Goal: Complete application form: Complete application form

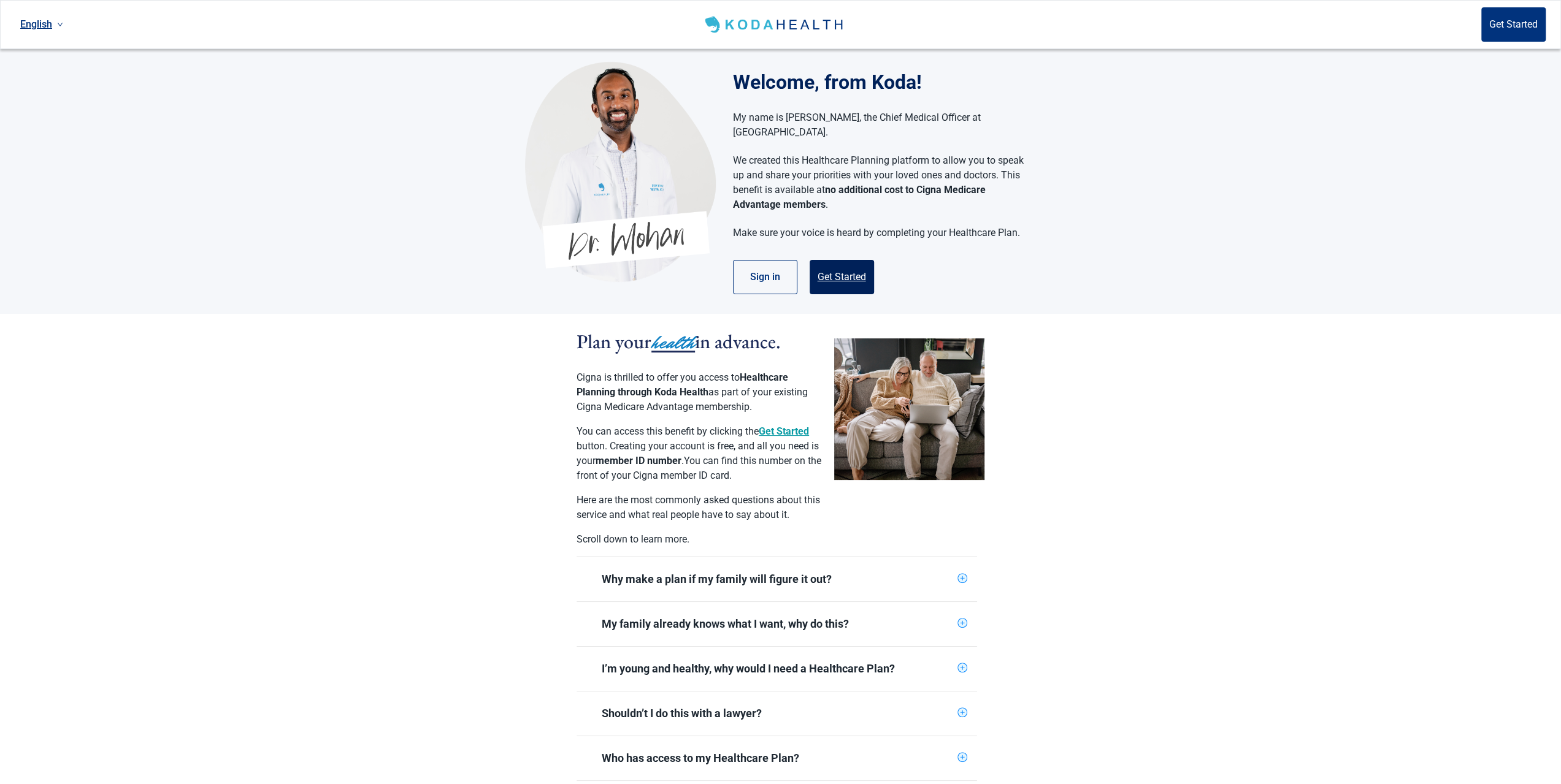
click at [843, 260] on button "Get Started" at bounding box center [842, 277] width 65 height 34
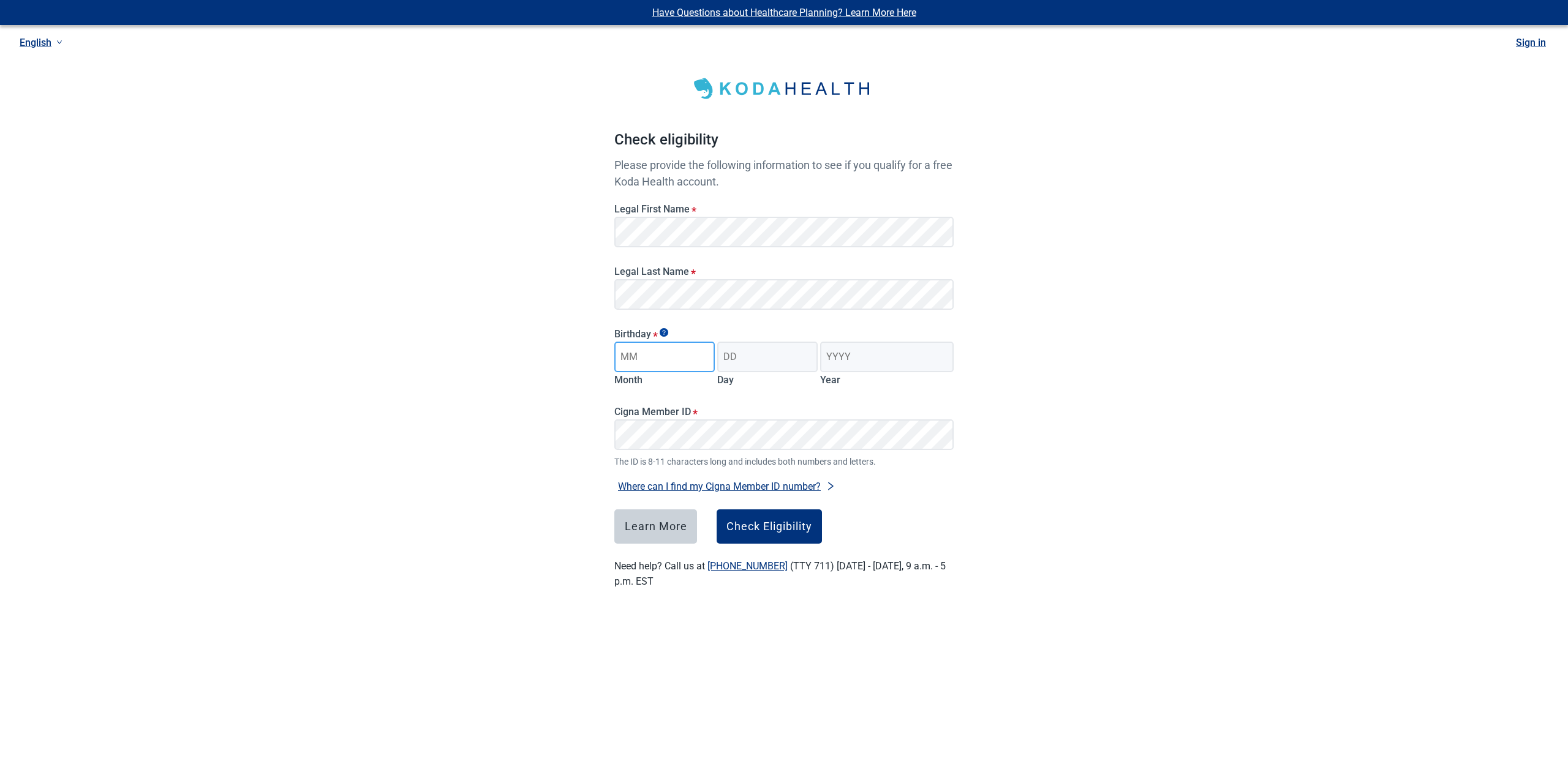
click at [691, 357] on input "Month" at bounding box center [664, 357] width 101 height 31
type input "12"
click at [749, 362] on input "Day" at bounding box center [767, 357] width 101 height 31
type input "21"
click at [860, 364] on input "Year" at bounding box center [887, 357] width 134 height 31
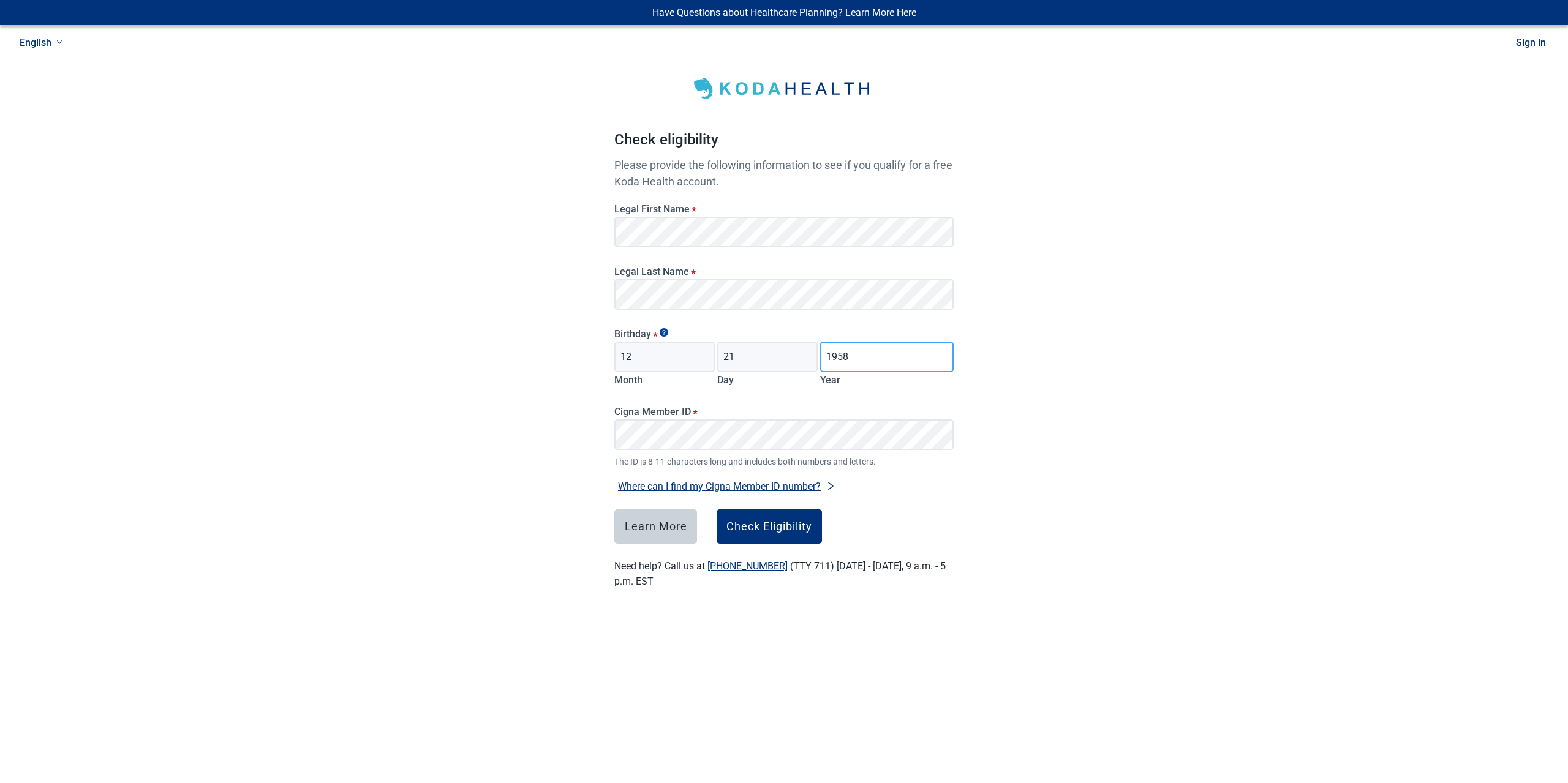
type input "1958"
click at [746, 538] on button "Check Eligibility" at bounding box center [769, 527] width 105 height 34
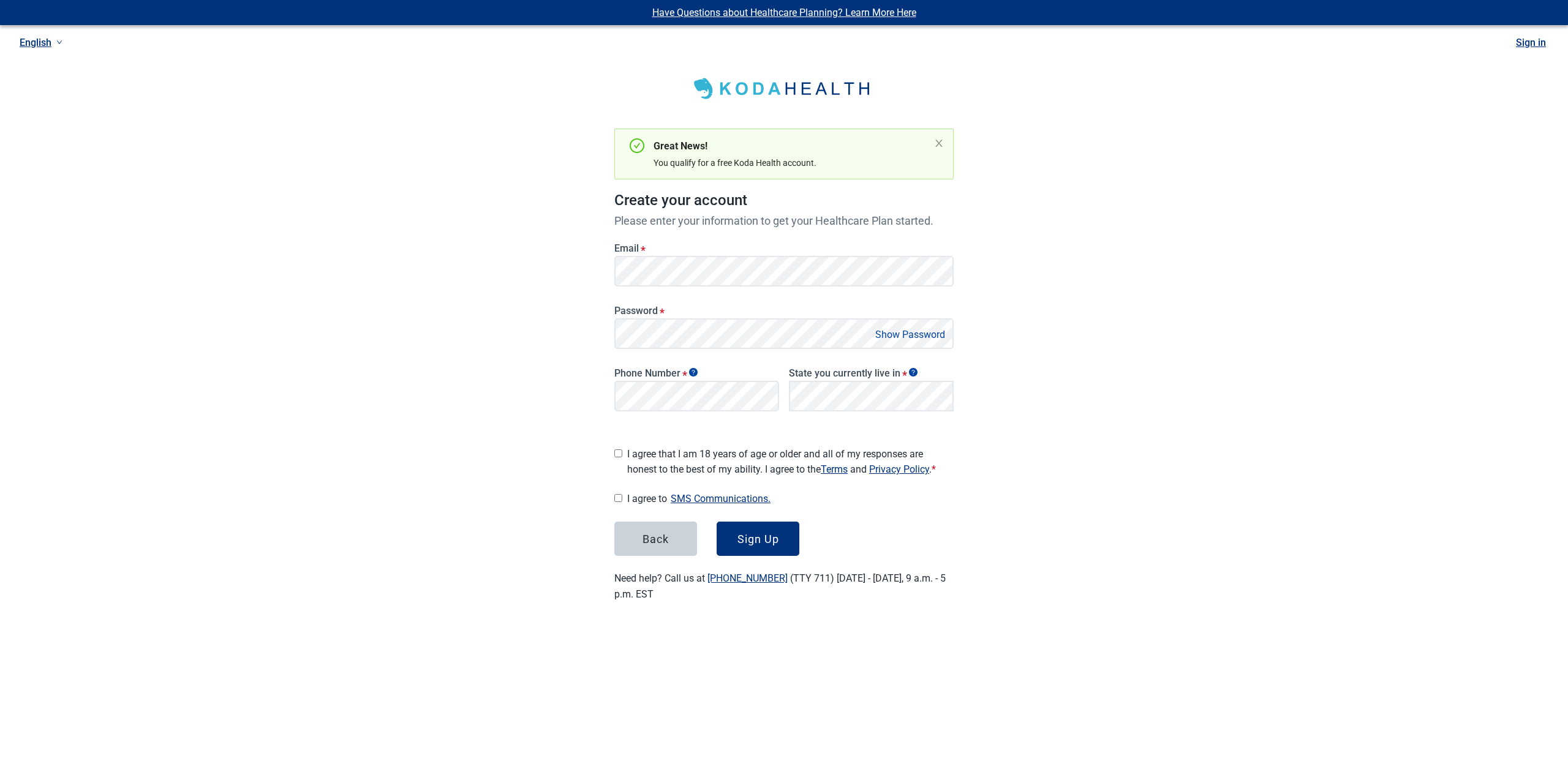
click at [905, 330] on button "Show Password" at bounding box center [910, 334] width 77 height 16
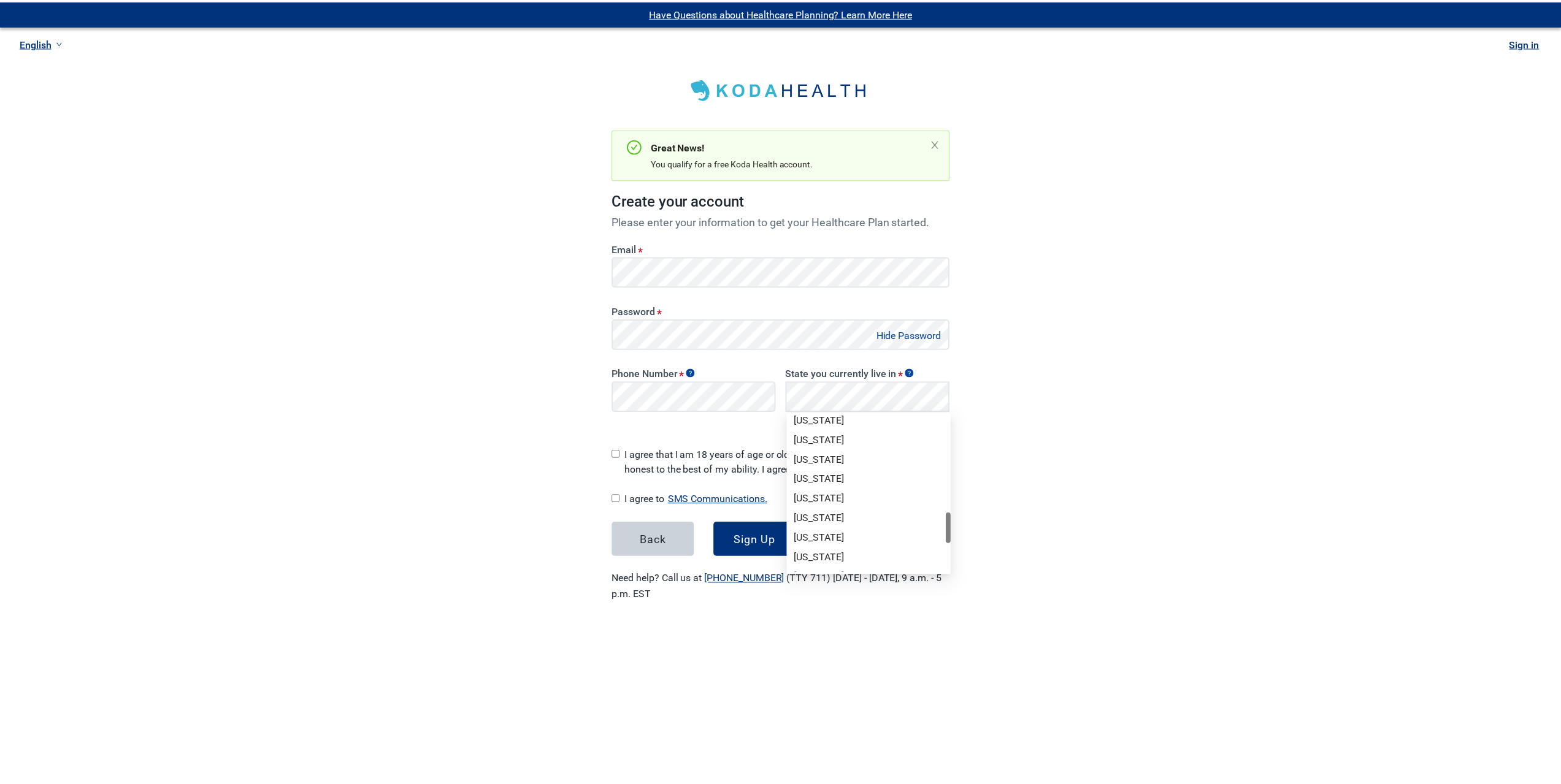
scroll to position [839, 0]
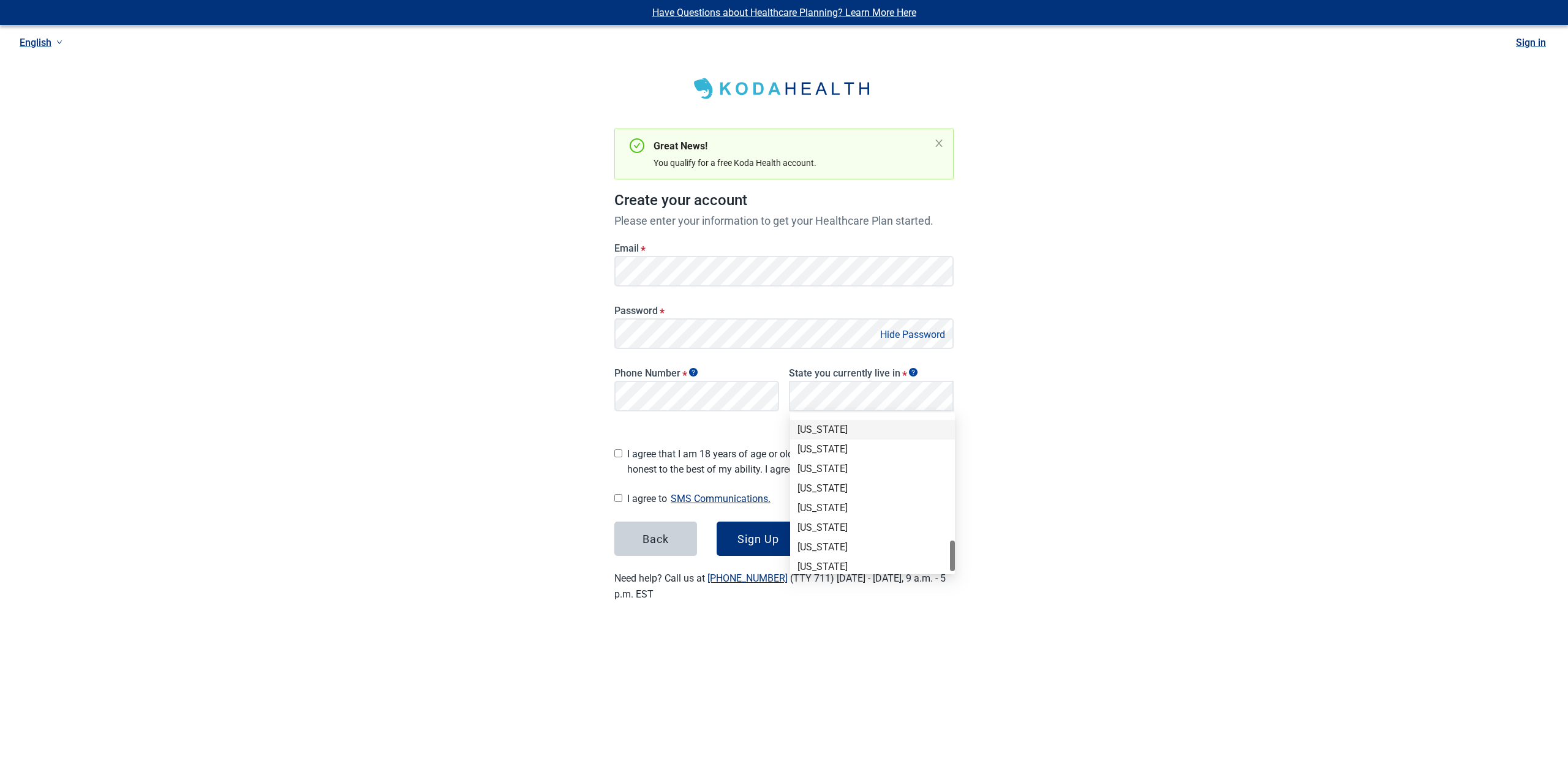
click at [840, 431] on div "[US_STATE]" at bounding box center [872, 429] width 150 height 13
click at [624, 444] on div "I agree that I am 18 years of age or older and all of my responses are honest t…" at bounding box center [784, 459] width 339 height 36
click at [615, 449] on input "I agree that I am 18 years of age or older and all of my responses are honest t…" at bounding box center [618, 453] width 8 height 8
checkbox input "true"
click at [618, 494] on input "I agree to SMS Communications." at bounding box center [618, 498] width 8 height 8
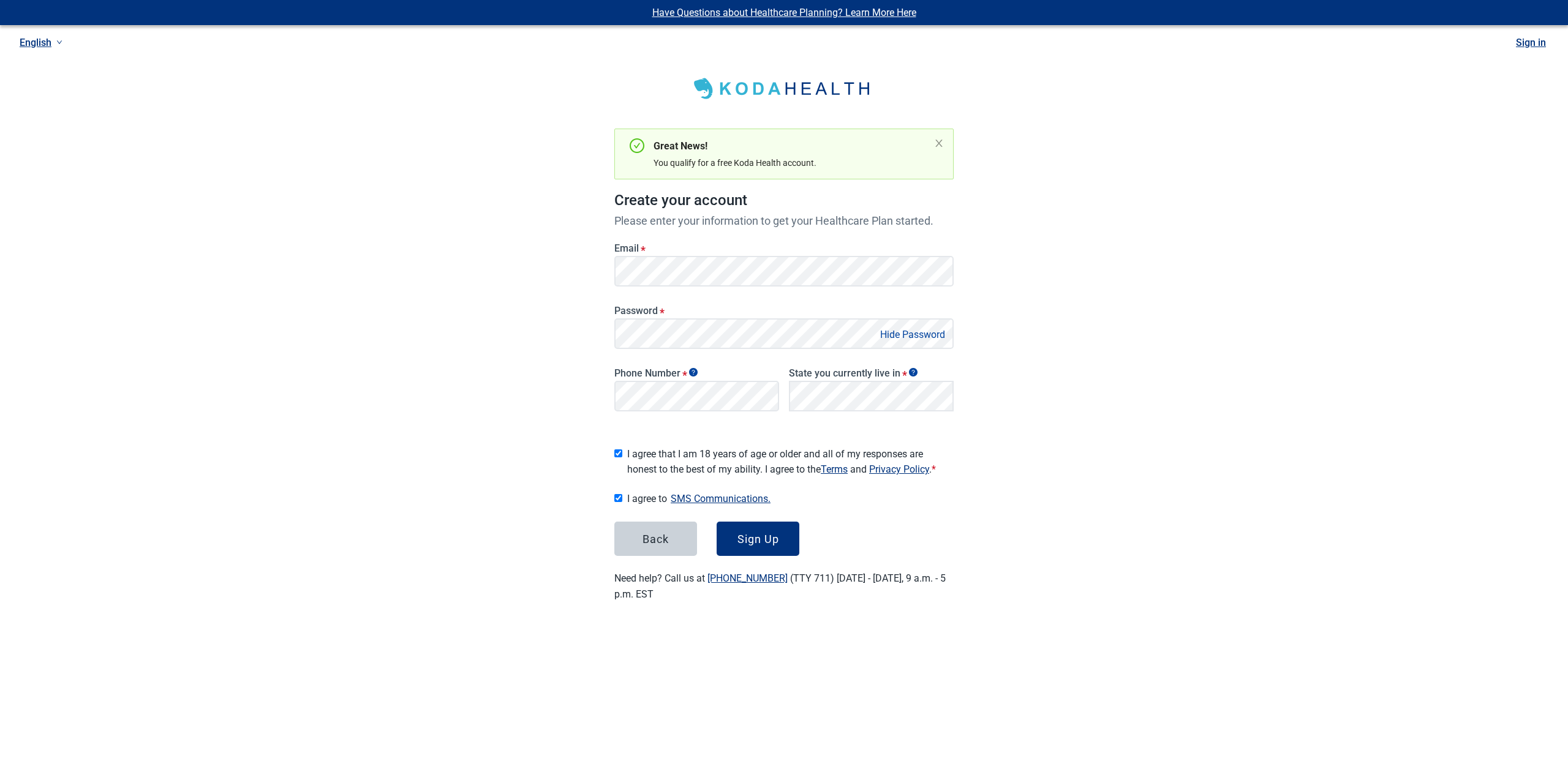
checkbox input "true"
click at [769, 542] on button "Sign Up" at bounding box center [758, 538] width 83 height 34
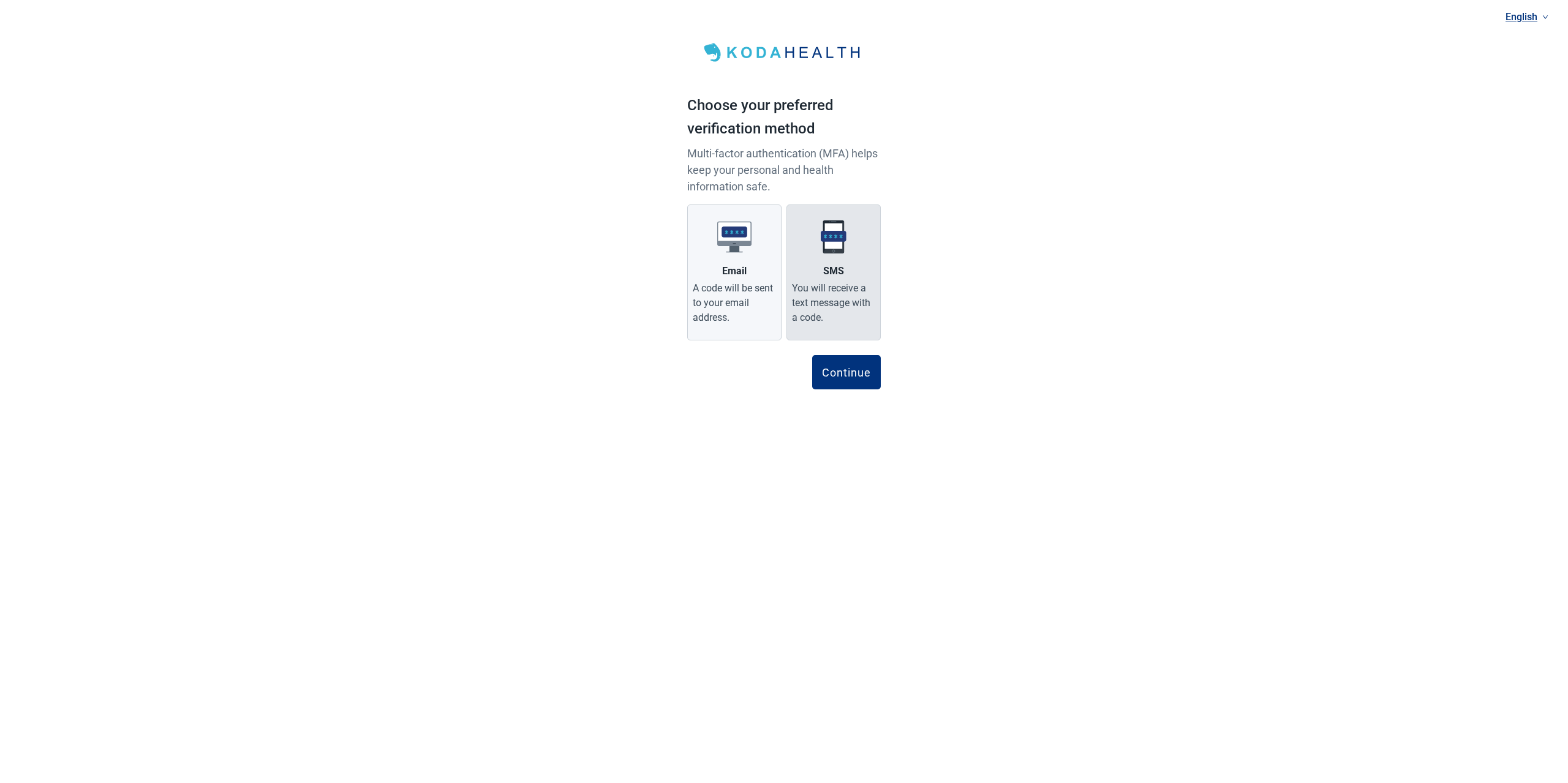
click at [847, 303] on div "You will receive a text message with a code." at bounding box center [833, 302] width 84 height 44
click at [0, 0] on input "SMS You will receive a text message with a code." at bounding box center [0, 0] width 0 height 0
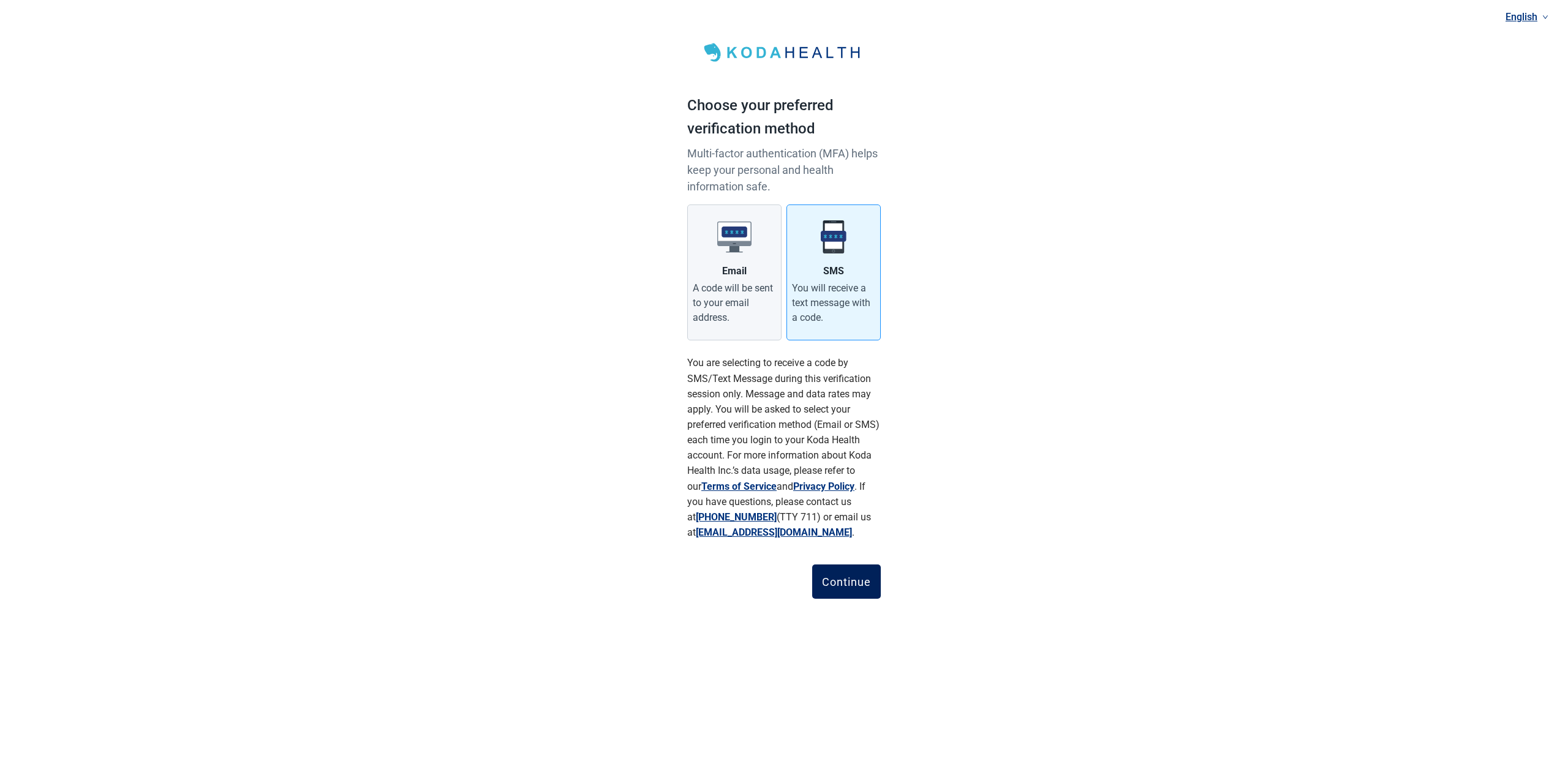
click at [858, 580] on div "Continue" at bounding box center [846, 581] width 49 height 12
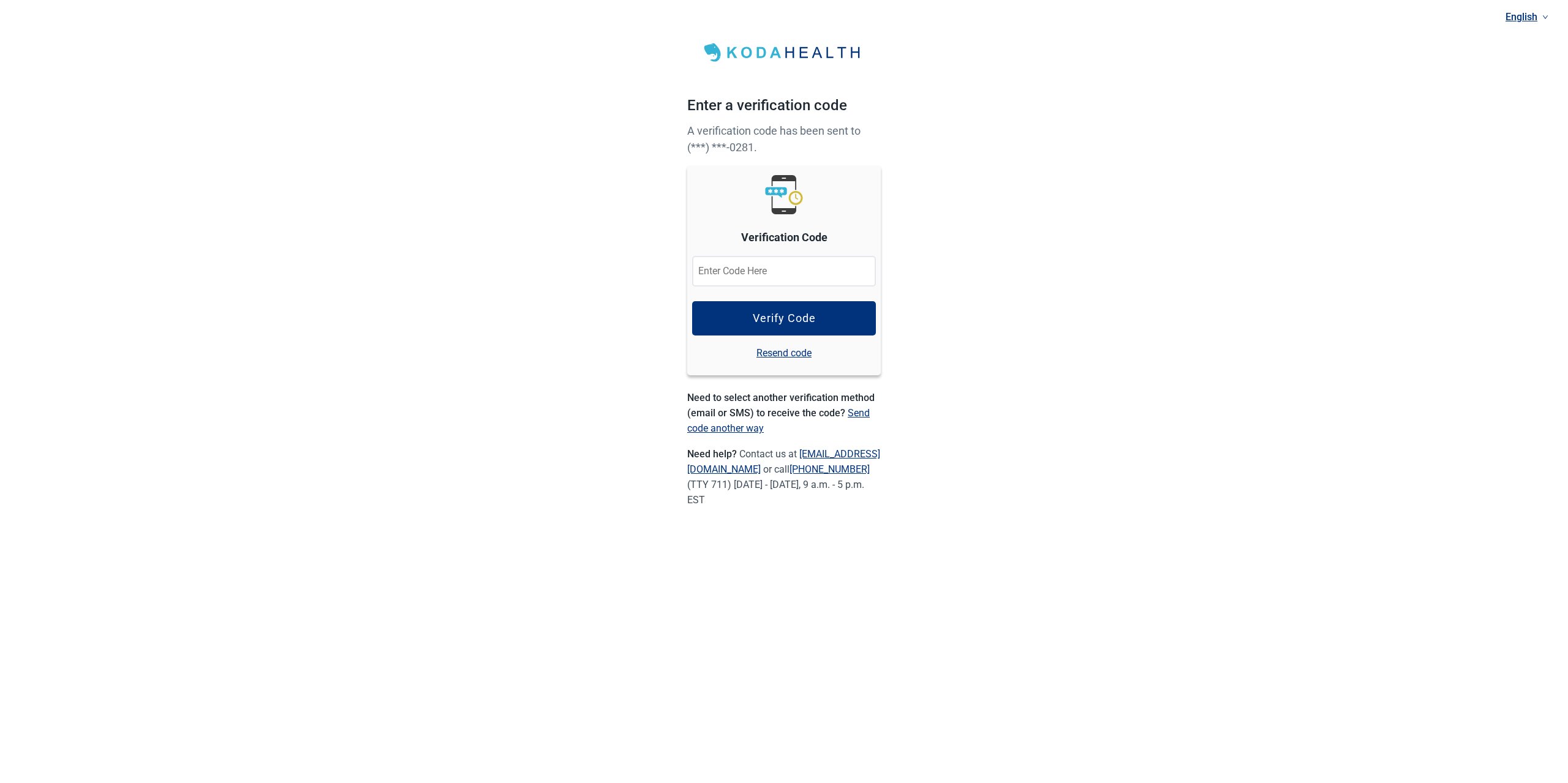
click at [778, 266] on input at bounding box center [783, 271] width 184 height 31
type input "839873"
click at [793, 322] on div "Verify Code" at bounding box center [784, 318] width 63 height 12
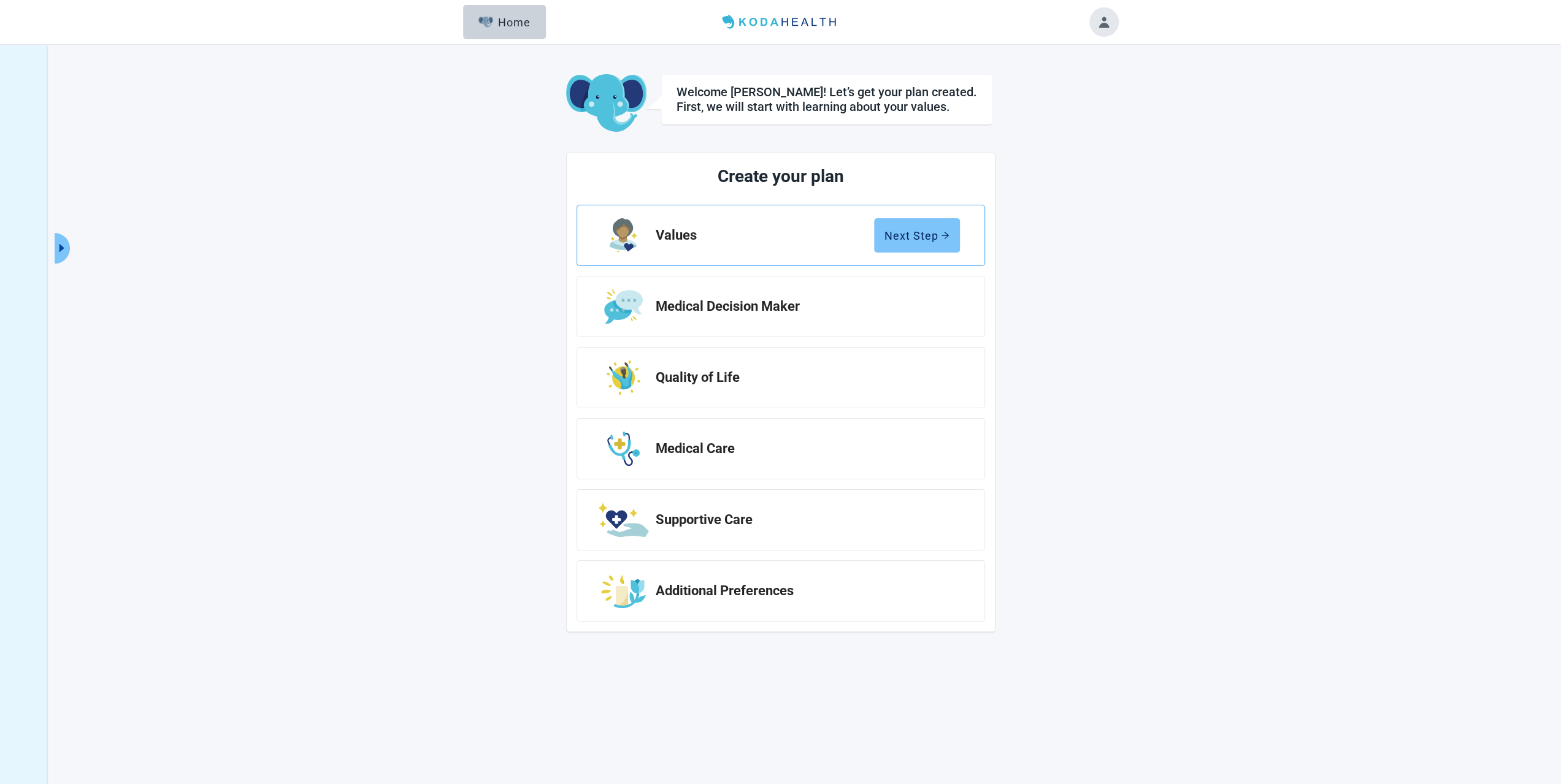
click at [904, 245] on button "Next Step" at bounding box center [917, 235] width 86 height 34
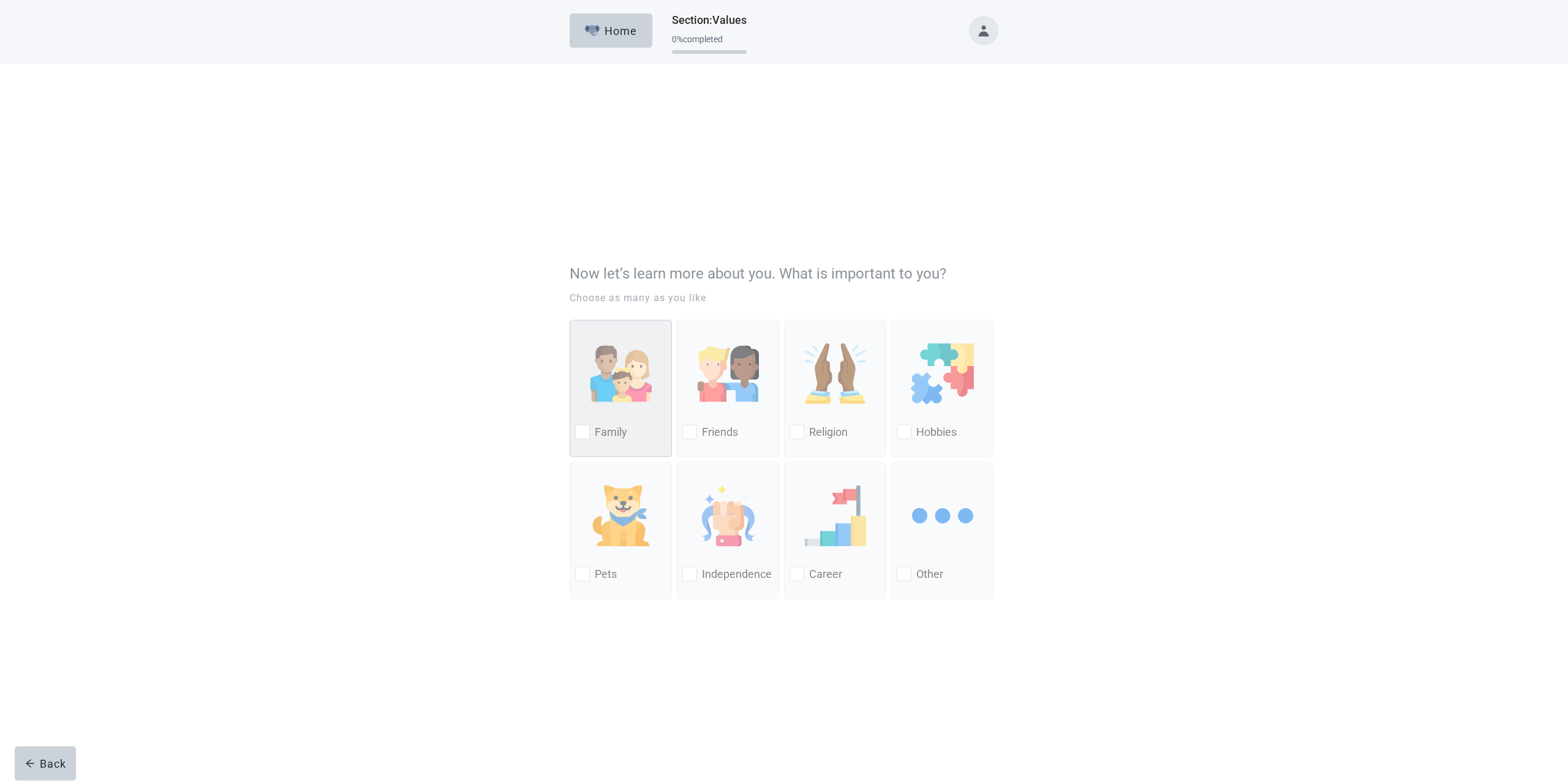
click at [579, 291] on div at bounding box center [582, 293] width 14 height 14
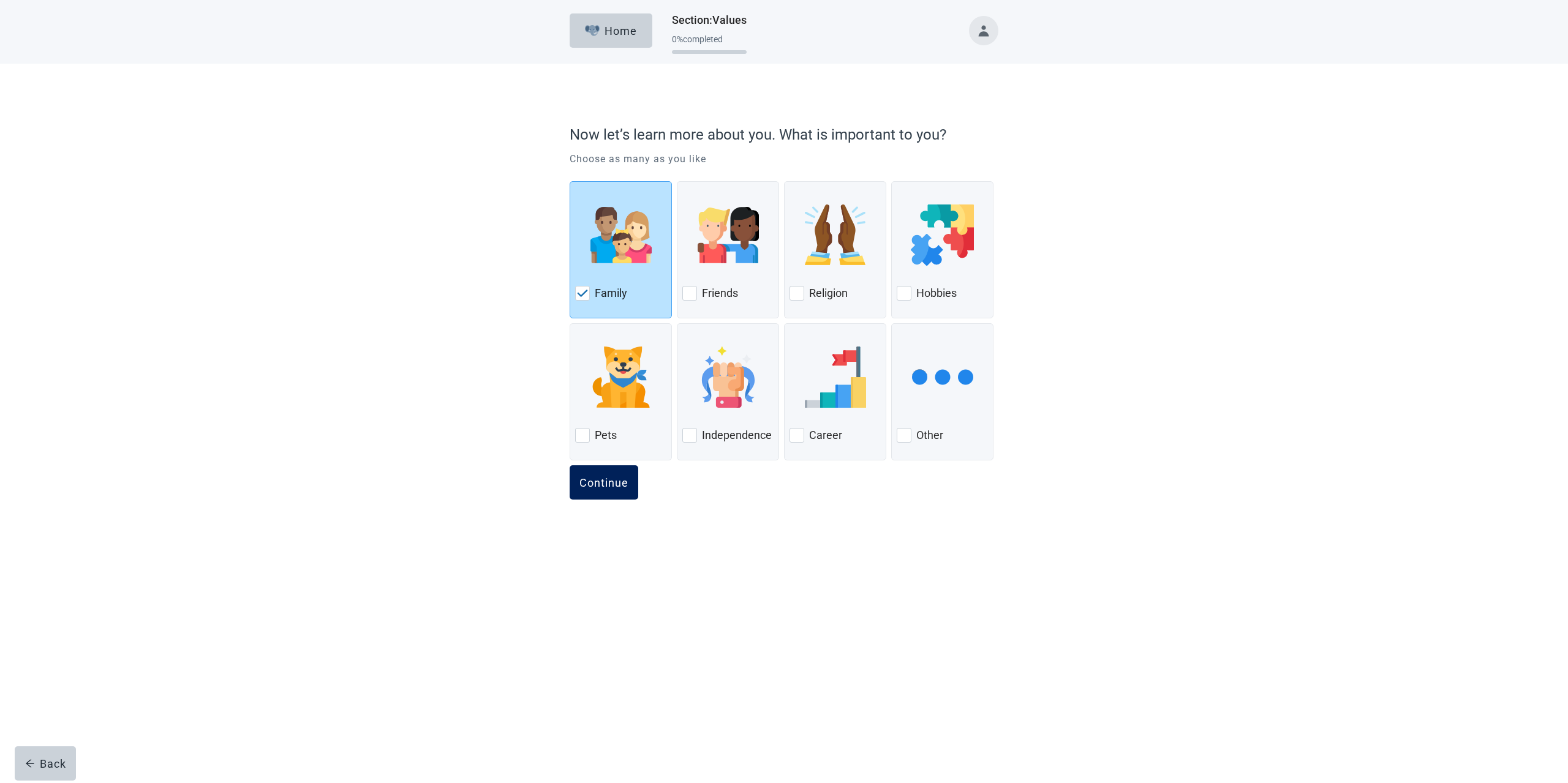
click at [621, 486] on div "Continue" at bounding box center [604, 482] width 49 height 12
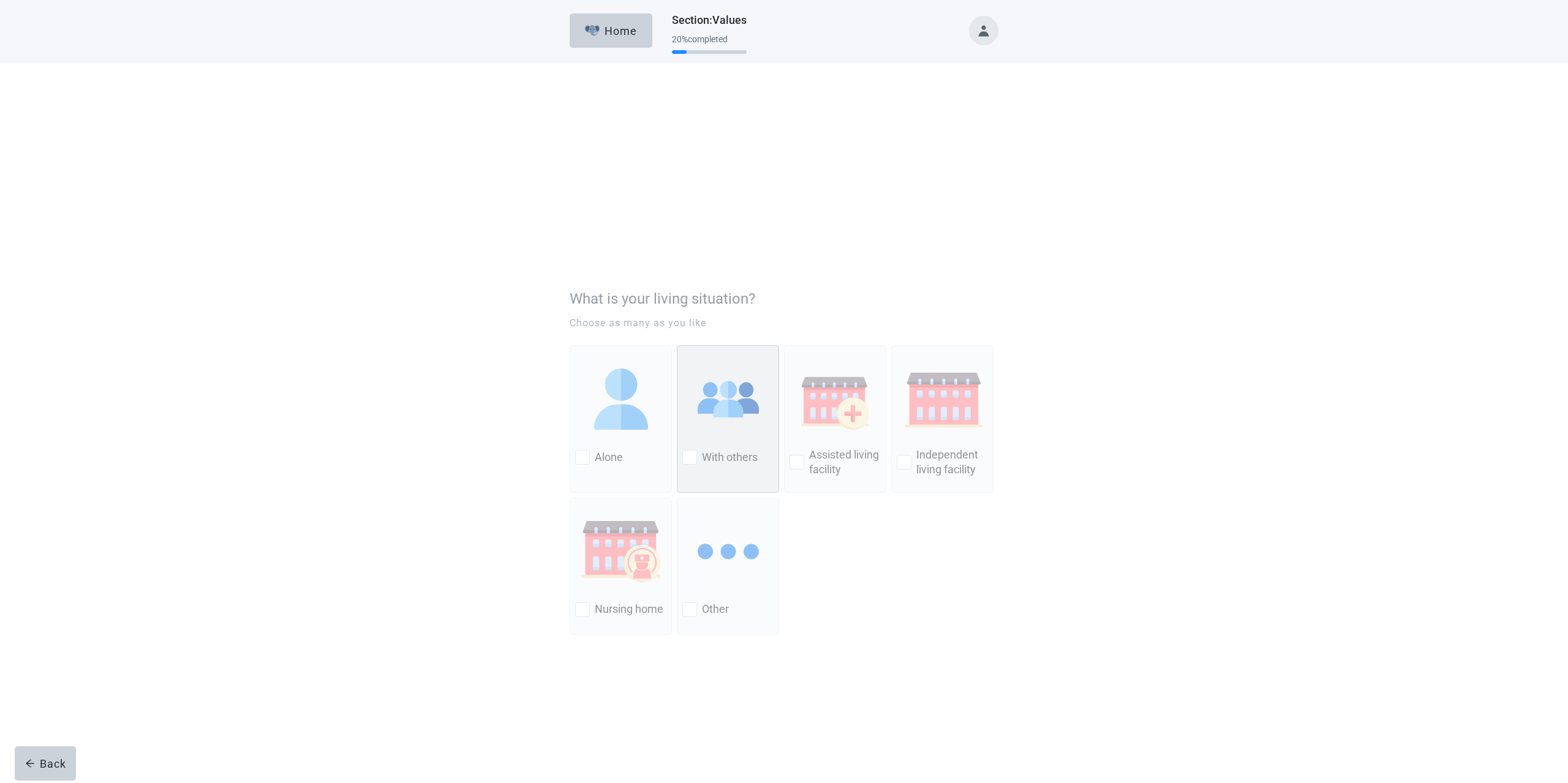
click at [689, 296] on div at bounding box center [689, 293] width 14 height 14
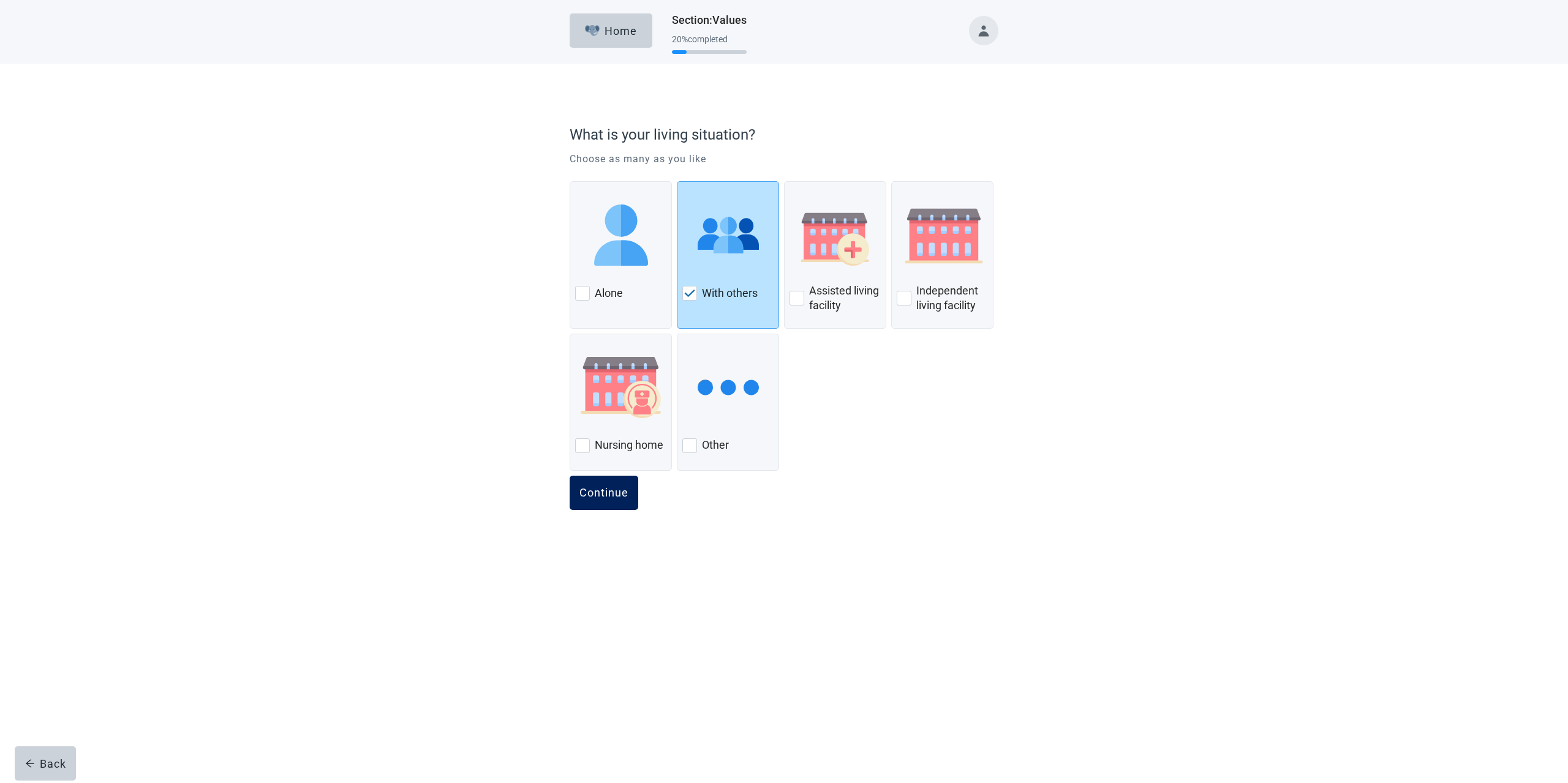
click at [620, 494] on div "Continue" at bounding box center [604, 492] width 49 height 12
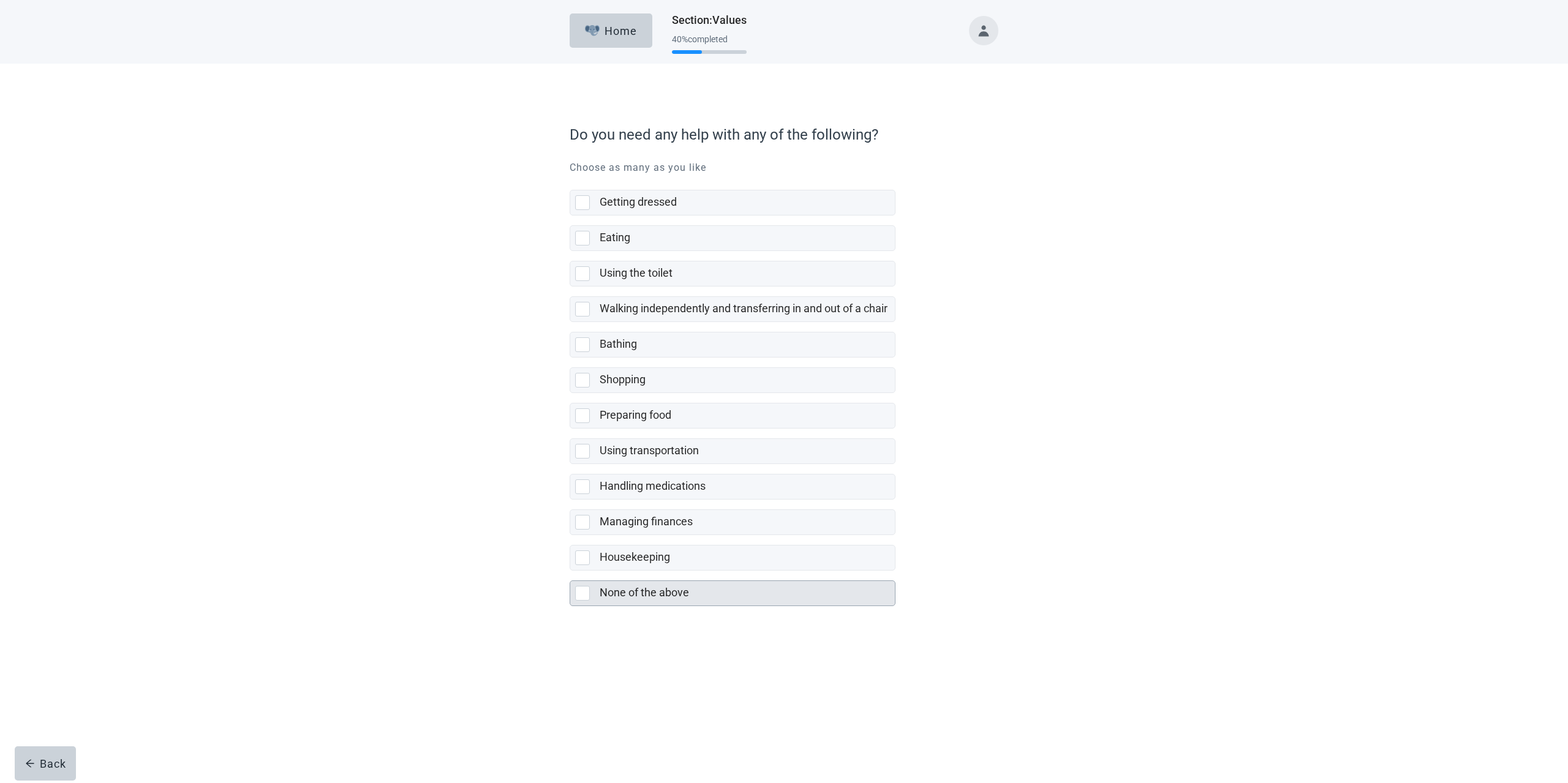
click at [591, 586] on div at bounding box center [585, 593] width 20 height 14
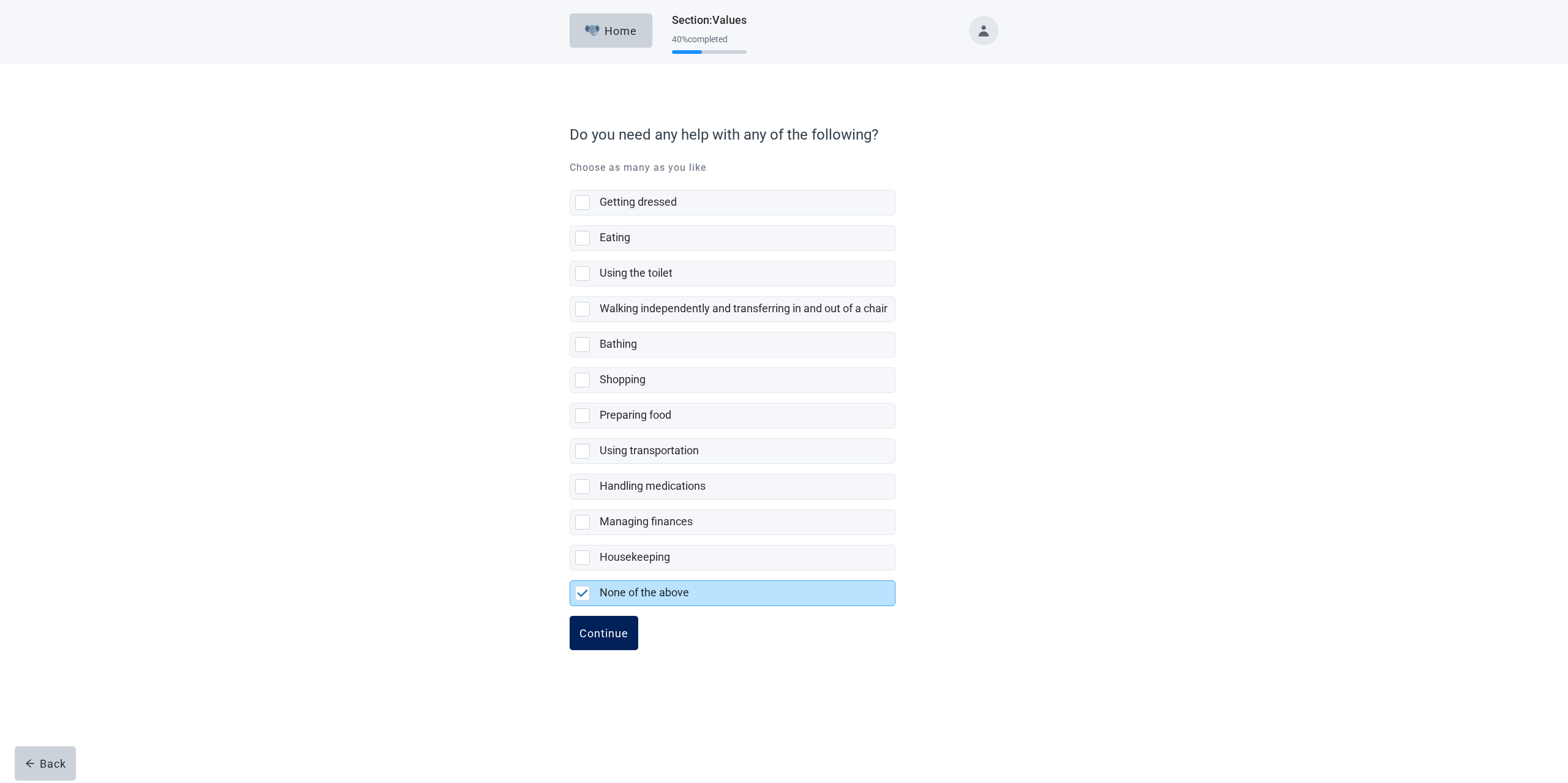
click at [622, 627] on div "Continue" at bounding box center [604, 632] width 49 height 12
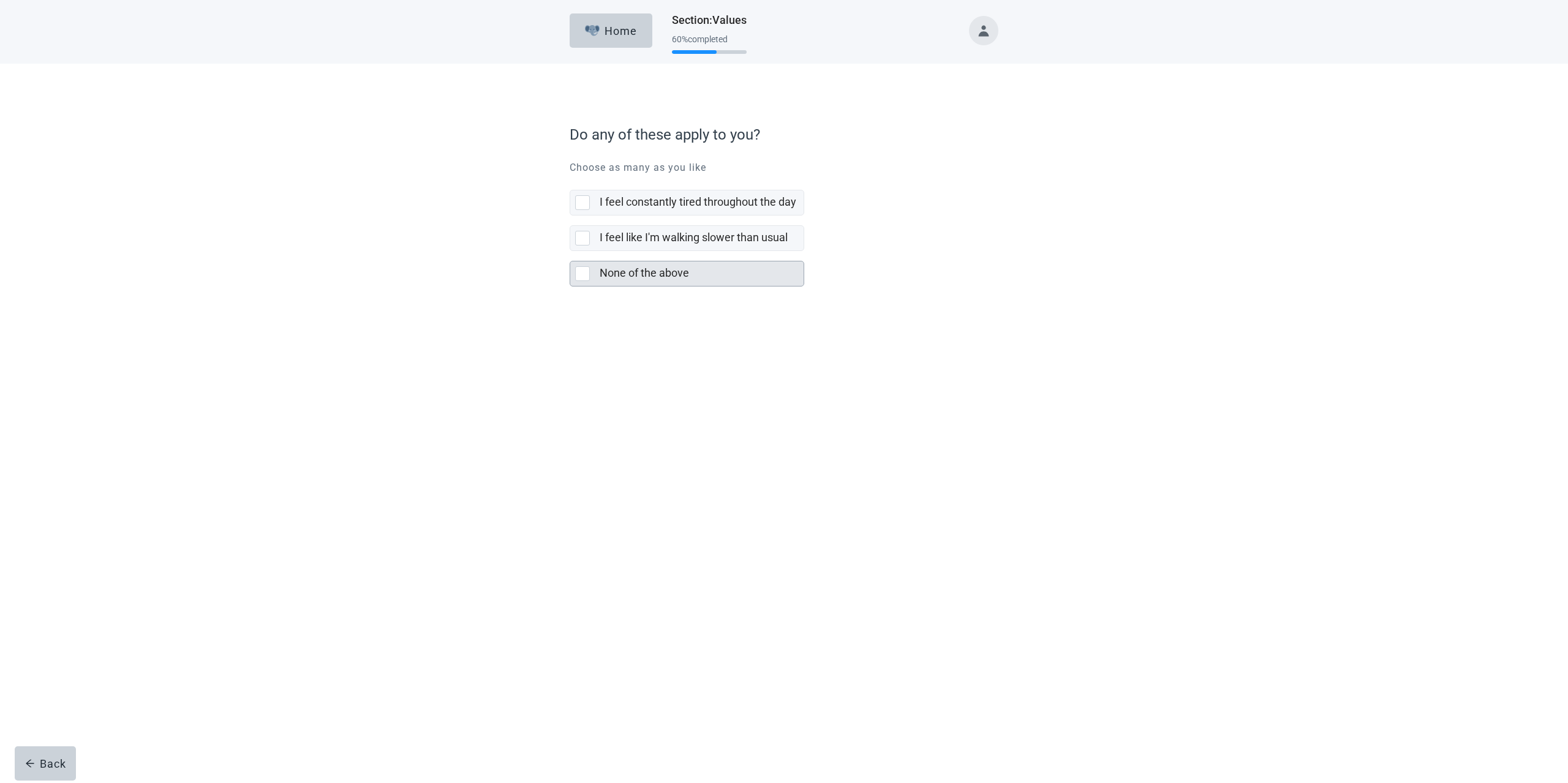
click at [582, 277] on div at bounding box center [582, 273] width 14 height 14
click at [606, 314] on div "Continue" at bounding box center [604, 313] width 49 height 12
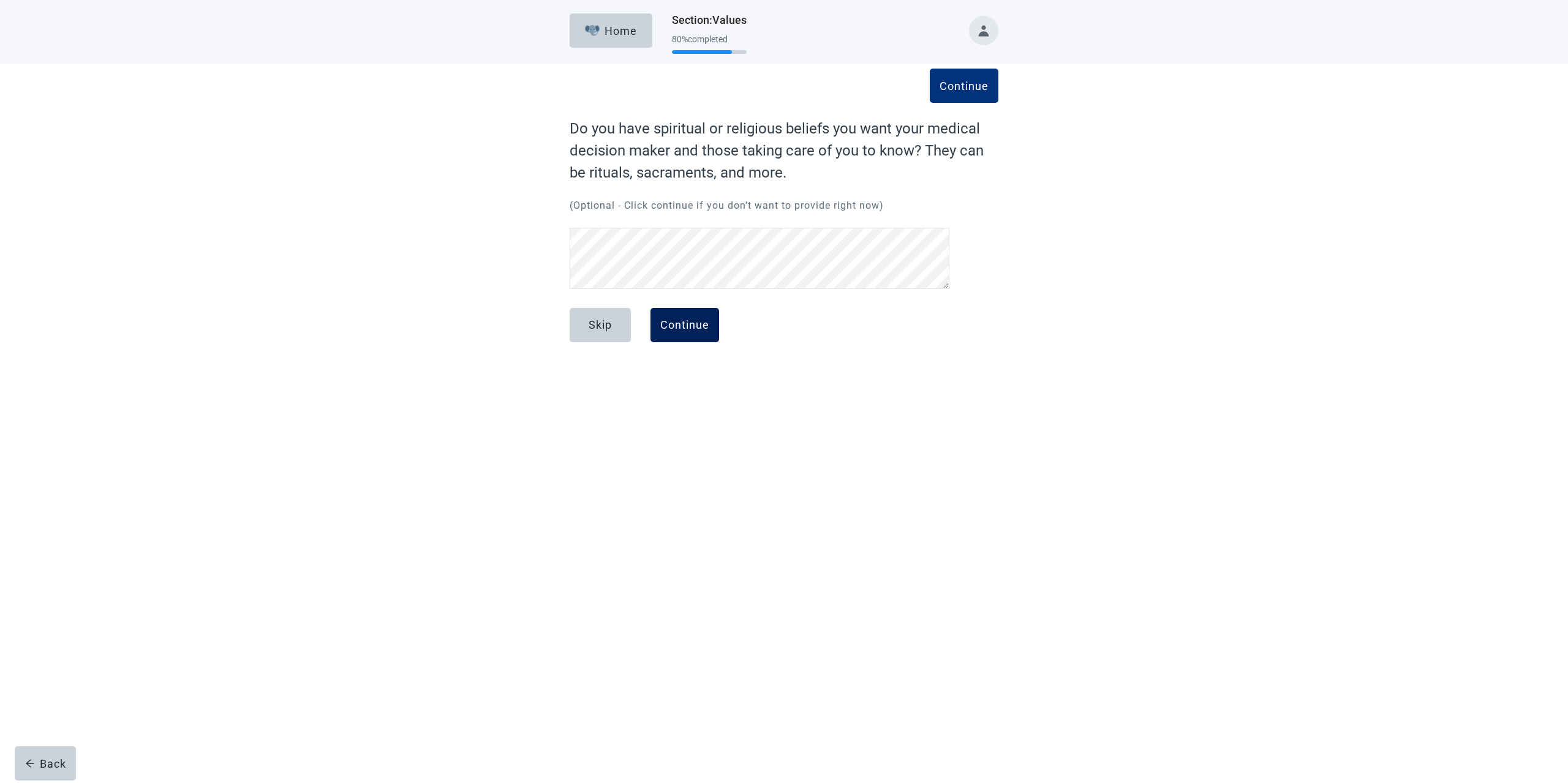
click at [715, 319] on button "Continue" at bounding box center [685, 325] width 68 height 34
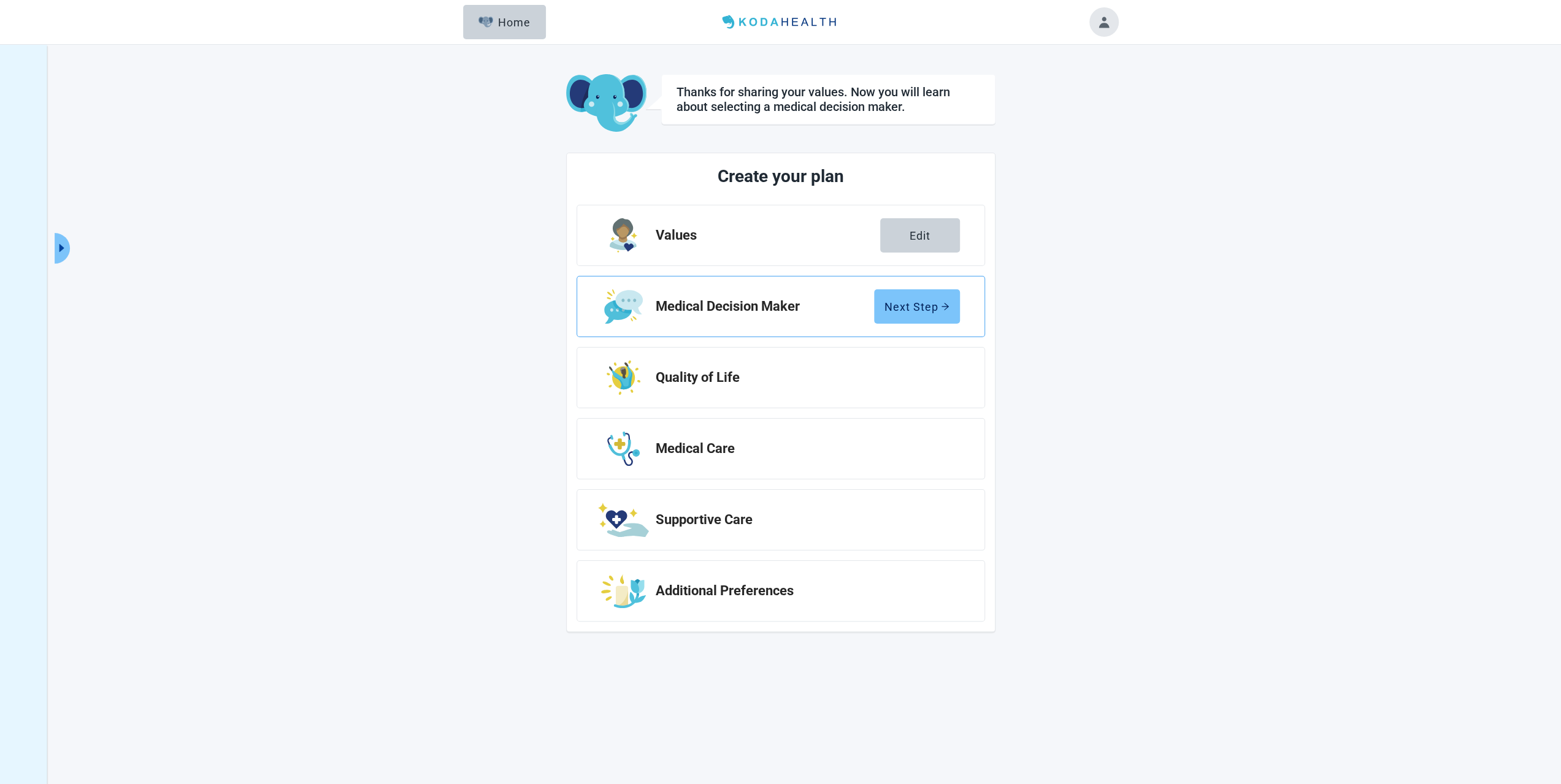
click at [900, 307] on div "Next Step" at bounding box center [917, 306] width 65 height 13
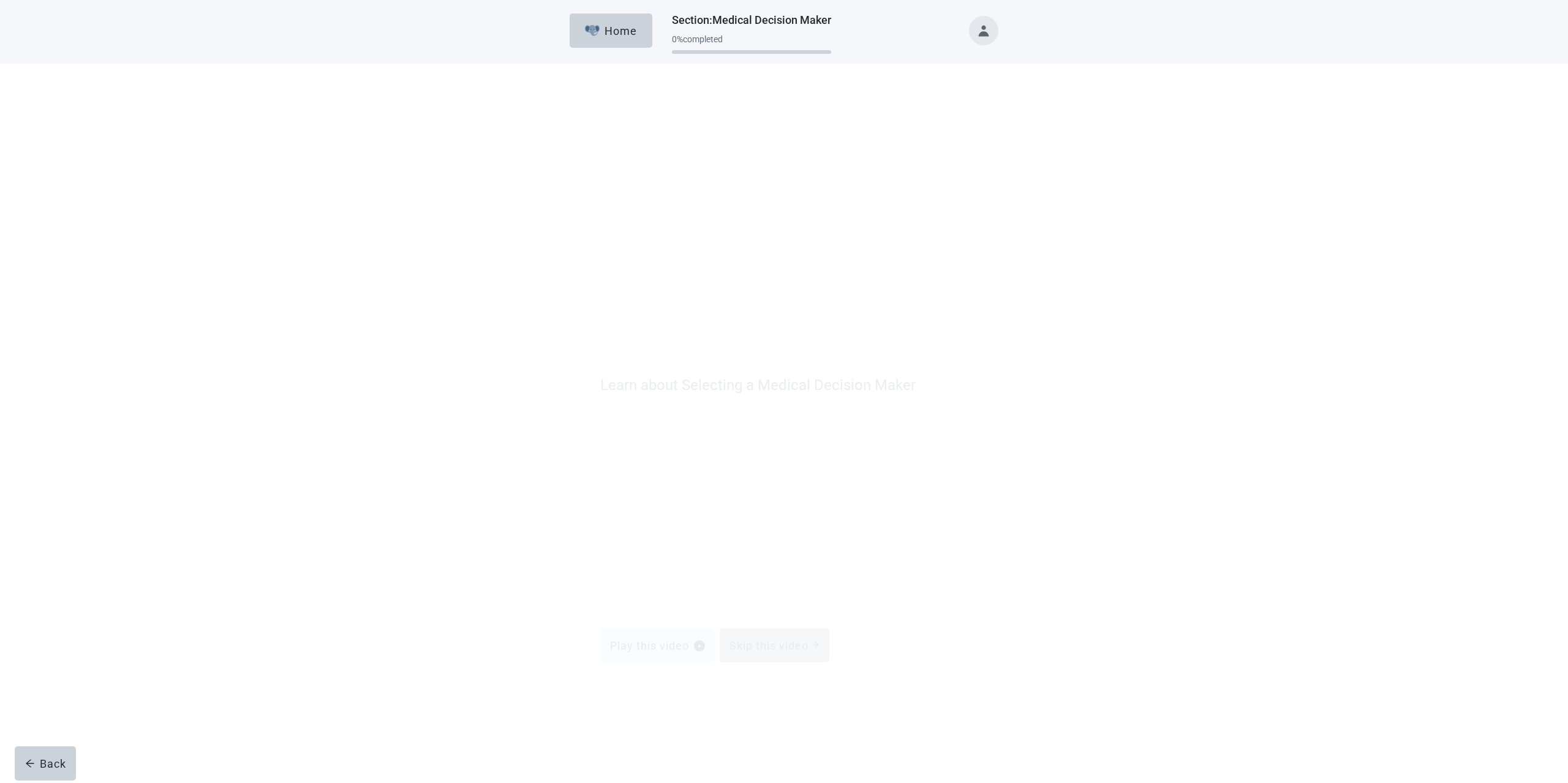
click at [791, 395] on div "Skip this video" at bounding box center [774, 389] width 90 height 12
click at [577, 273] on div at bounding box center [582, 273] width 14 height 14
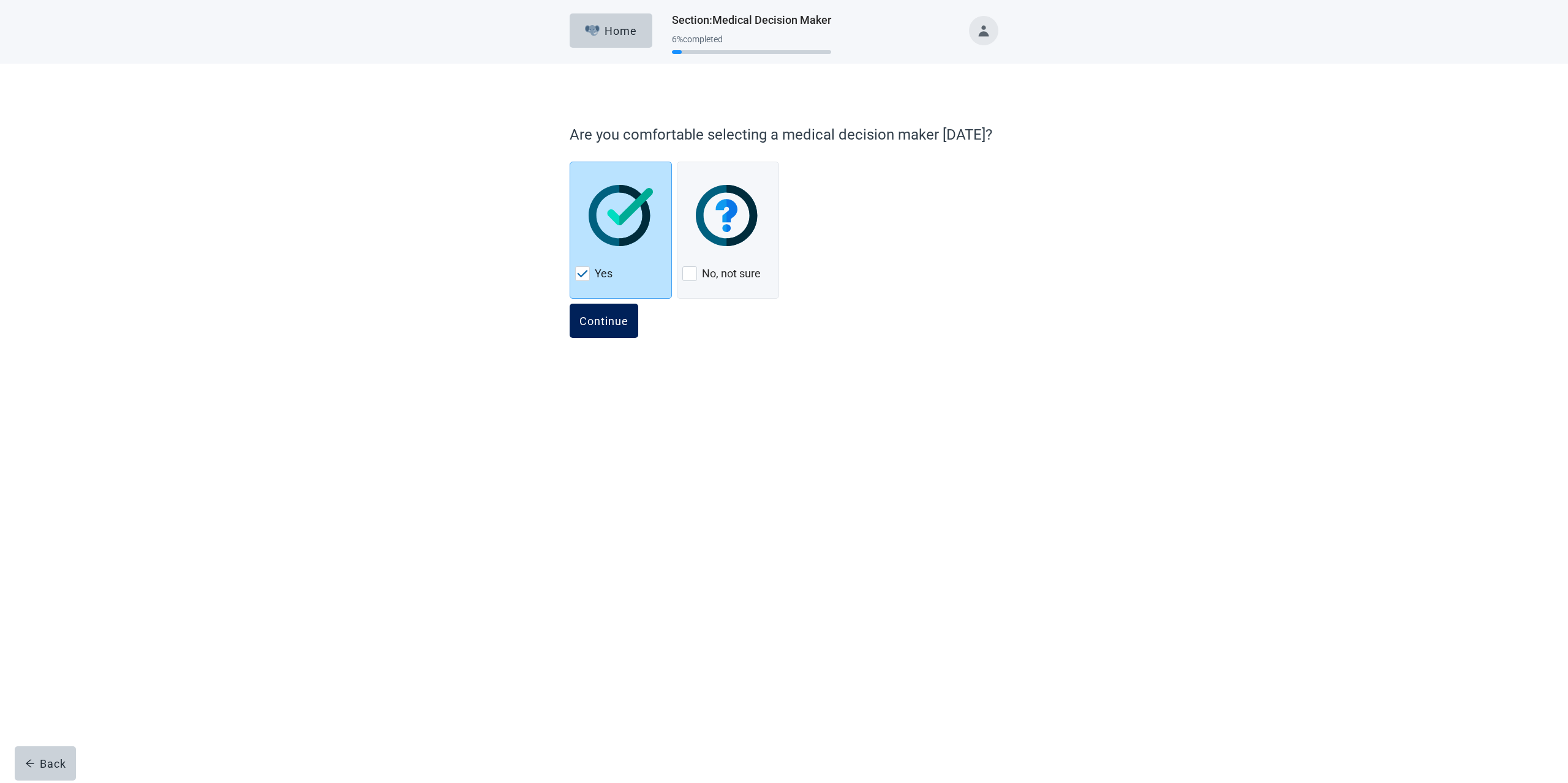
click at [609, 327] on button "Continue" at bounding box center [604, 321] width 68 height 34
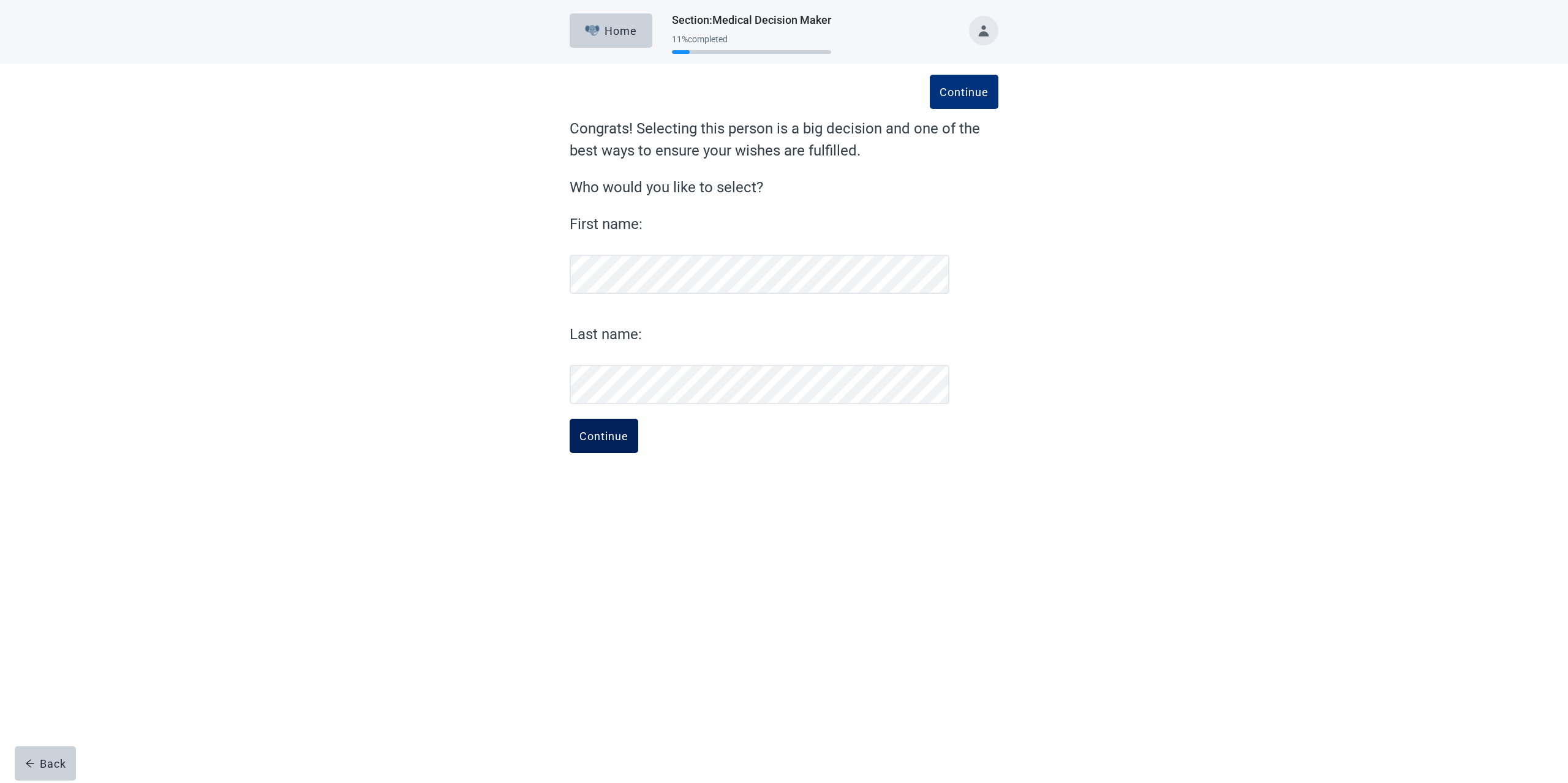
click at [595, 444] on button "Continue" at bounding box center [604, 436] width 68 height 34
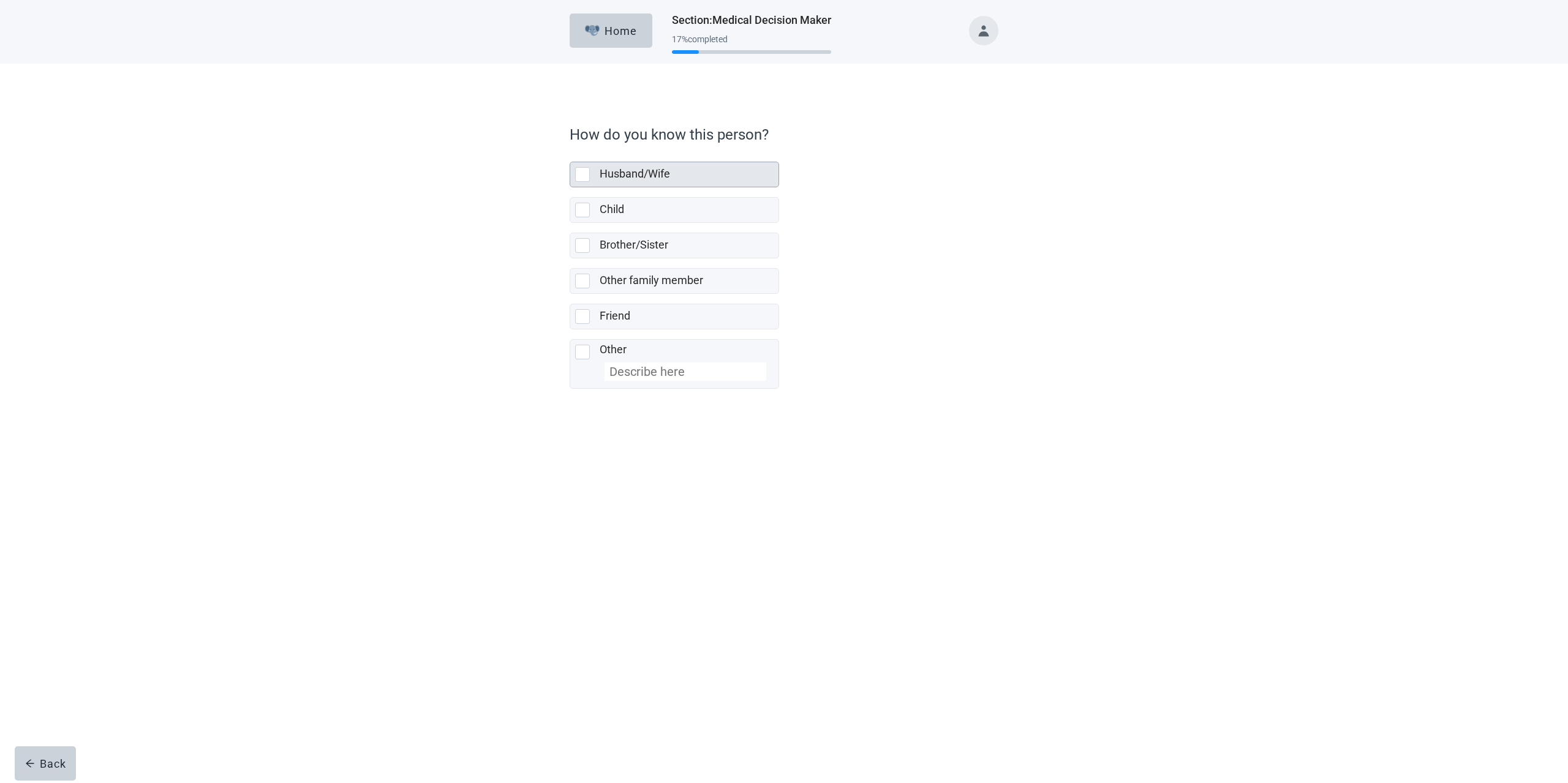
click at [582, 162] on div "Husband/Wife" at bounding box center [674, 174] width 208 height 24
click at [612, 418] on div "Continue" at bounding box center [604, 415] width 49 height 12
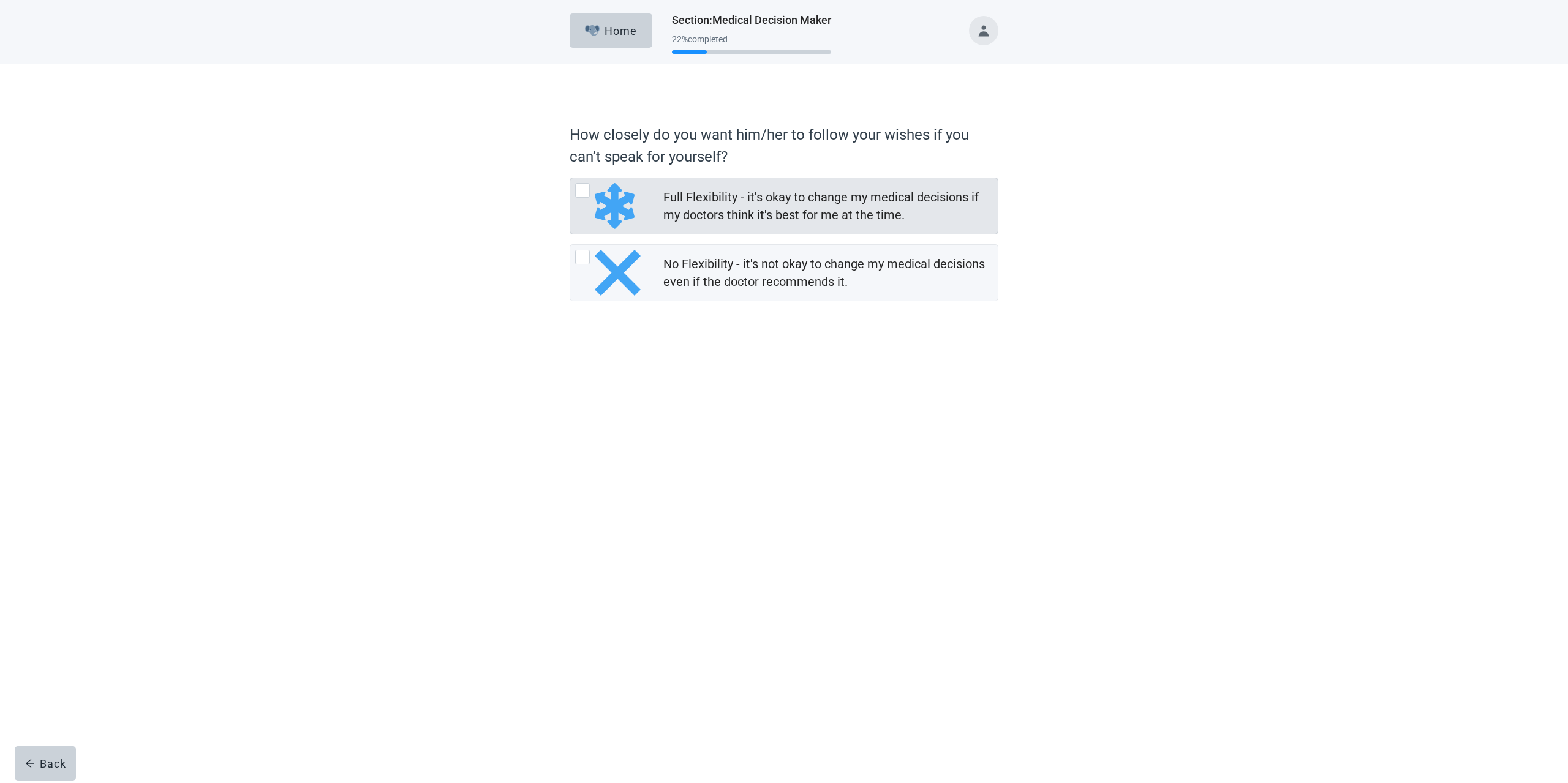
click at [582, 187] on div at bounding box center [582, 190] width 14 height 14
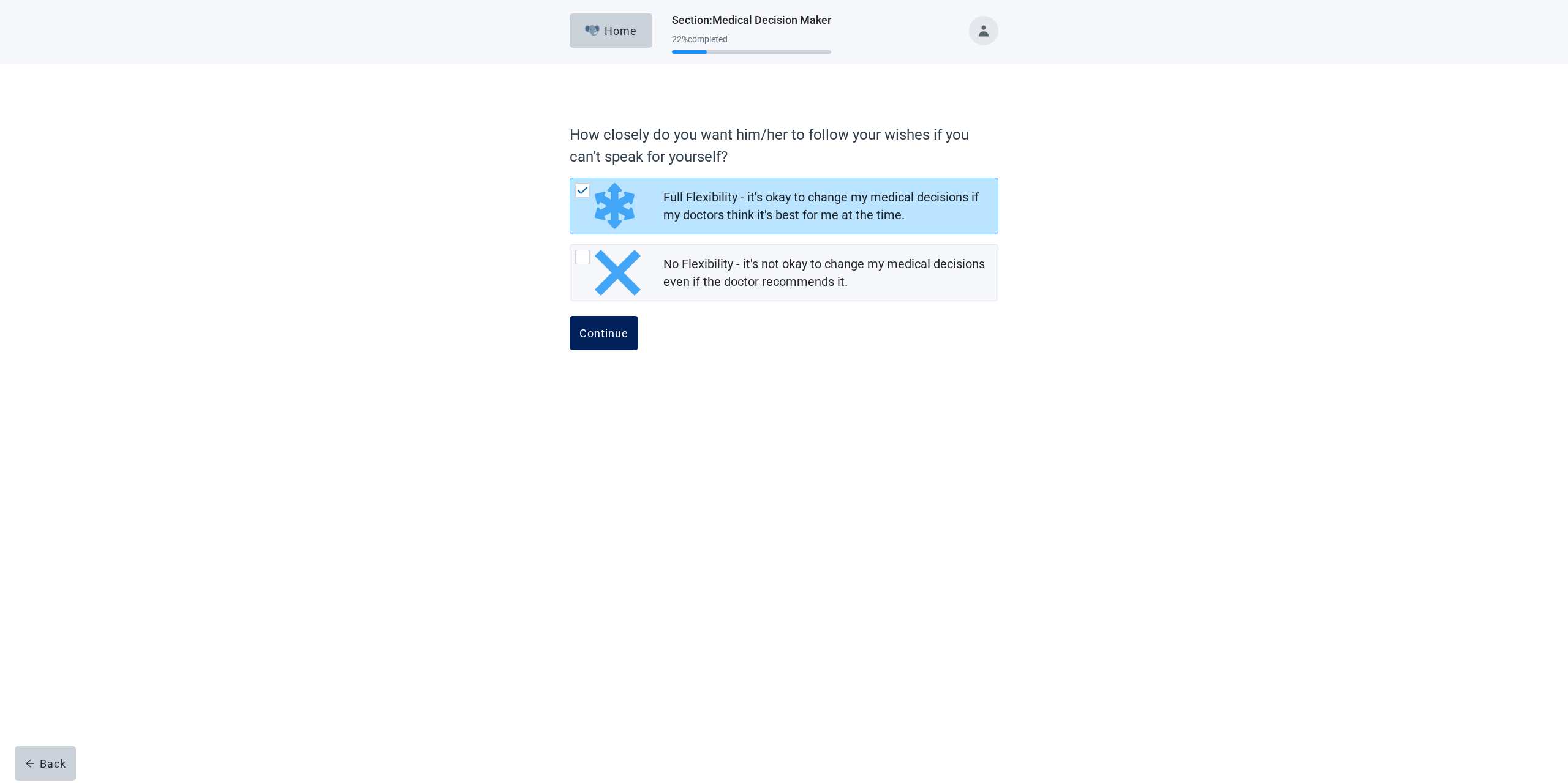
click at [618, 323] on button "Continue" at bounding box center [604, 333] width 68 height 34
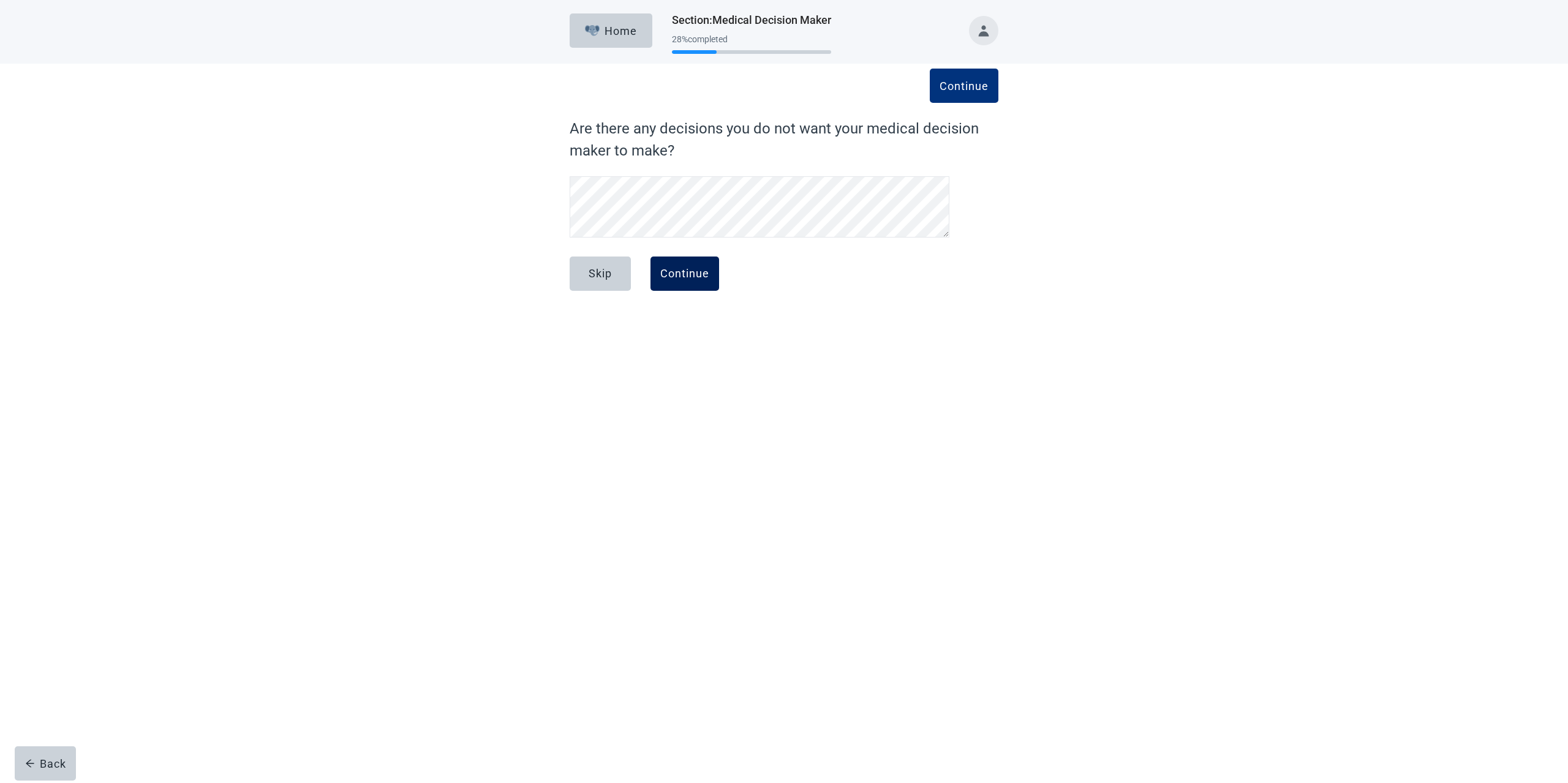
click at [708, 272] on div "Continue" at bounding box center [685, 273] width 49 height 12
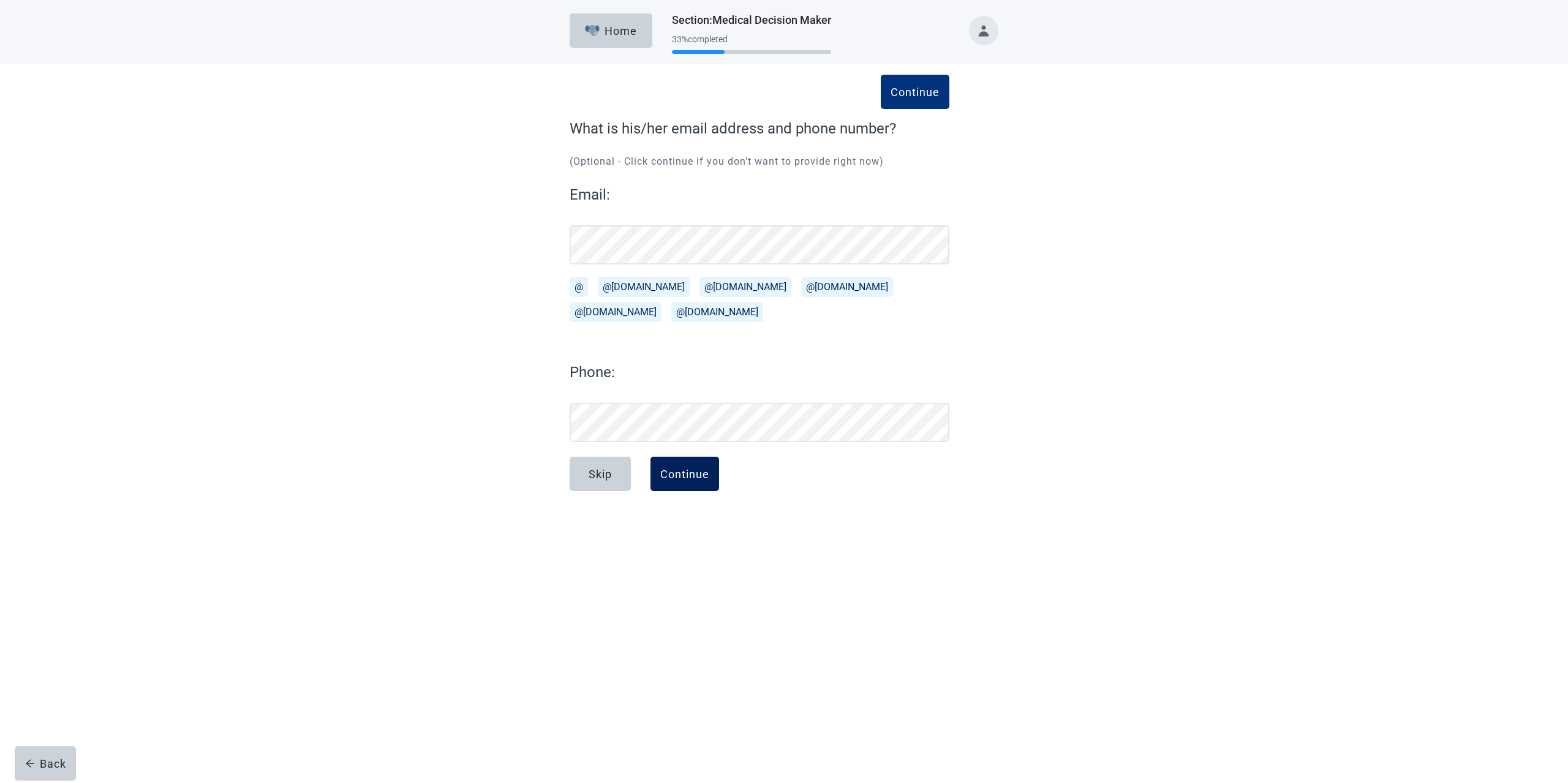
click at [706, 486] on button "Continue" at bounding box center [685, 474] width 68 height 34
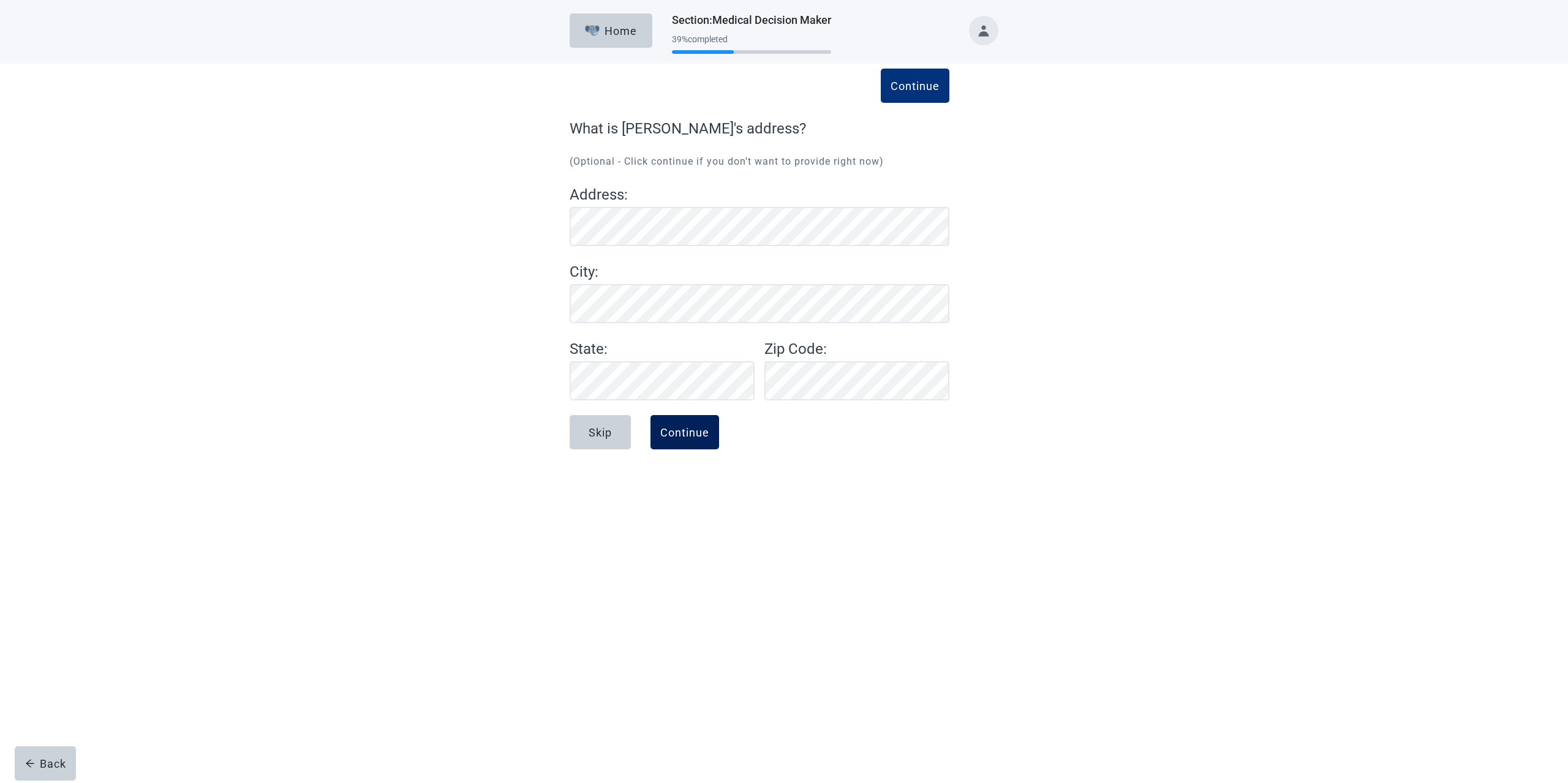
click at [697, 434] on div "Continue" at bounding box center [685, 432] width 49 height 12
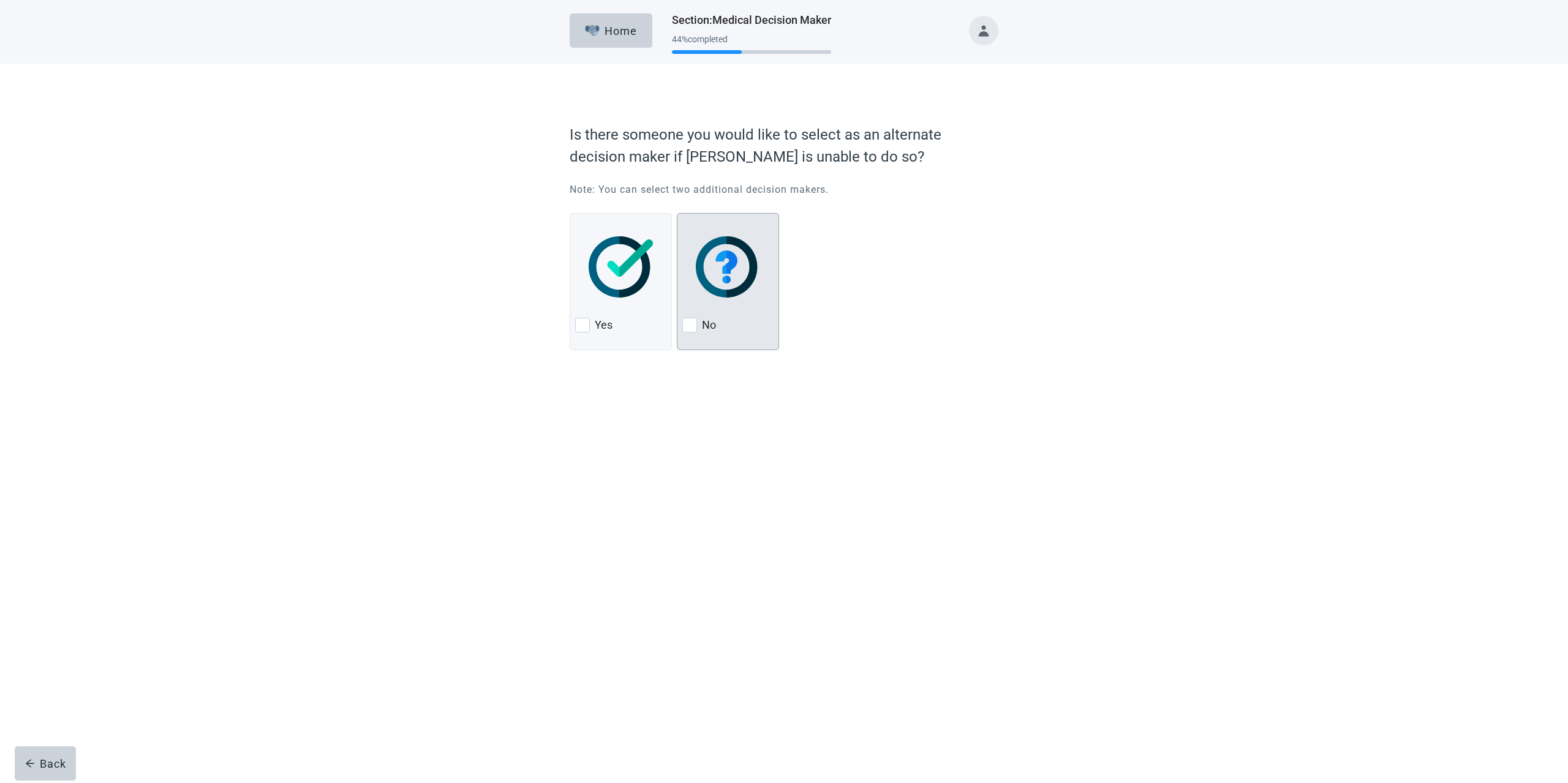
click at [687, 325] on div at bounding box center [689, 325] width 14 height 14
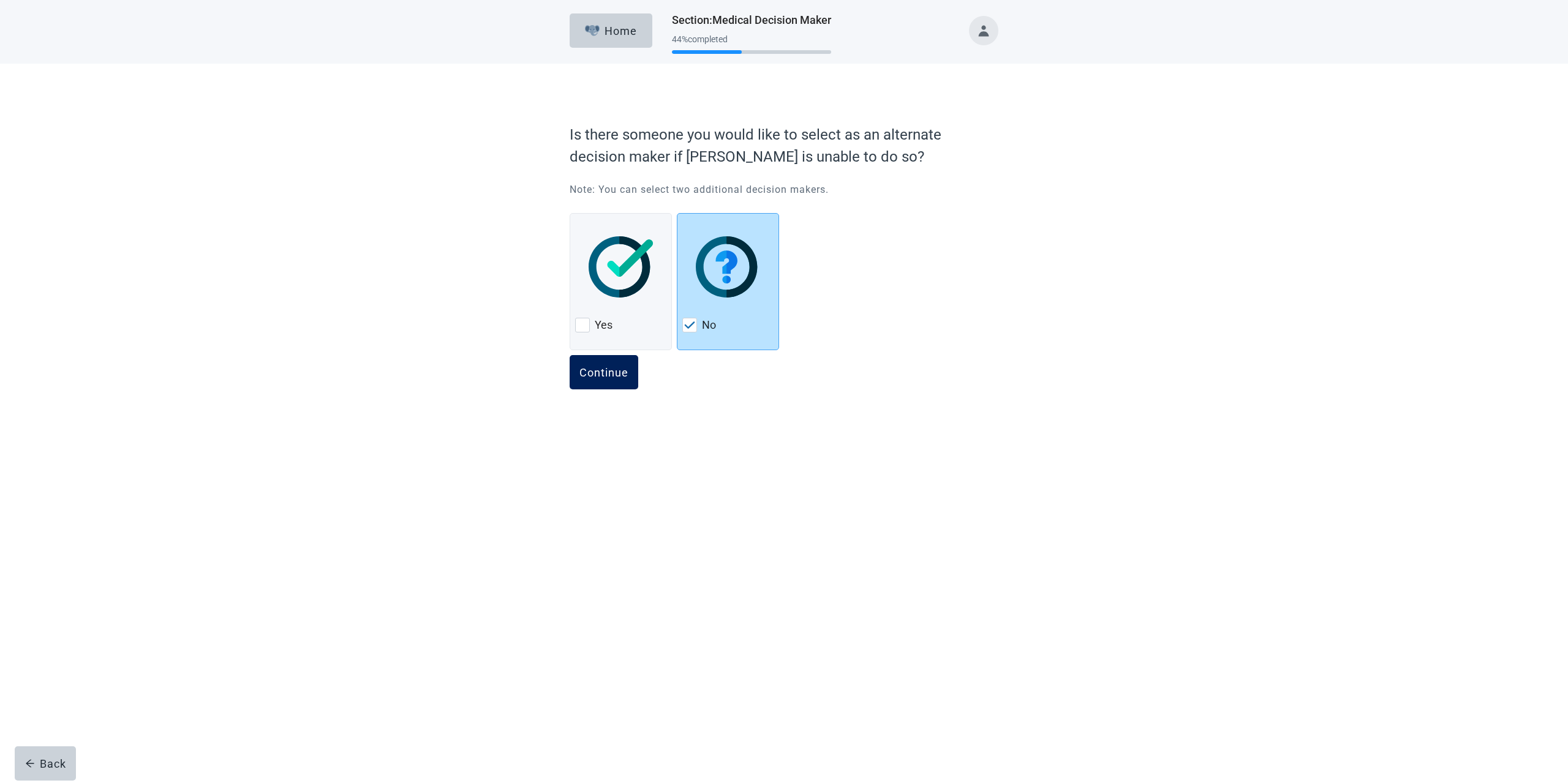
click at [601, 373] on div "Continue" at bounding box center [604, 372] width 49 height 12
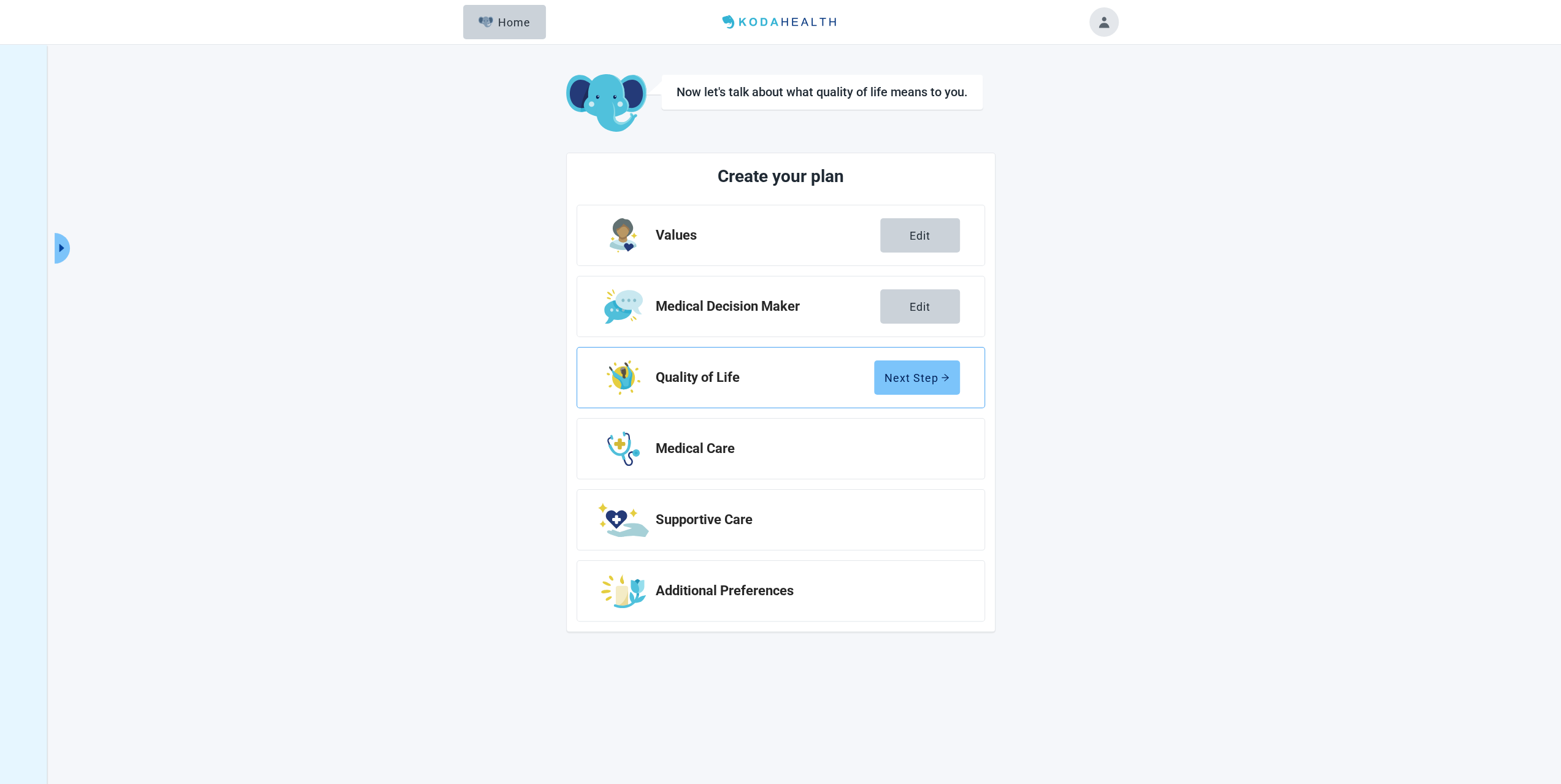
click at [900, 388] on button "Next Step" at bounding box center [917, 377] width 86 height 34
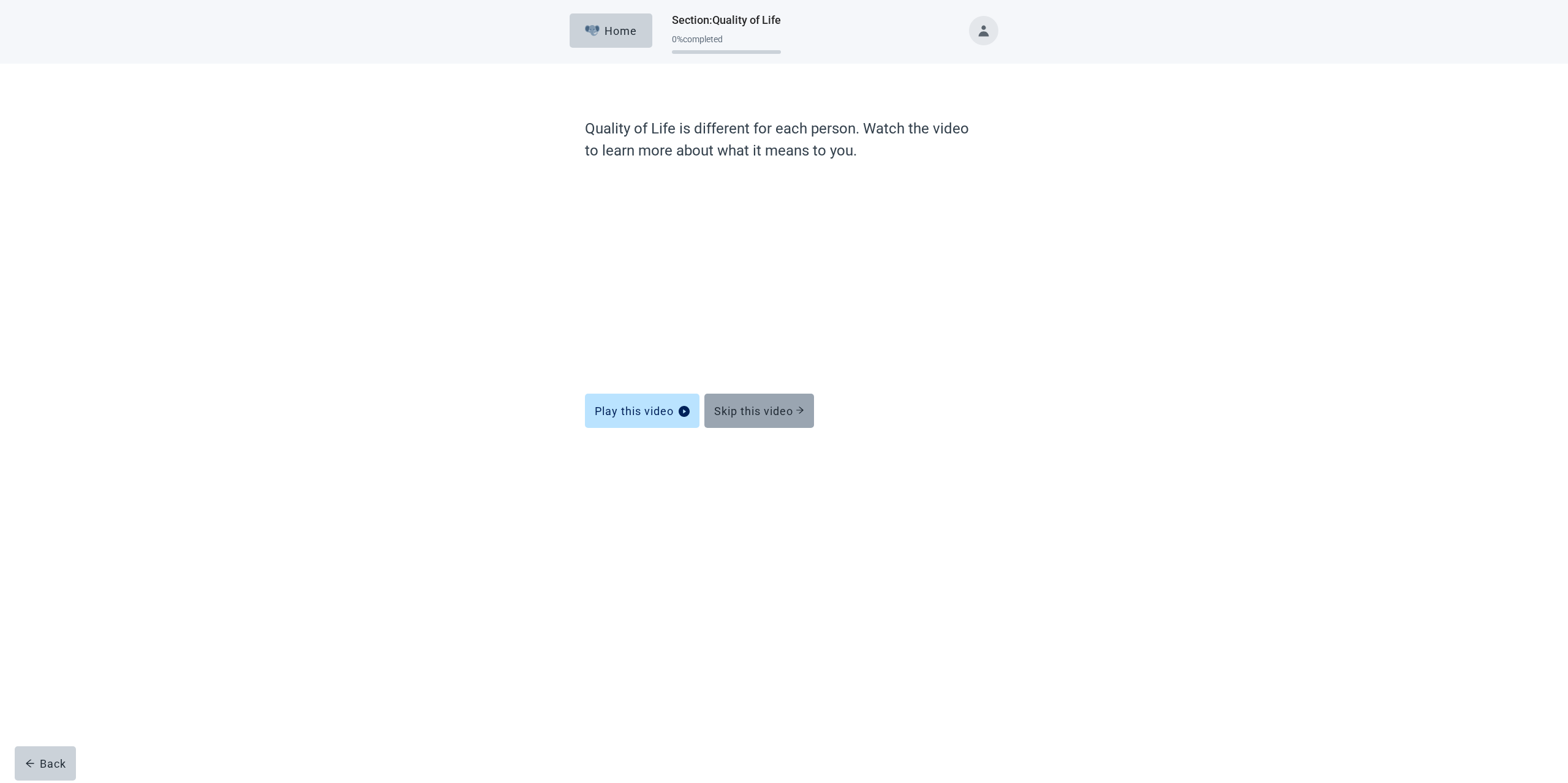
click at [744, 416] on div "Skip this video" at bounding box center [759, 410] width 90 height 12
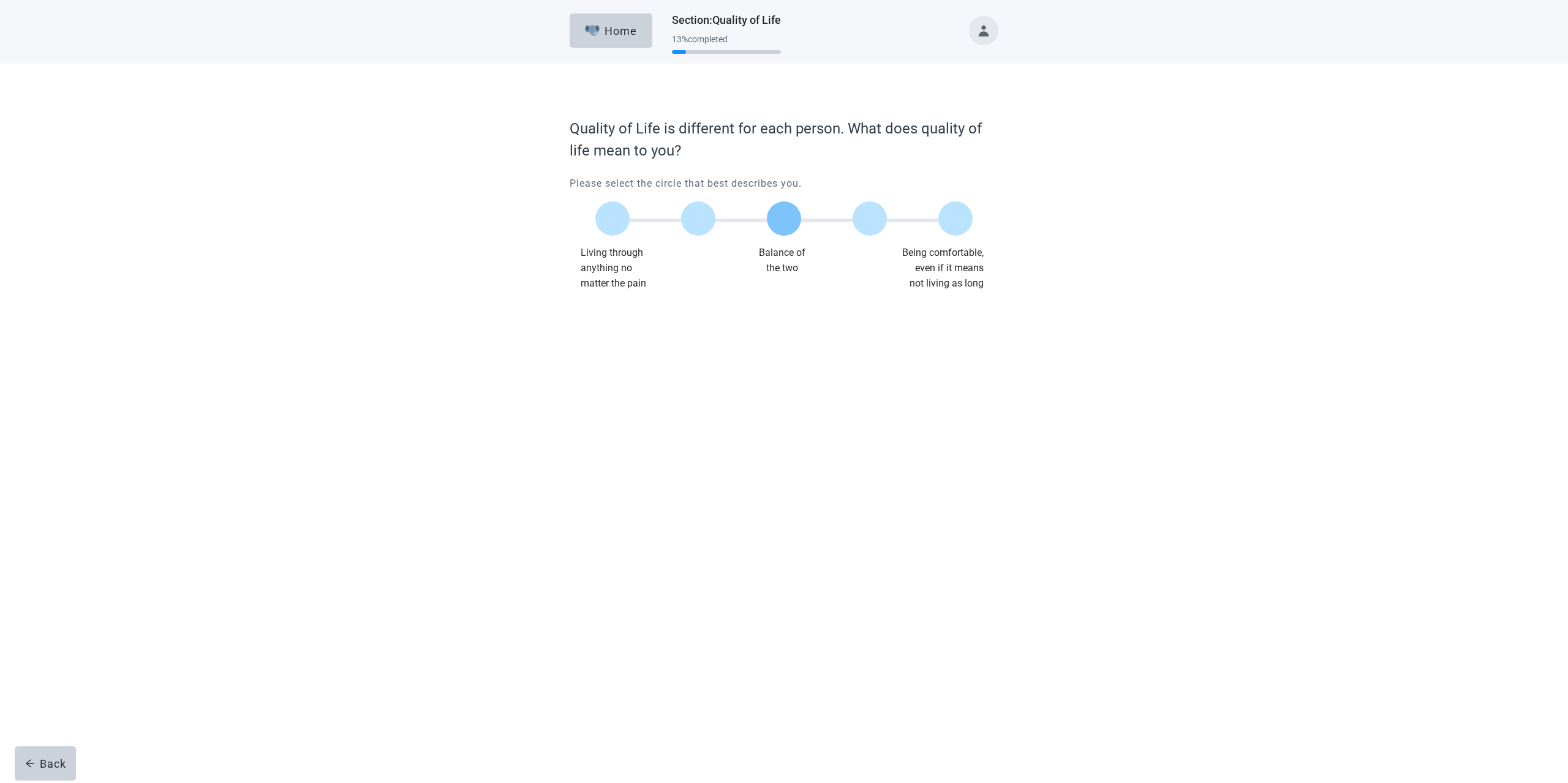
click at [772, 220] on div at bounding box center [784, 218] width 34 height 34
click at [627, 316] on div "Continue" at bounding box center [604, 316] width 49 height 12
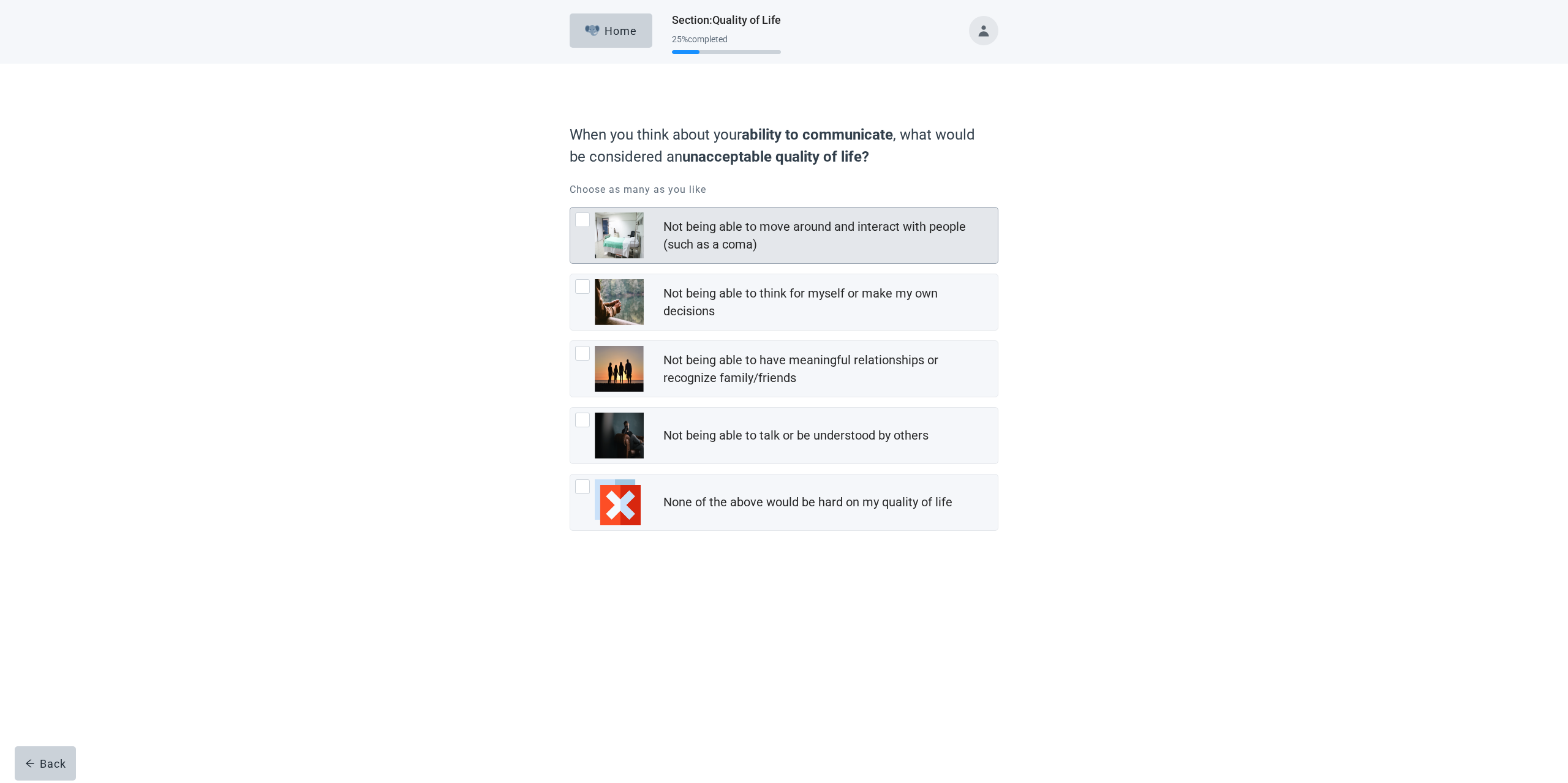
click at [581, 216] on div at bounding box center [582, 220] width 14 height 14
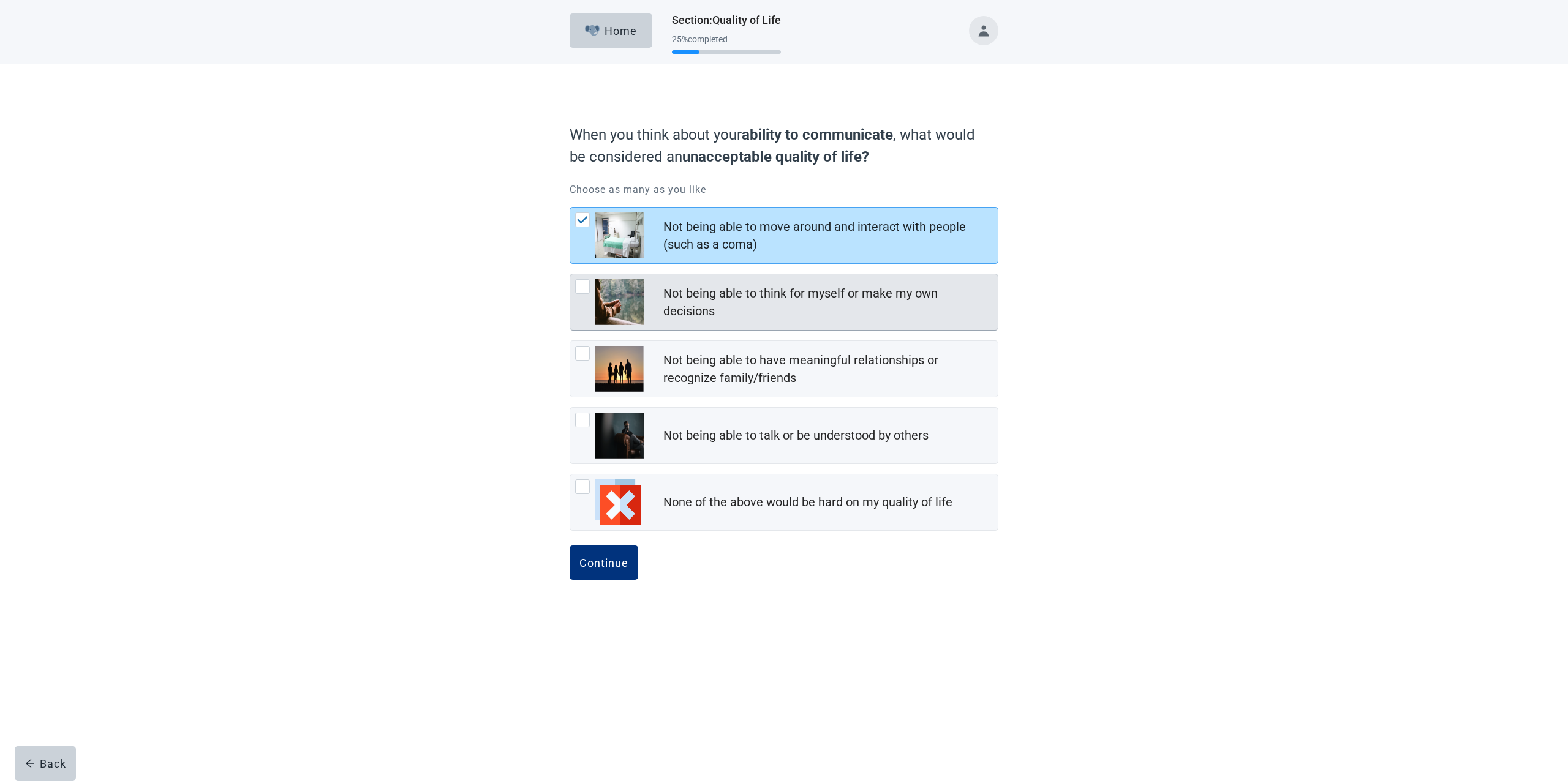
click at [576, 285] on div at bounding box center [582, 287] width 14 height 14
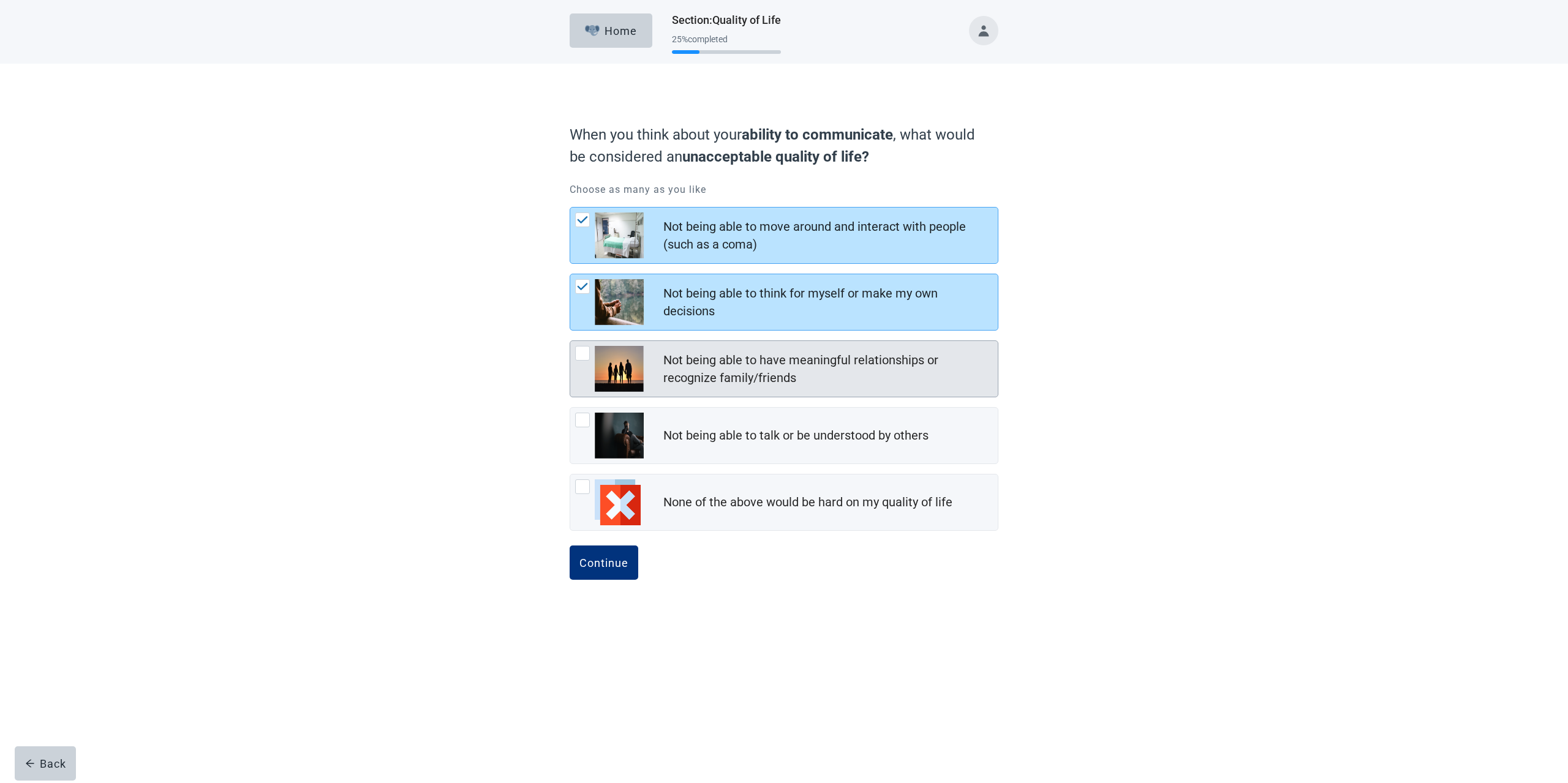
click at [585, 352] on div at bounding box center [582, 353] width 14 height 14
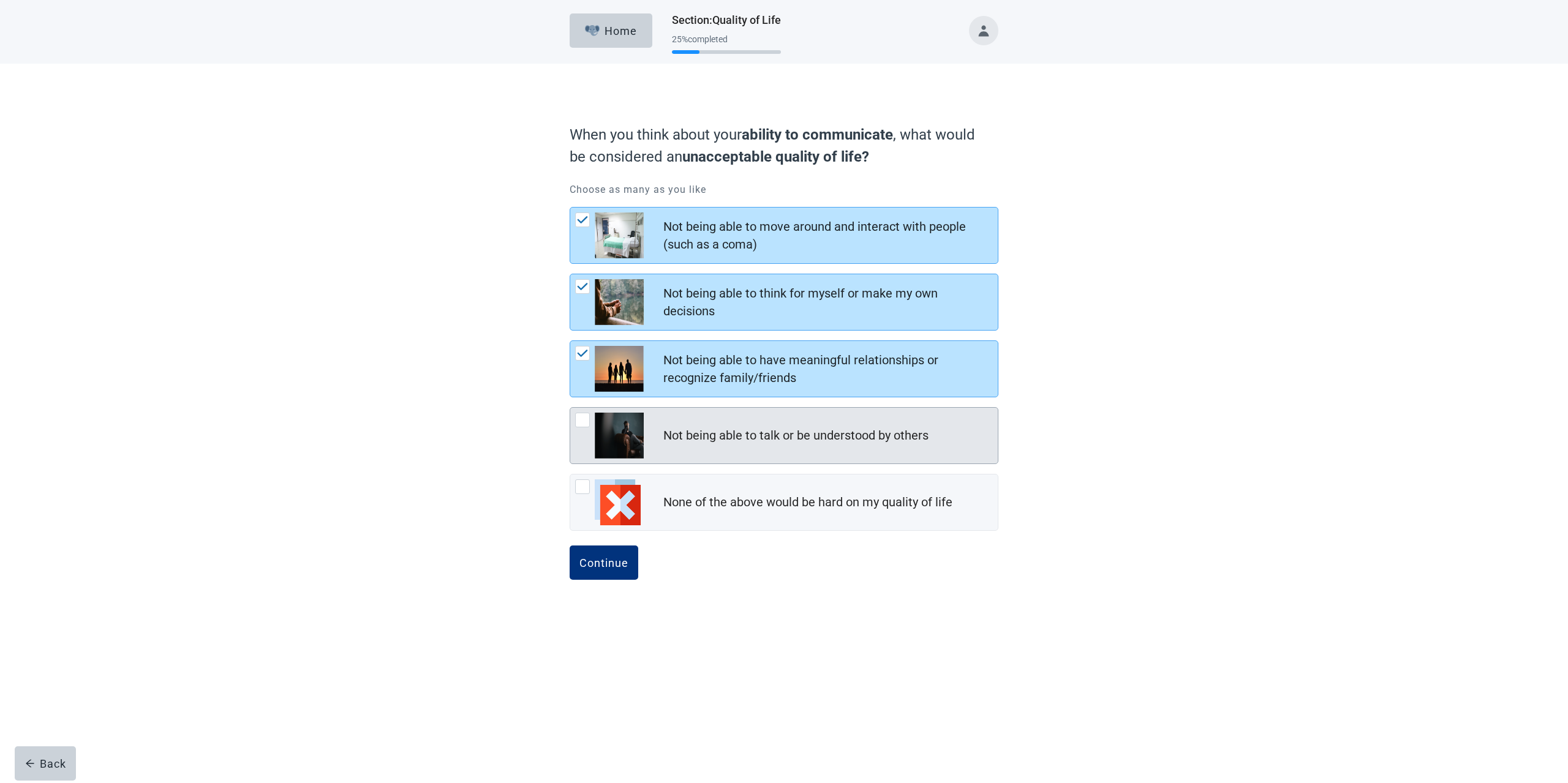
click at [582, 415] on div at bounding box center [582, 420] width 14 height 14
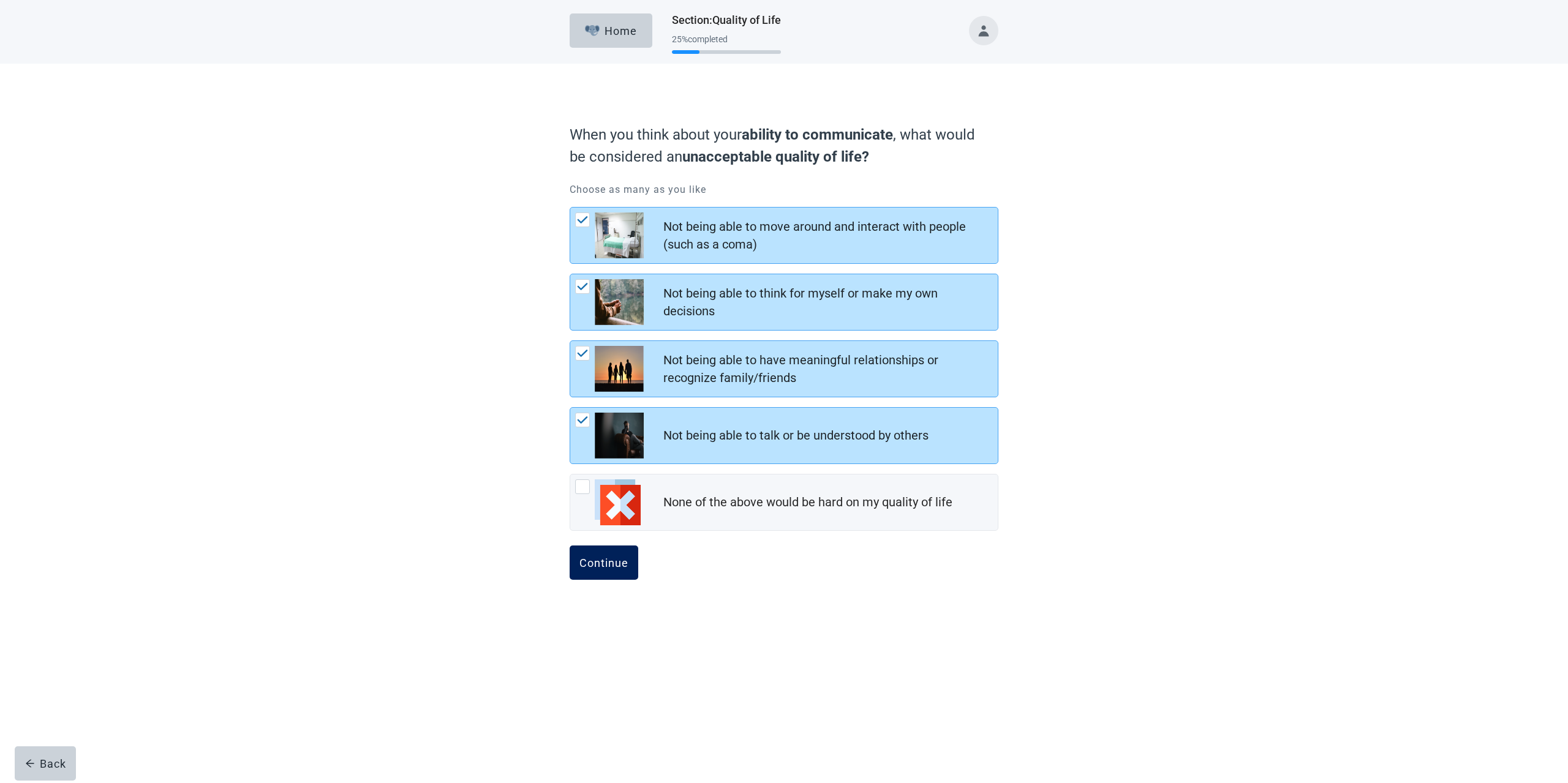
click at [617, 560] on div "Continue" at bounding box center [604, 562] width 49 height 12
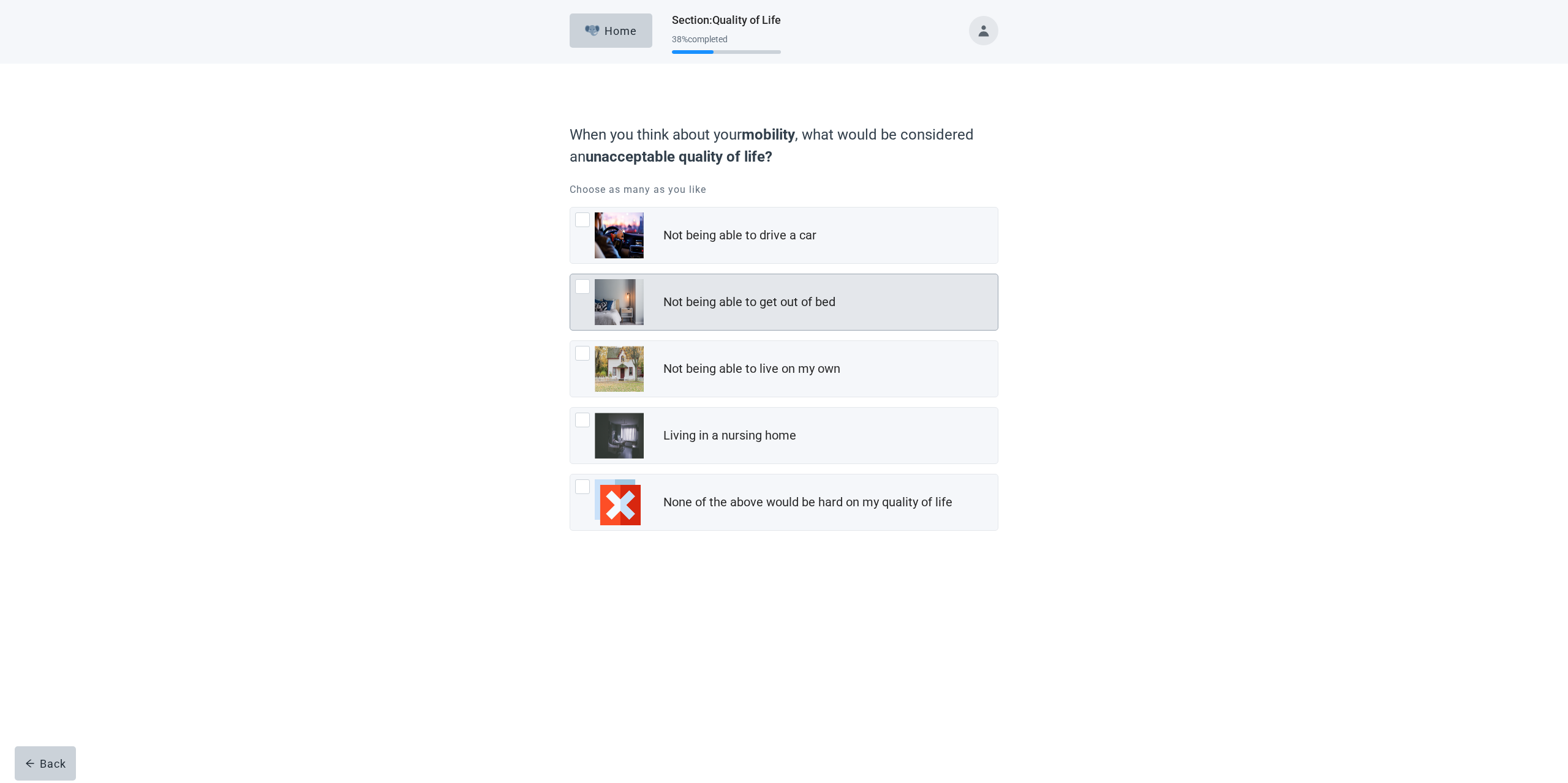
click at [583, 286] on div at bounding box center [582, 287] width 14 height 14
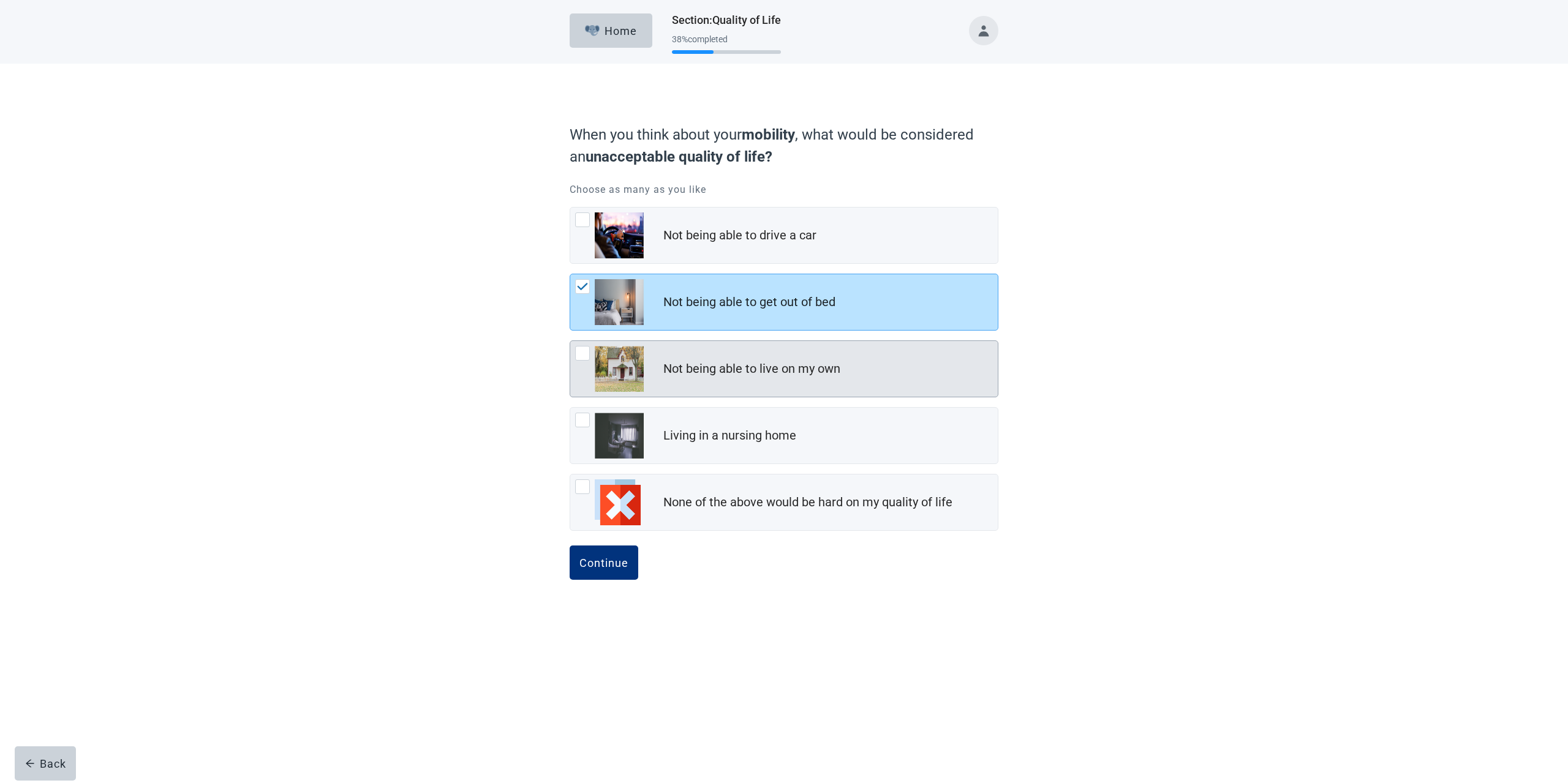
click at [583, 350] on div at bounding box center [582, 353] width 14 height 14
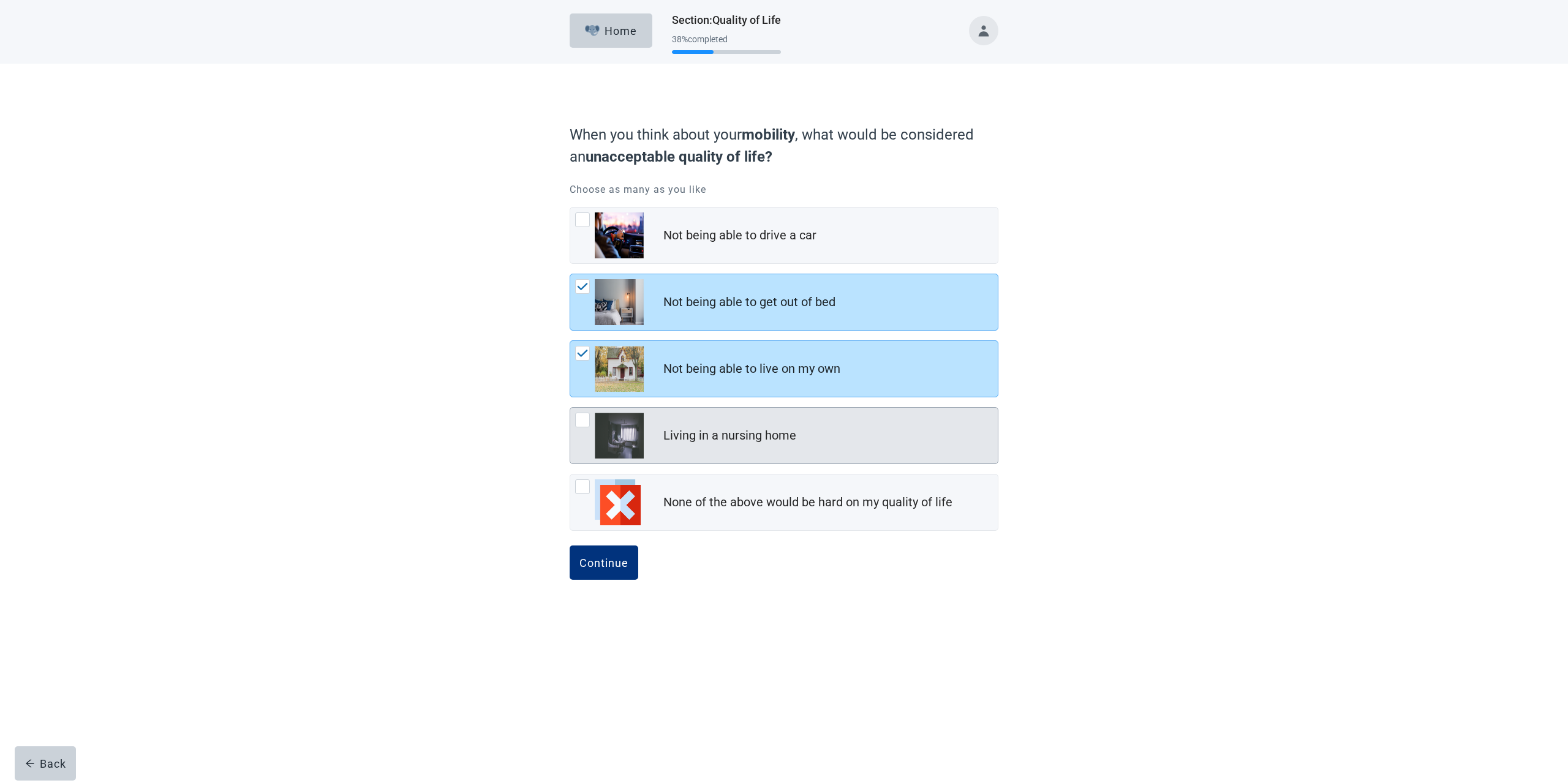
click at [584, 414] on div at bounding box center [582, 420] width 14 height 14
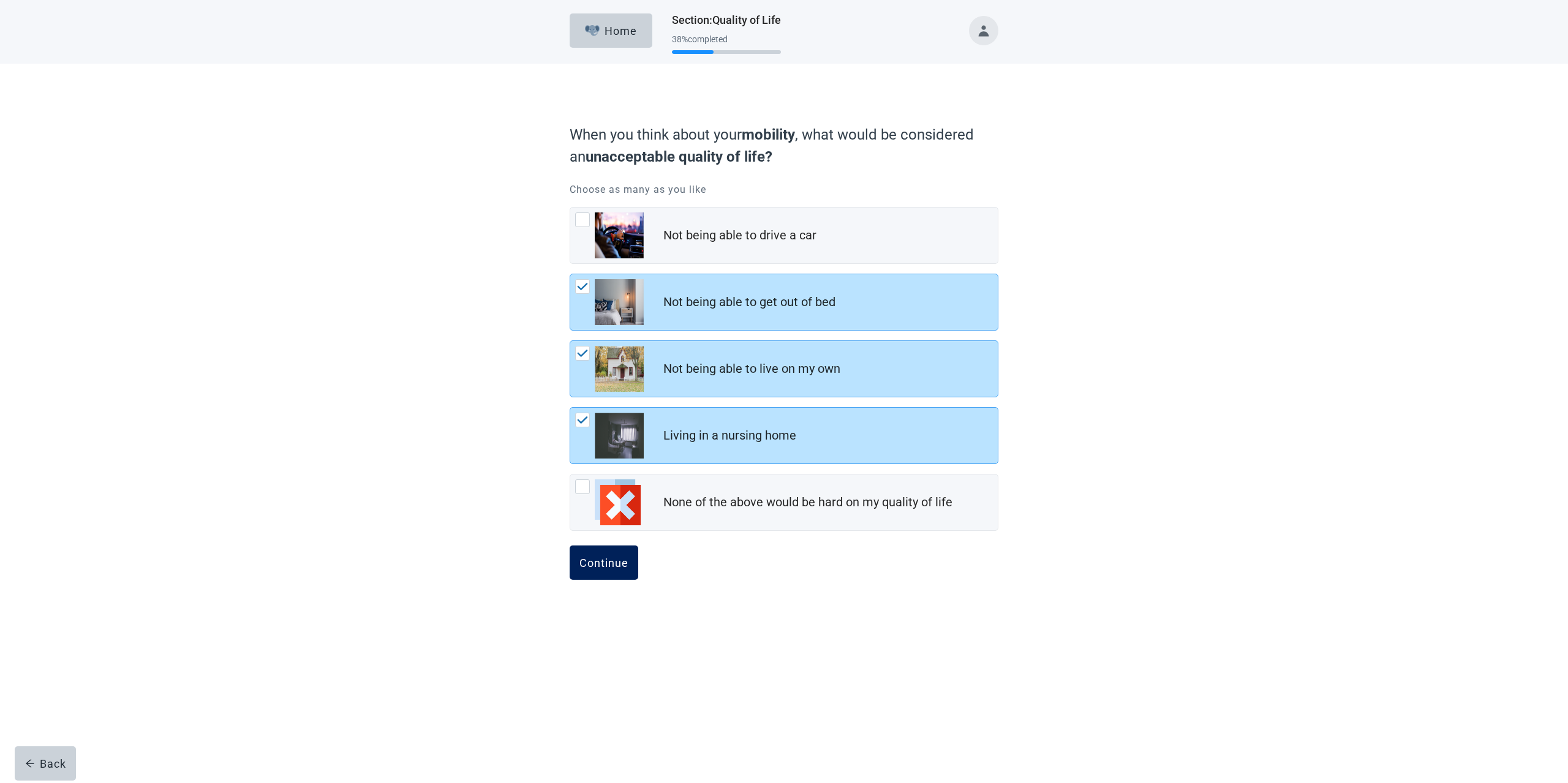
click at [599, 559] on div "Continue" at bounding box center [604, 562] width 49 height 12
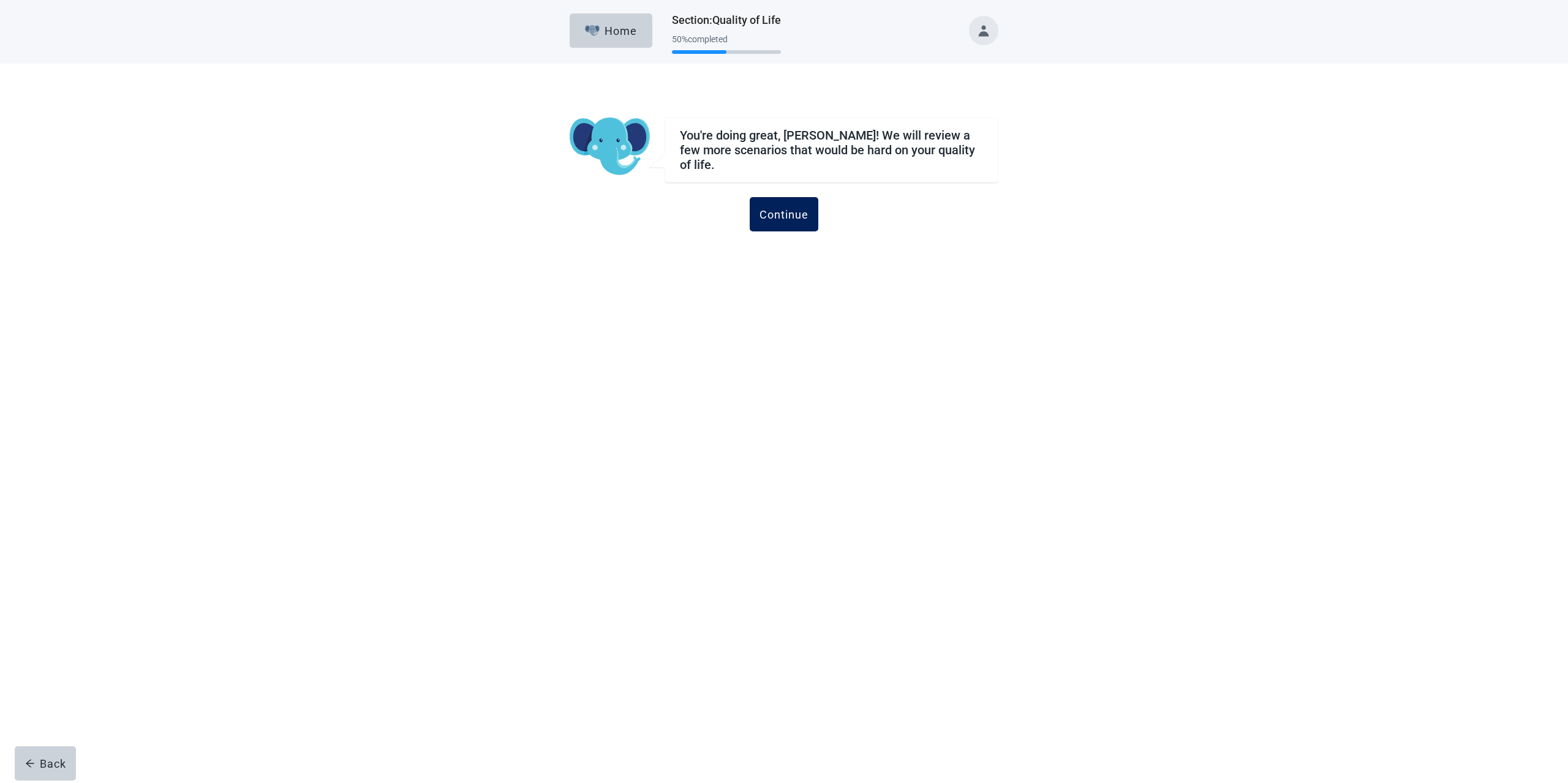
click at [804, 215] on button "Continue" at bounding box center [784, 214] width 68 height 34
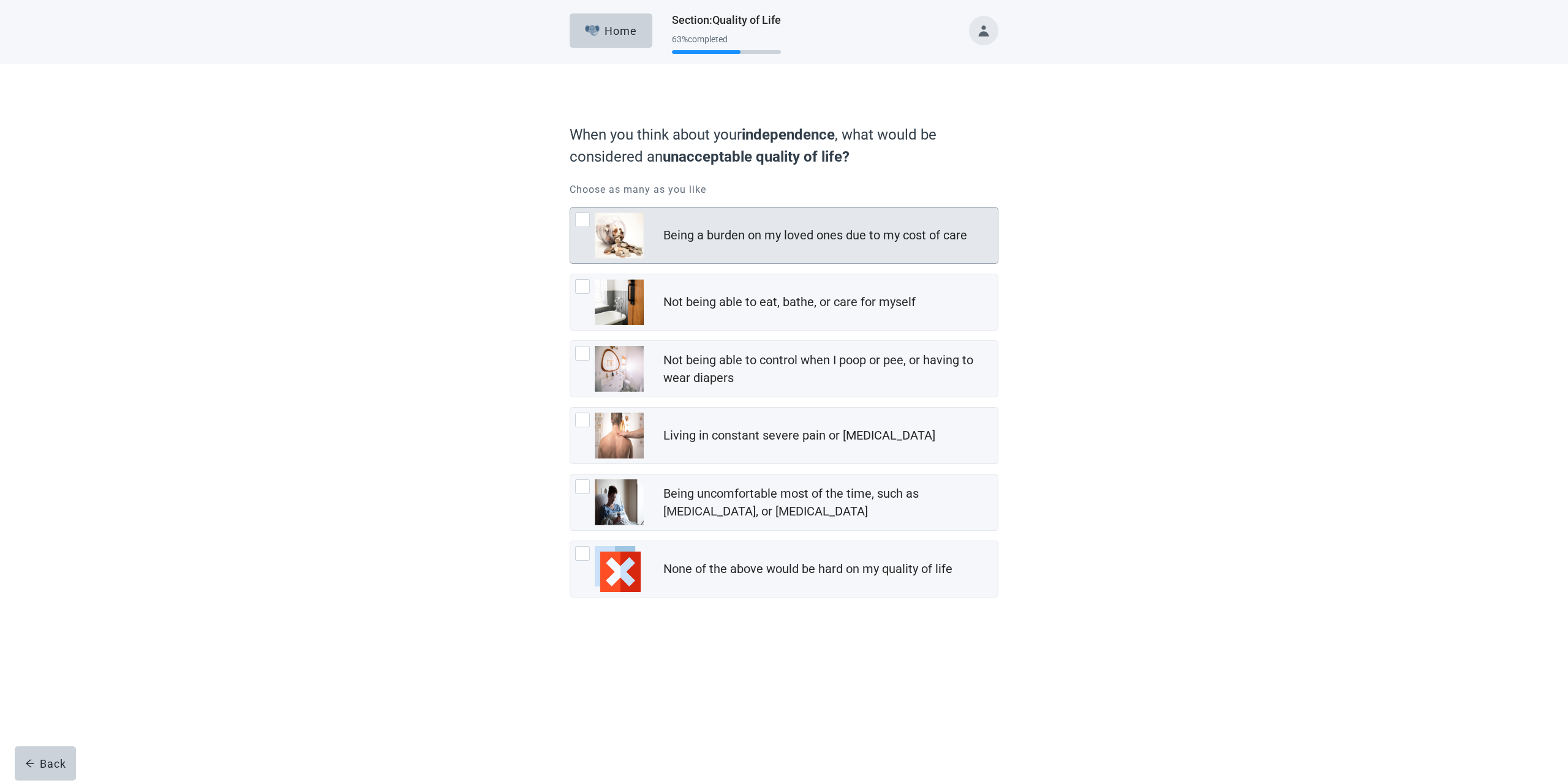
click at [588, 218] on div at bounding box center [582, 220] width 14 height 14
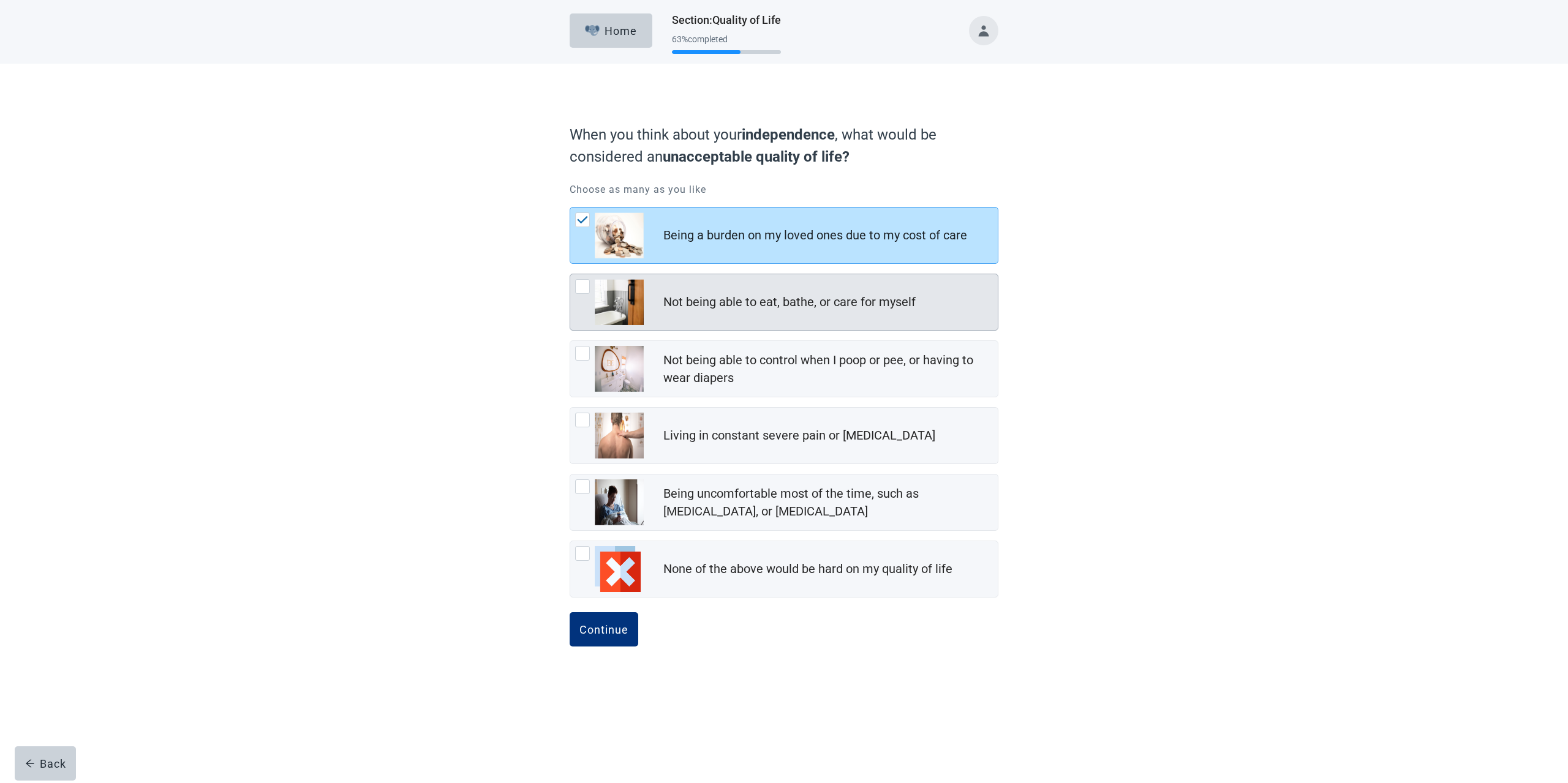
click at [583, 287] on div at bounding box center [582, 287] width 14 height 14
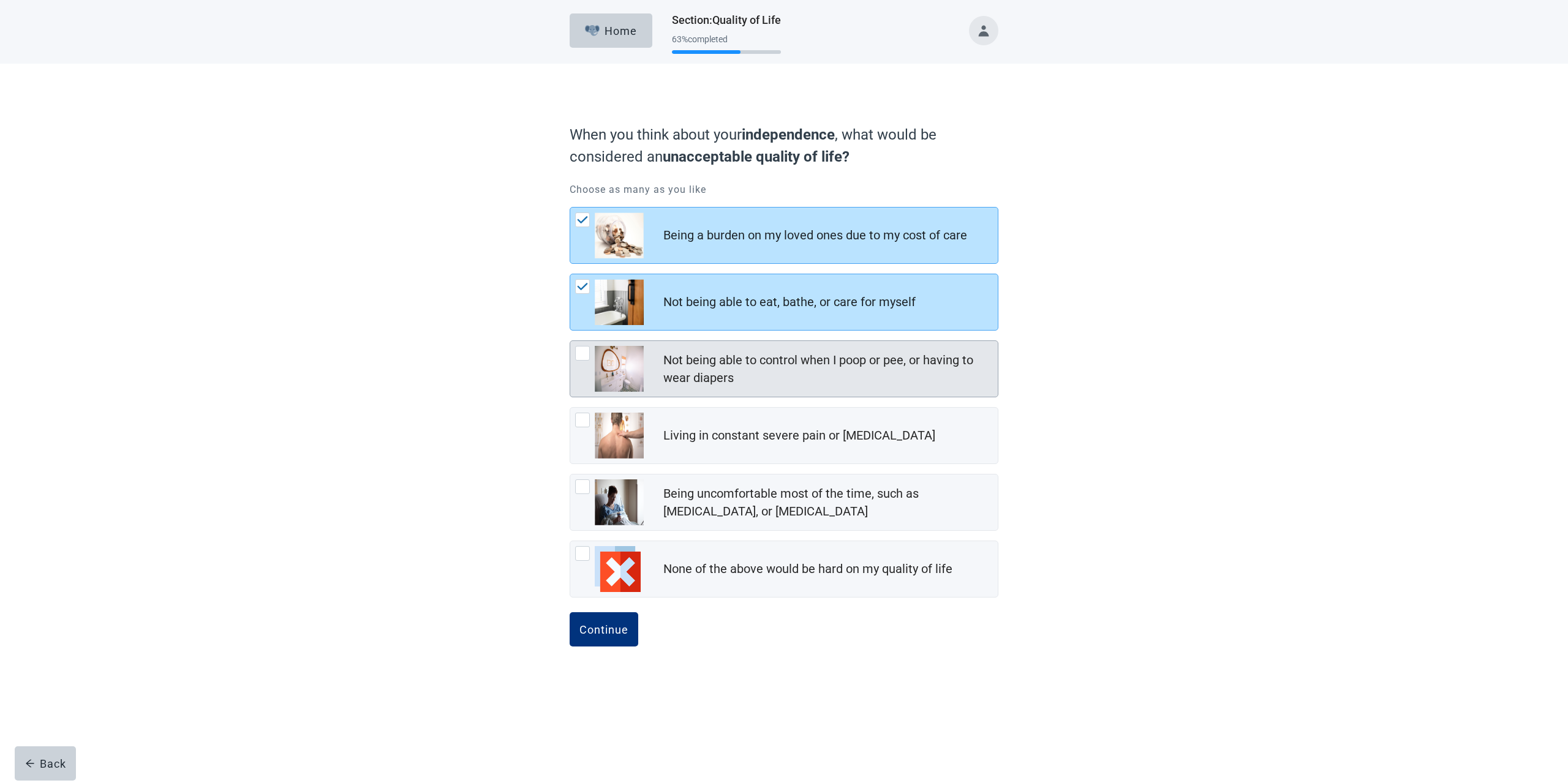
click at [583, 354] on div at bounding box center [582, 353] width 14 height 14
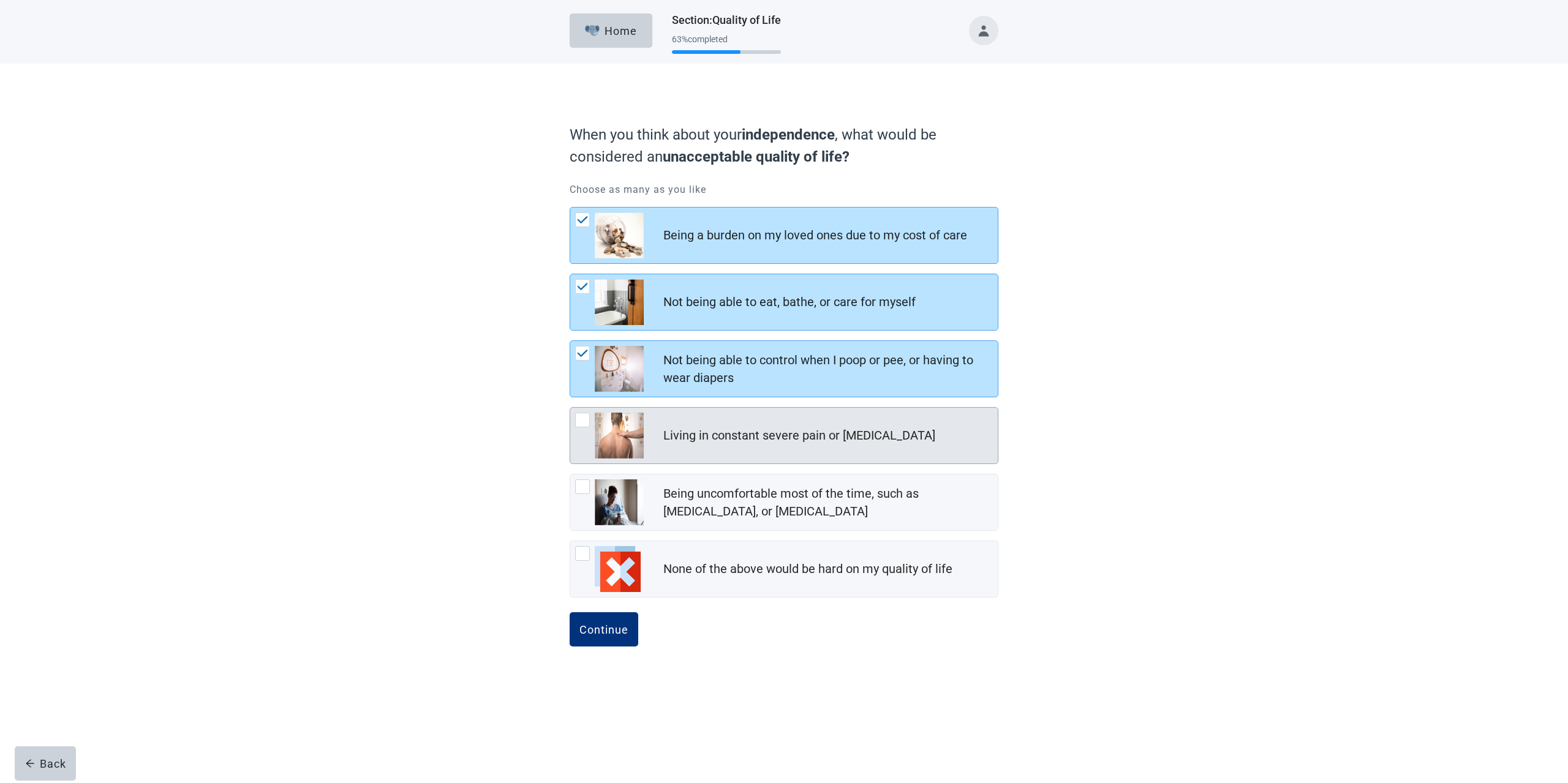
click at [582, 423] on div at bounding box center [582, 420] width 14 height 14
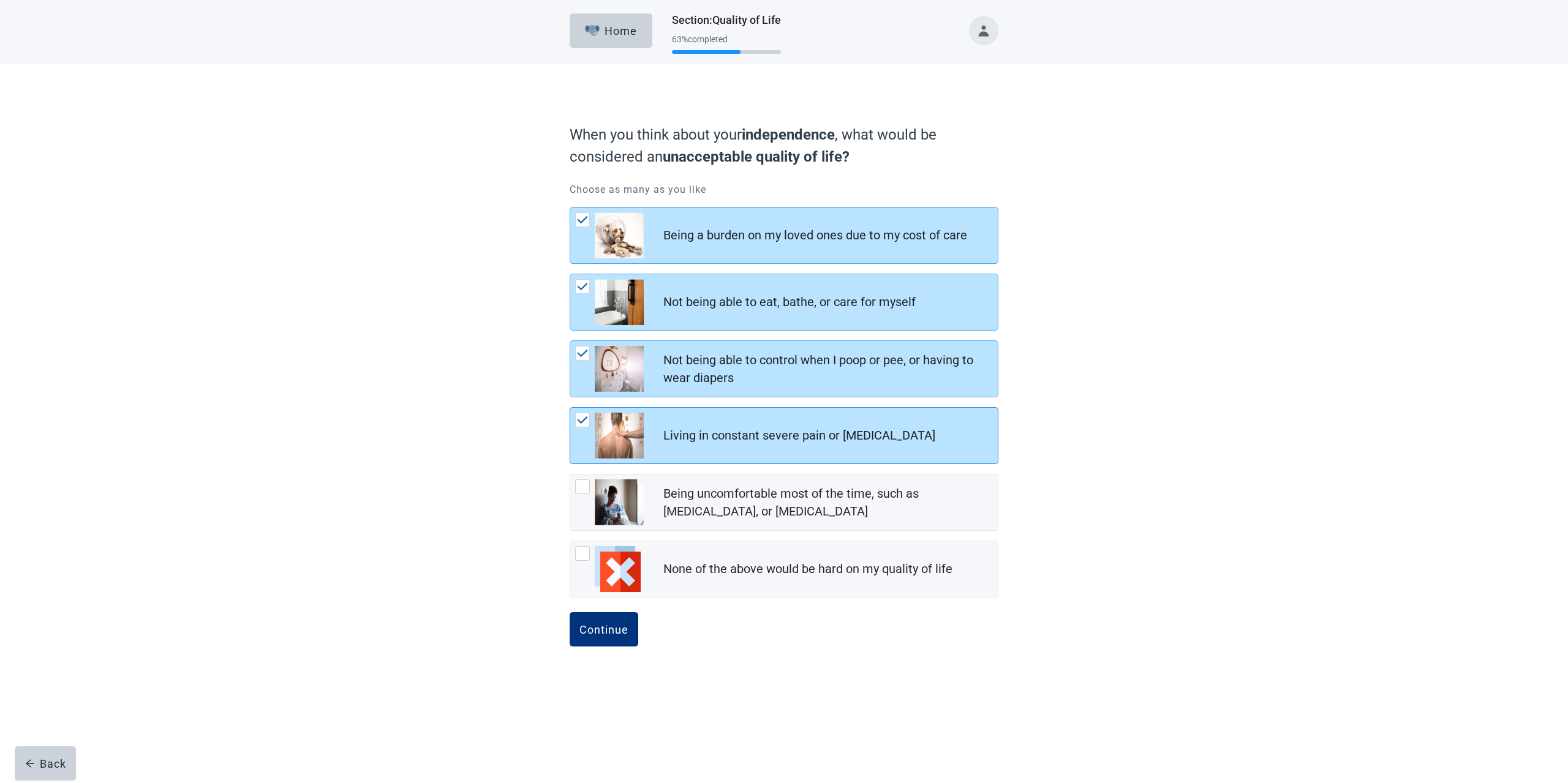
click at [582, 422] on div at bounding box center [582, 420] width 14 height 14
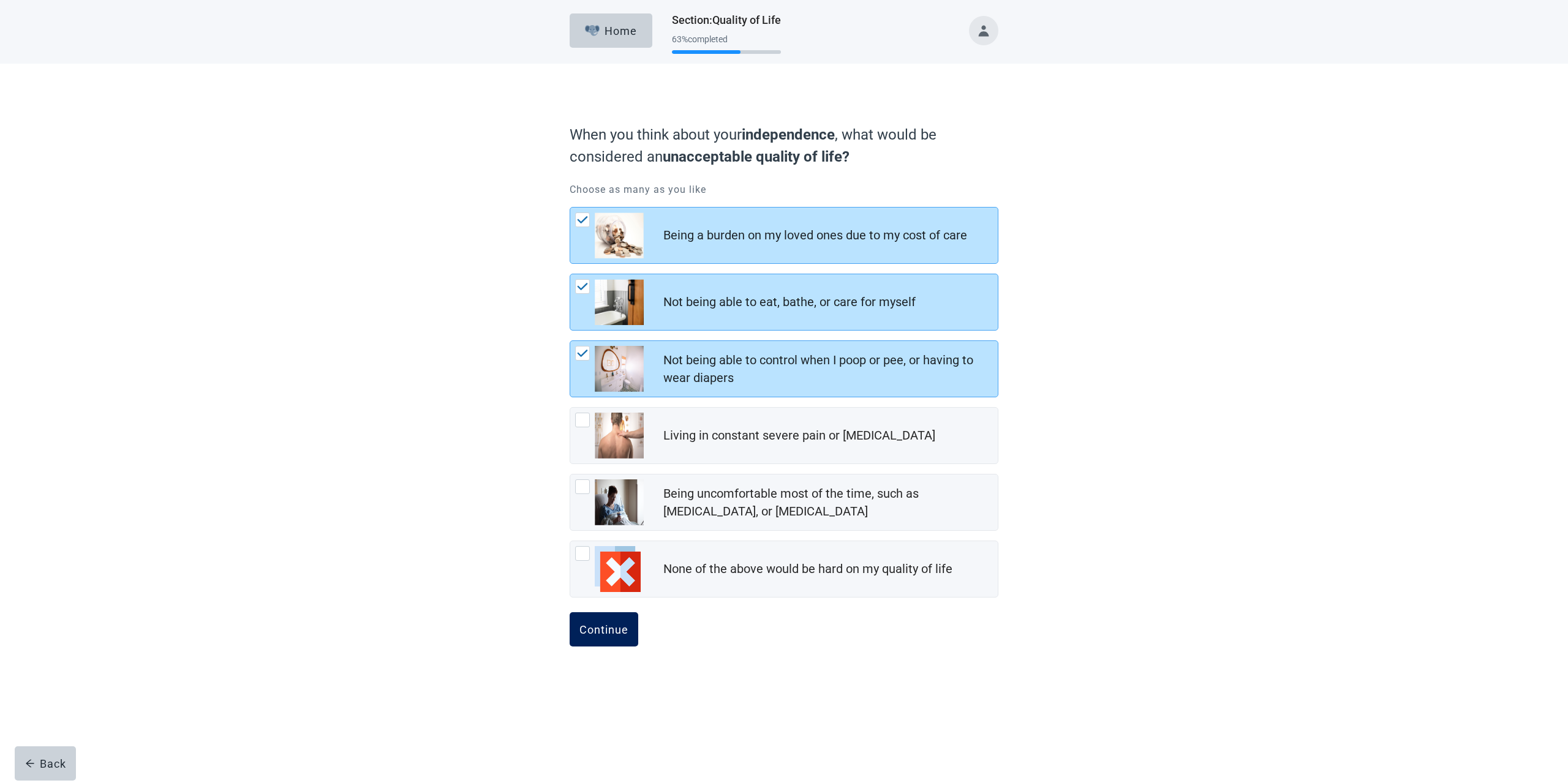
click at [614, 623] on div "Continue" at bounding box center [604, 629] width 49 height 12
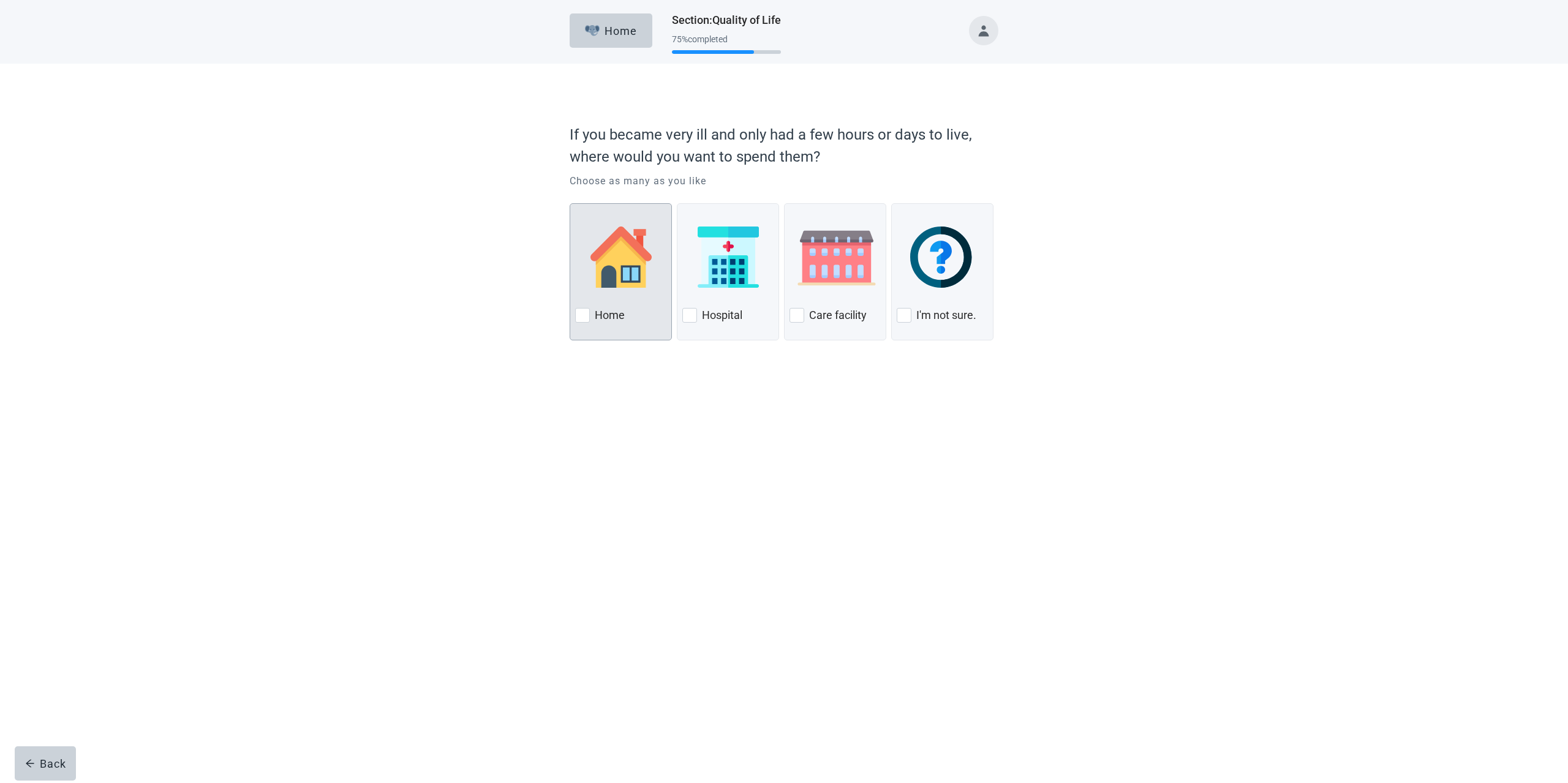
click at [579, 316] on div at bounding box center [582, 315] width 14 height 14
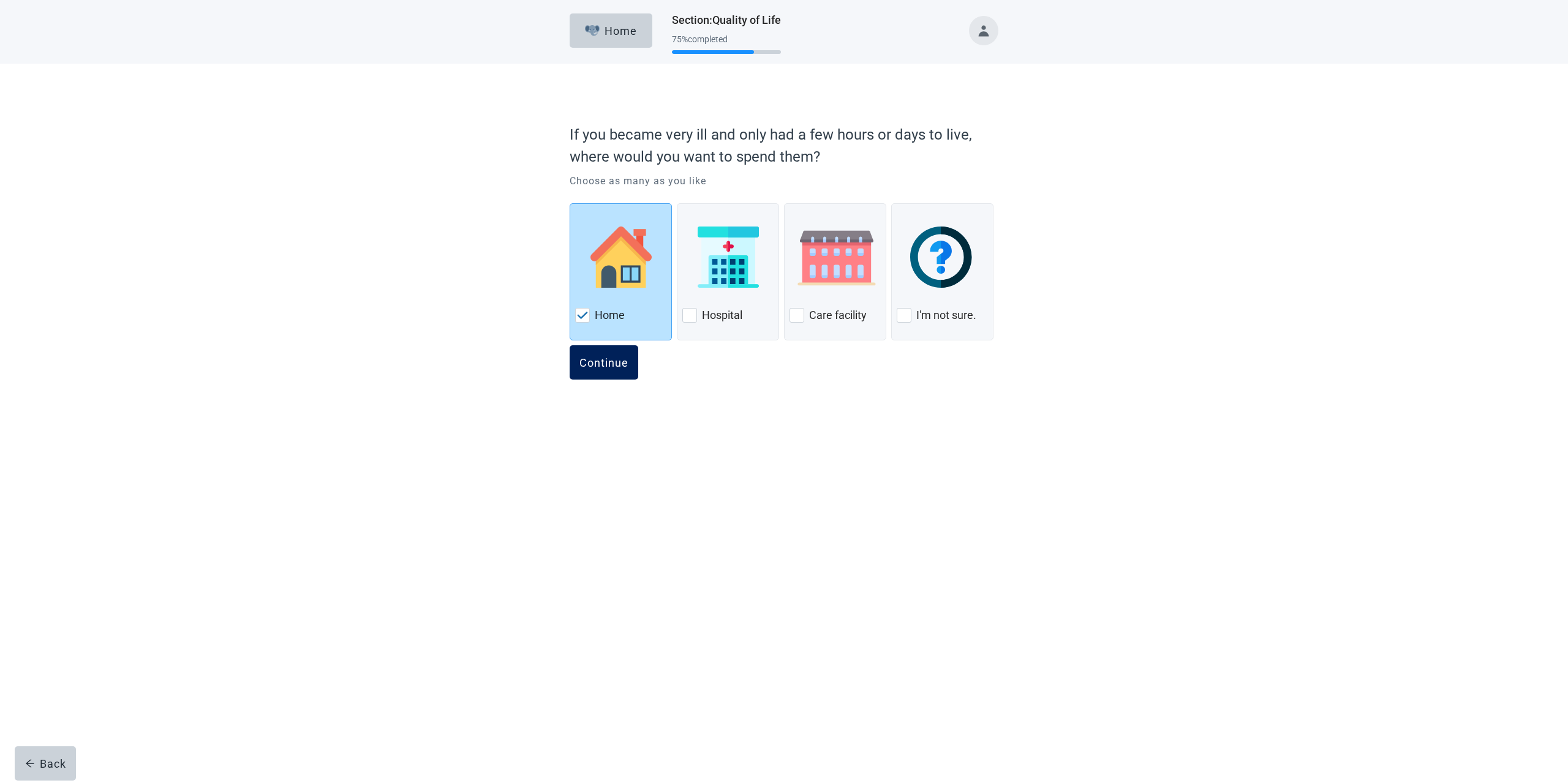
click at [624, 362] on div "Continue" at bounding box center [604, 362] width 49 height 12
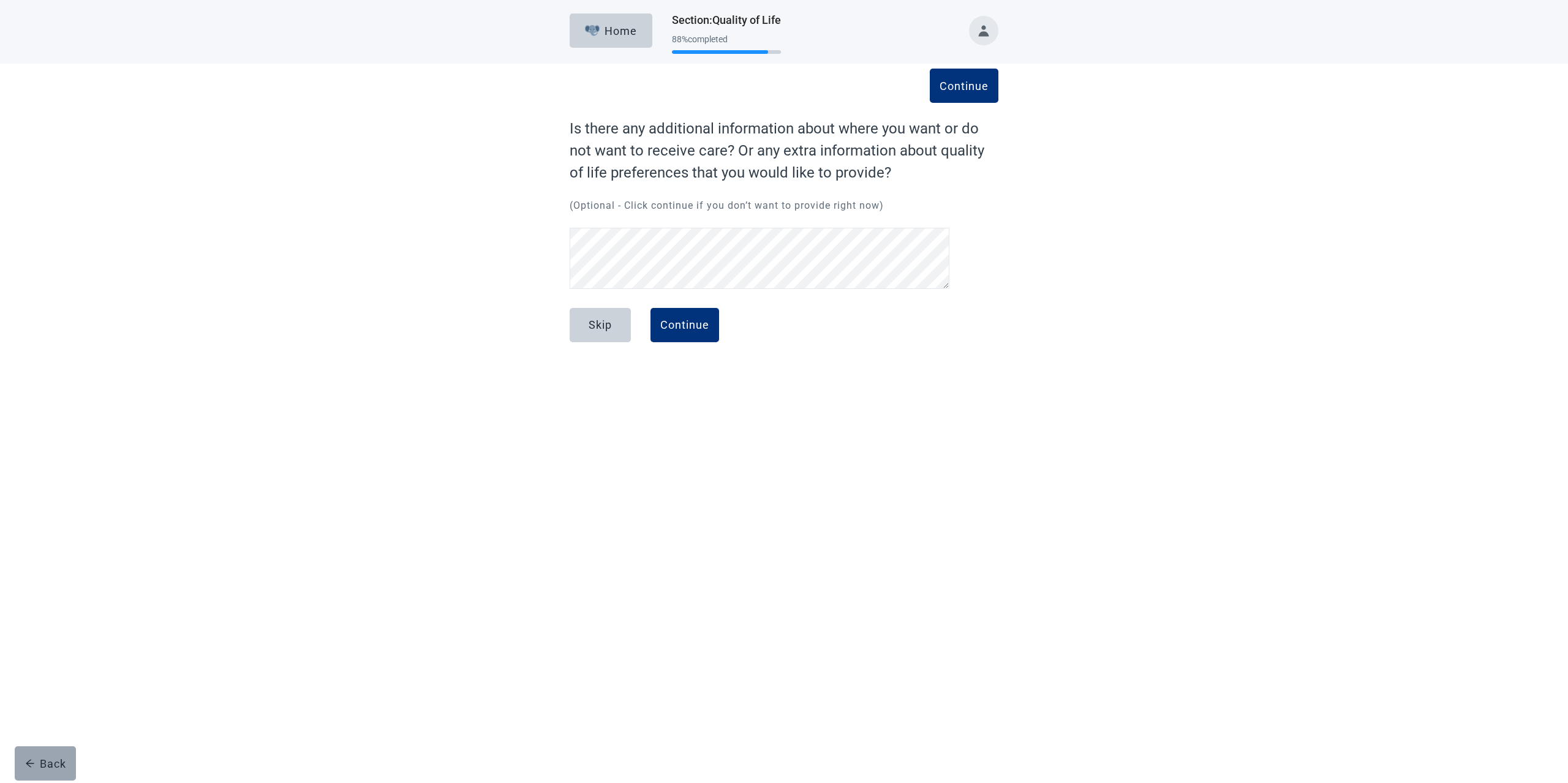
click at [51, 760] on div "Back" at bounding box center [45, 763] width 41 height 12
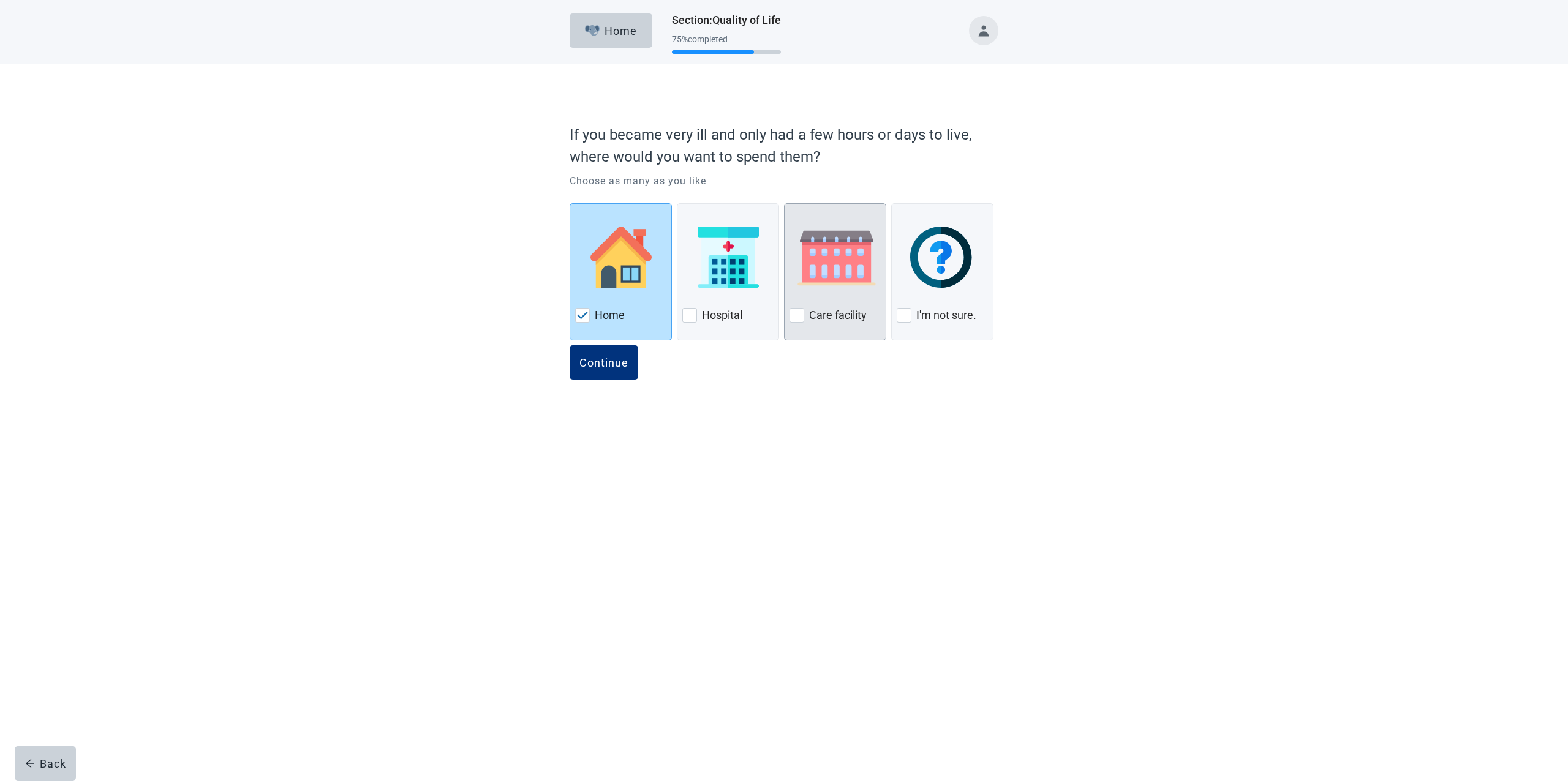
click at [801, 316] on div at bounding box center [796, 315] width 14 height 14
click at [582, 316] on img at bounding box center [582, 315] width 11 height 7
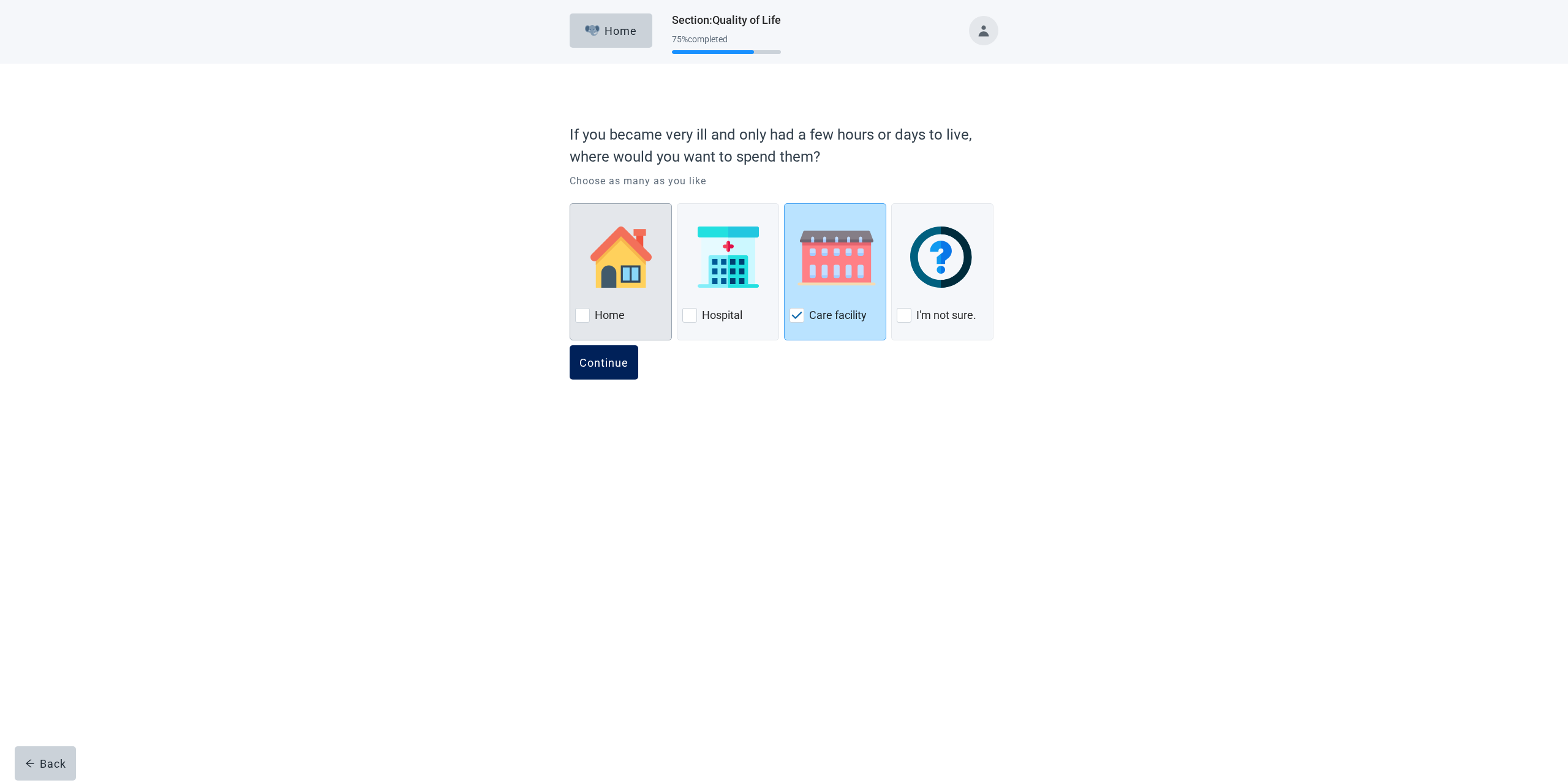
click at [608, 369] on button "Continue" at bounding box center [604, 362] width 68 height 34
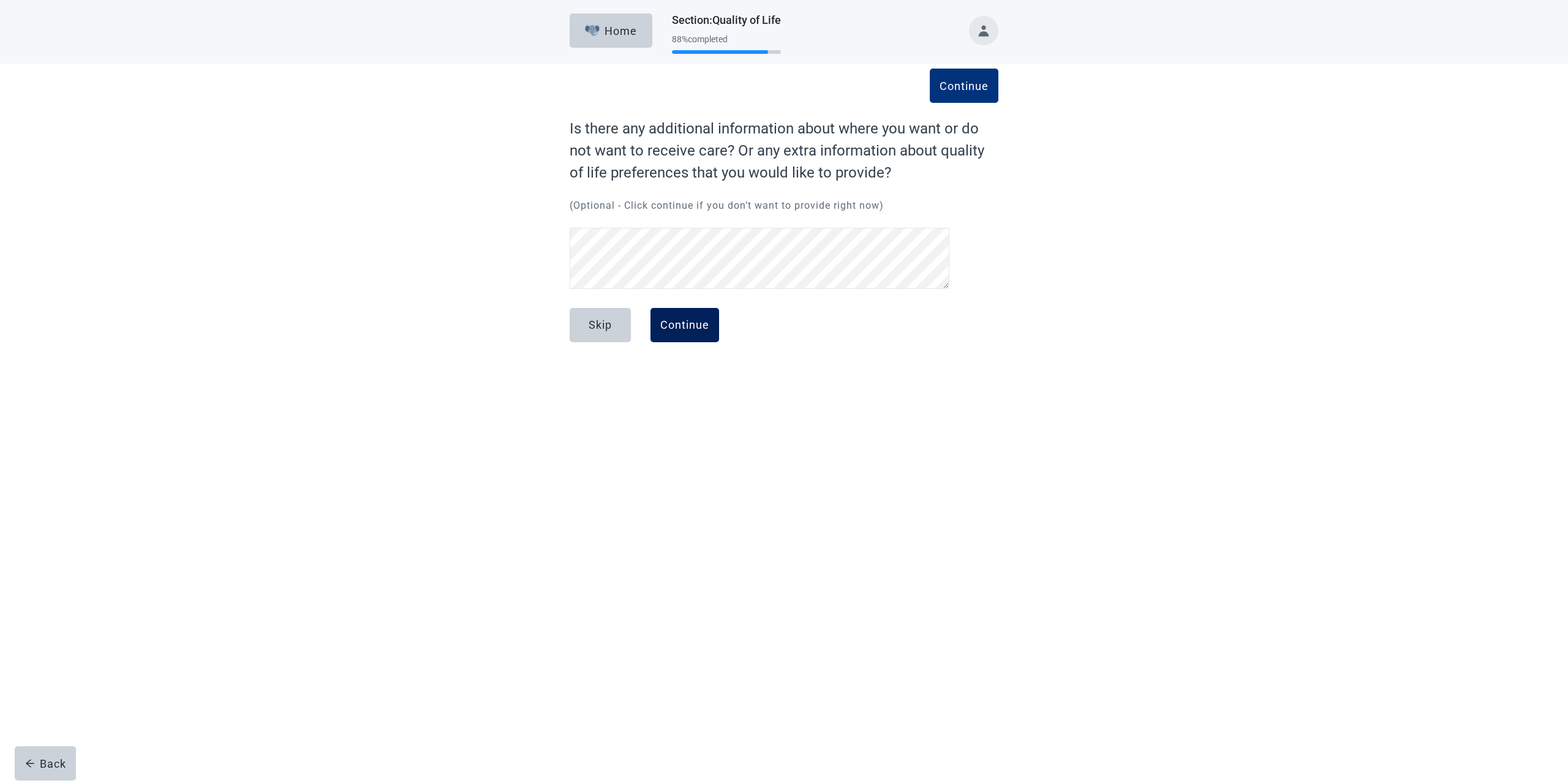
click at [693, 336] on button "Continue" at bounding box center [685, 325] width 68 height 34
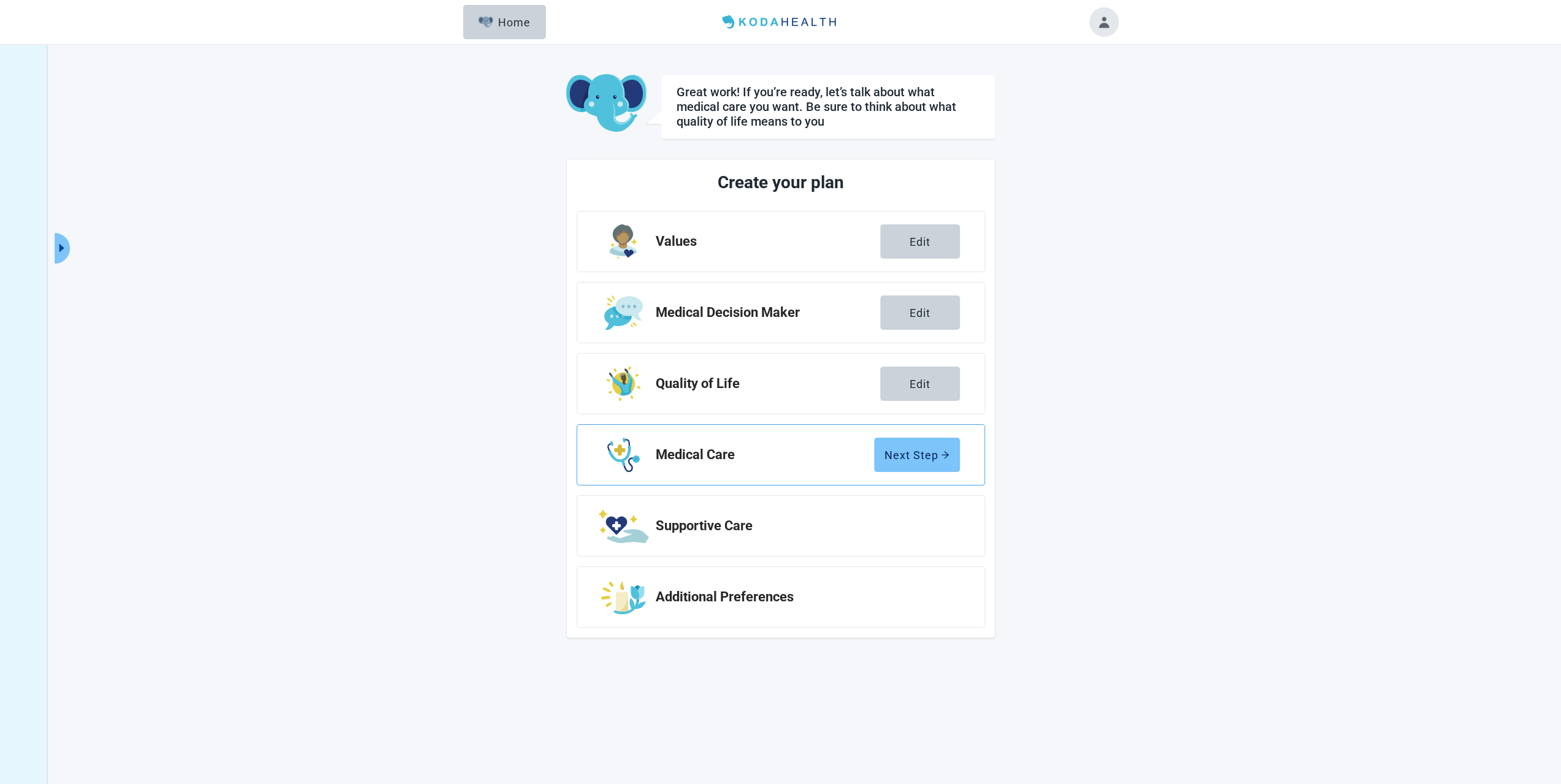
click at [902, 461] on button "Next Step" at bounding box center [917, 455] width 86 height 34
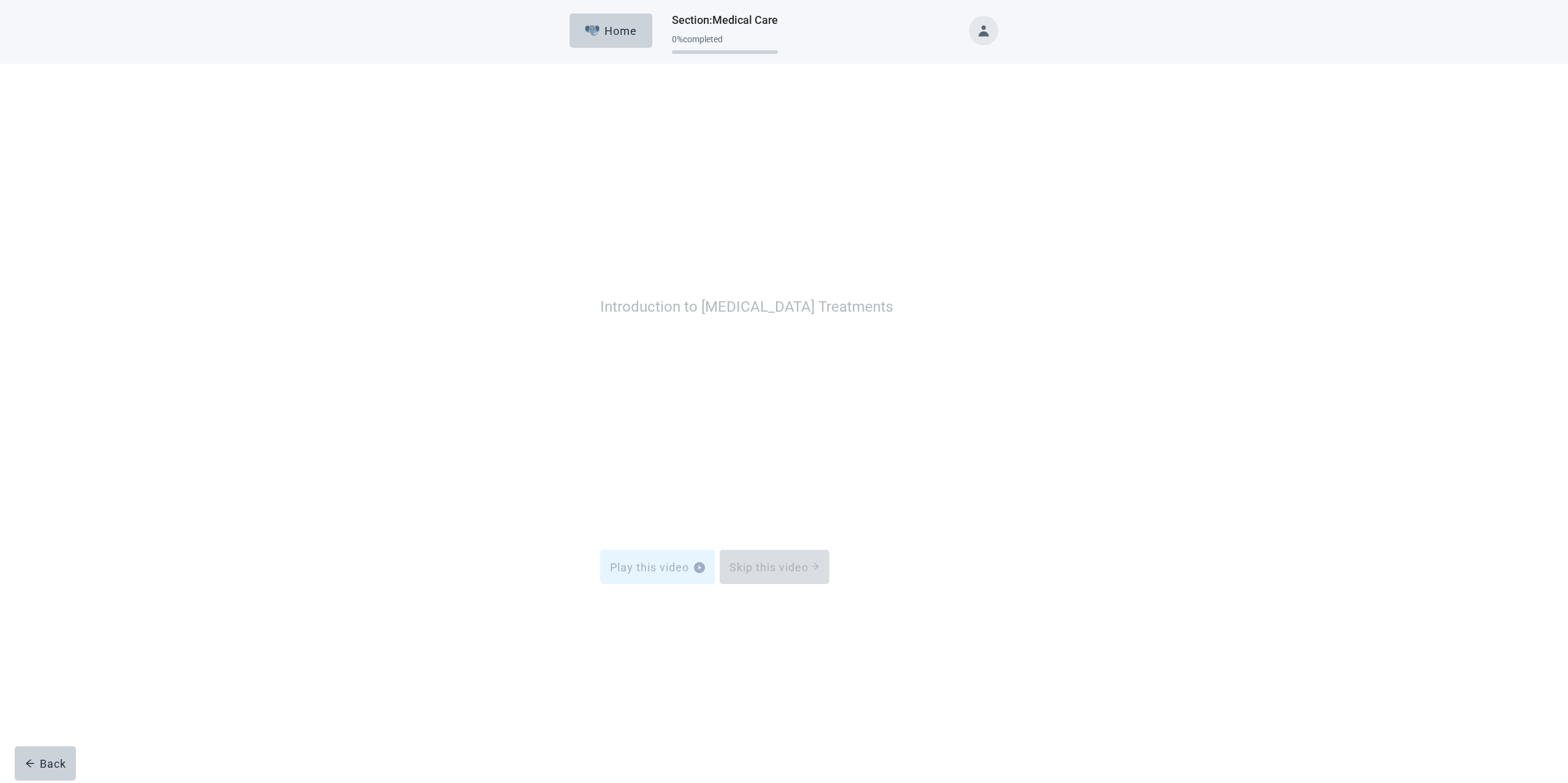
click at [804, 388] on div "Skip this video" at bounding box center [774, 389] width 90 height 12
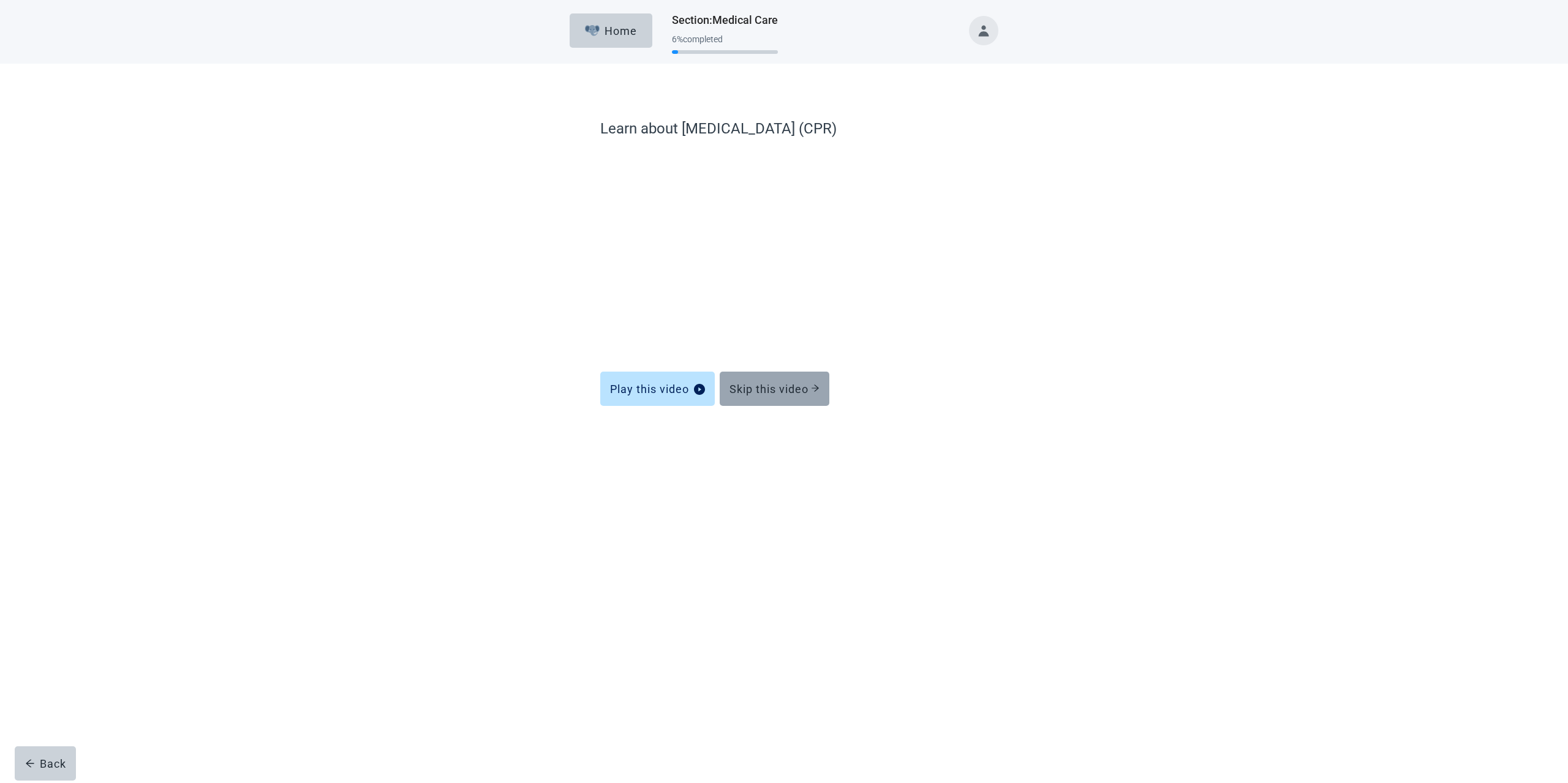
click at [798, 383] on div "Skip this video" at bounding box center [774, 389] width 90 height 12
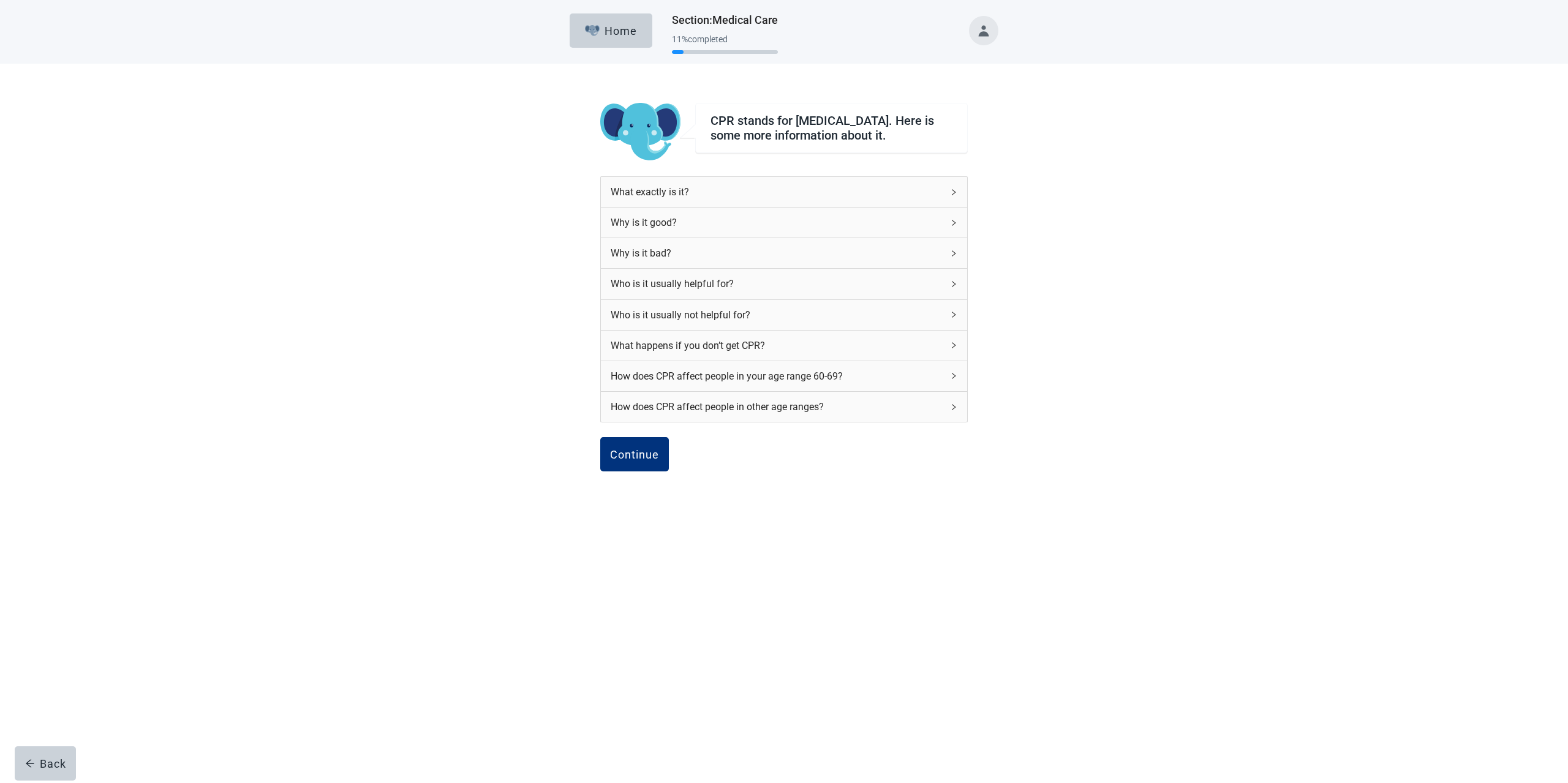
click at [954, 201] on div "What exactly is it?" at bounding box center [783, 192] width 366 height 30
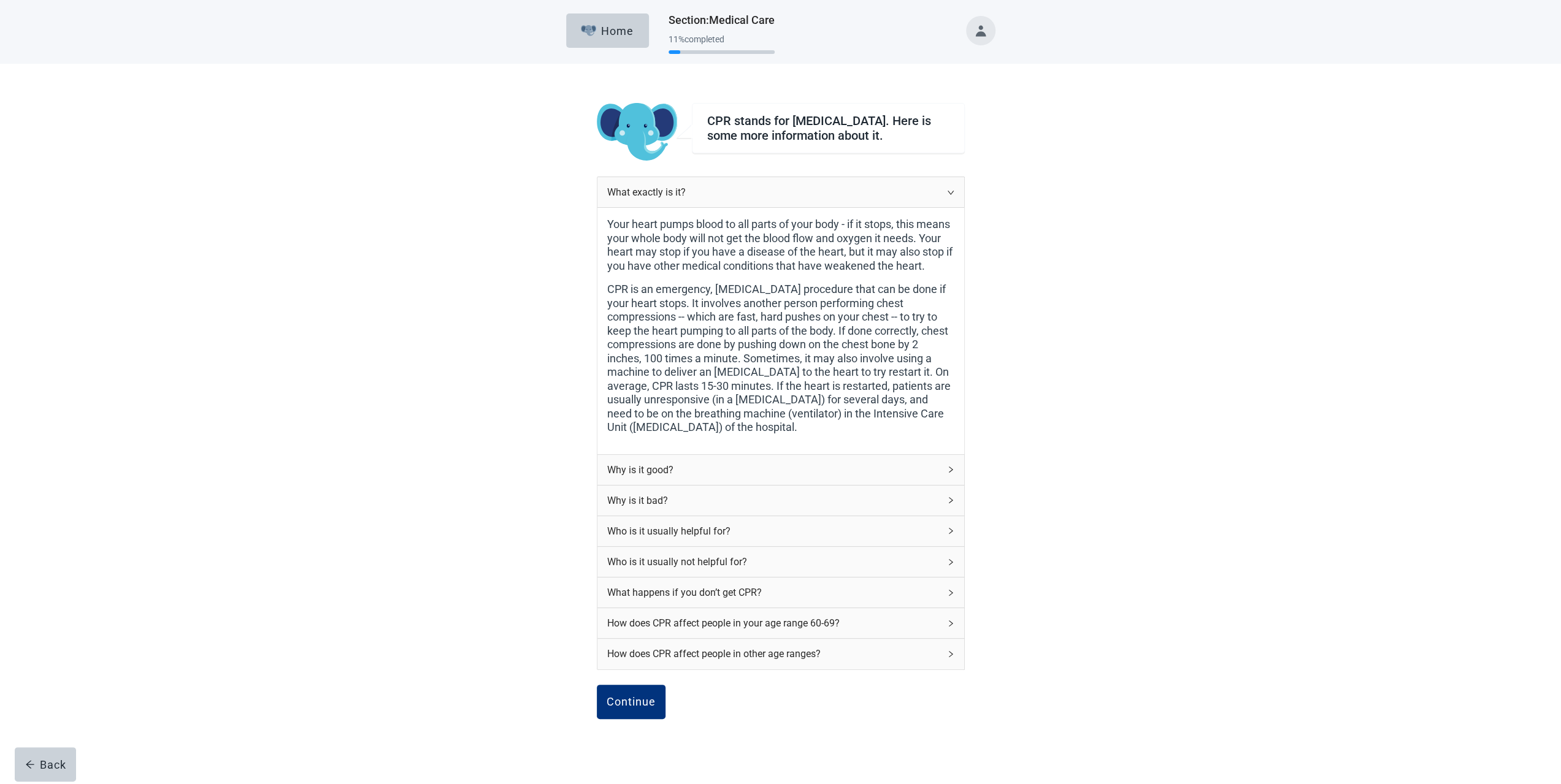
click at [948, 473] on icon "right" at bounding box center [950, 469] width 7 height 7
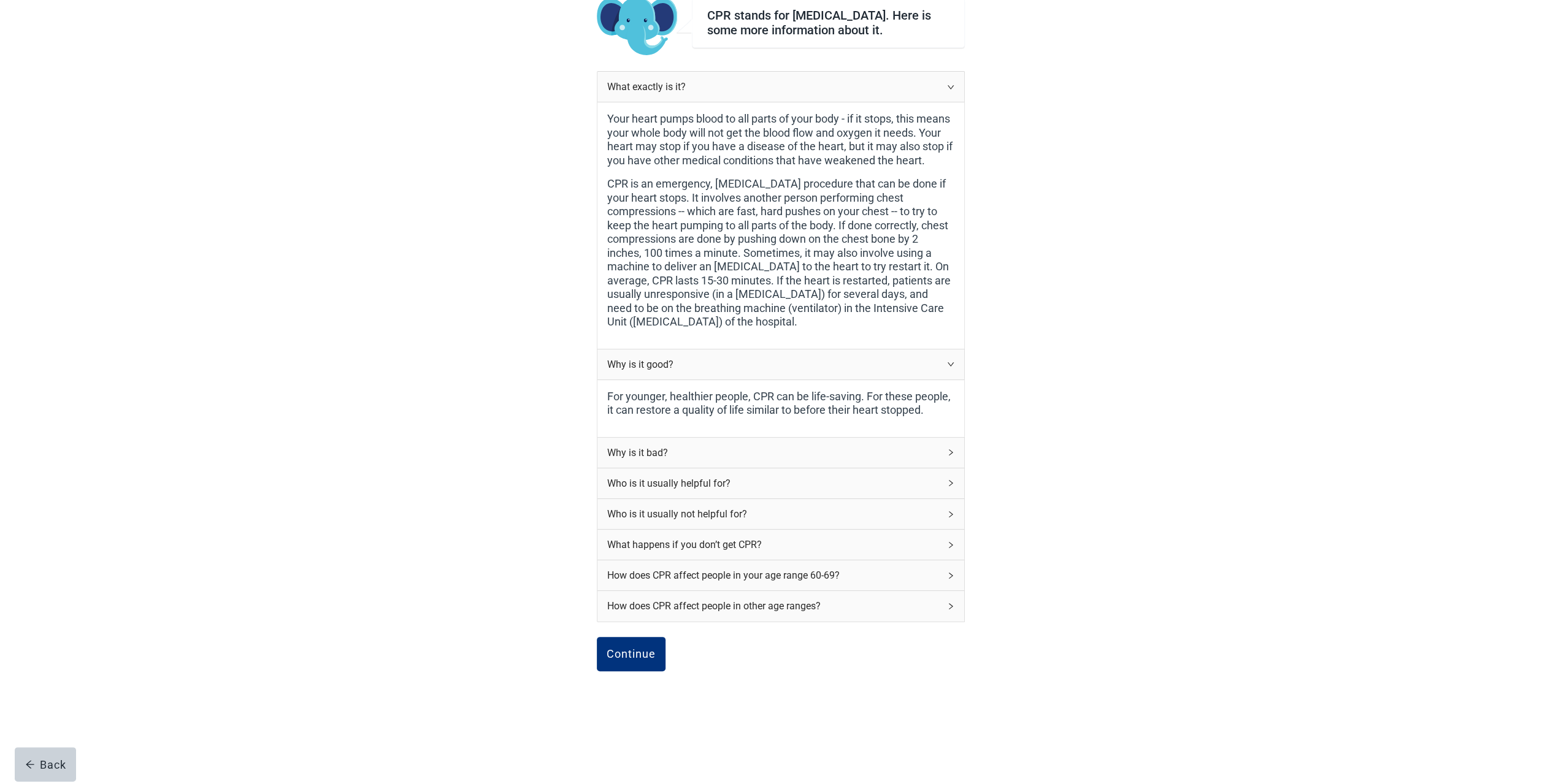
scroll to position [108, 0]
click at [945, 459] on div "Why is it bad?" at bounding box center [780, 453] width 367 height 30
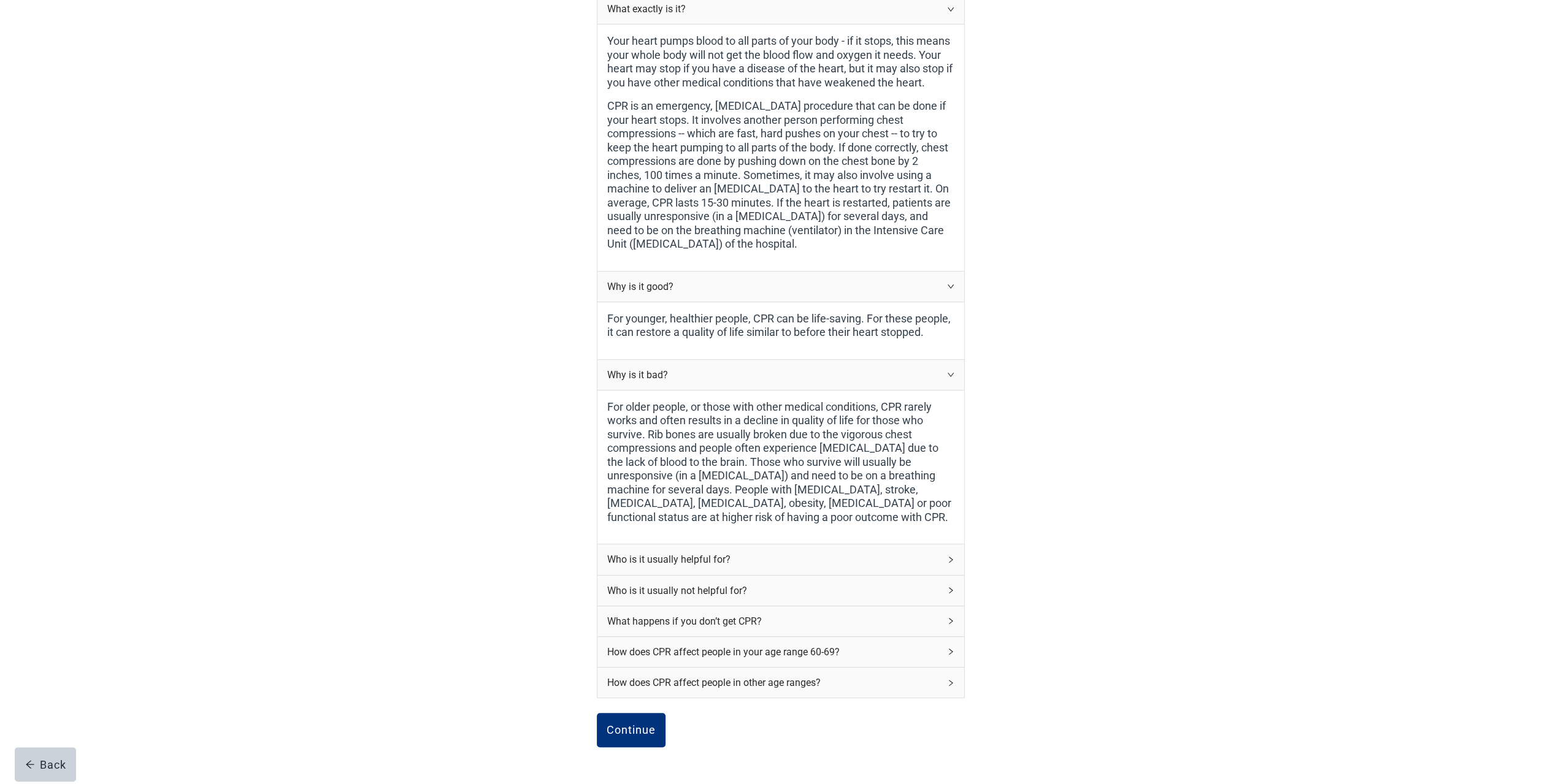
scroll to position [263, 0]
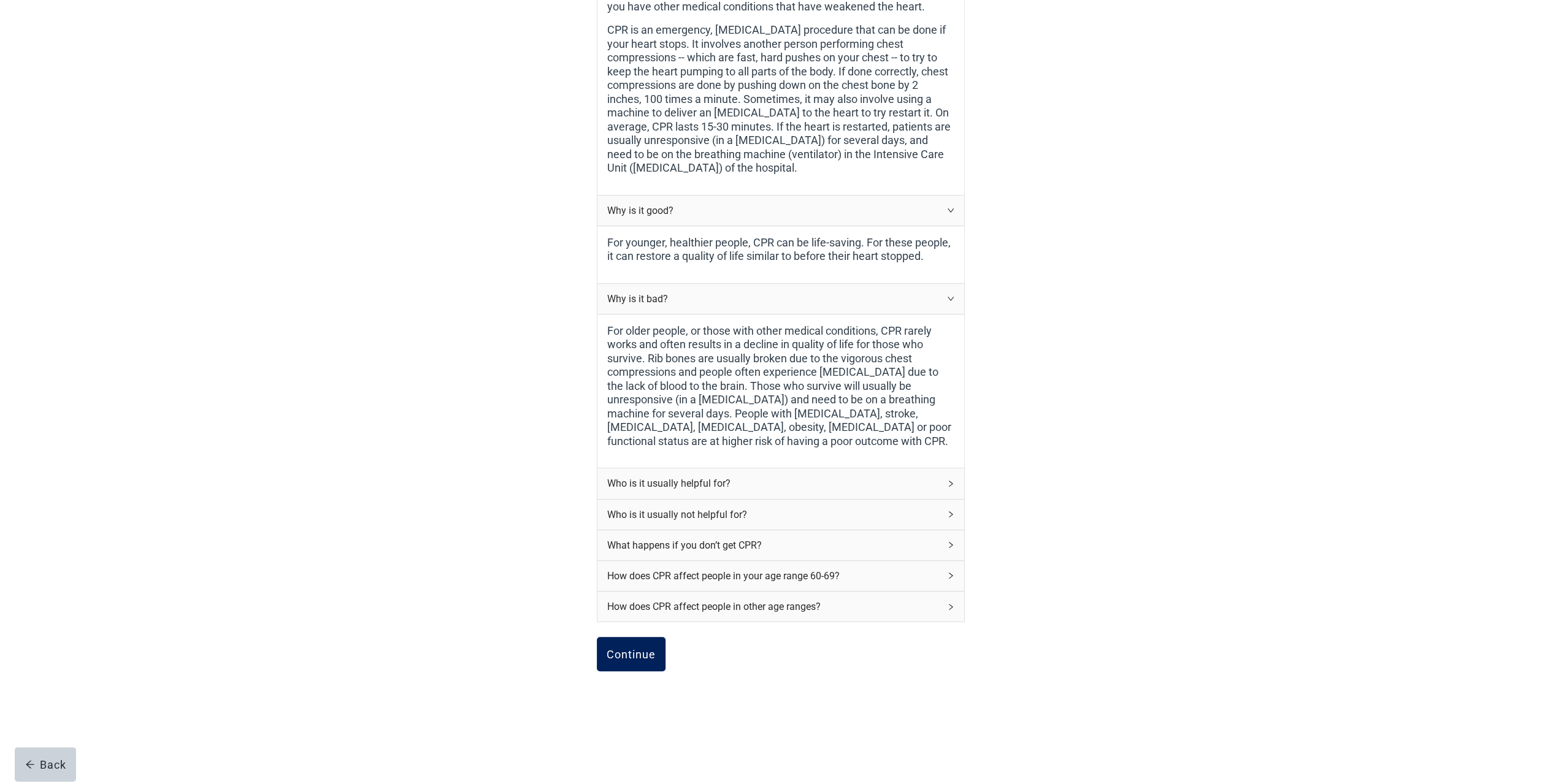
click at [638, 660] on div "Continue" at bounding box center [631, 654] width 49 height 13
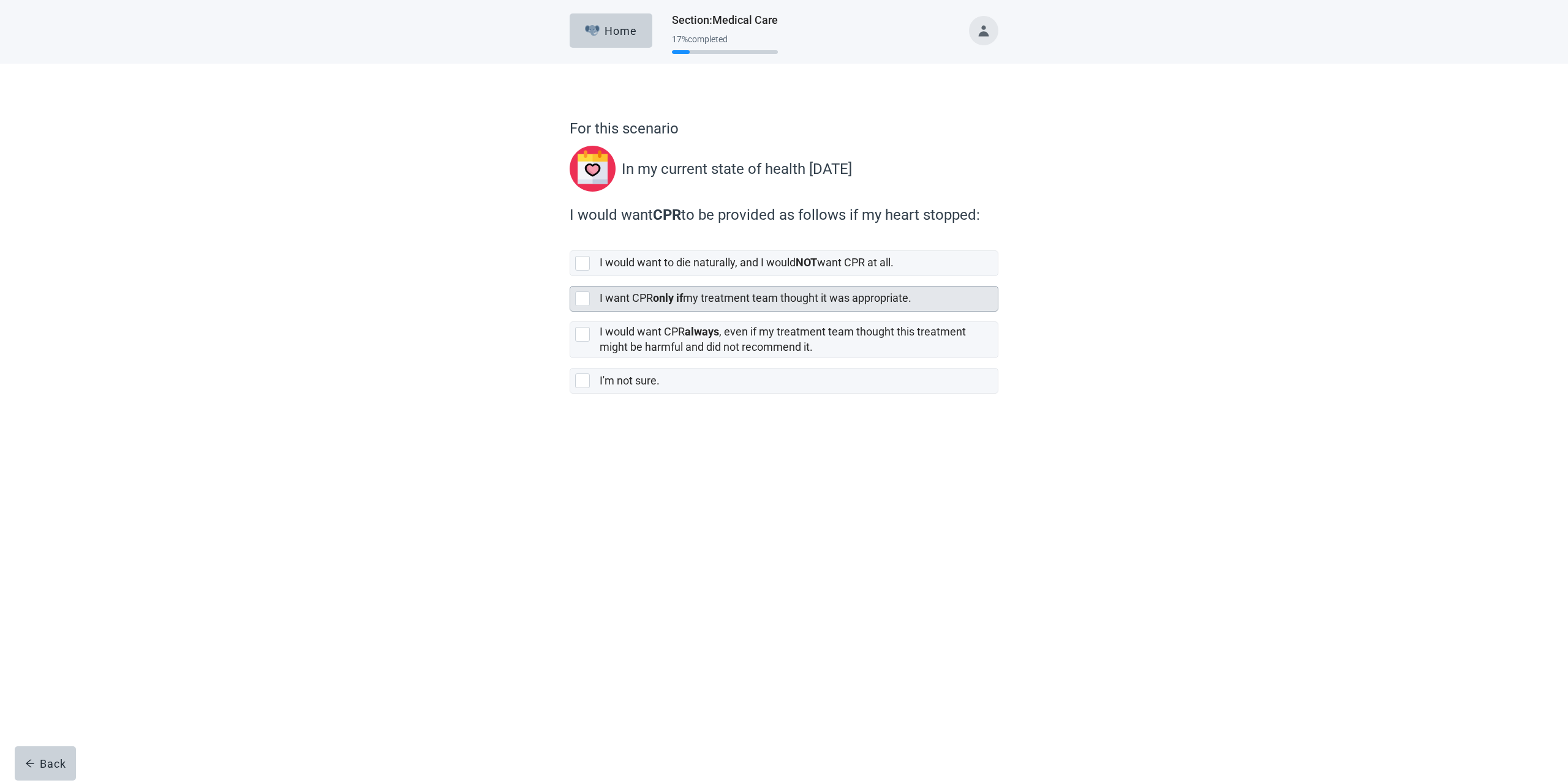
click at [578, 300] on div at bounding box center [582, 298] width 14 height 14
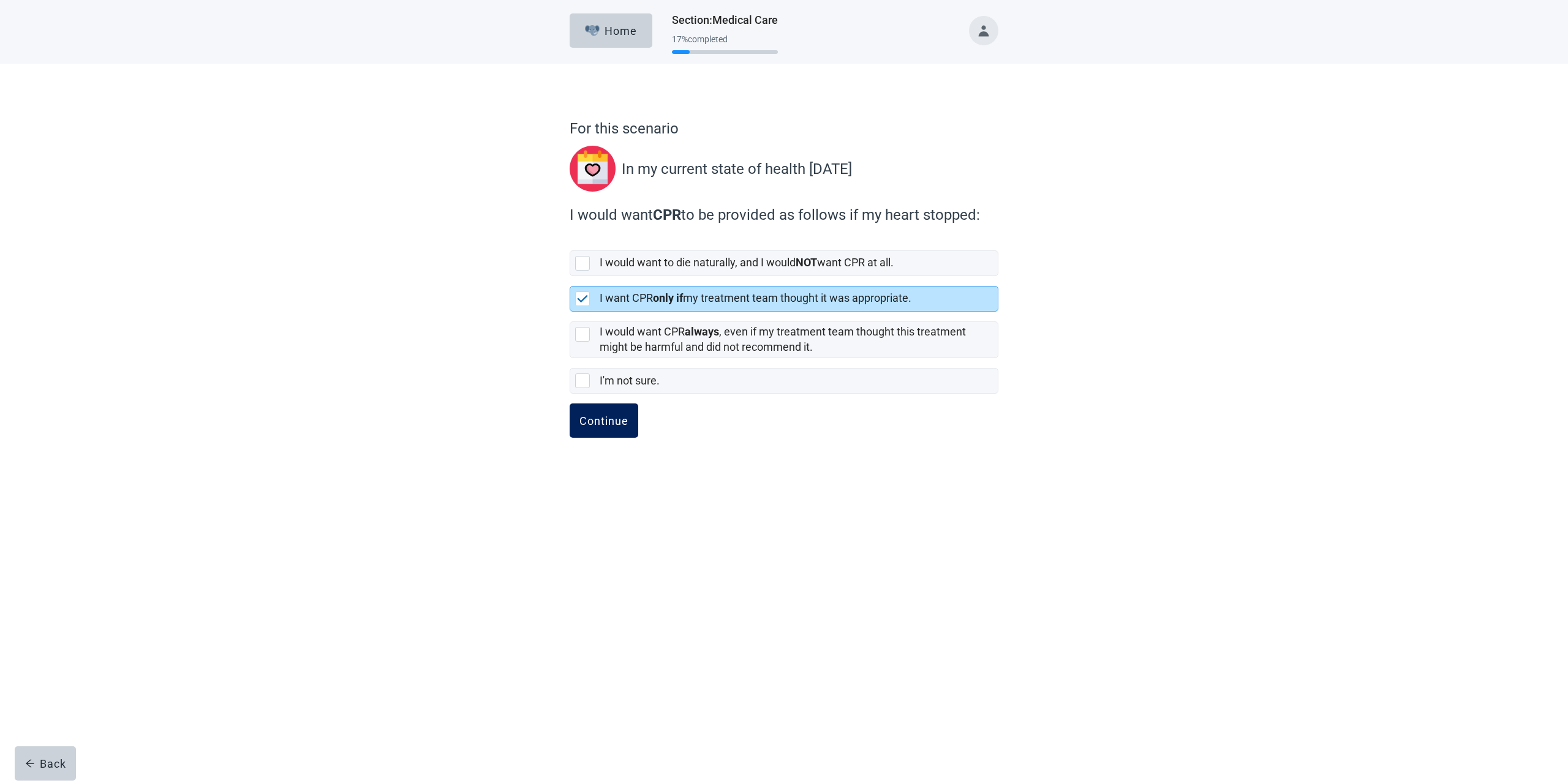
click at [608, 420] on div "Continue" at bounding box center [604, 420] width 49 height 12
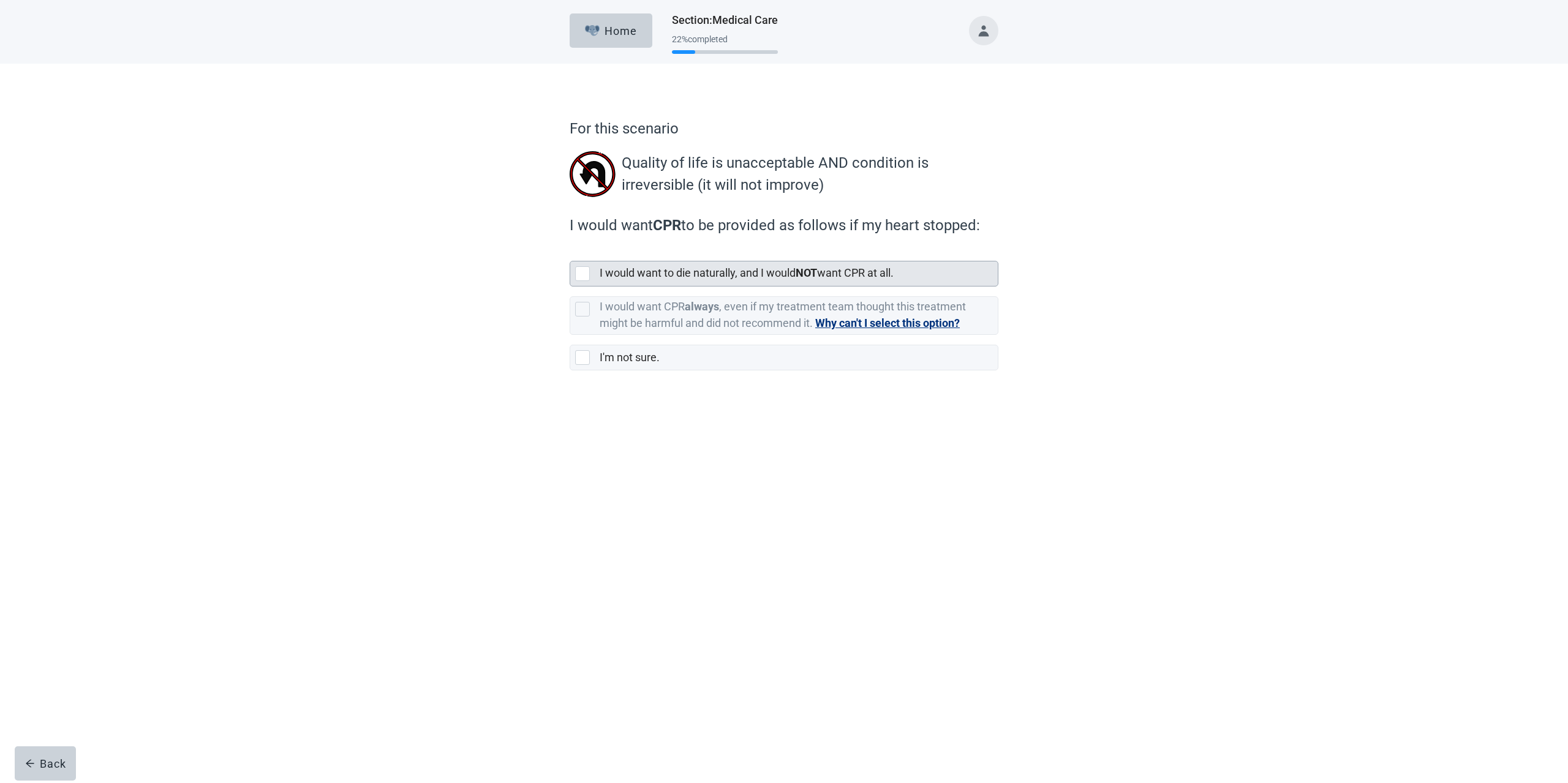
click at [582, 270] on div at bounding box center [582, 273] width 14 height 14
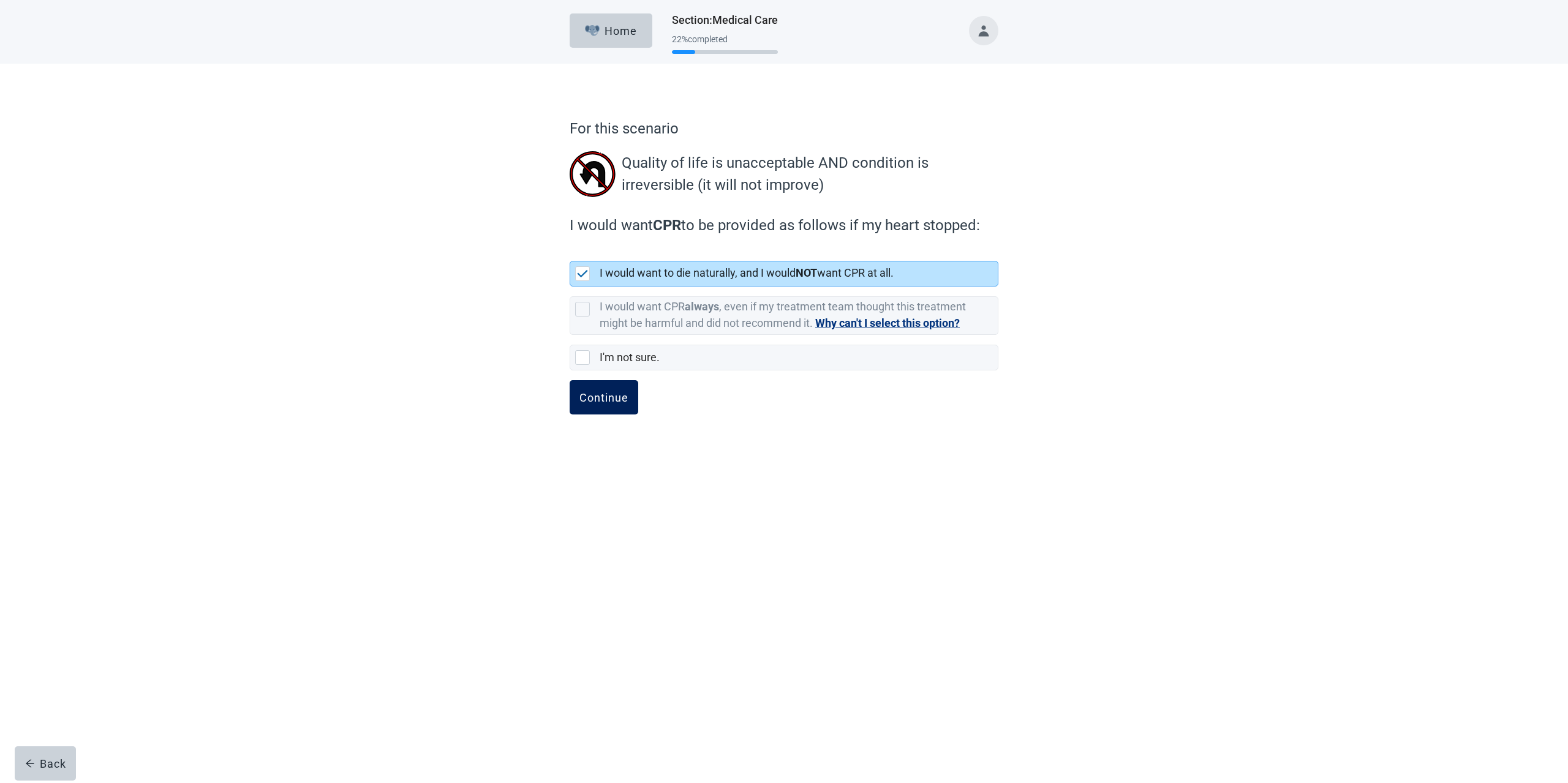
click at [606, 391] on div "Continue" at bounding box center [604, 397] width 49 height 12
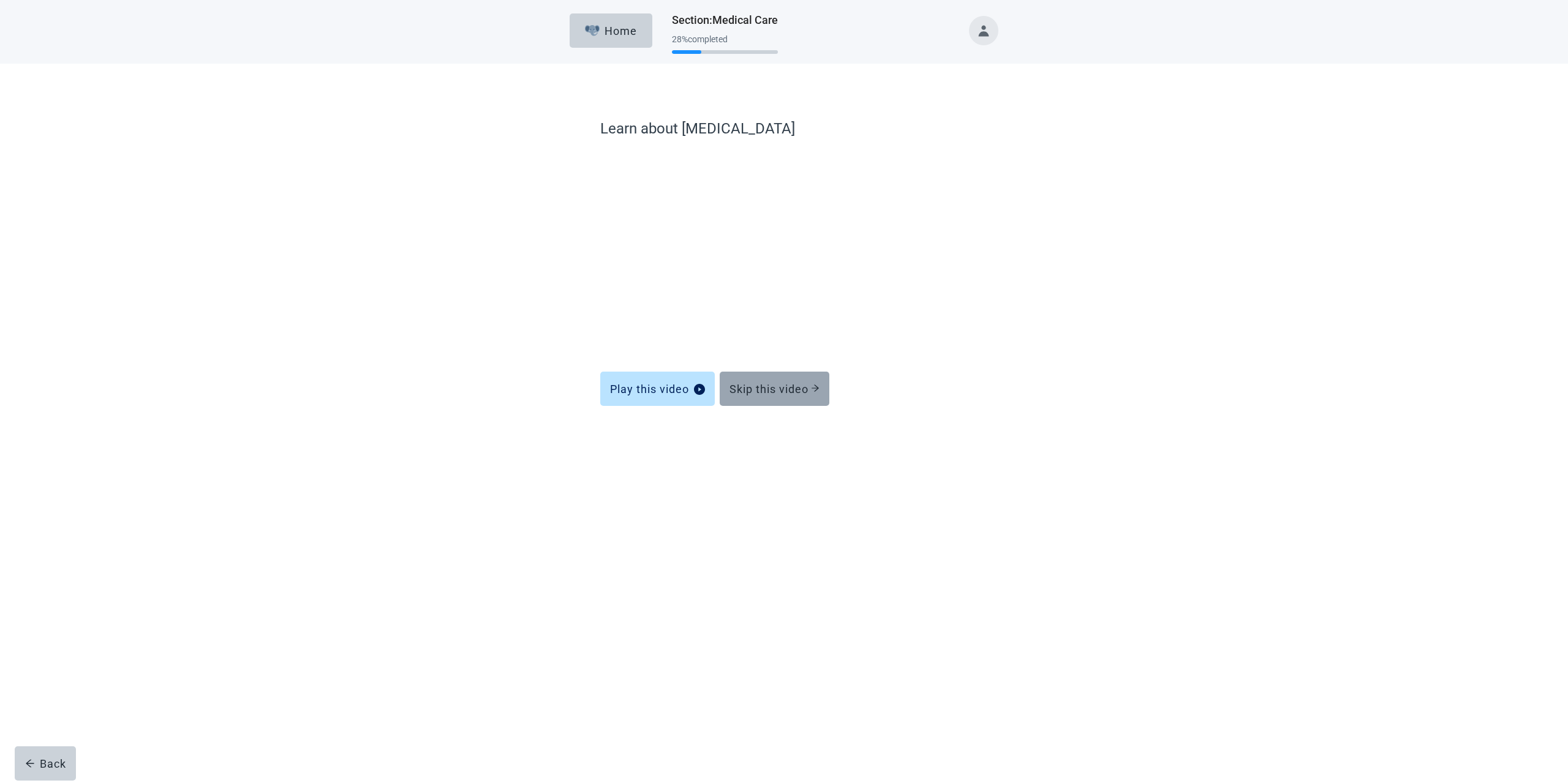
click at [775, 392] on div "Skip this video" at bounding box center [774, 389] width 90 height 12
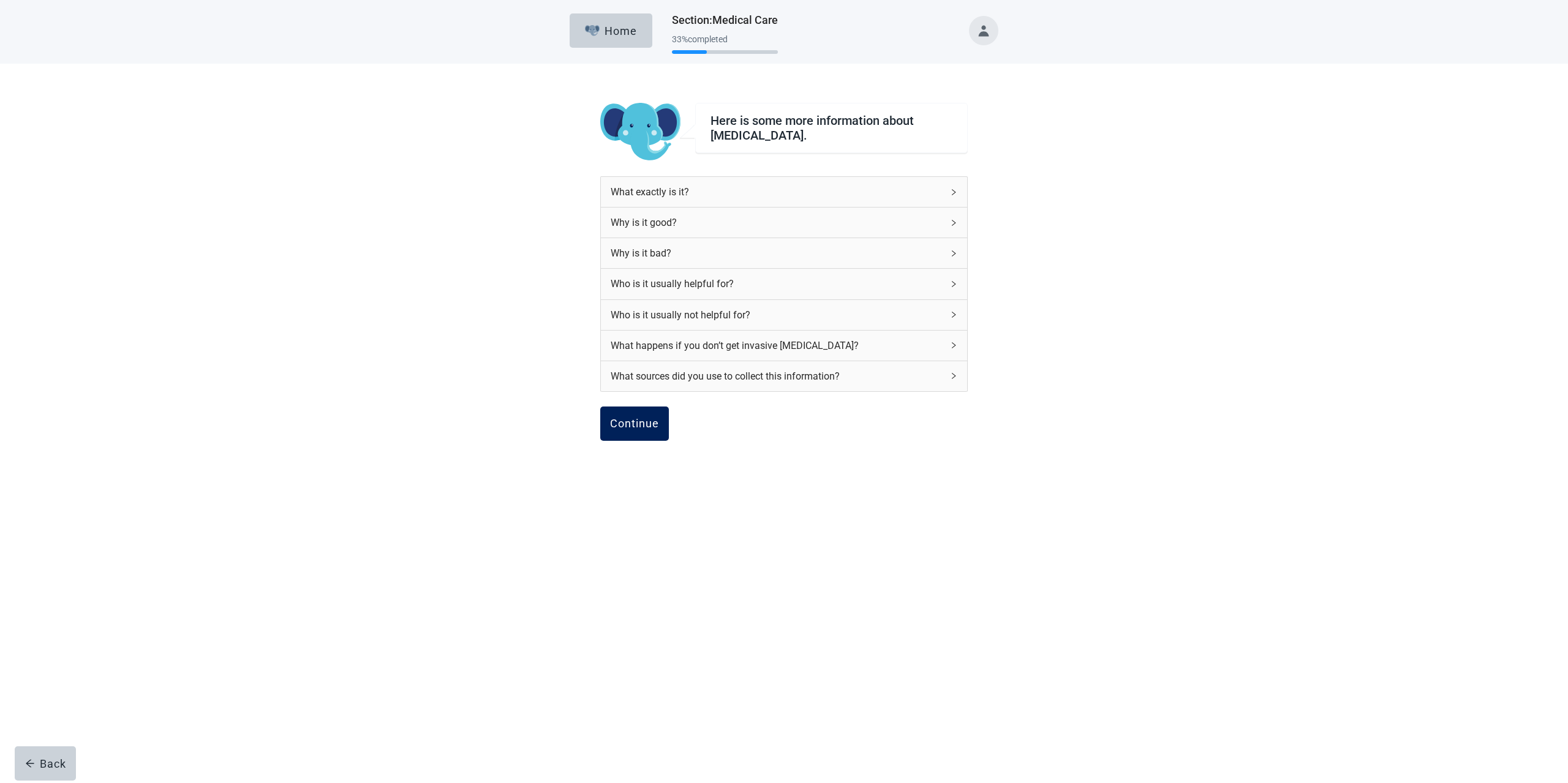
click at [646, 423] on div "Continue" at bounding box center [634, 423] width 49 height 12
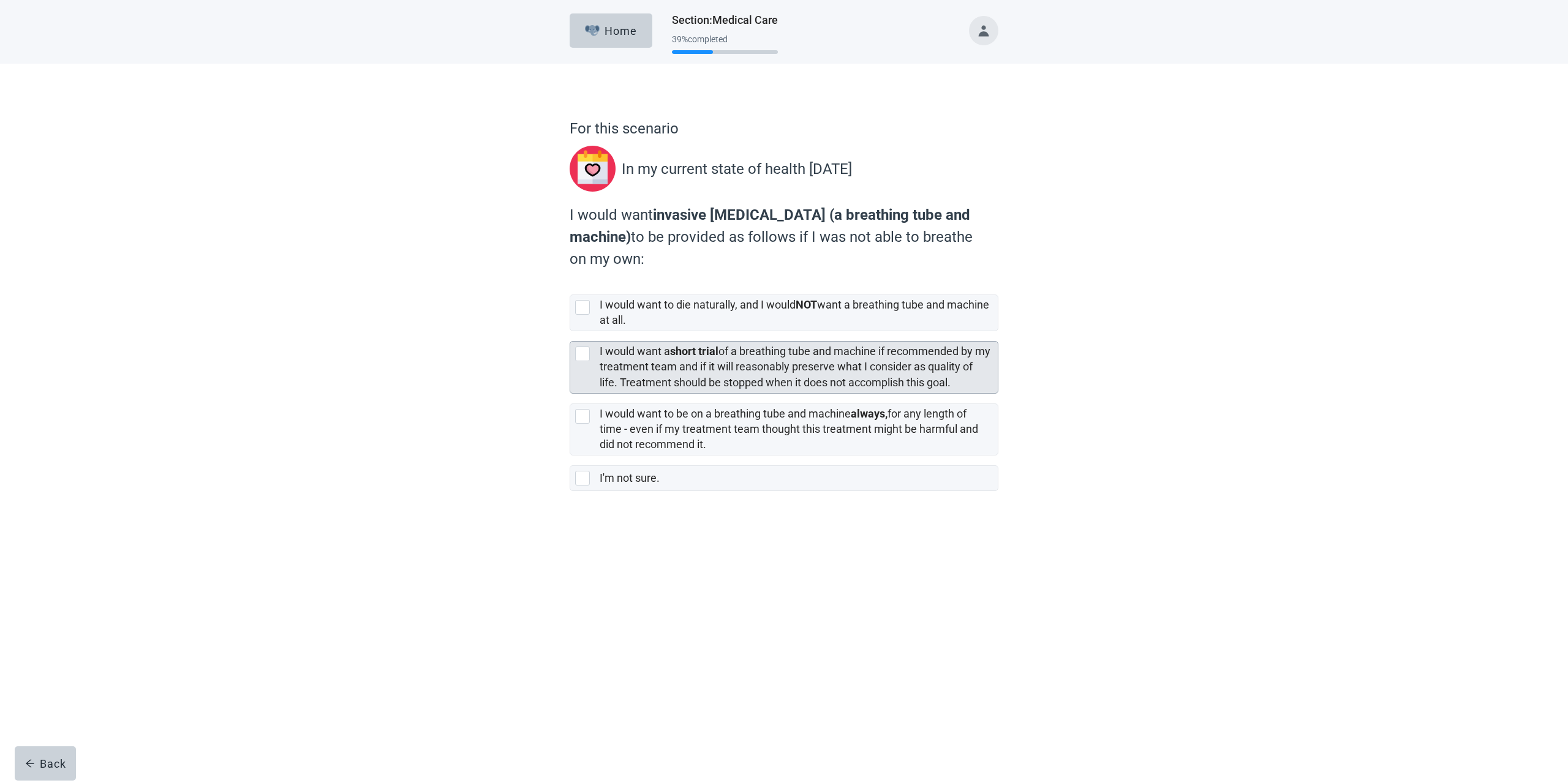
click at [585, 354] on div at bounding box center [582, 354] width 14 height 14
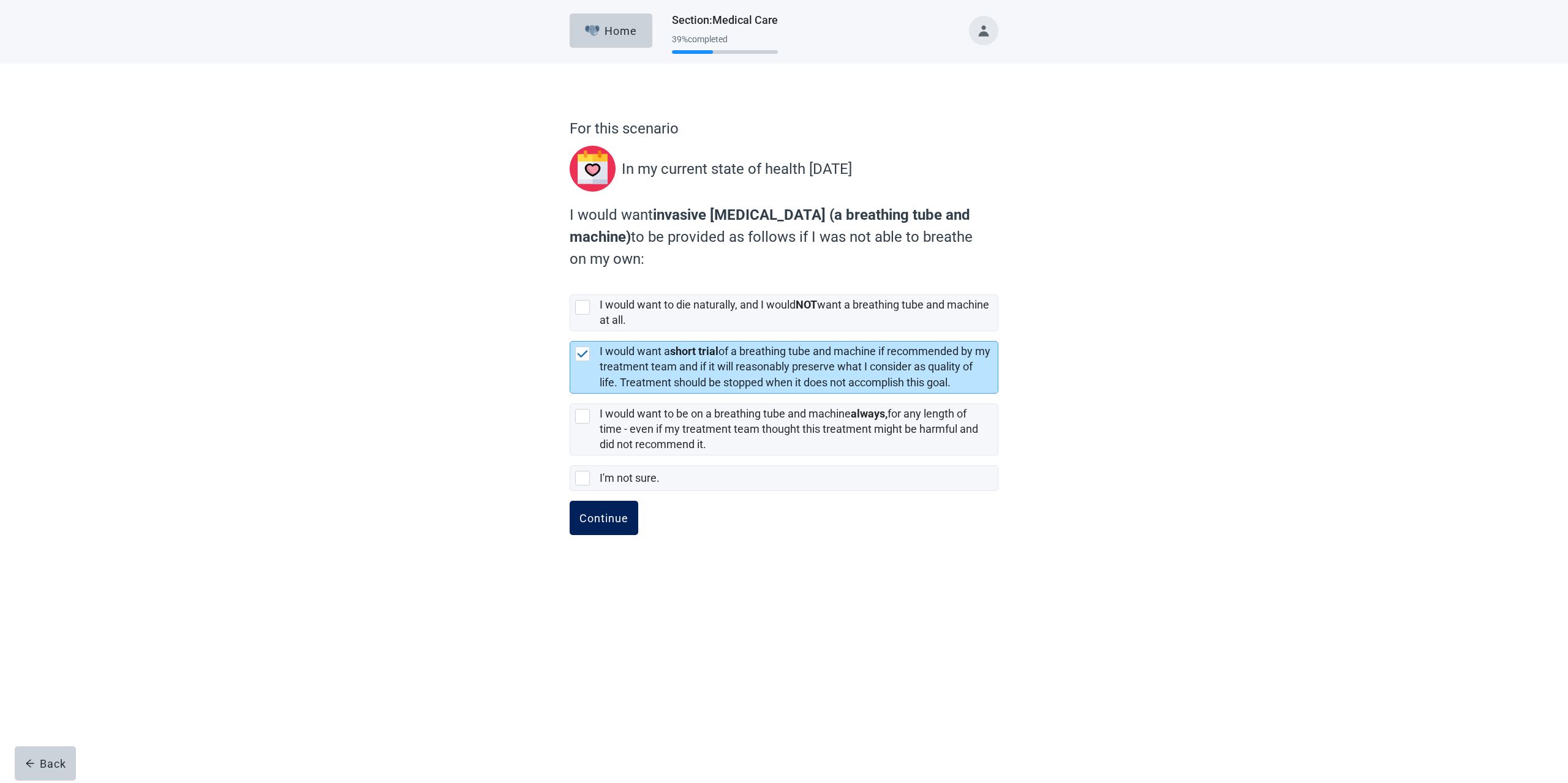
click at [633, 521] on button "Continue" at bounding box center [604, 518] width 68 height 34
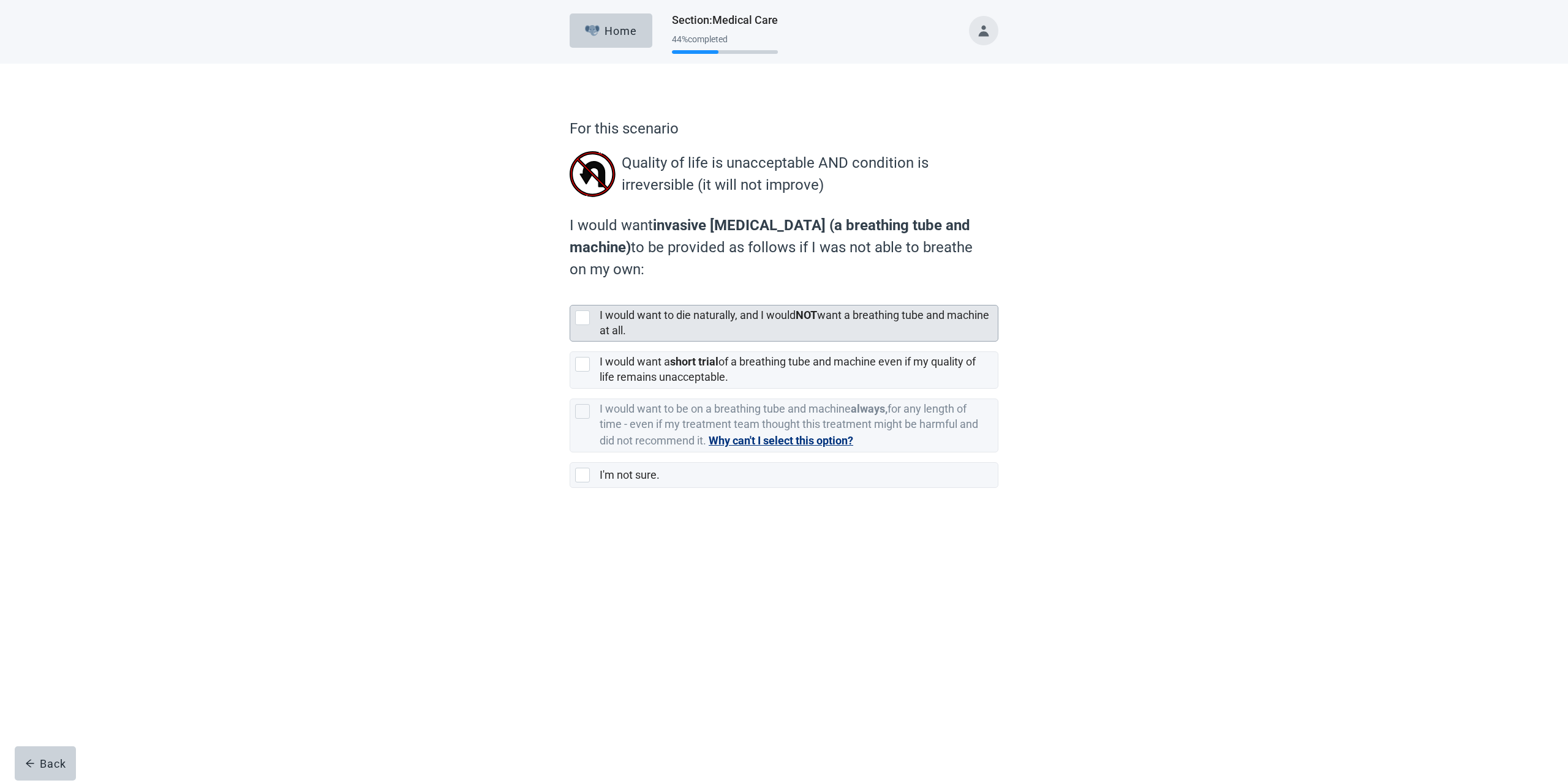
click at [584, 319] on div at bounding box center [582, 318] width 14 height 14
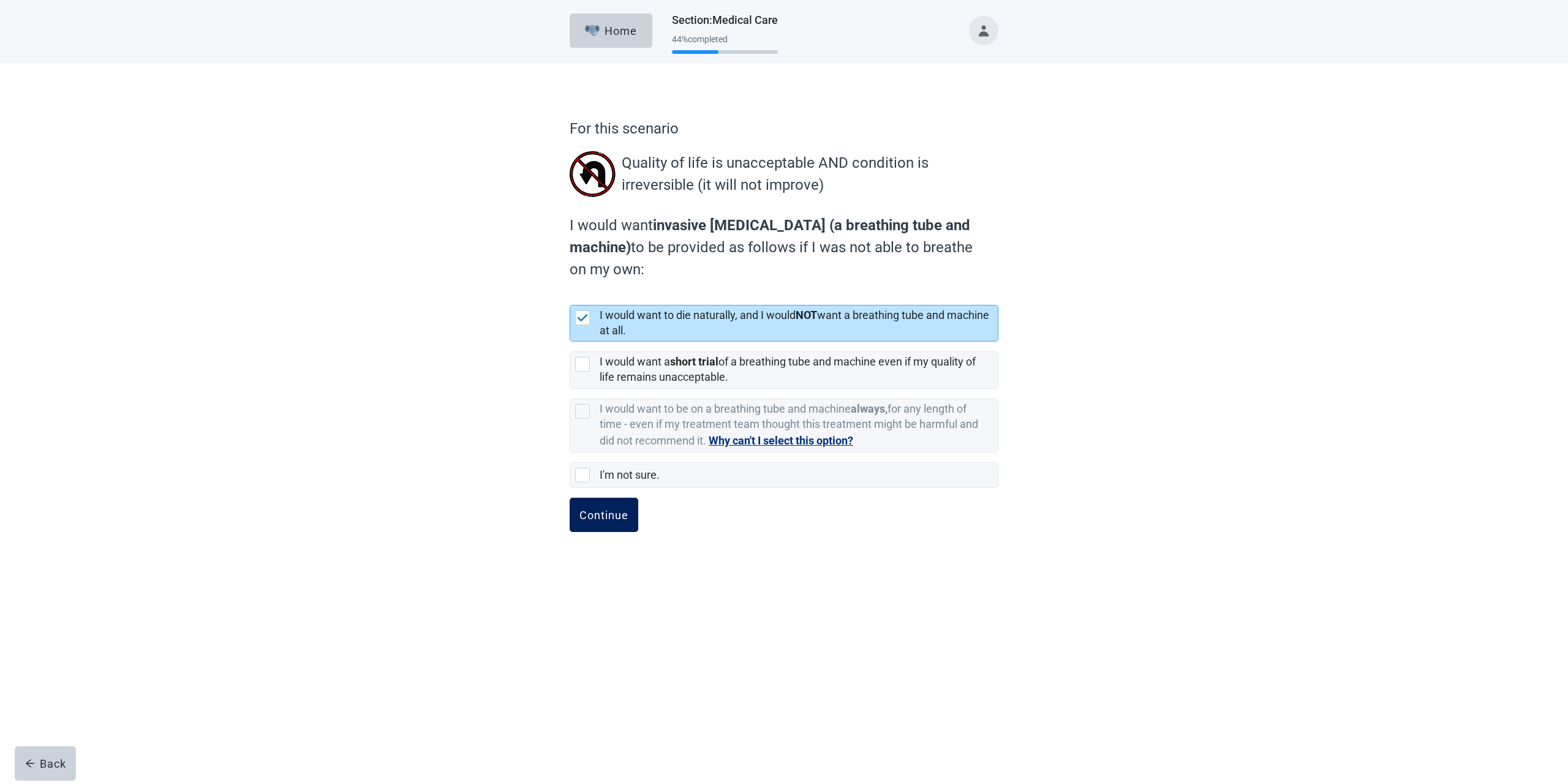
click at [613, 519] on div "Continue" at bounding box center [604, 515] width 49 height 12
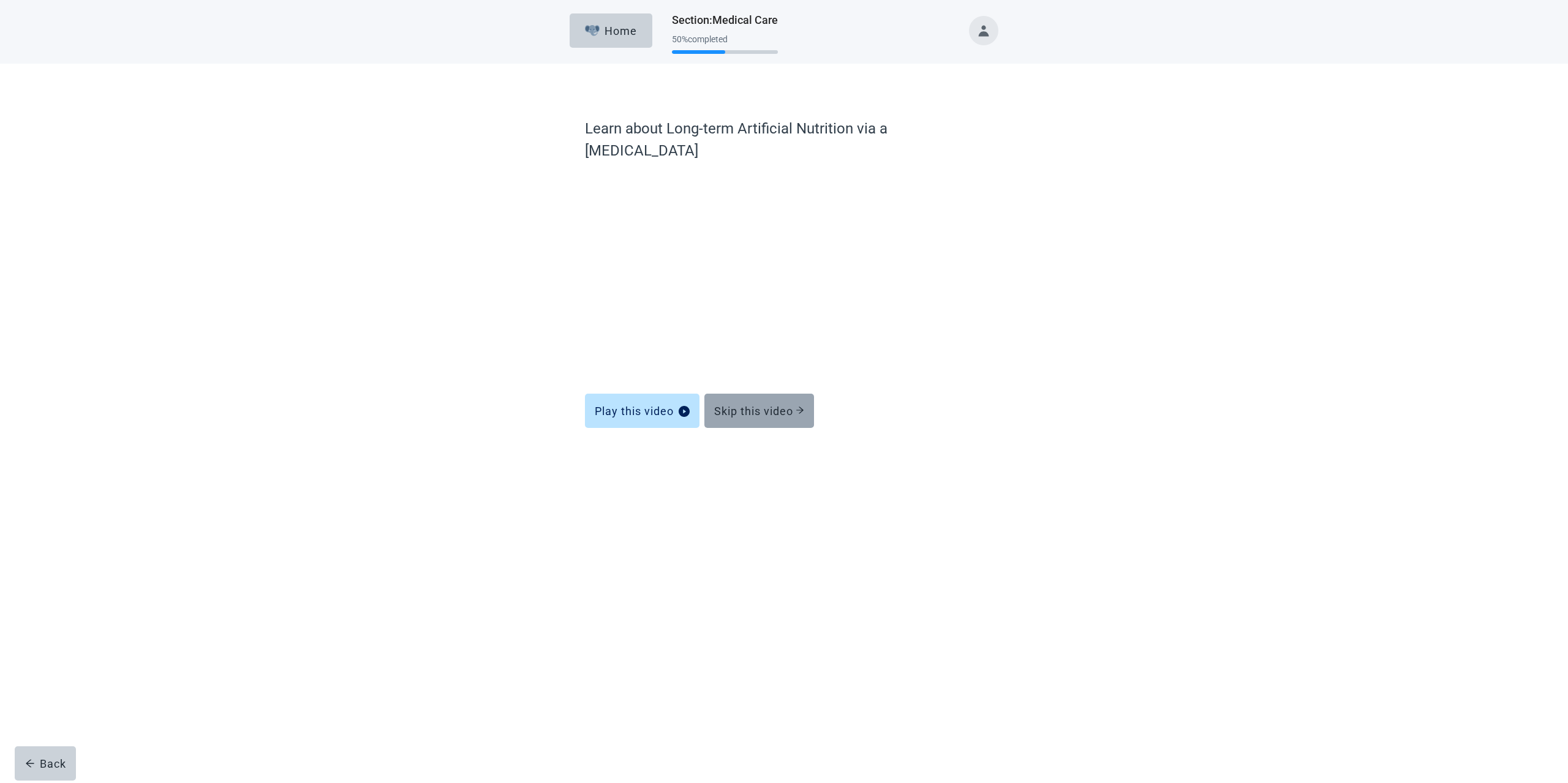
click at [782, 404] on div "Skip this video" at bounding box center [759, 410] width 90 height 12
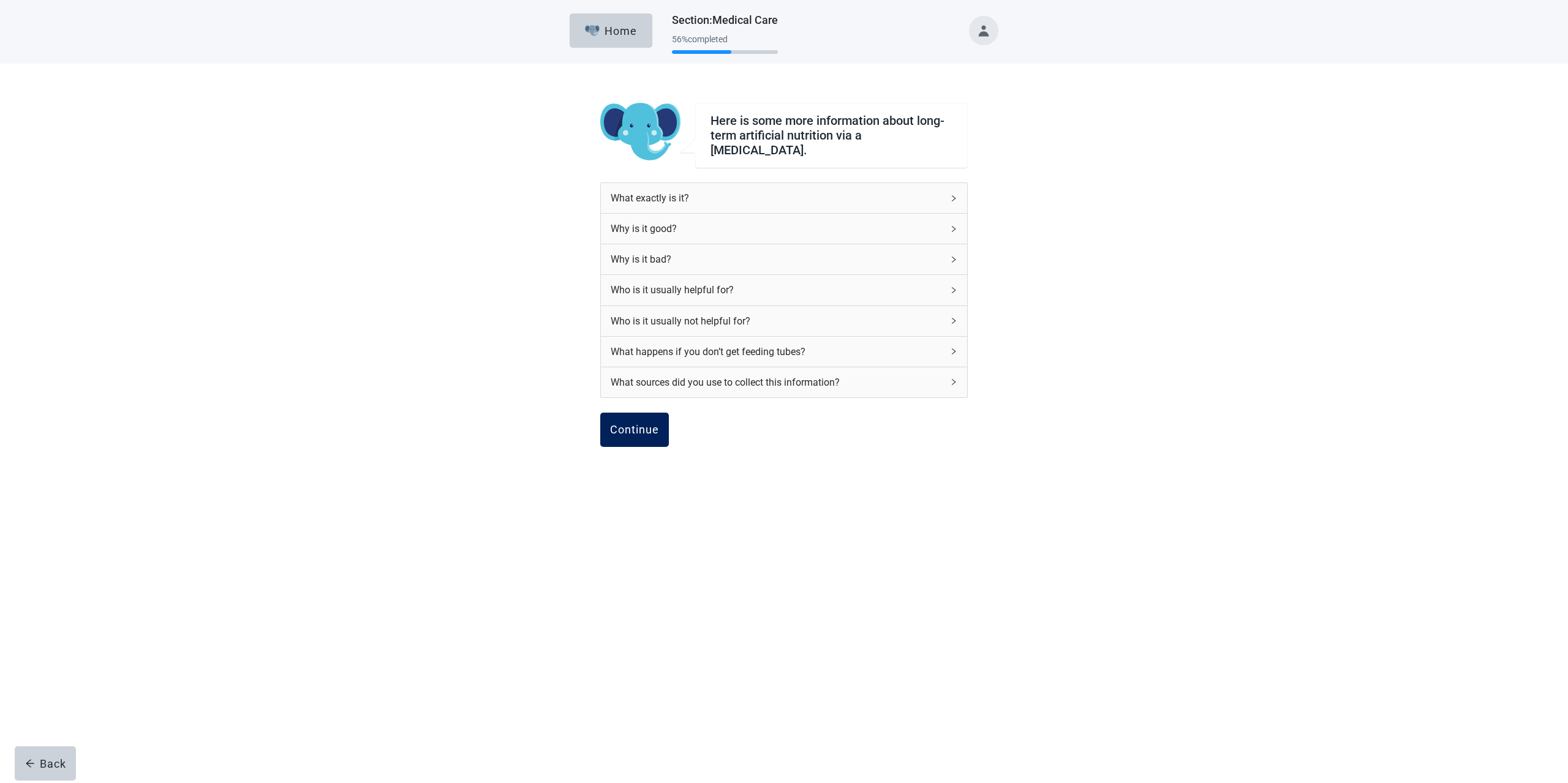
click at [662, 427] on button "Continue" at bounding box center [634, 430] width 68 height 34
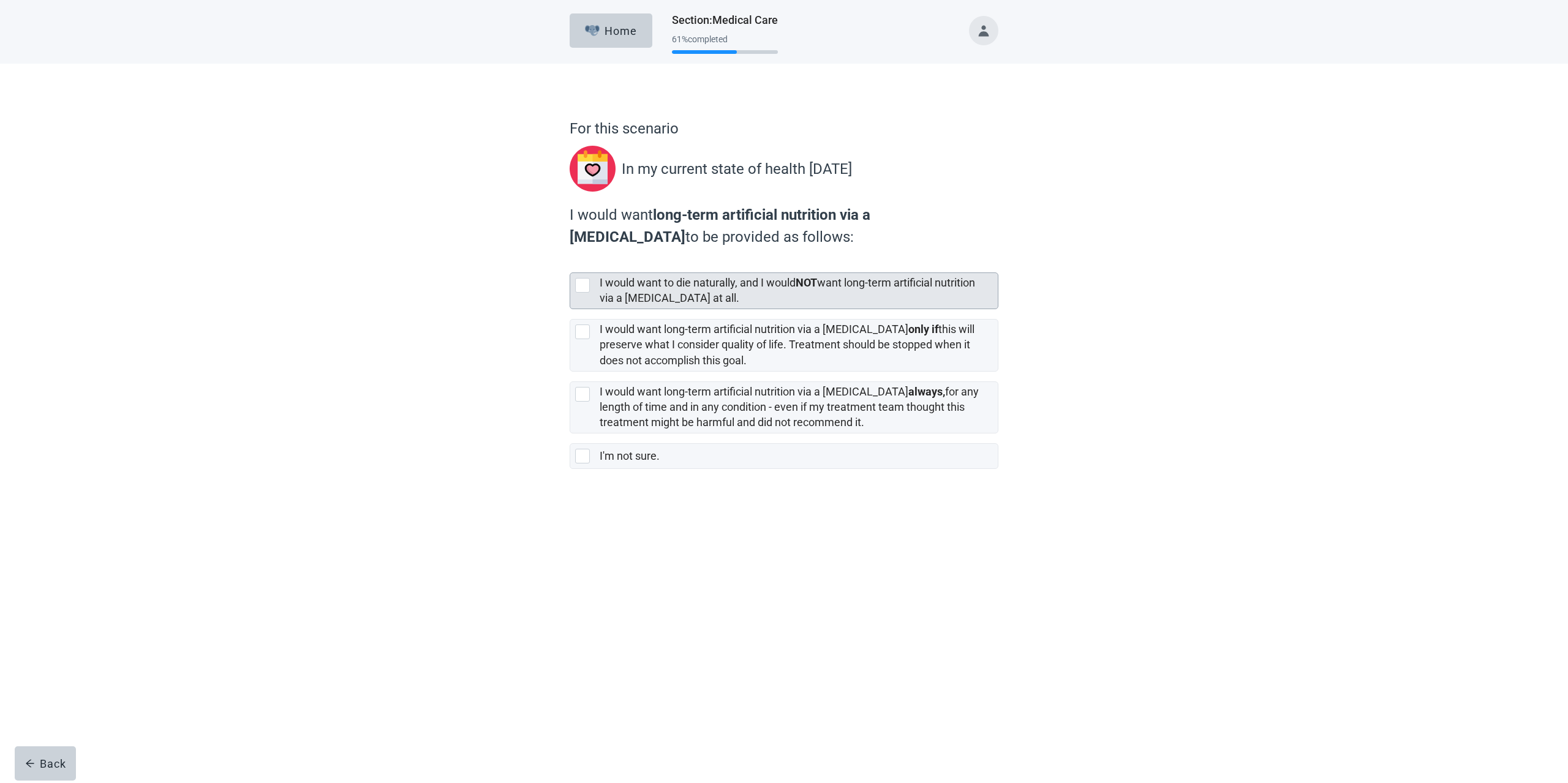
click at [590, 287] on div at bounding box center [585, 285] width 20 height 14
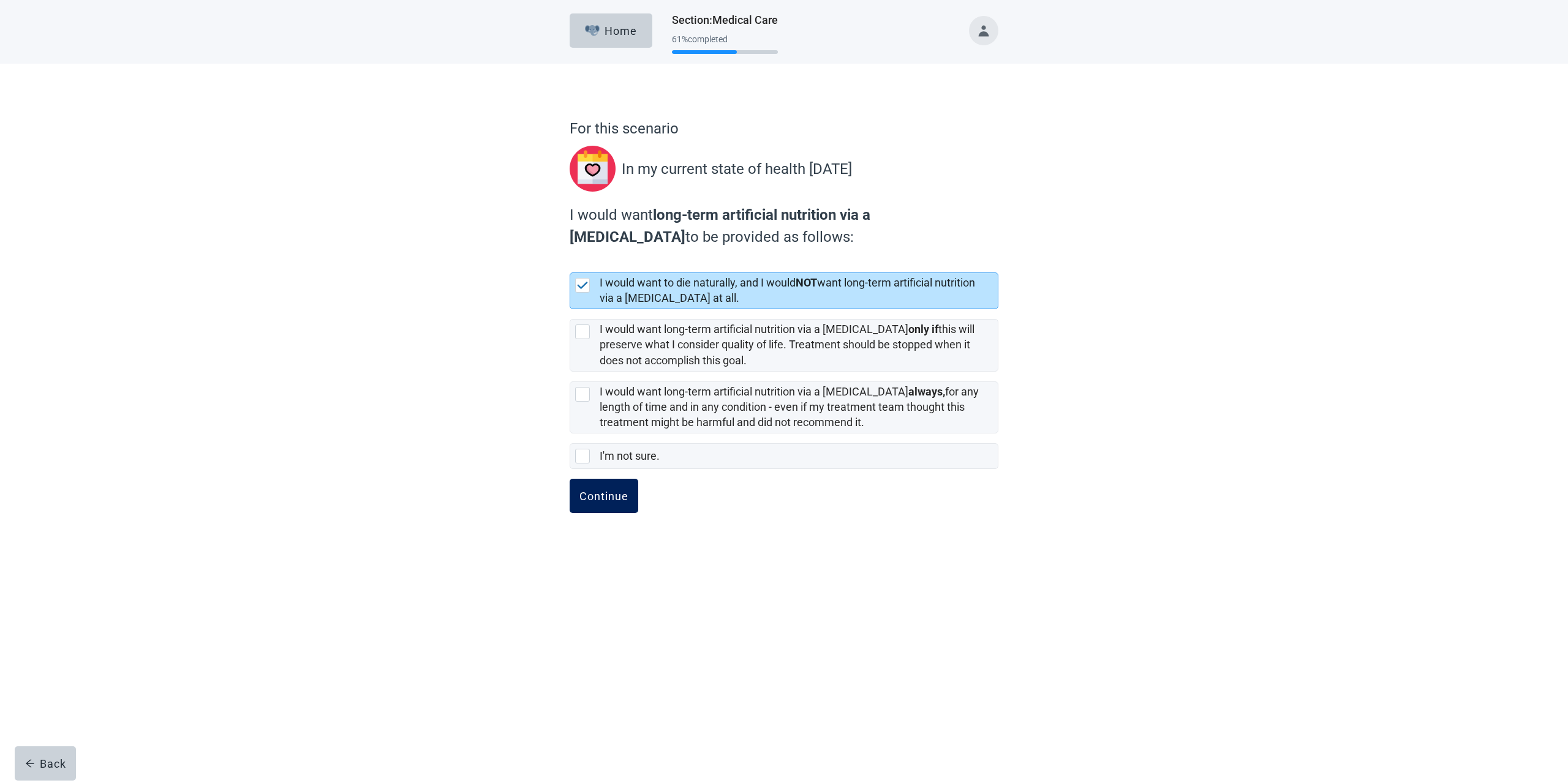
click at [590, 492] on div "Continue" at bounding box center [604, 496] width 49 height 12
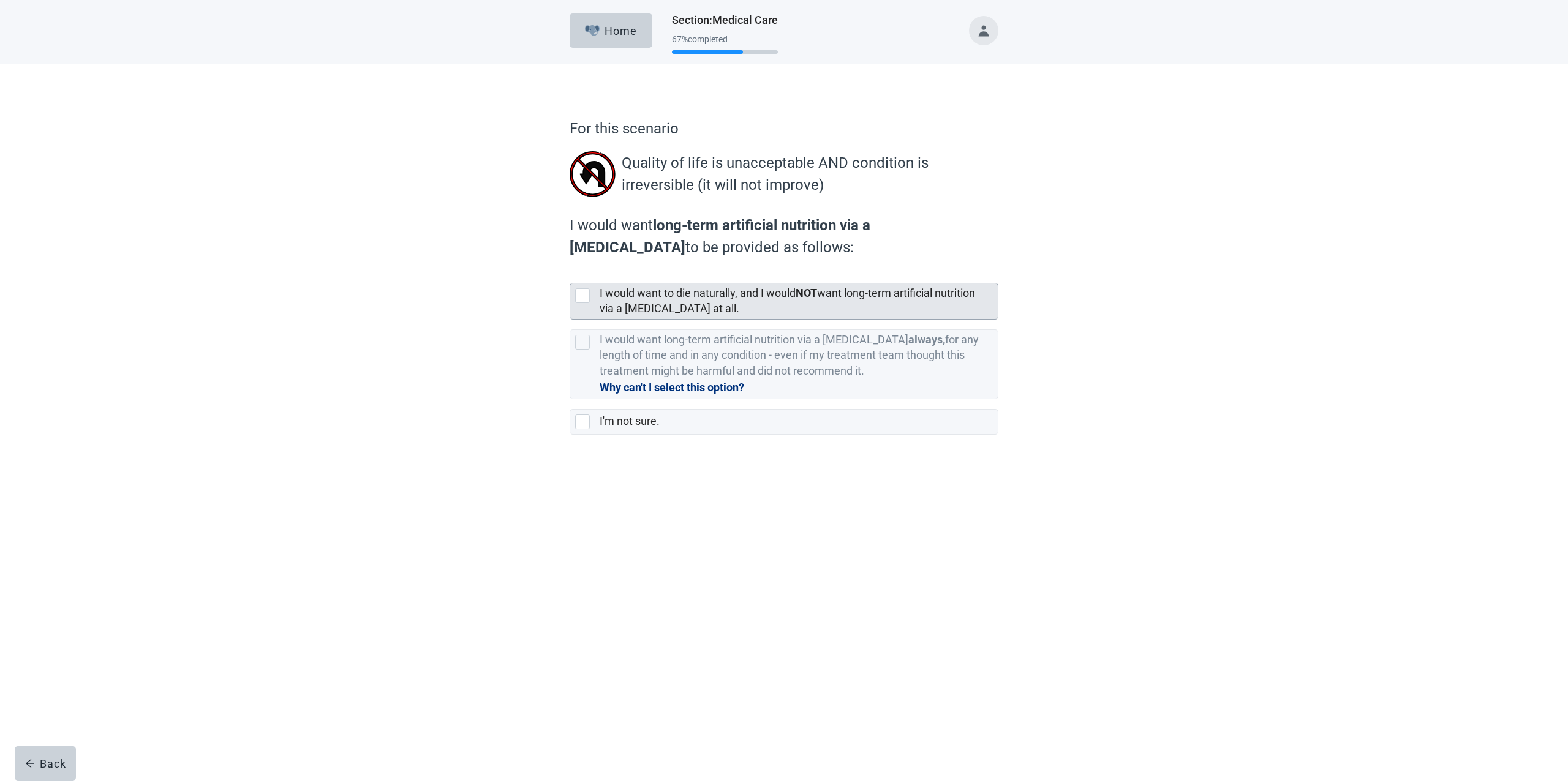
click at [588, 296] on div at bounding box center [582, 296] width 14 height 14
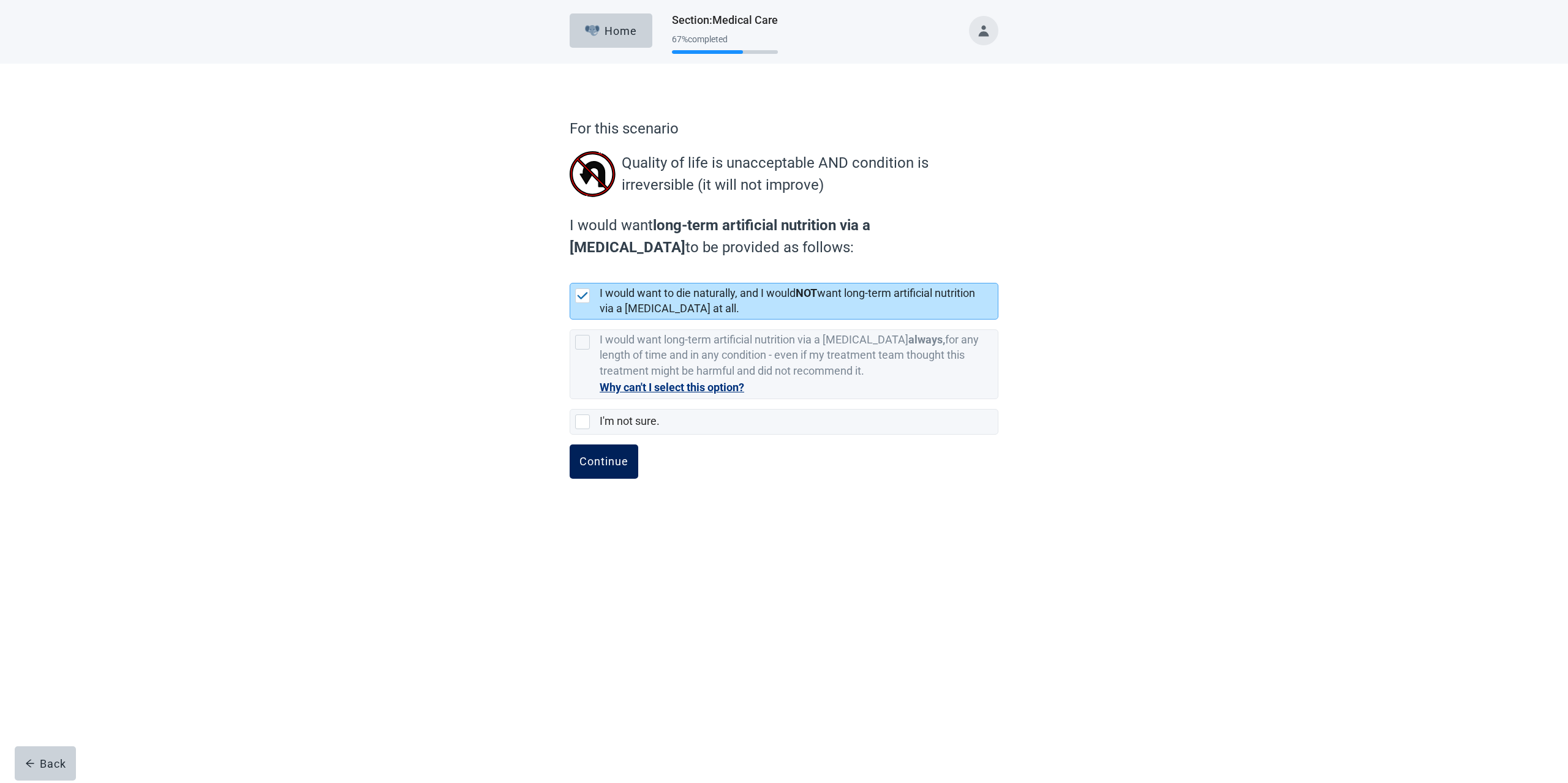
click at [584, 467] on button "Continue" at bounding box center [604, 462] width 68 height 34
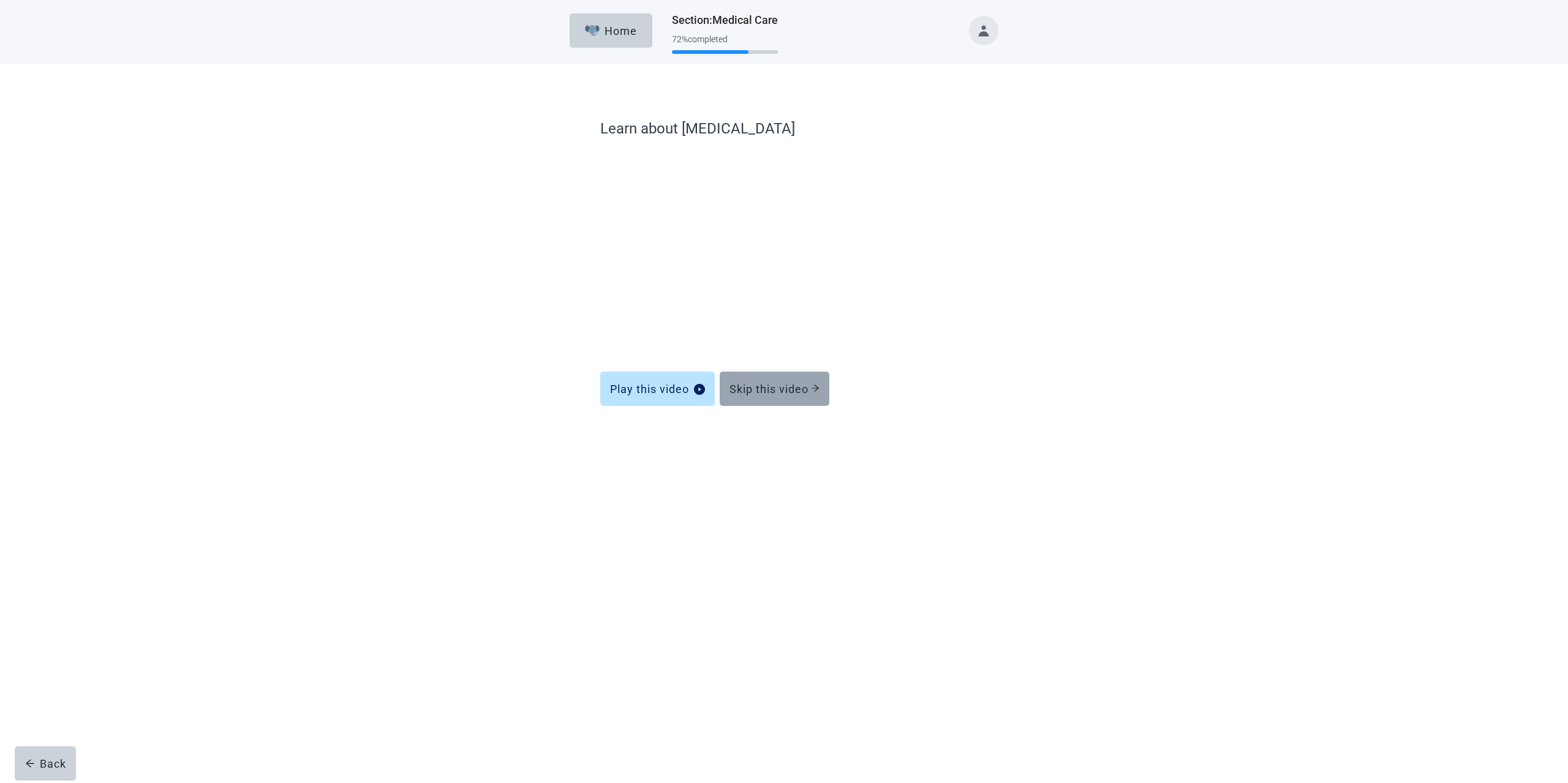
click at [751, 389] on div "Skip this video" at bounding box center [774, 389] width 90 height 12
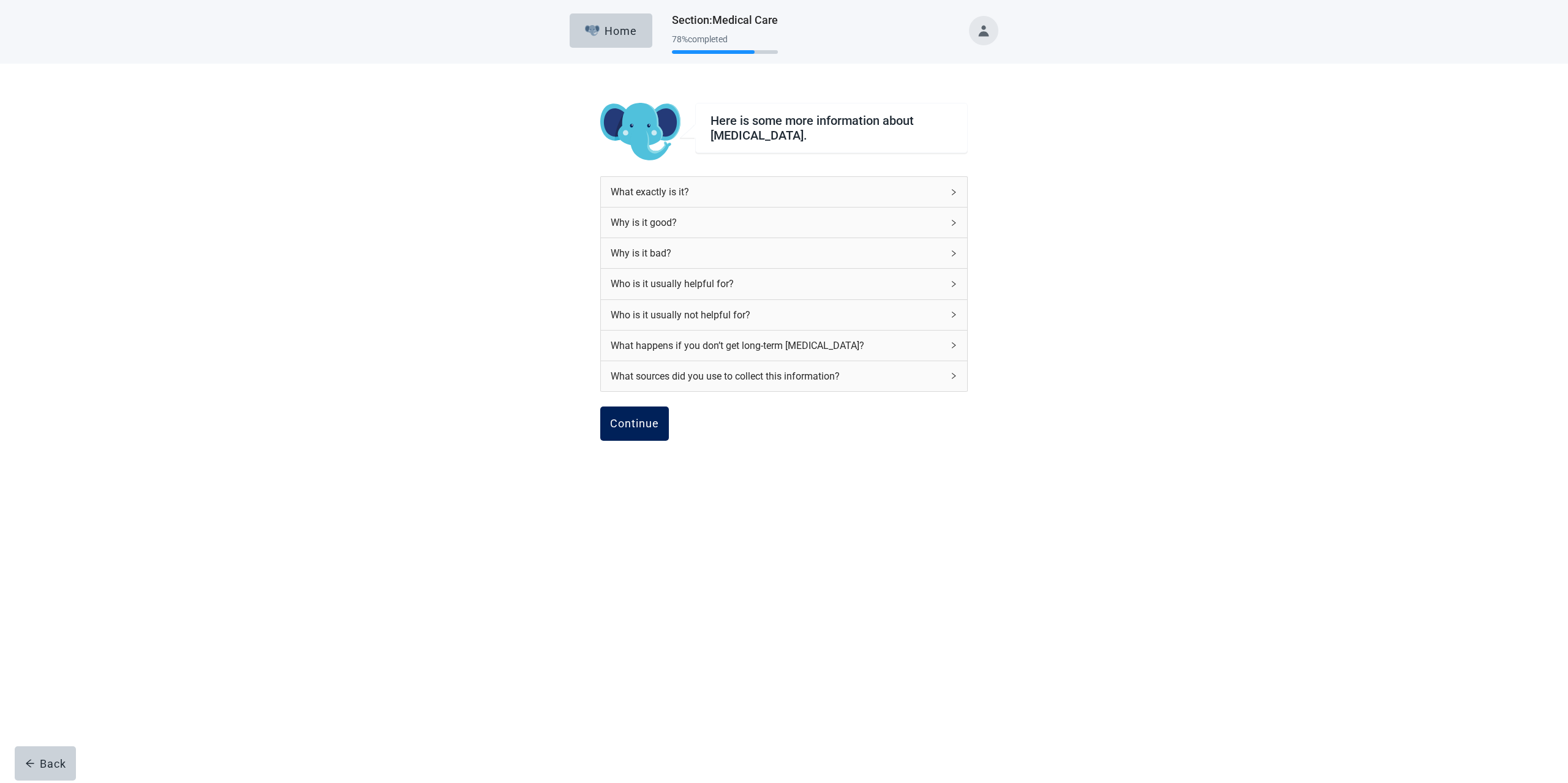
click at [630, 435] on button "Continue" at bounding box center [634, 423] width 68 height 34
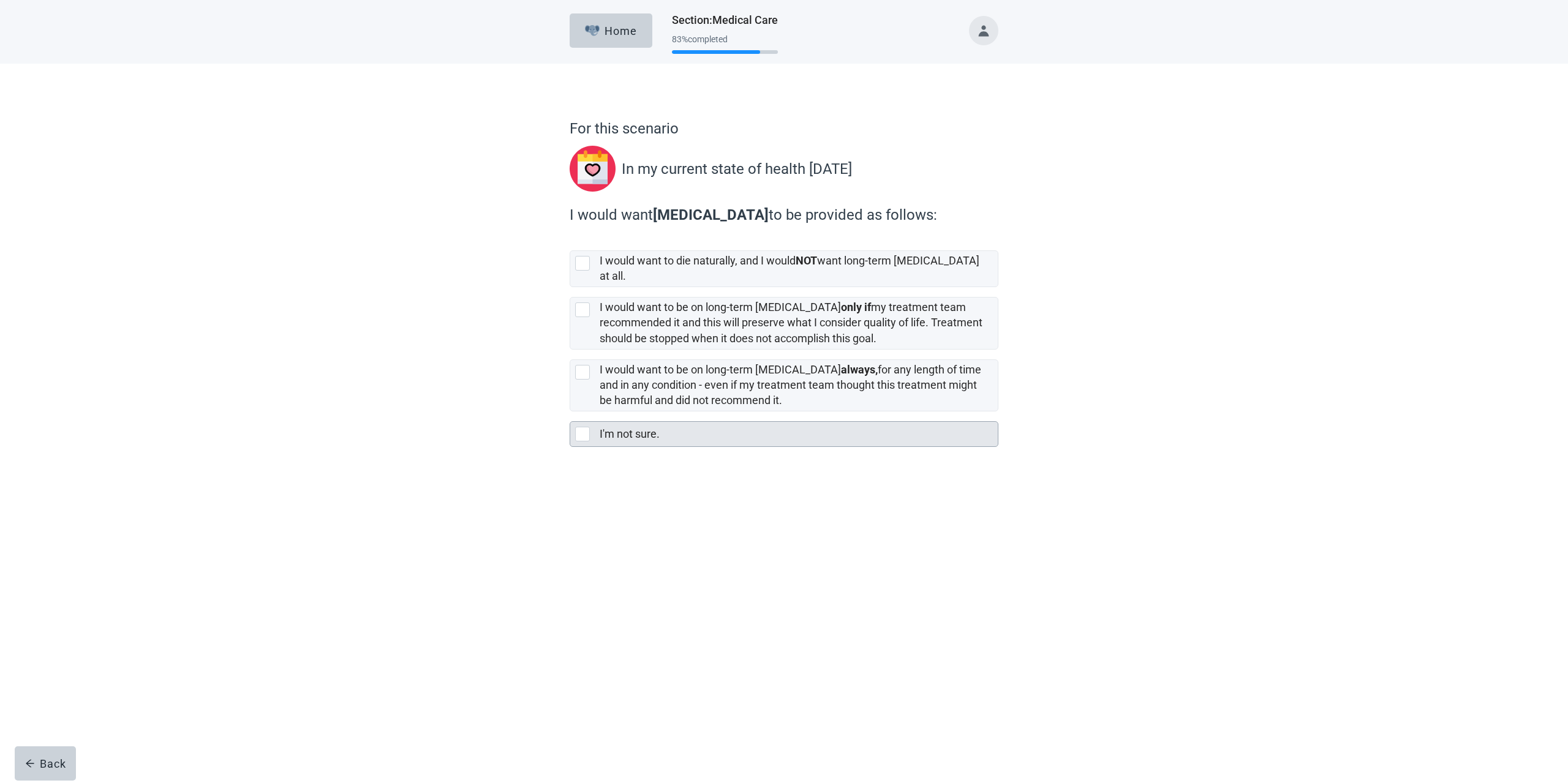
click at [582, 427] on div at bounding box center [582, 434] width 14 height 14
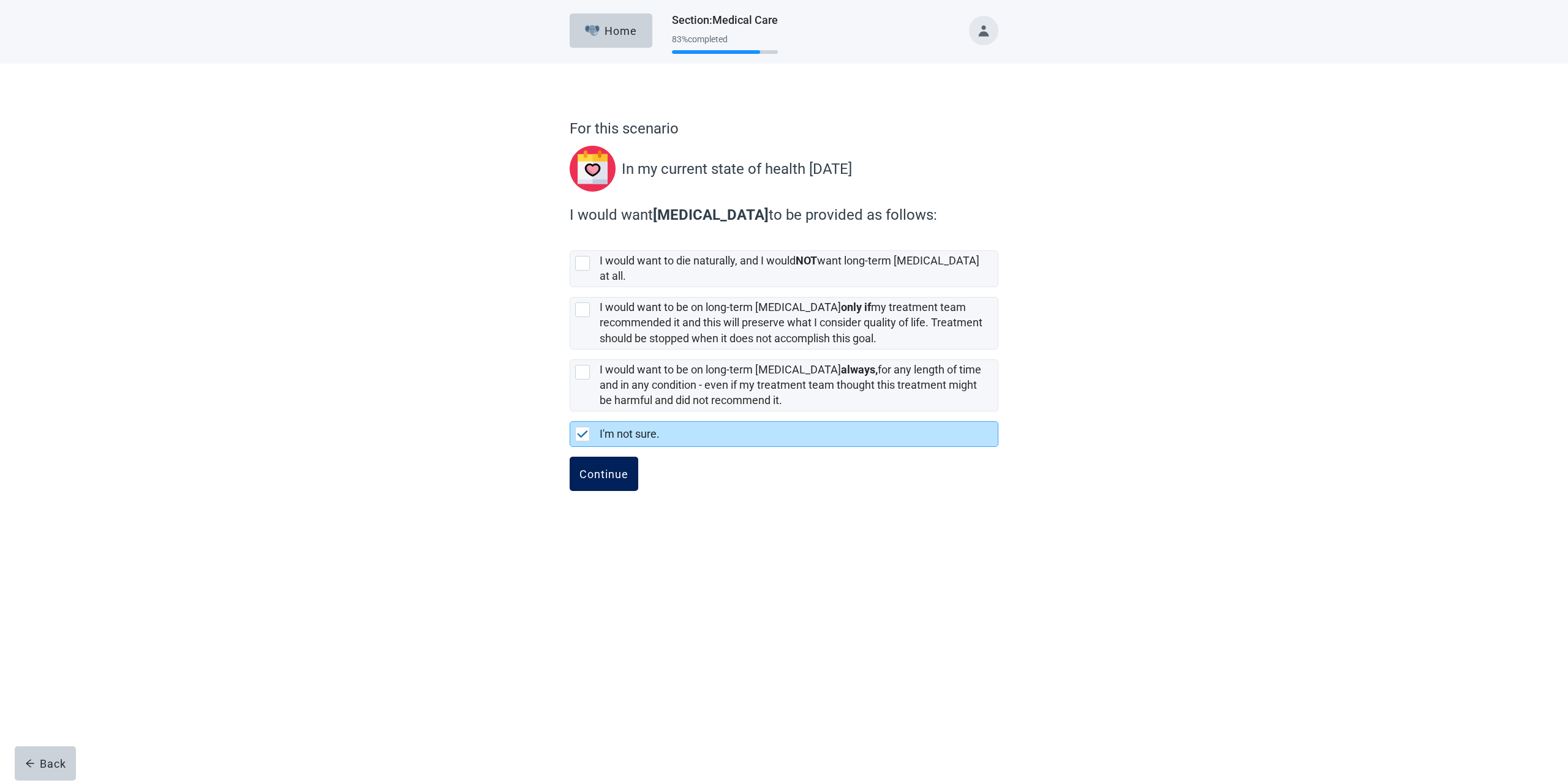
click at [612, 467] on div "Continue" at bounding box center [604, 473] width 49 height 12
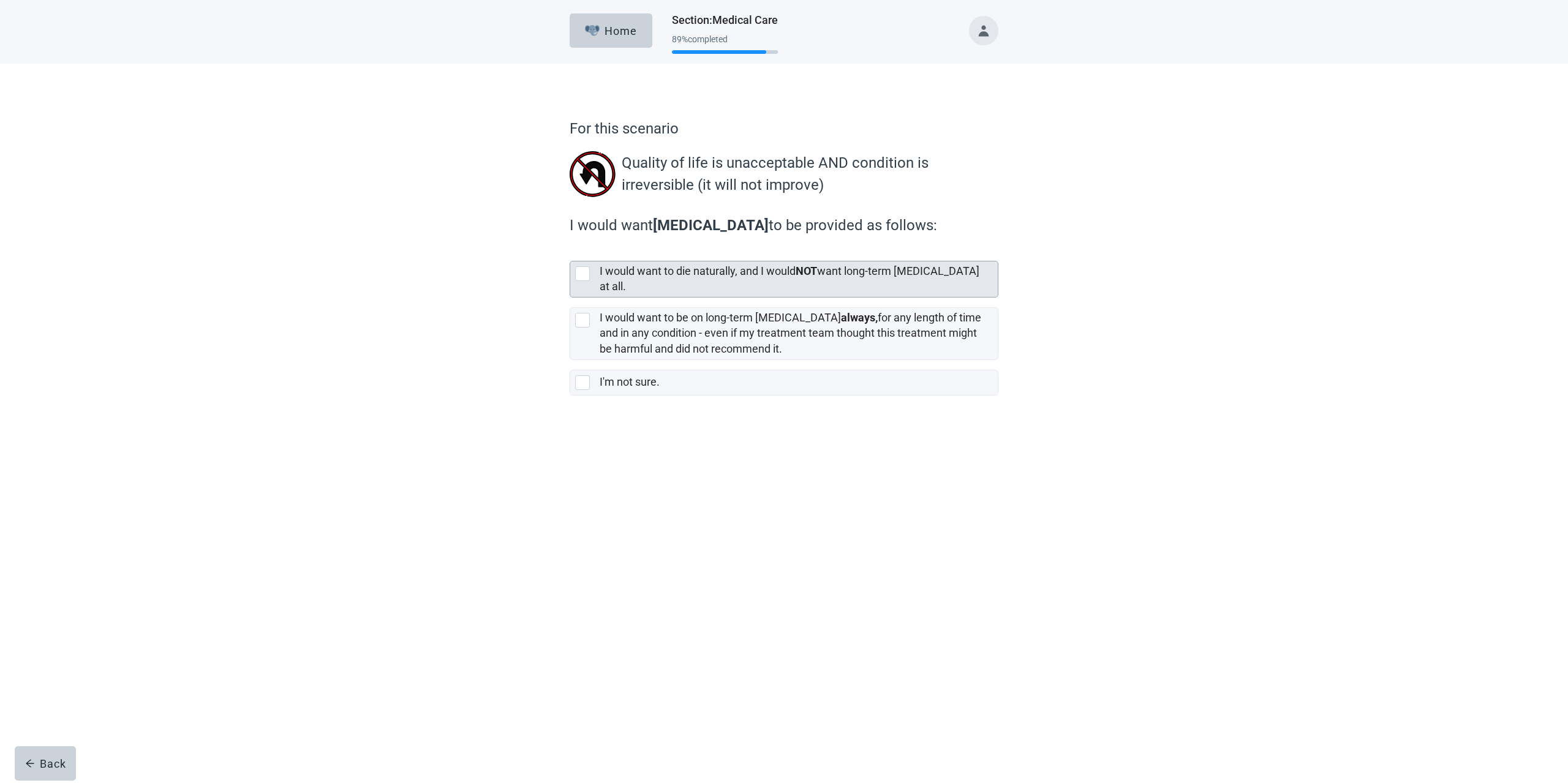
click at [589, 274] on div at bounding box center [585, 273] width 20 height 14
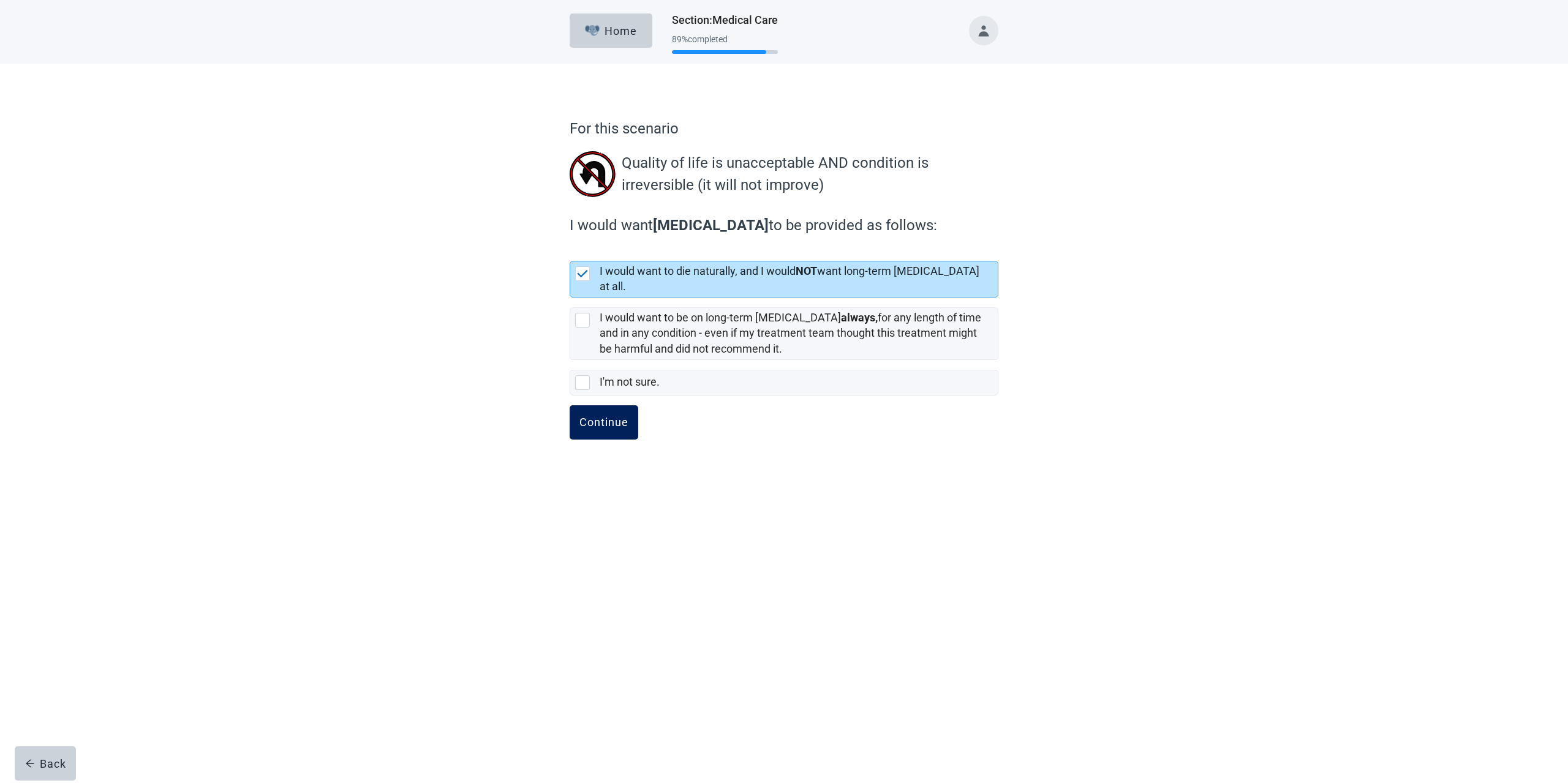
click at [622, 421] on button "Continue" at bounding box center [604, 422] width 68 height 34
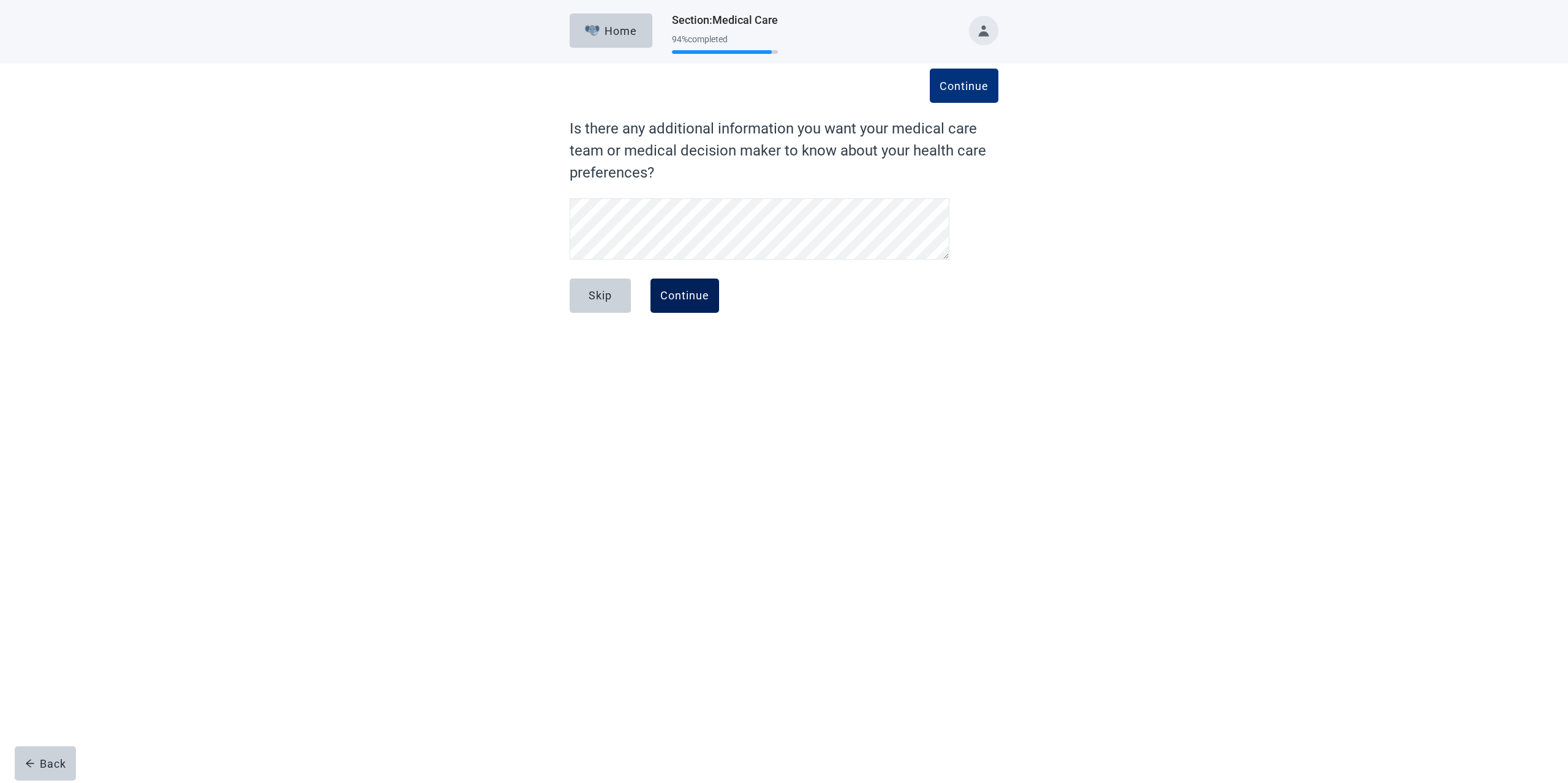
click at [709, 300] on button "Continue" at bounding box center [685, 296] width 68 height 34
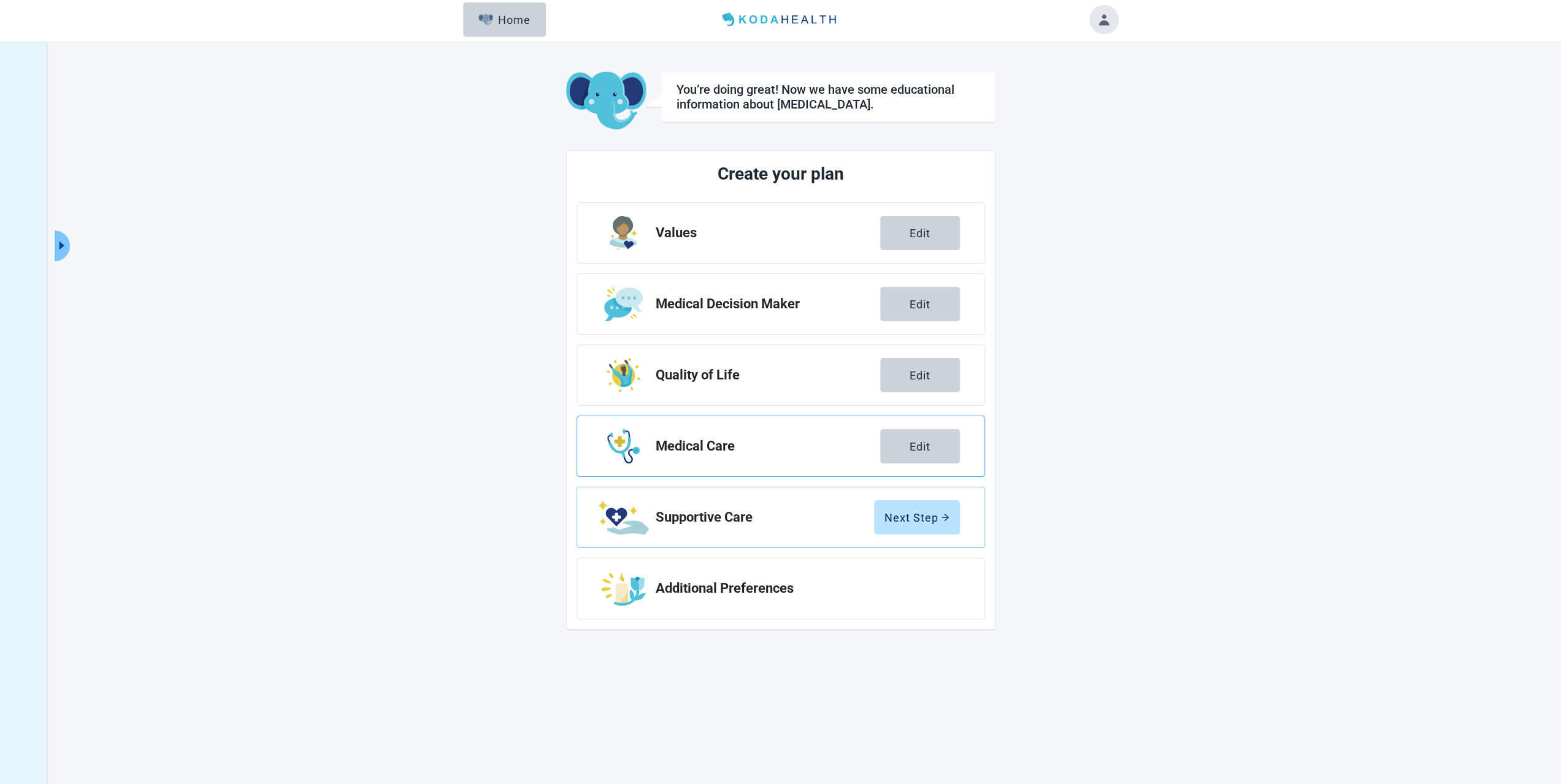
scroll to position [44, 0]
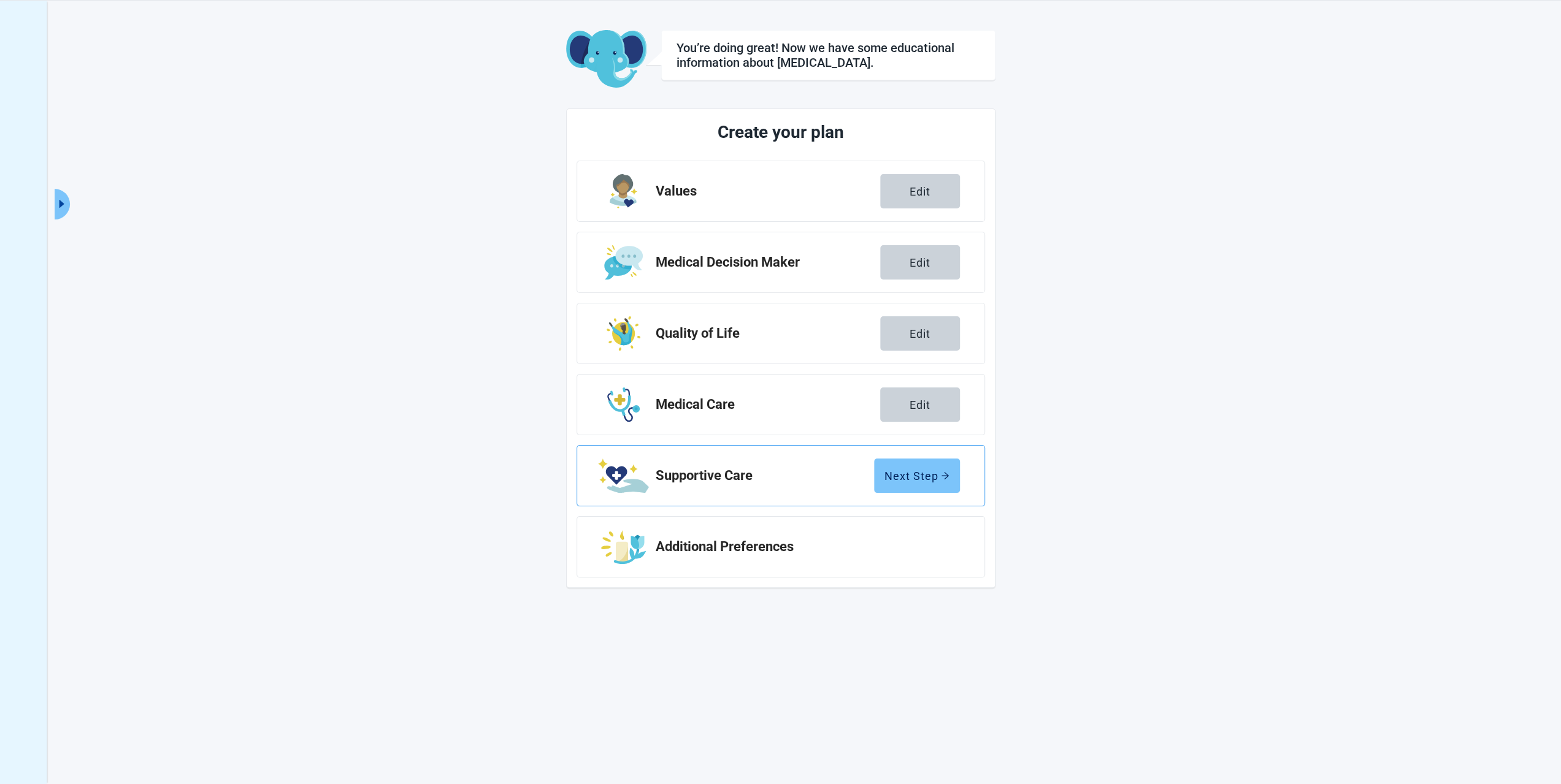
click at [887, 475] on div "Next Step" at bounding box center [917, 475] width 65 height 13
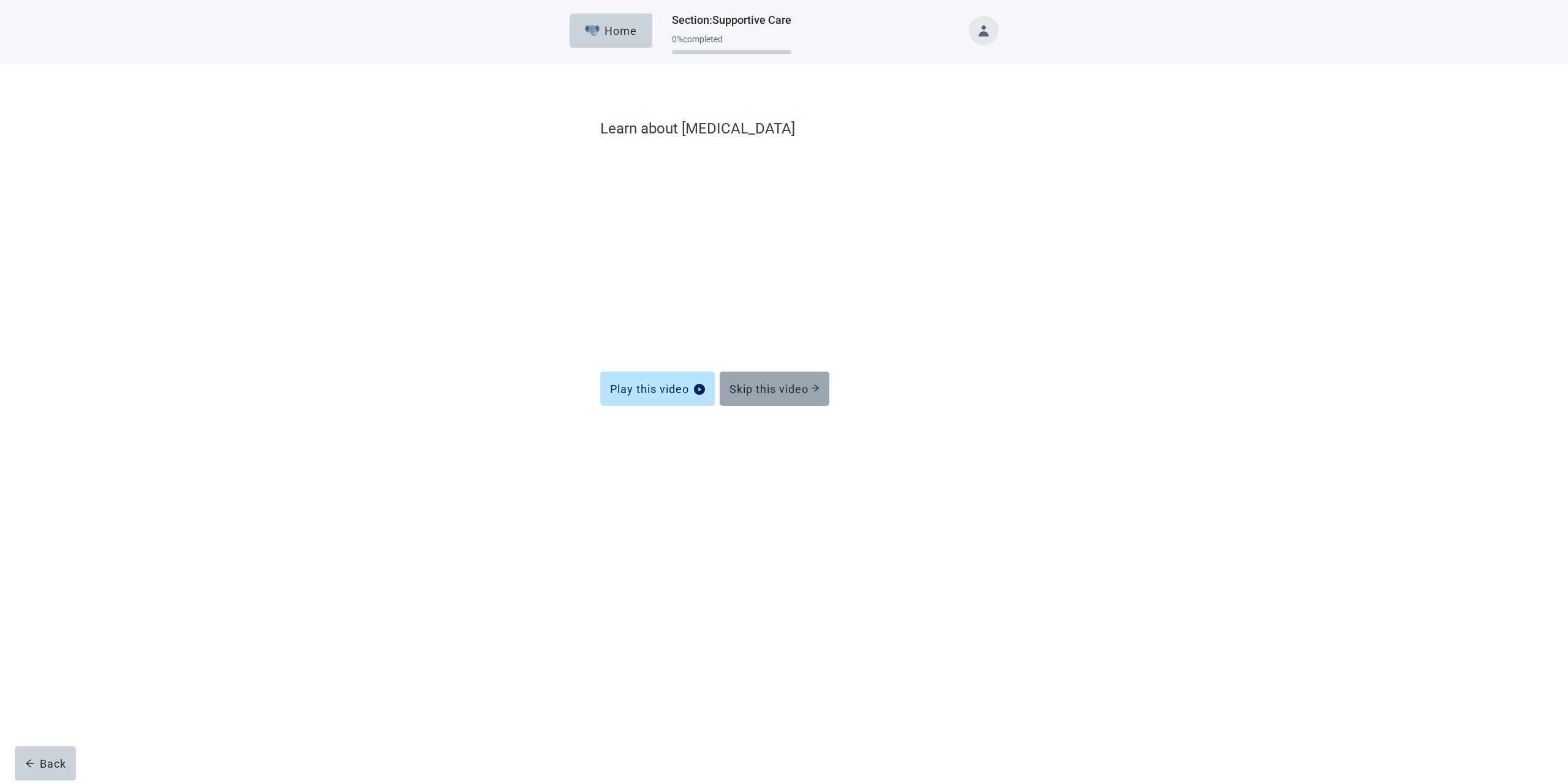
click at [794, 398] on button "Skip this video" at bounding box center [774, 389] width 110 height 34
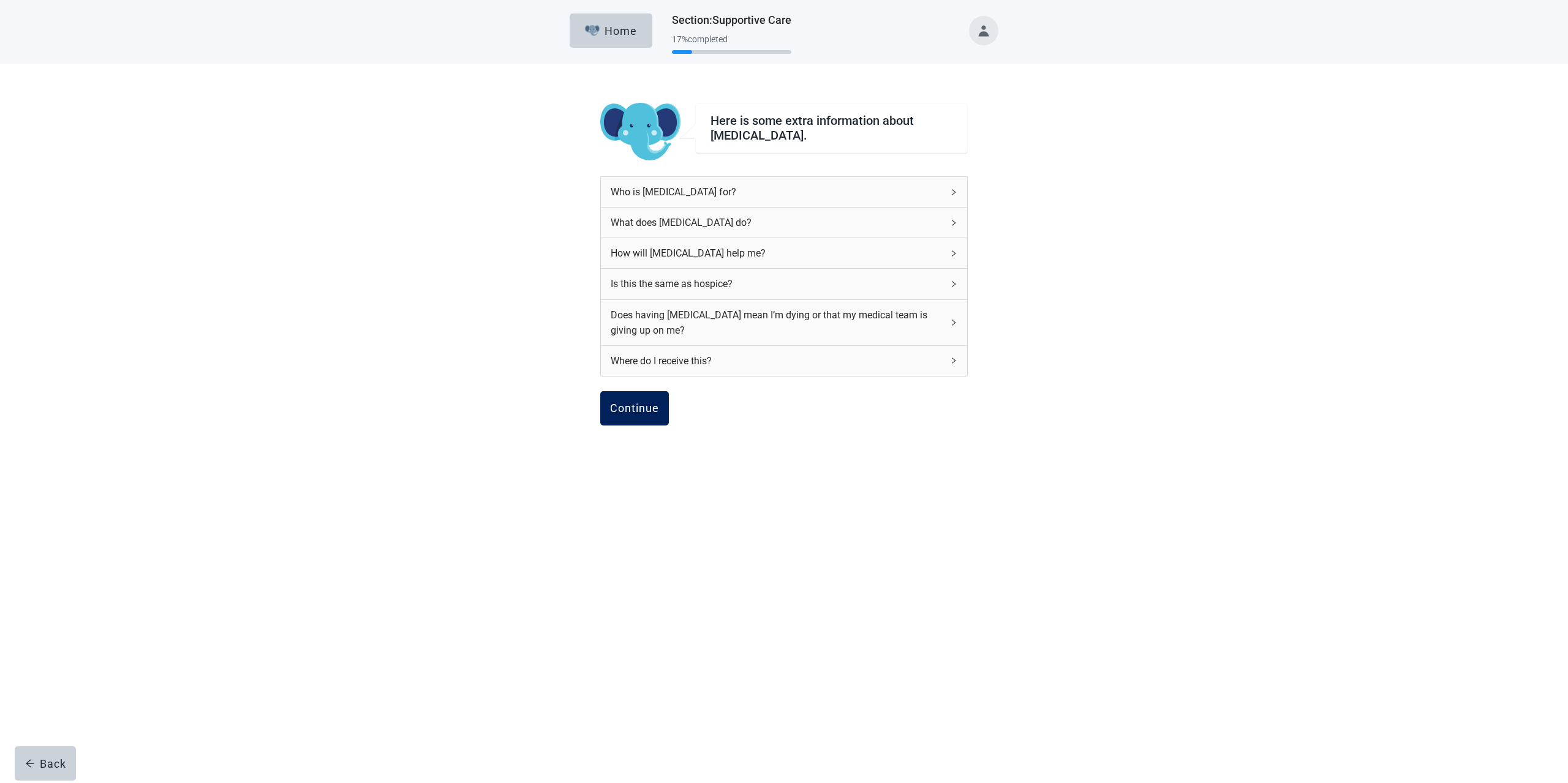
click at [624, 415] on button "Continue" at bounding box center [634, 408] width 68 height 34
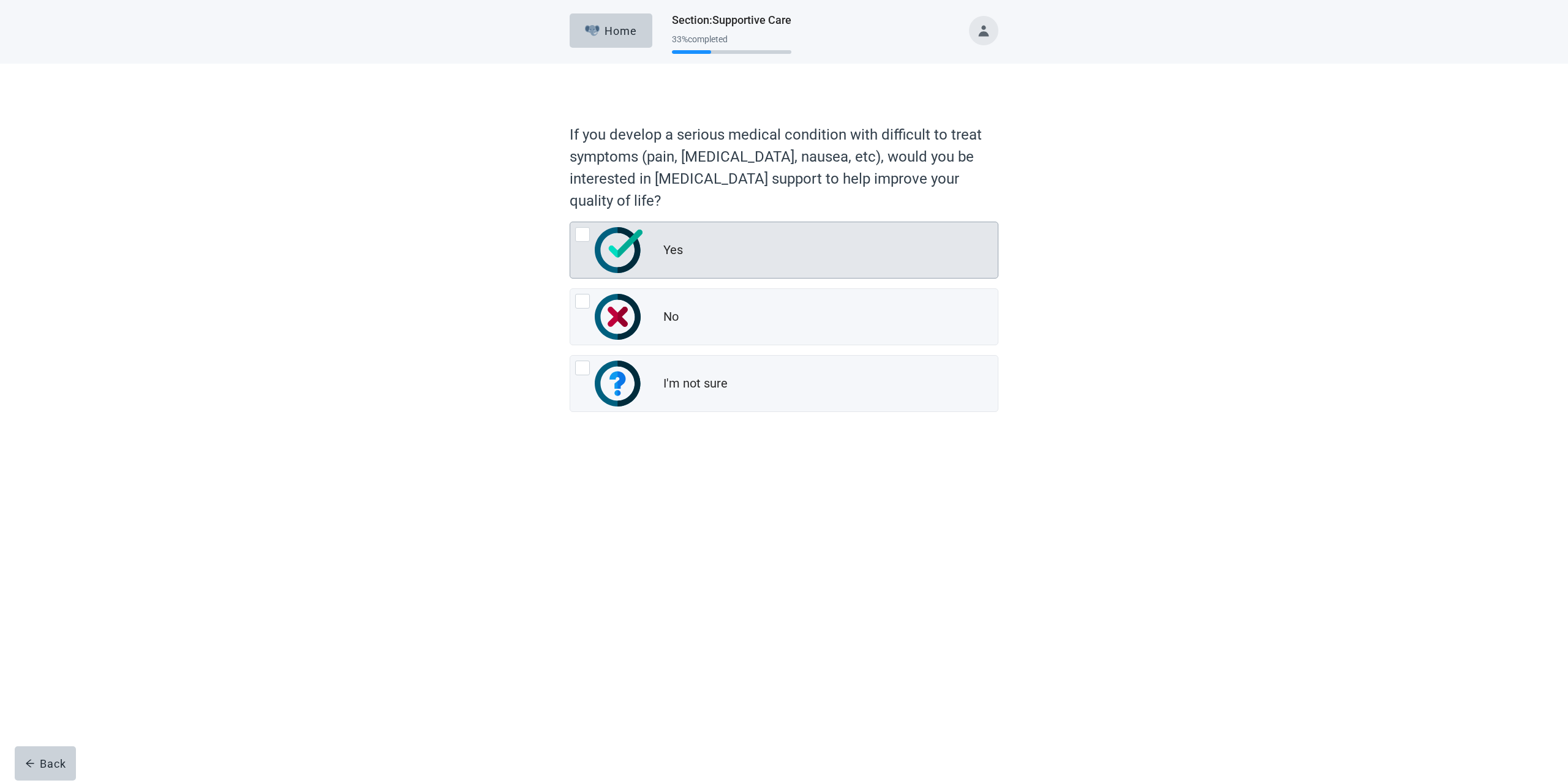
click at [584, 237] on div at bounding box center [582, 234] width 14 height 14
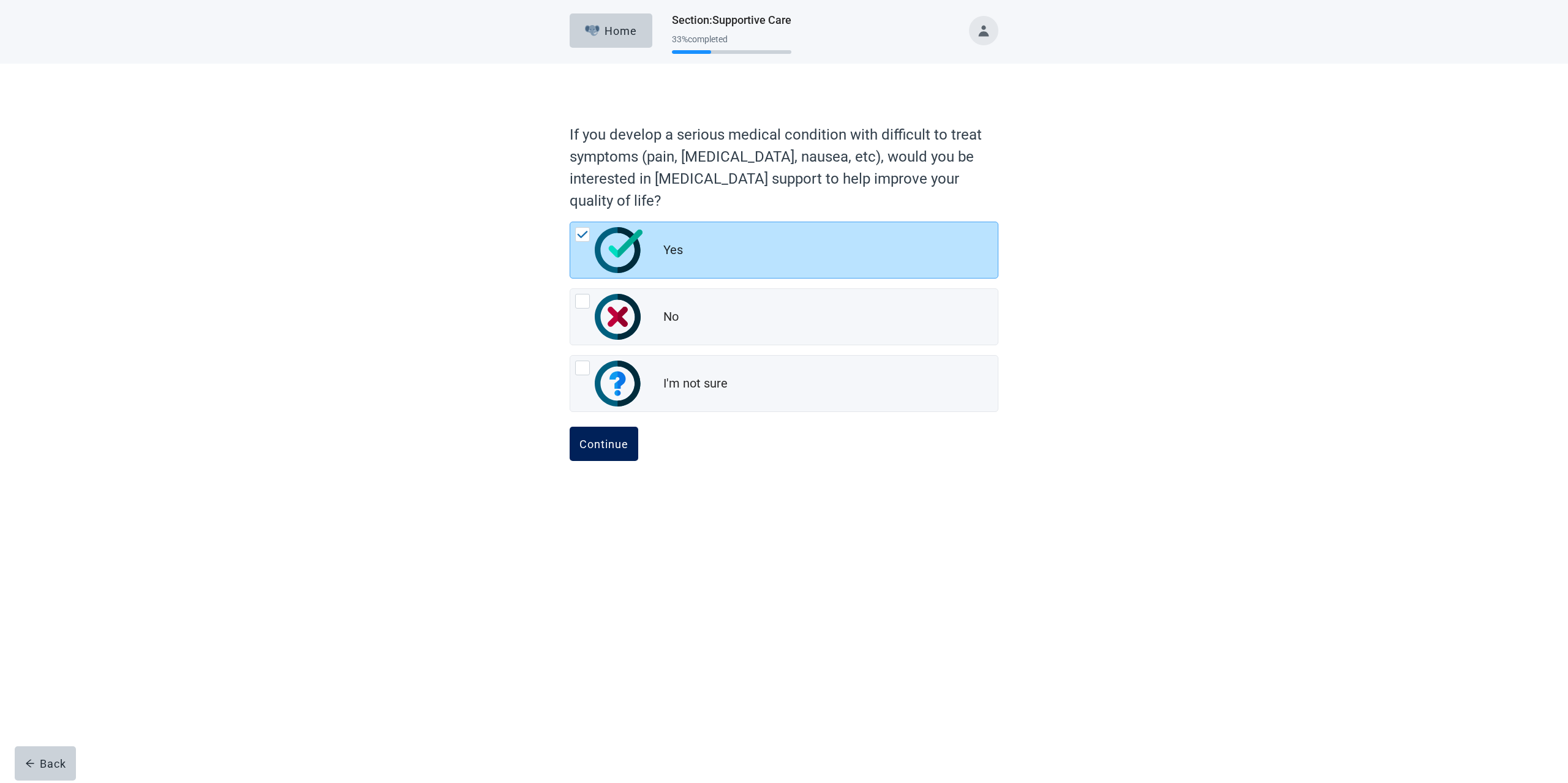
click at [606, 453] on button "Continue" at bounding box center [604, 444] width 68 height 34
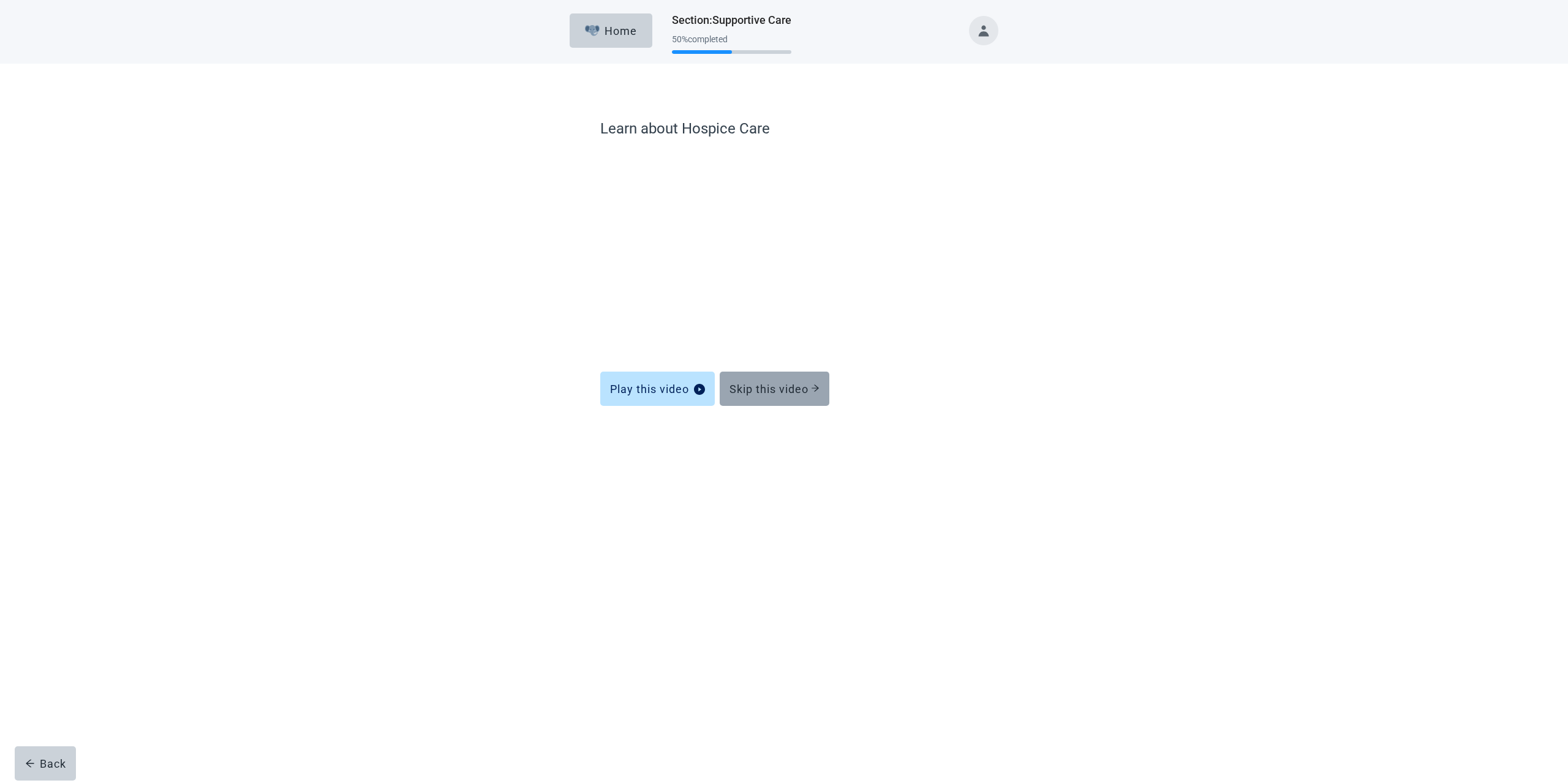
click at [776, 398] on button "Skip this video" at bounding box center [774, 389] width 110 height 34
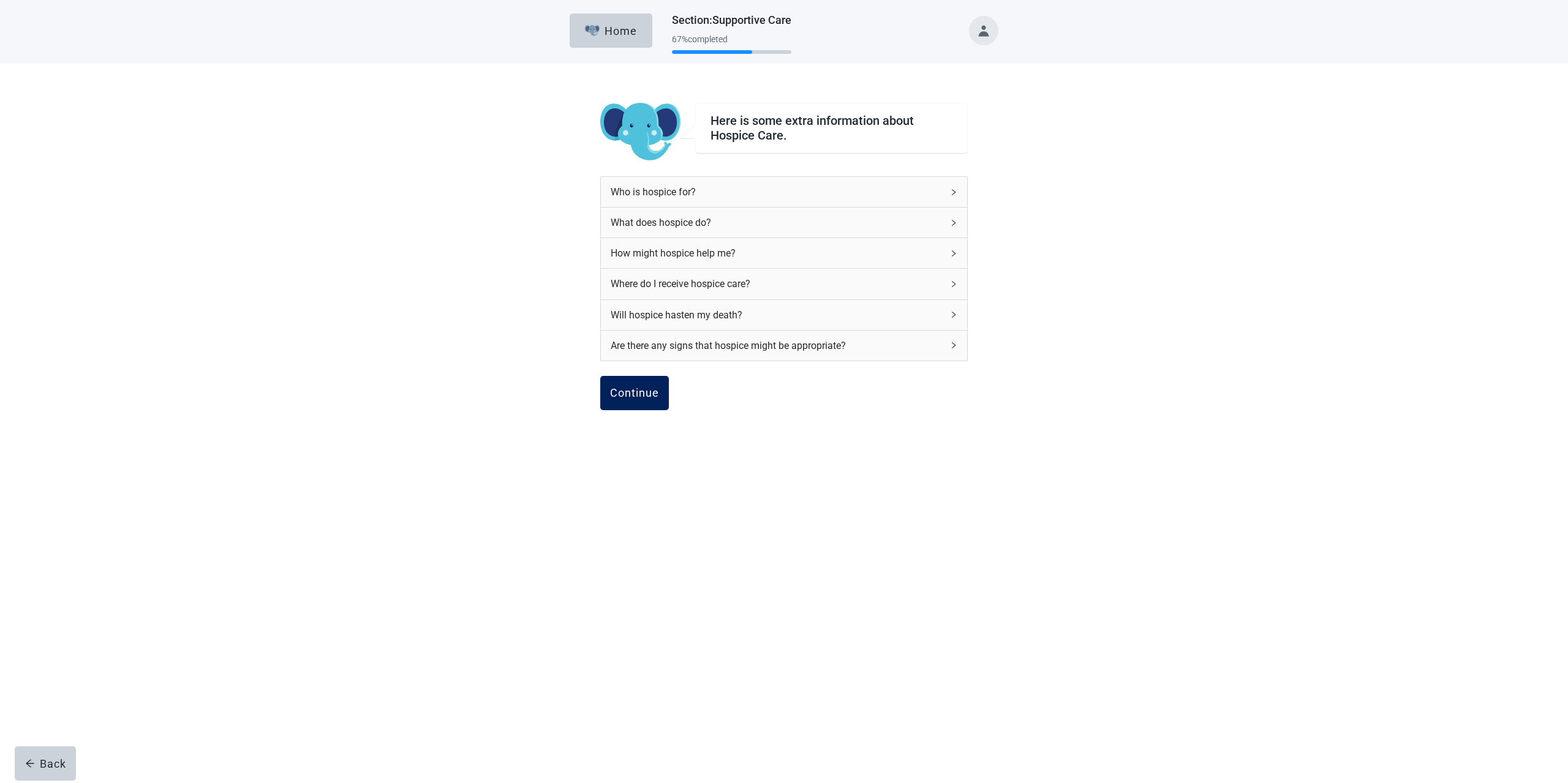
click at [645, 390] on div "Continue" at bounding box center [634, 392] width 49 height 12
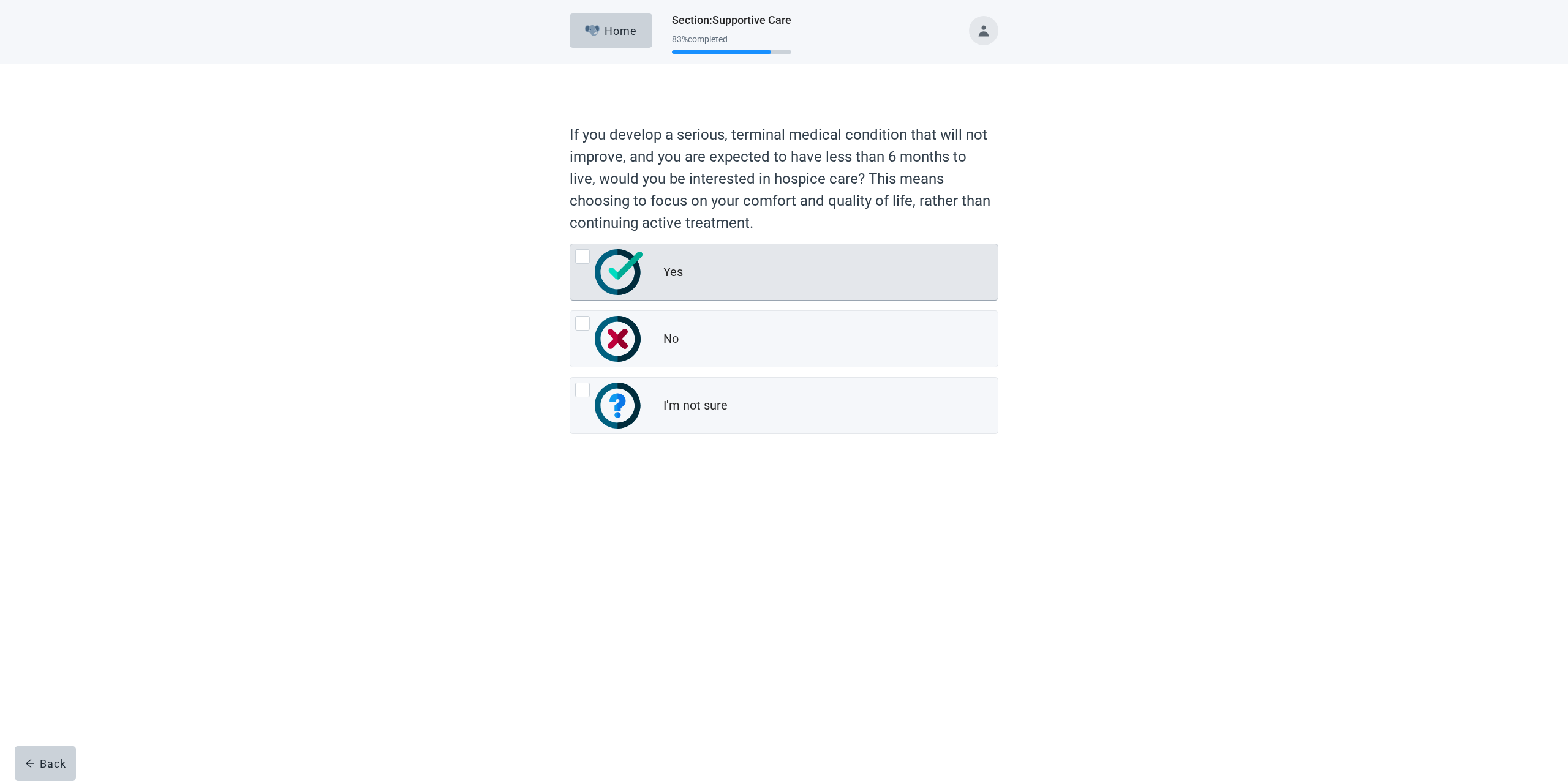
click at [589, 256] on div at bounding box center [609, 272] width 68 height 46
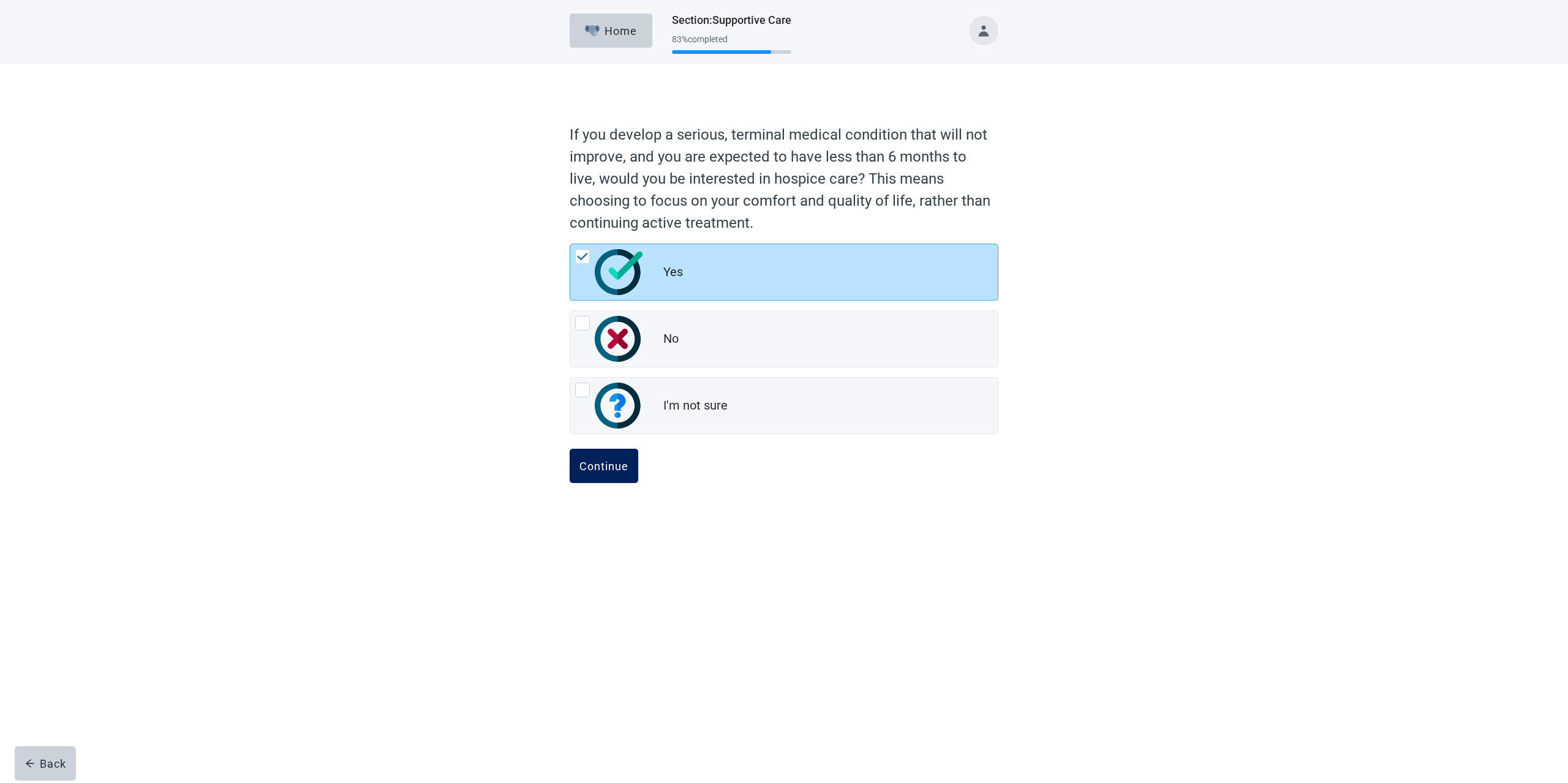
click at [604, 466] on div "Continue" at bounding box center [604, 465] width 49 height 12
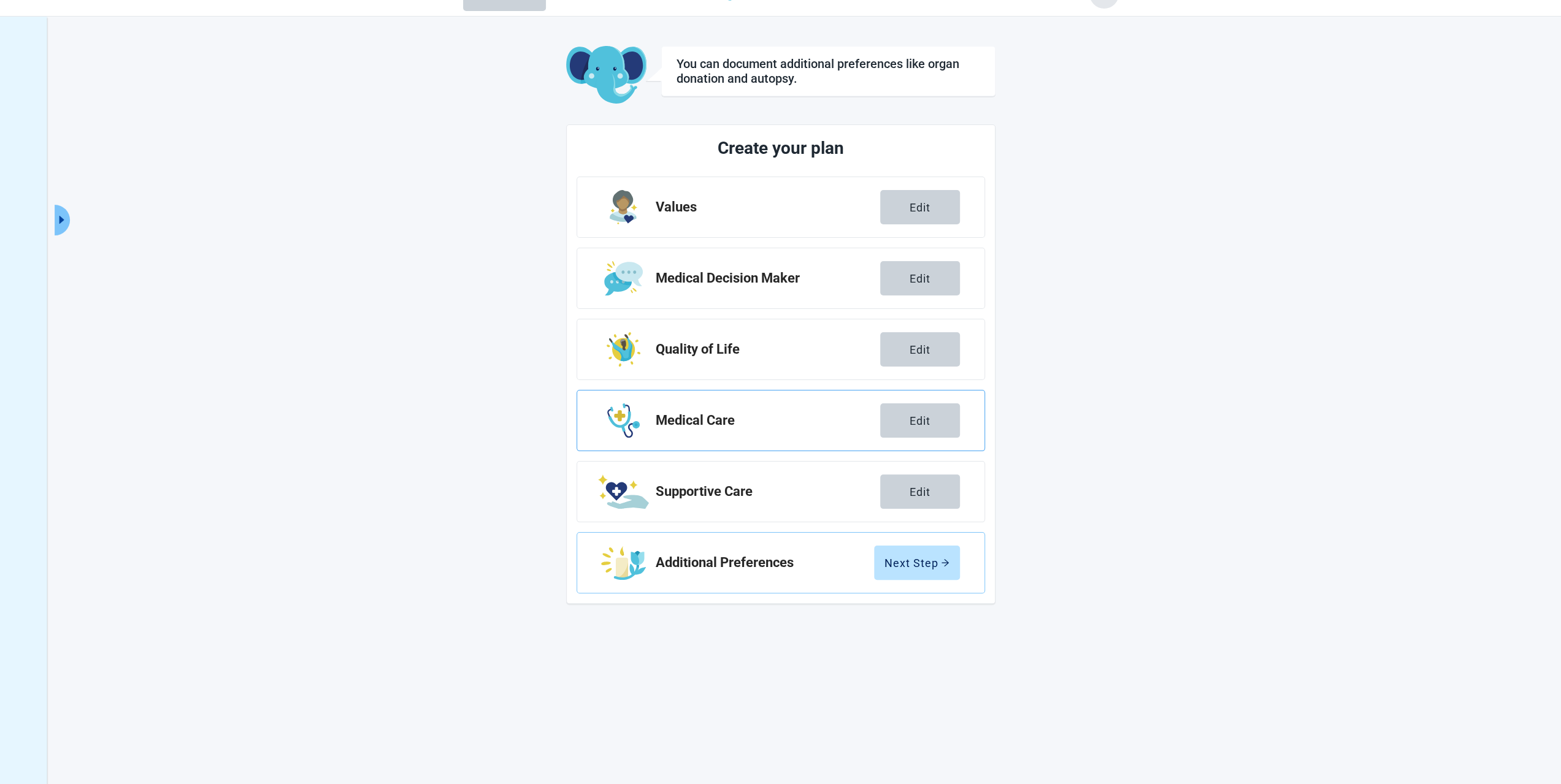
scroll to position [44, 0]
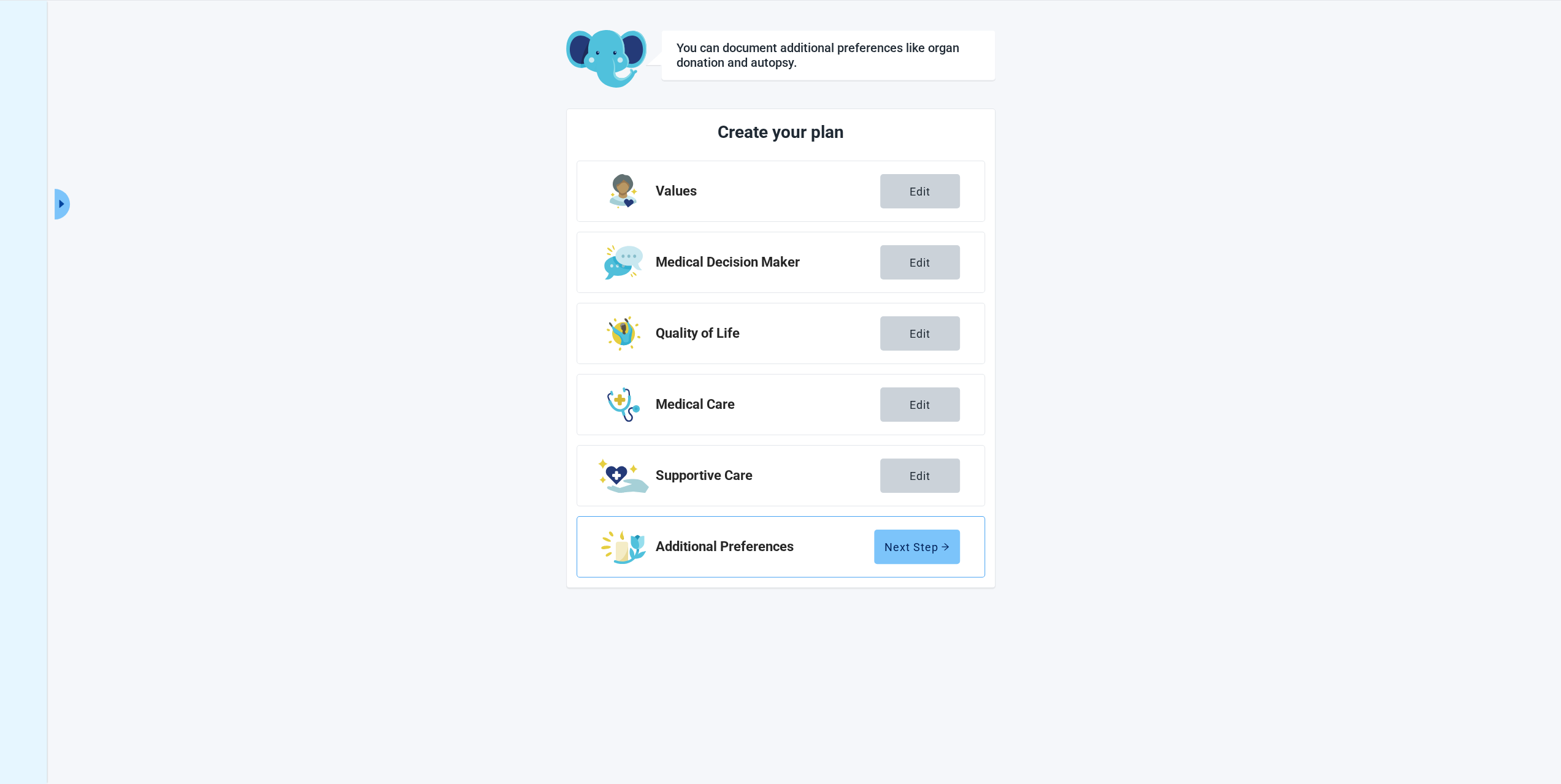
click at [892, 548] on div "Next Step" at bounding box center [917, 546] width 65 height 13
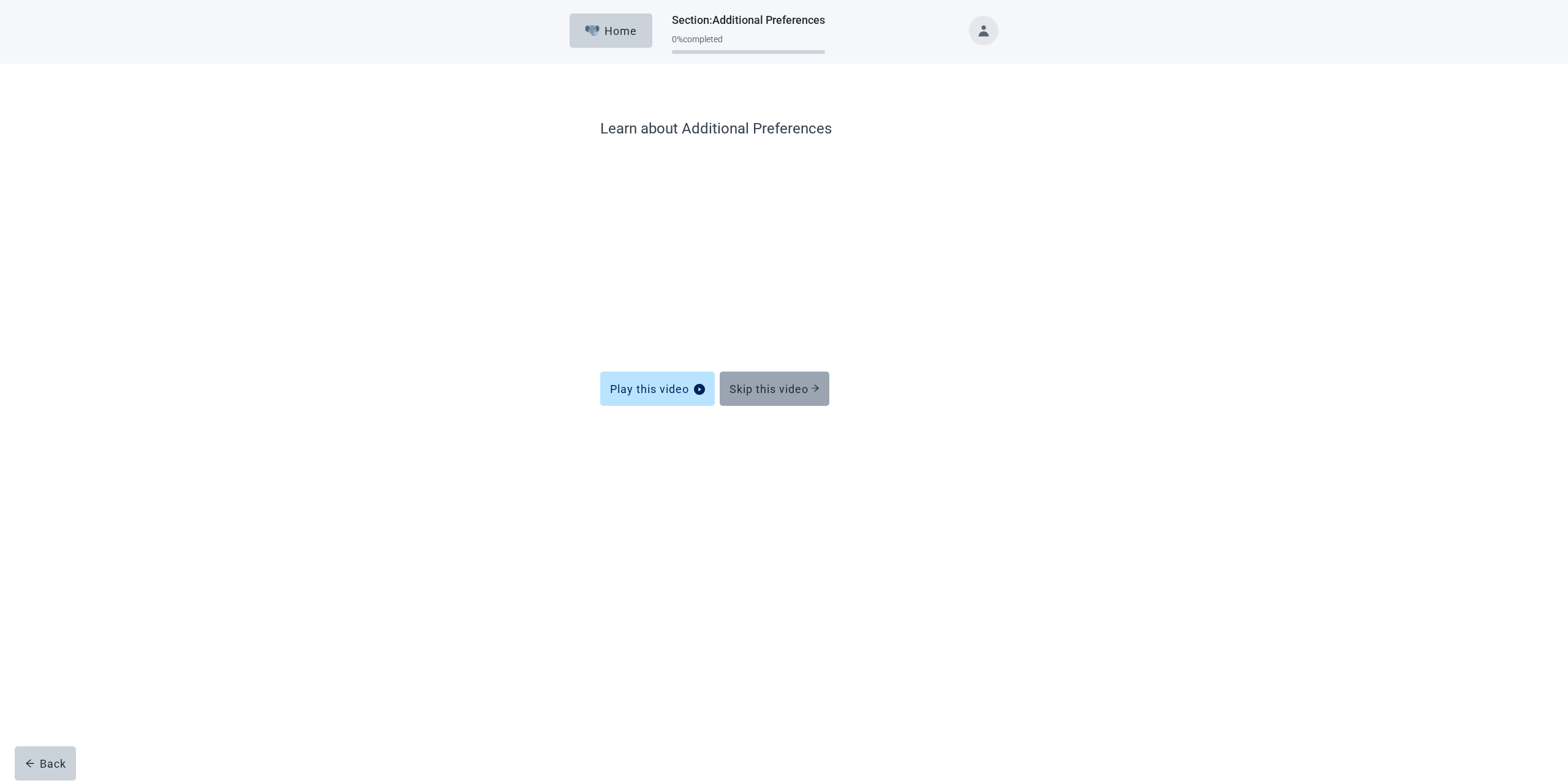
click at [797, 377] on button "Skip this video" at bounding box center [774, 389] width 110 height 34
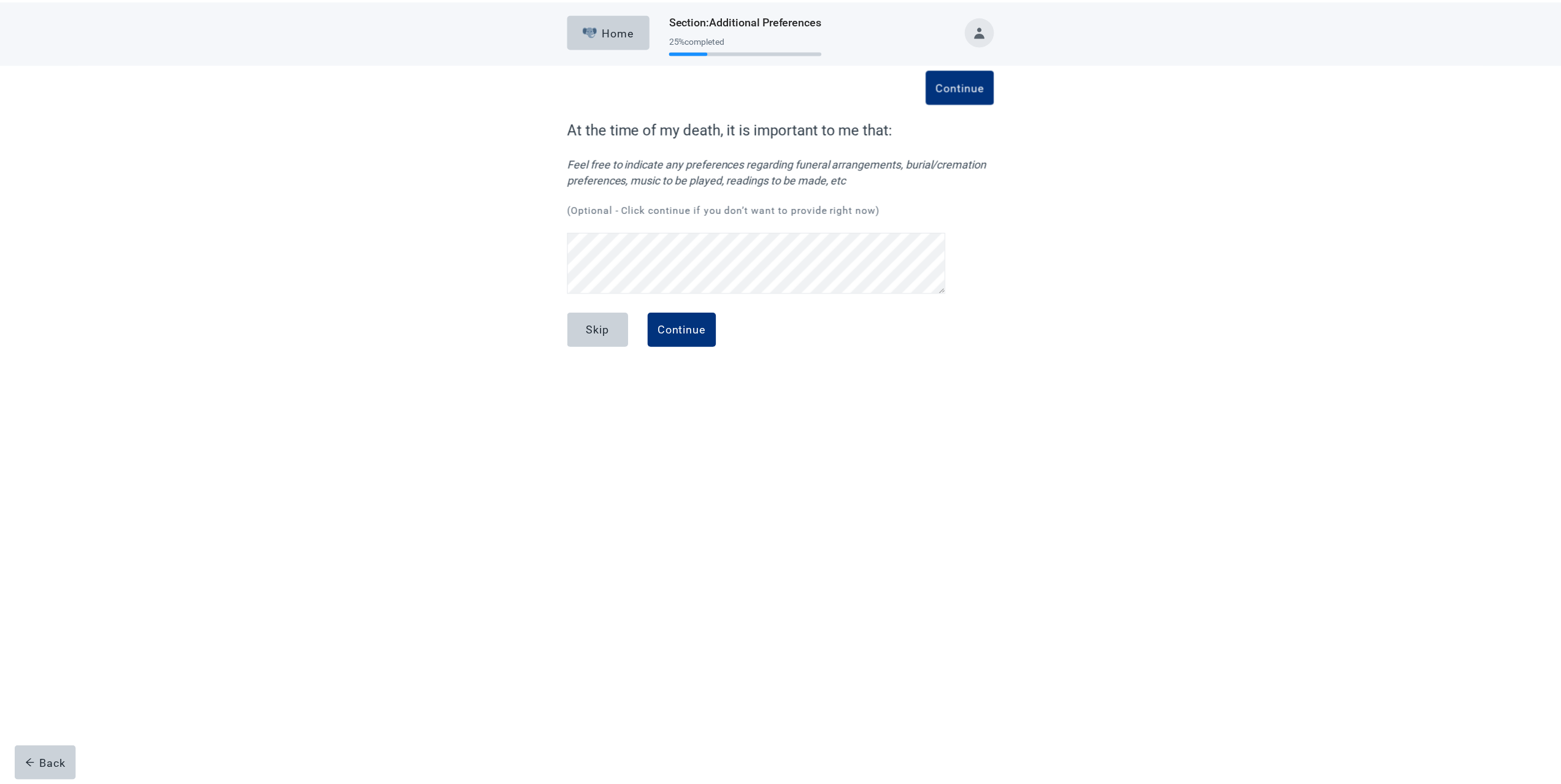
scroll to position [58, 0]
click at [700, 332] on div "Continue" at bounding box center [686, 329] width 49 height 13
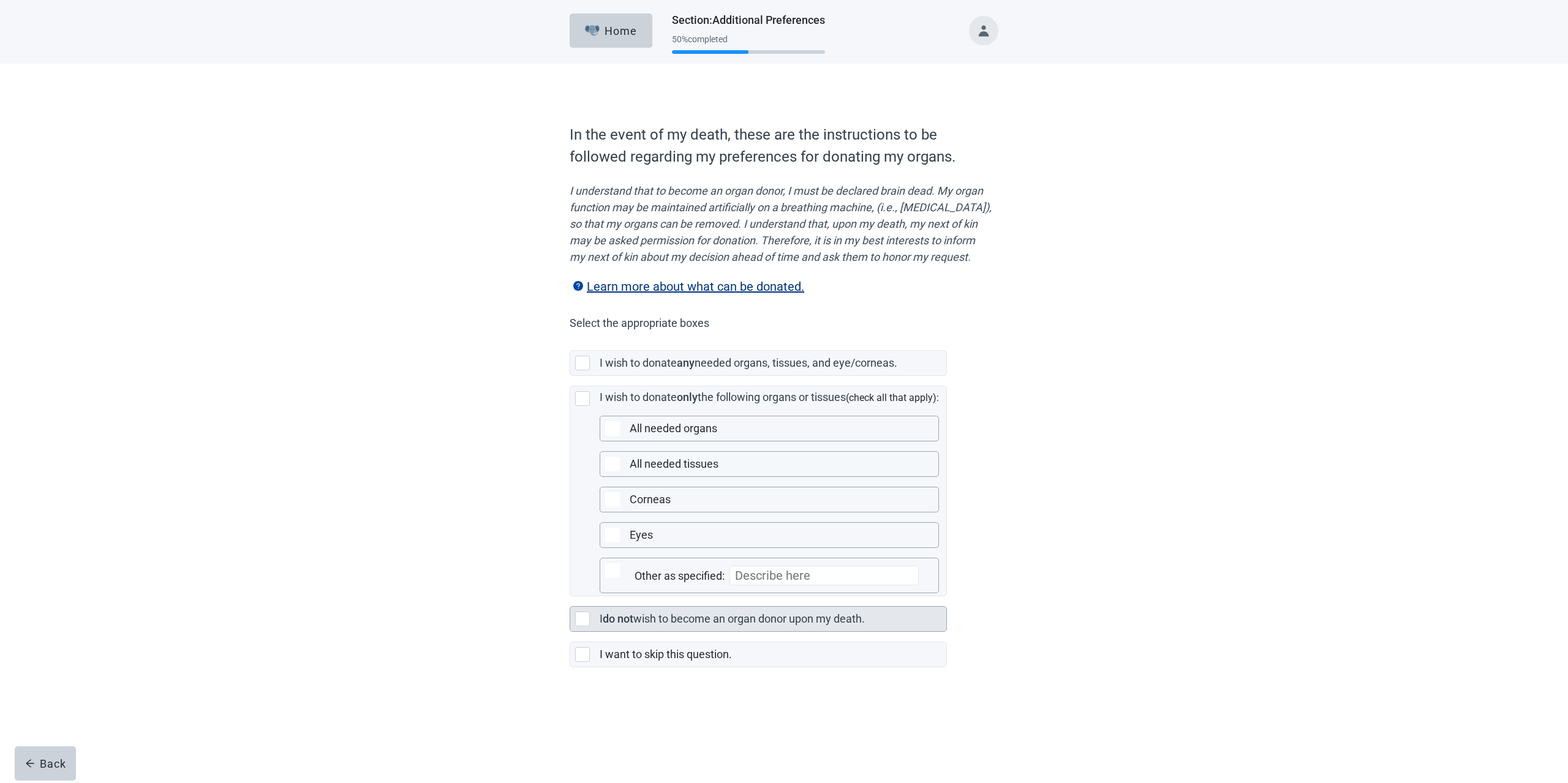
click at [581, 627] on div at bounding box center [582, 619] width 14 height 14
click at [625, 700] on div "Continue" at bounding box center [604, 694] width 49 height 12
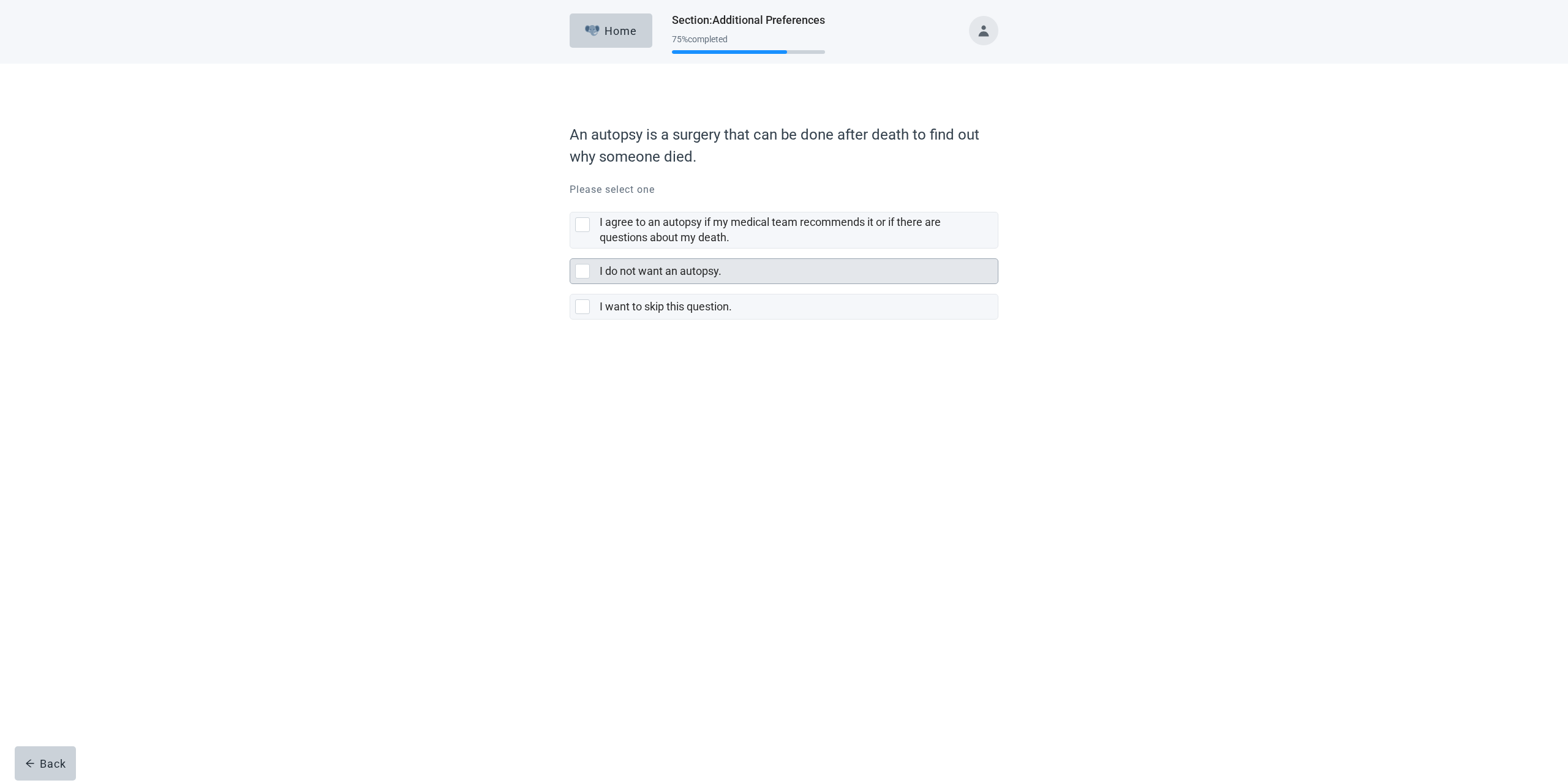
click at [578, 270] on div at bounding box center [582, 271] width 14 height 14
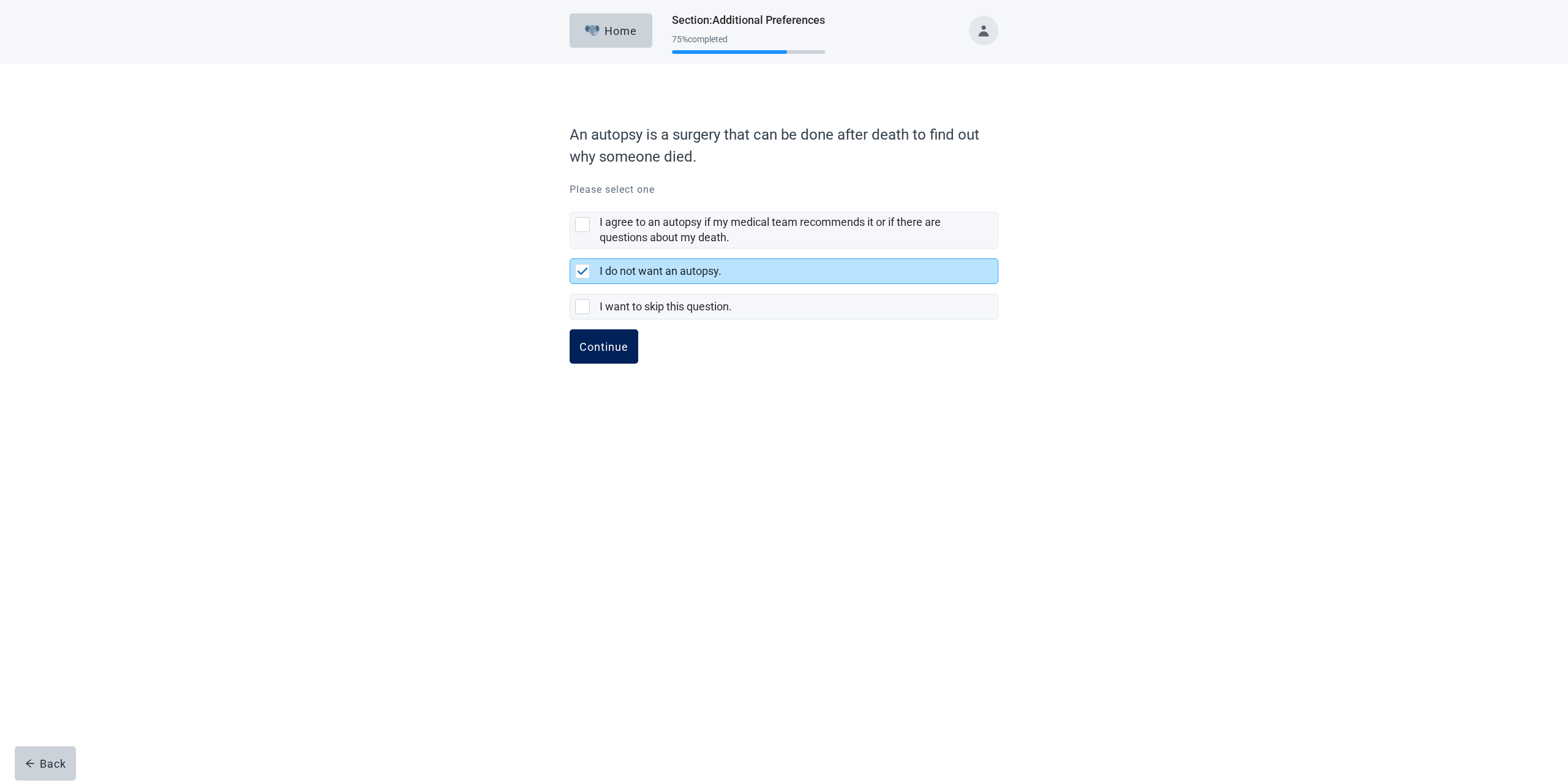
click at [613, 351] on div "Continue" at bounding box center [604, 346] width 49 height 12
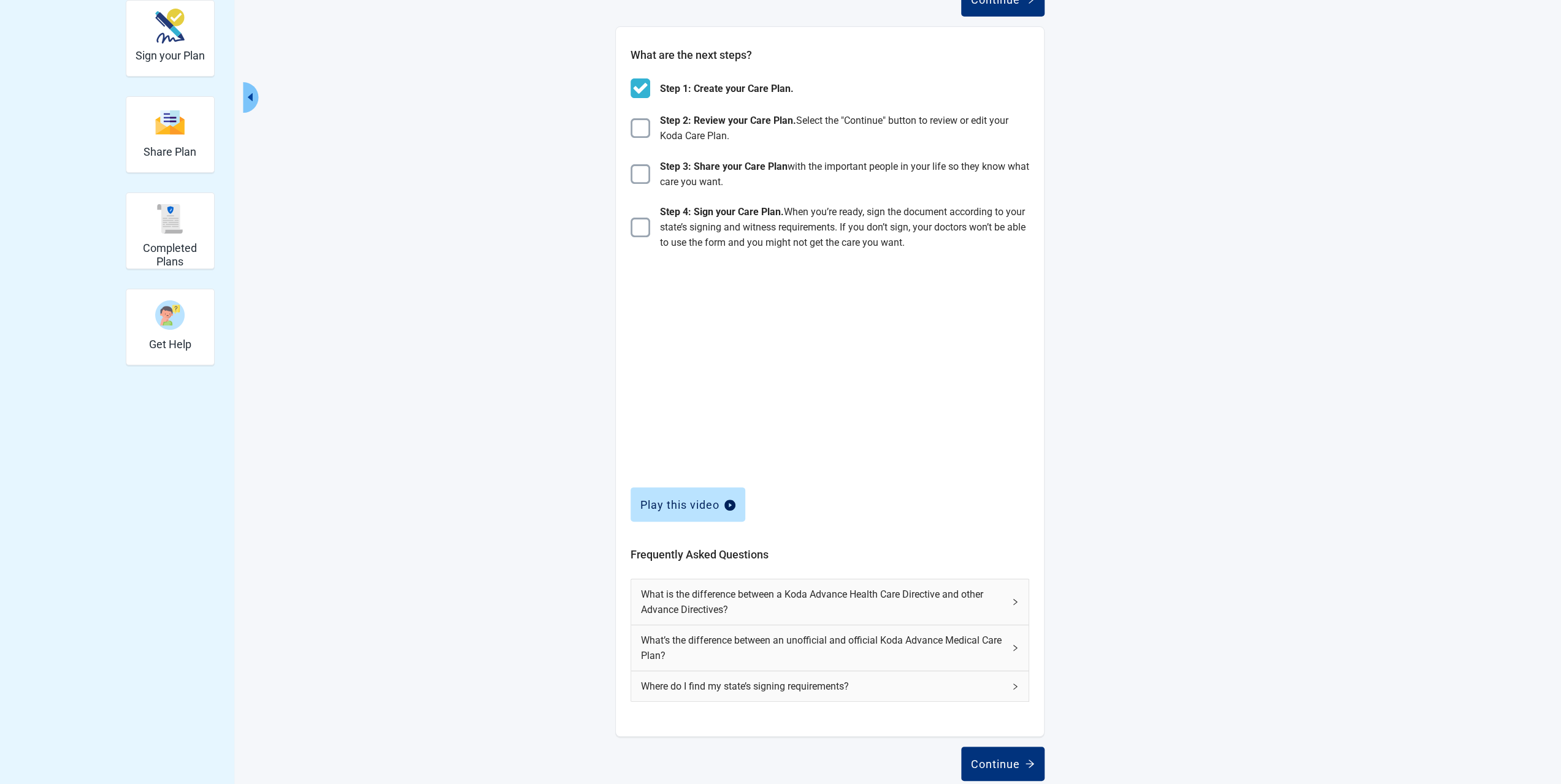
scroll to position [165, 0]
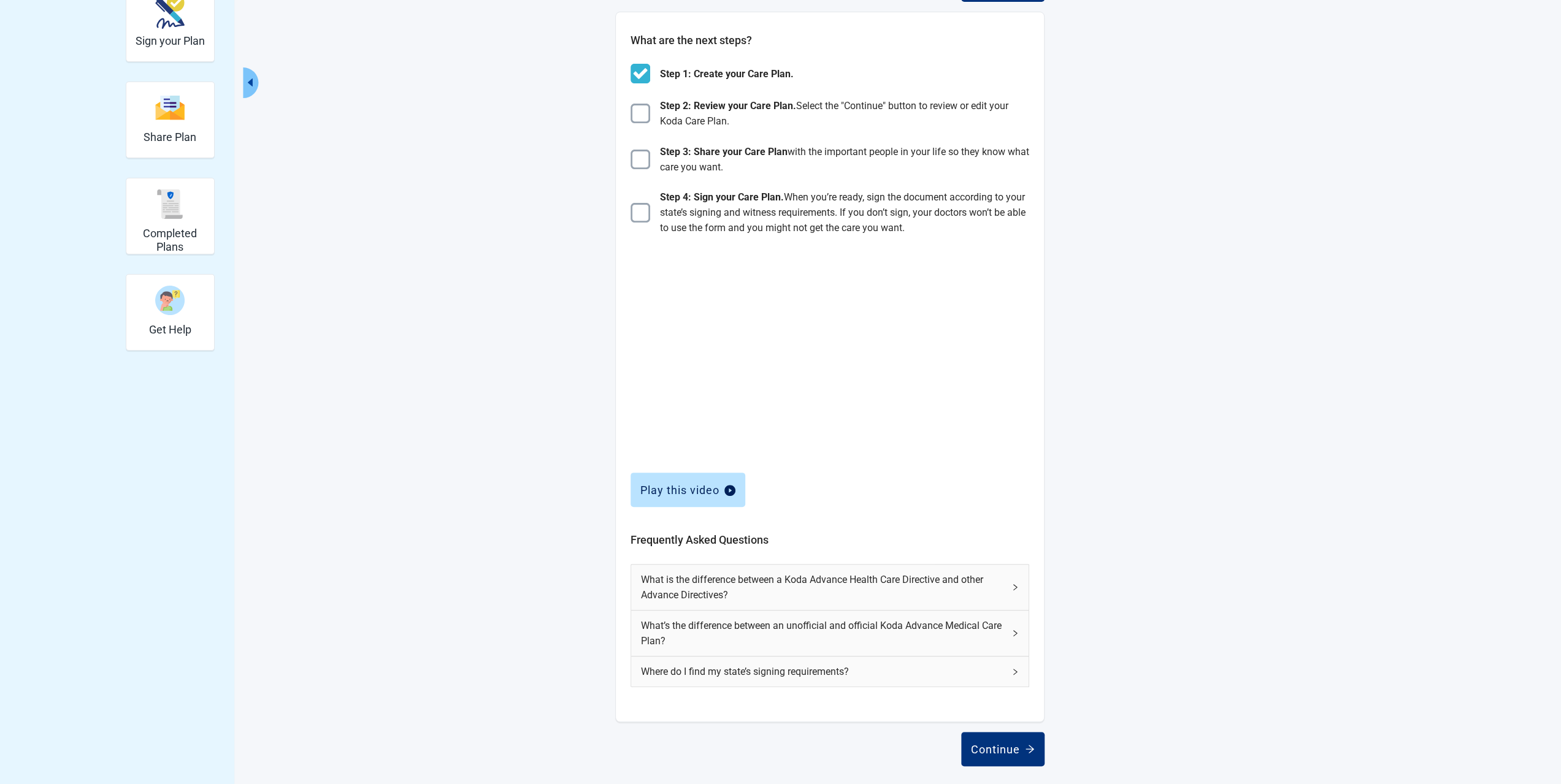
click at [1004, 592] on div "What is the difference between a Koda Advance Health Care Directive and other A…" at bounding box center [829, 587] width 397 height 45
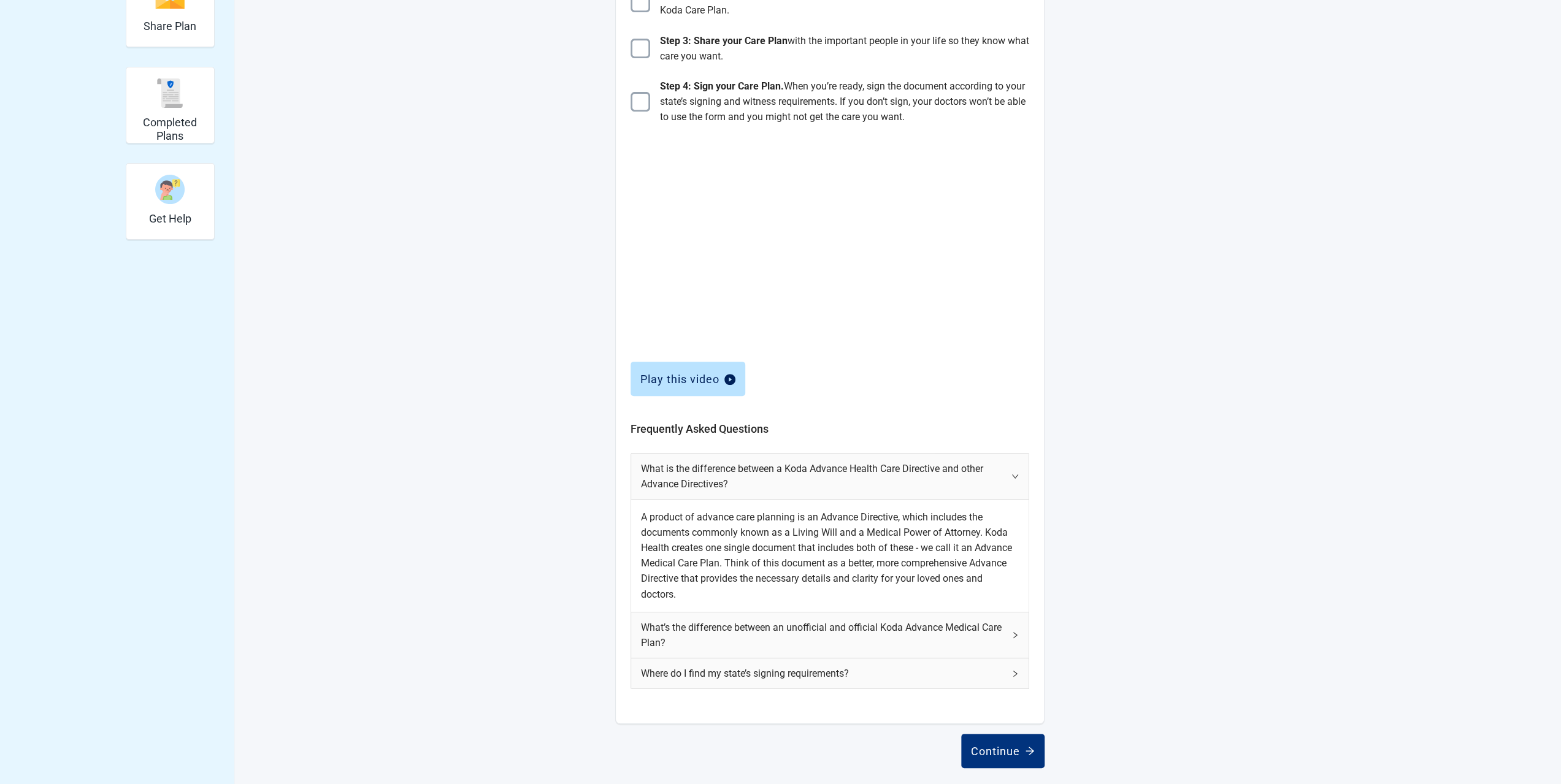
scroll to position [278, 0]
click at [1014, 638] on div "What’s the difference between an unofficial and official Koda Advance Medical C…" at bounding box center [829, 633] width 397 height 45
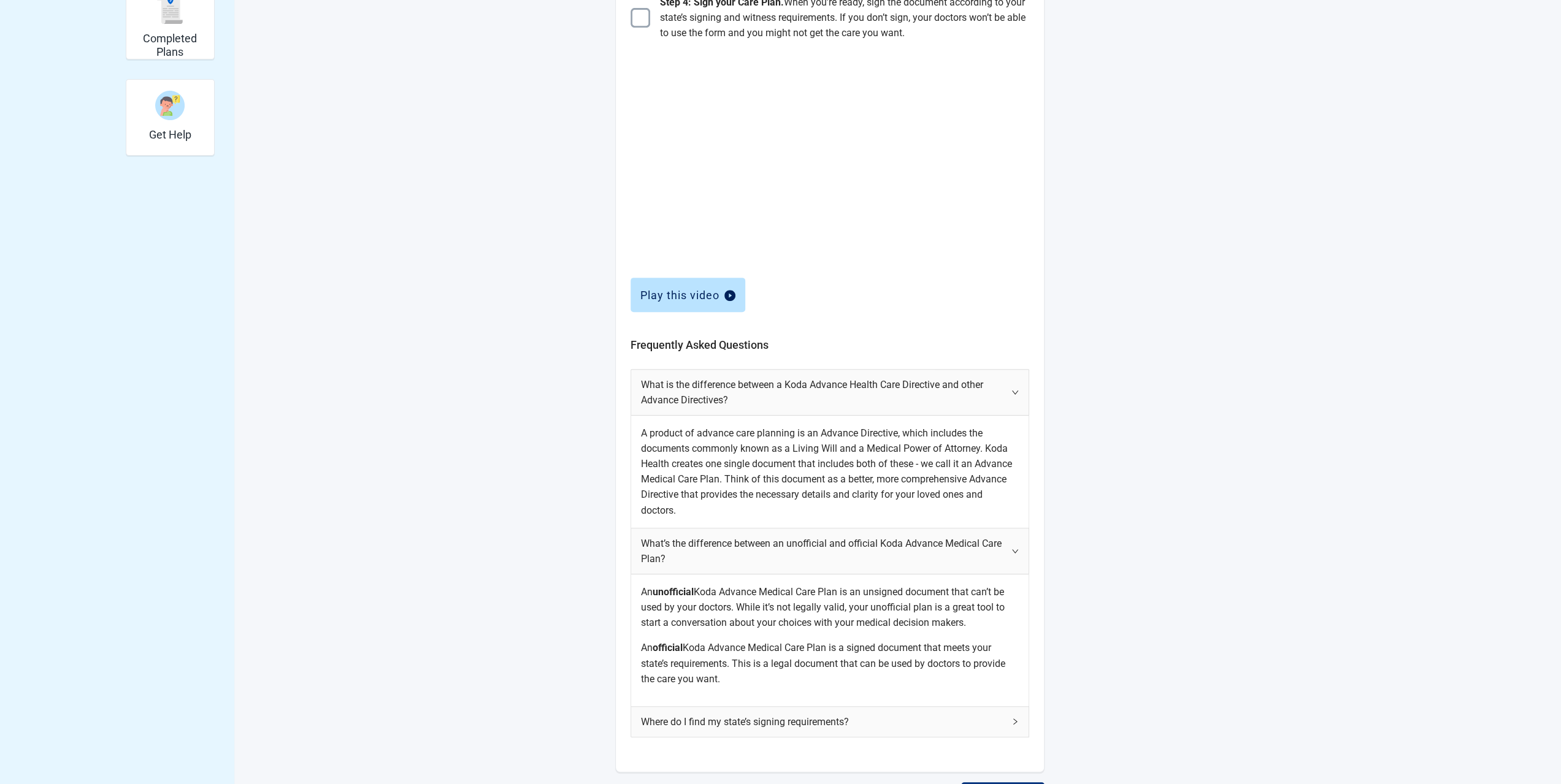
scroll to position [410, 0]
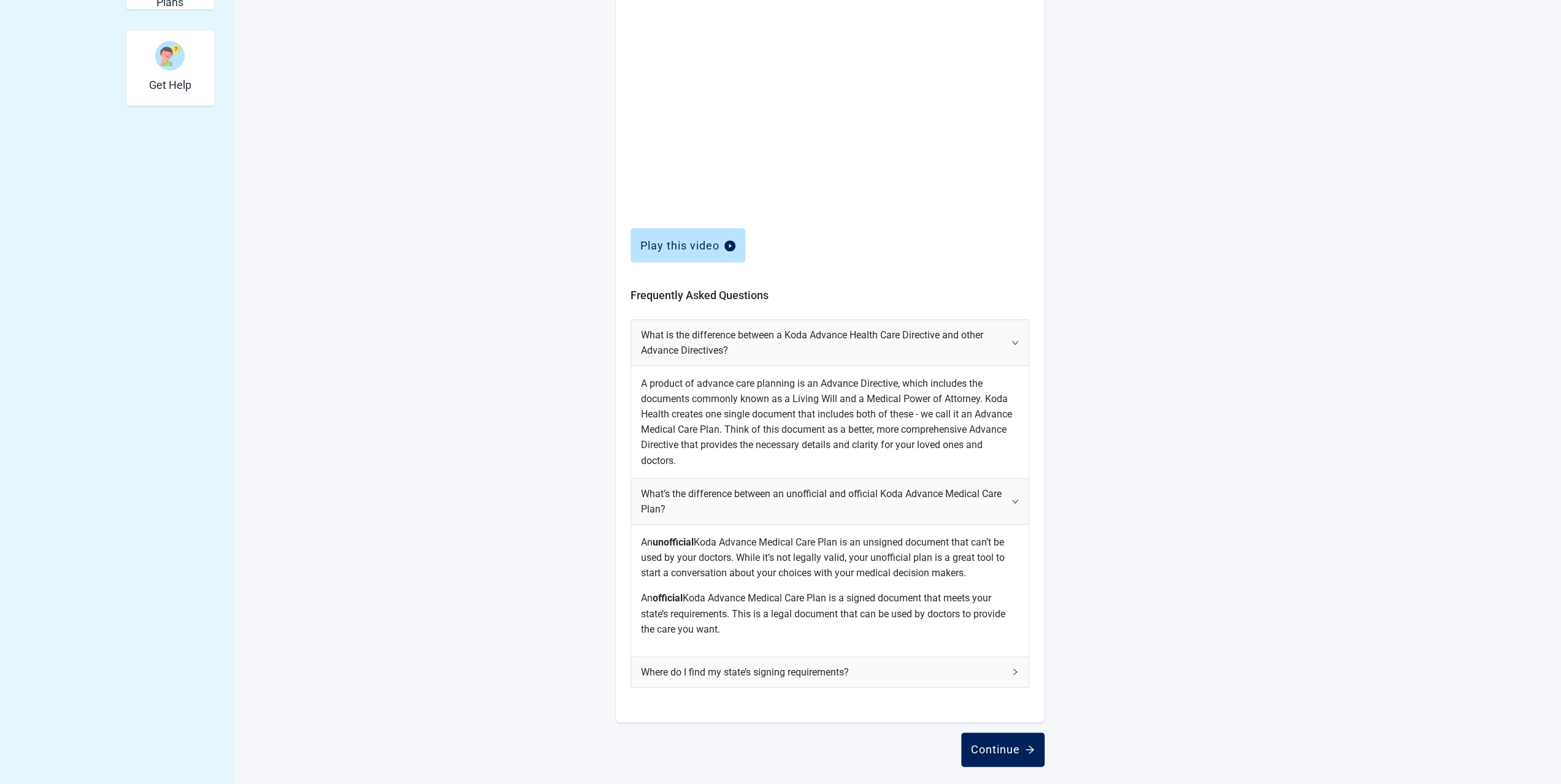
click at [1003, 752] on div "Continue" at bounding box center [1002, 749] width 64 height 13
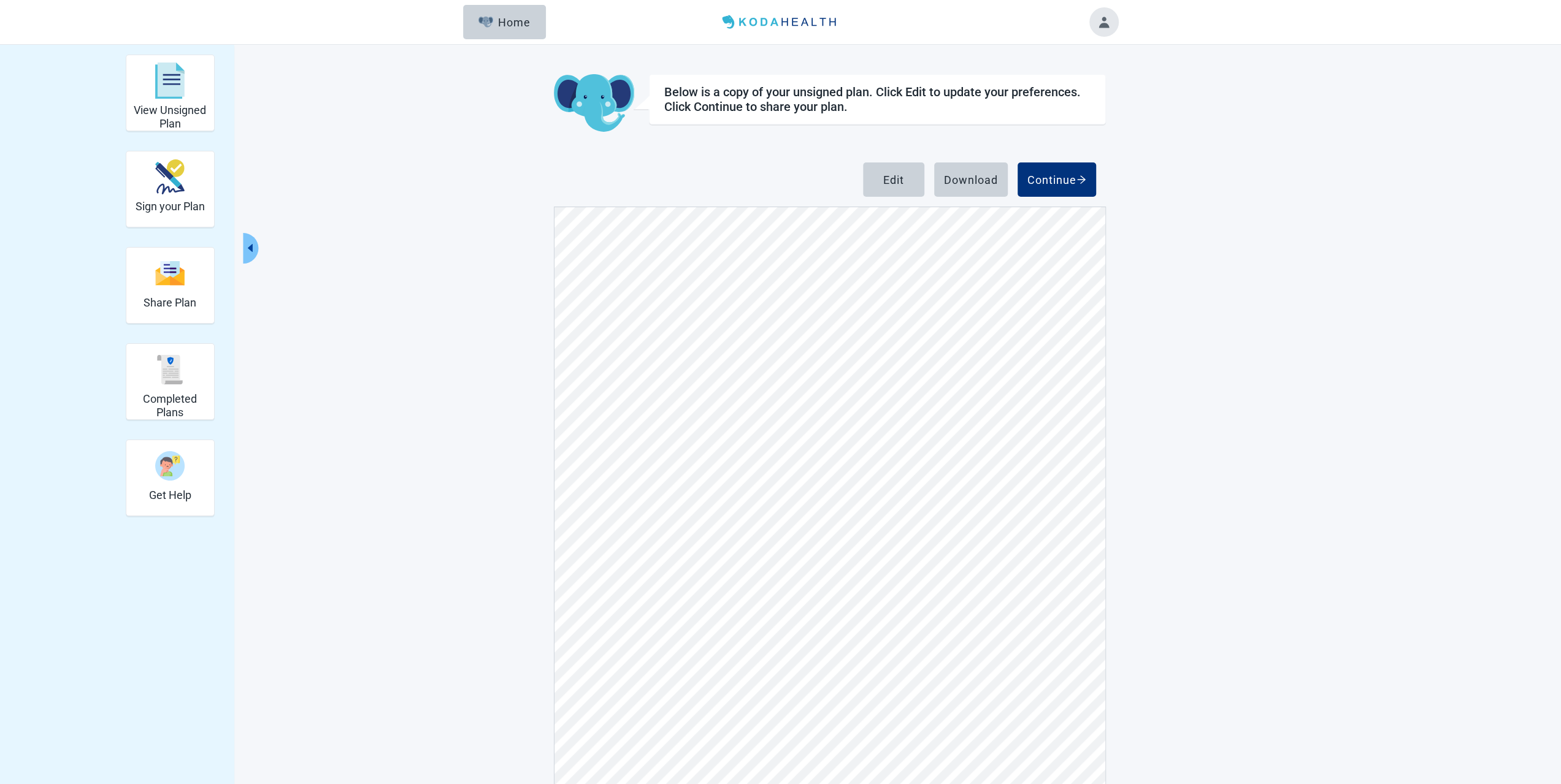
scroll to position [6129, 0]
click at [1066, 180] on div "Continue" at bounding box center [1056, 180] width 59 height 13
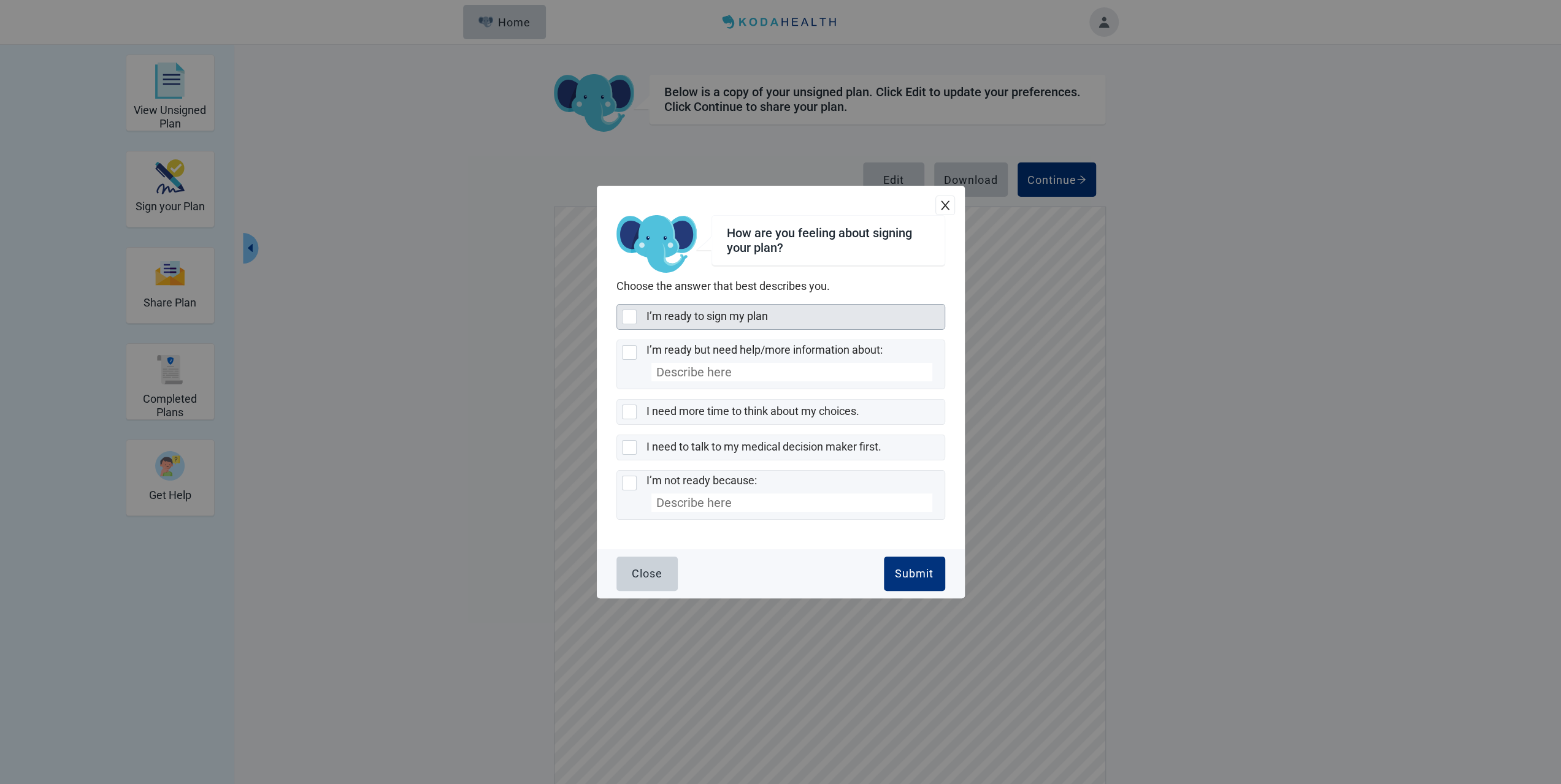
click at [634, 316] on div at bounding box center [629, 317] width 14 height 14
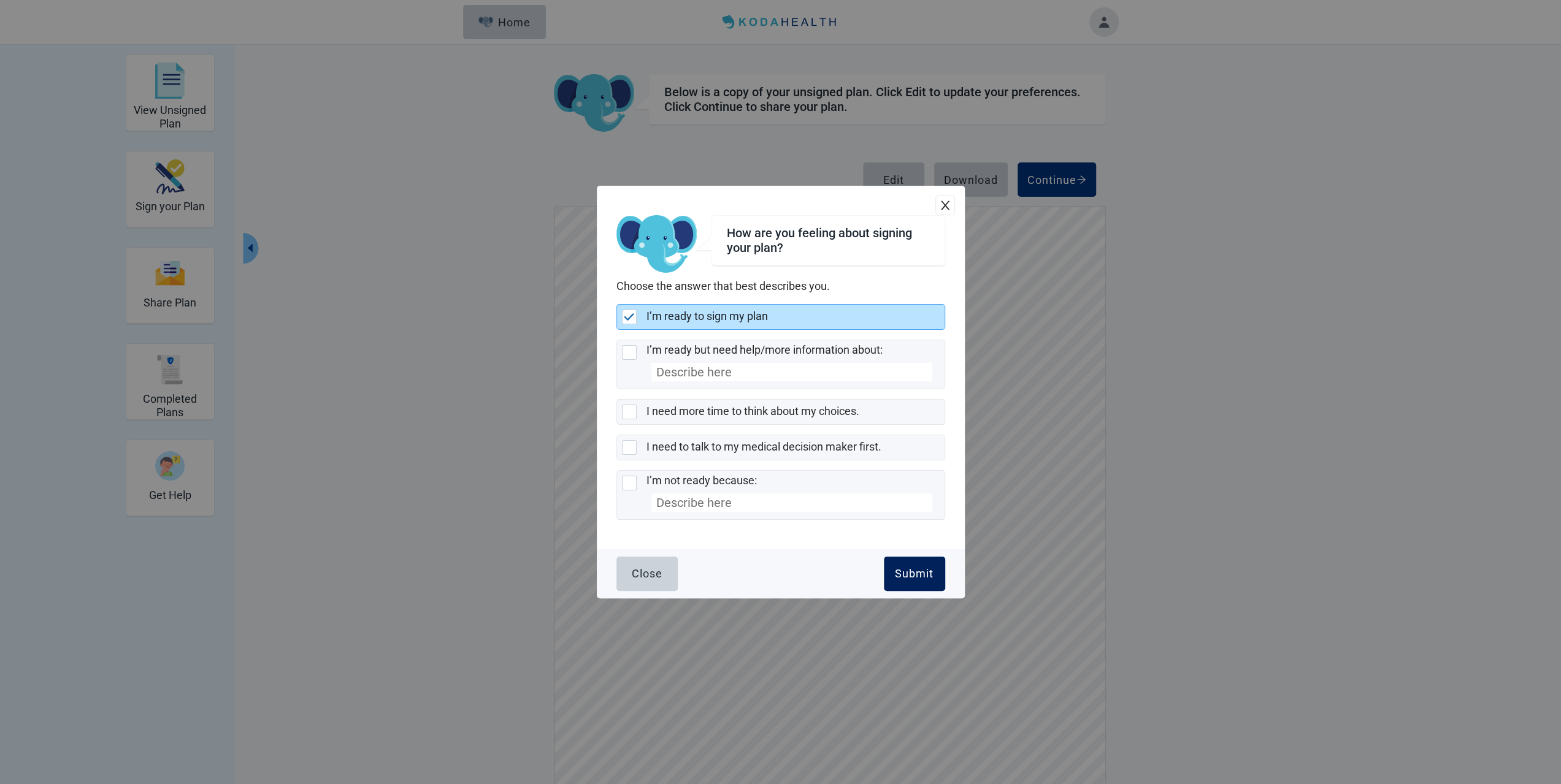
click at [935, 564] on button "Submit" at bounding box center [914, 573] width 61 height 34
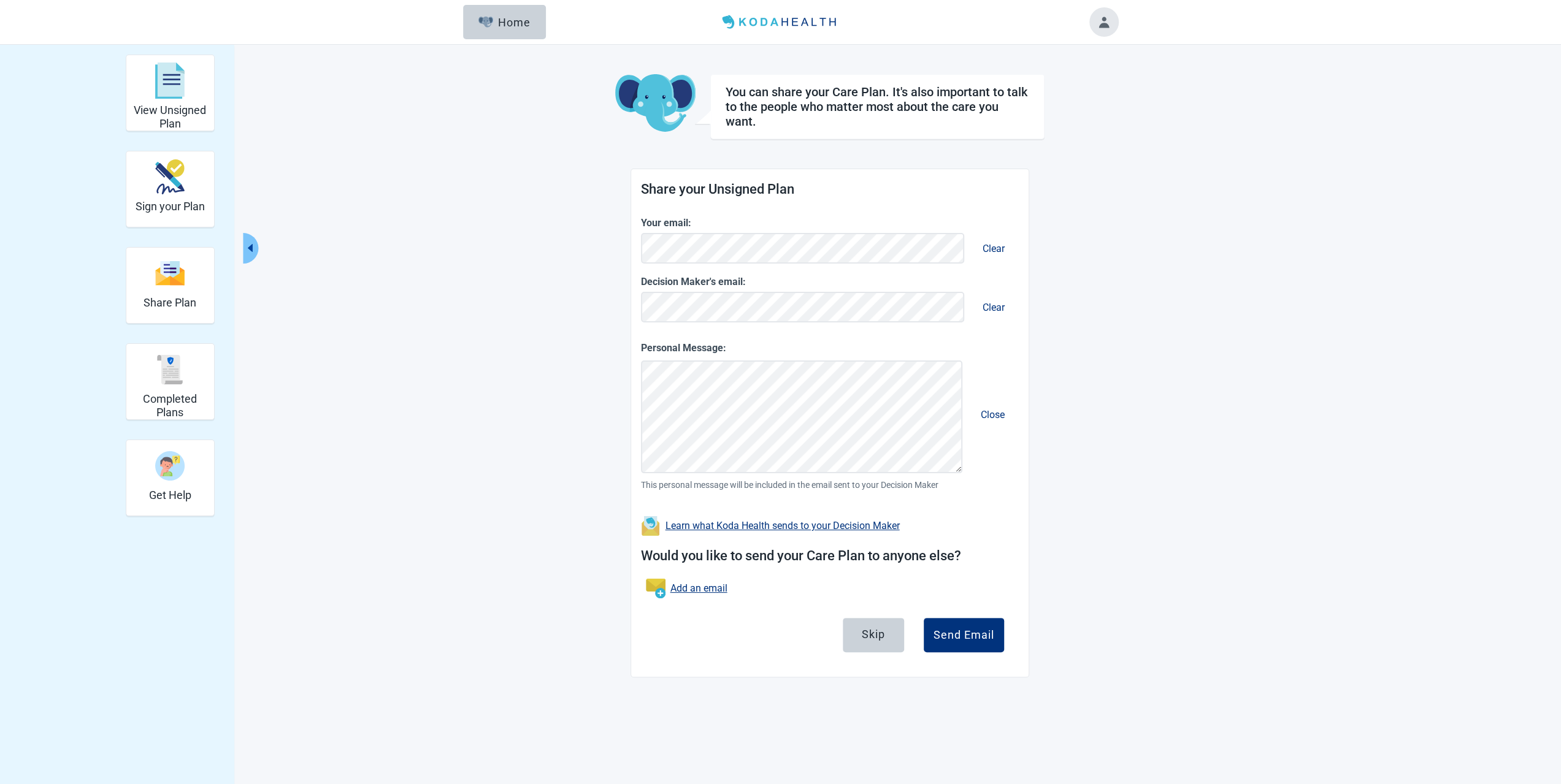
scroll to position [44, 0]
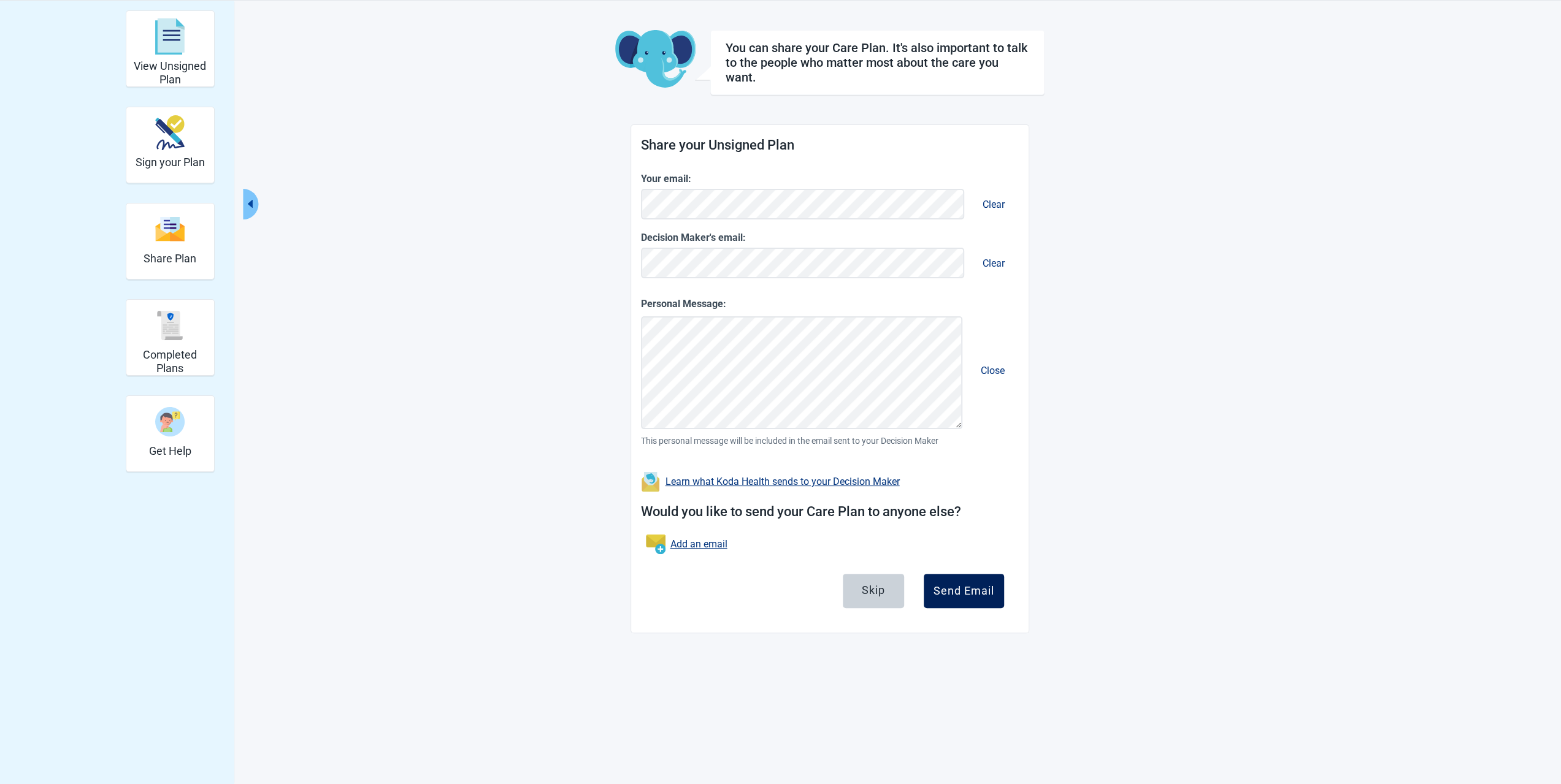
click at [947, 585] on div "Send Email" at bounding box center [964, 590] width 61 height 13
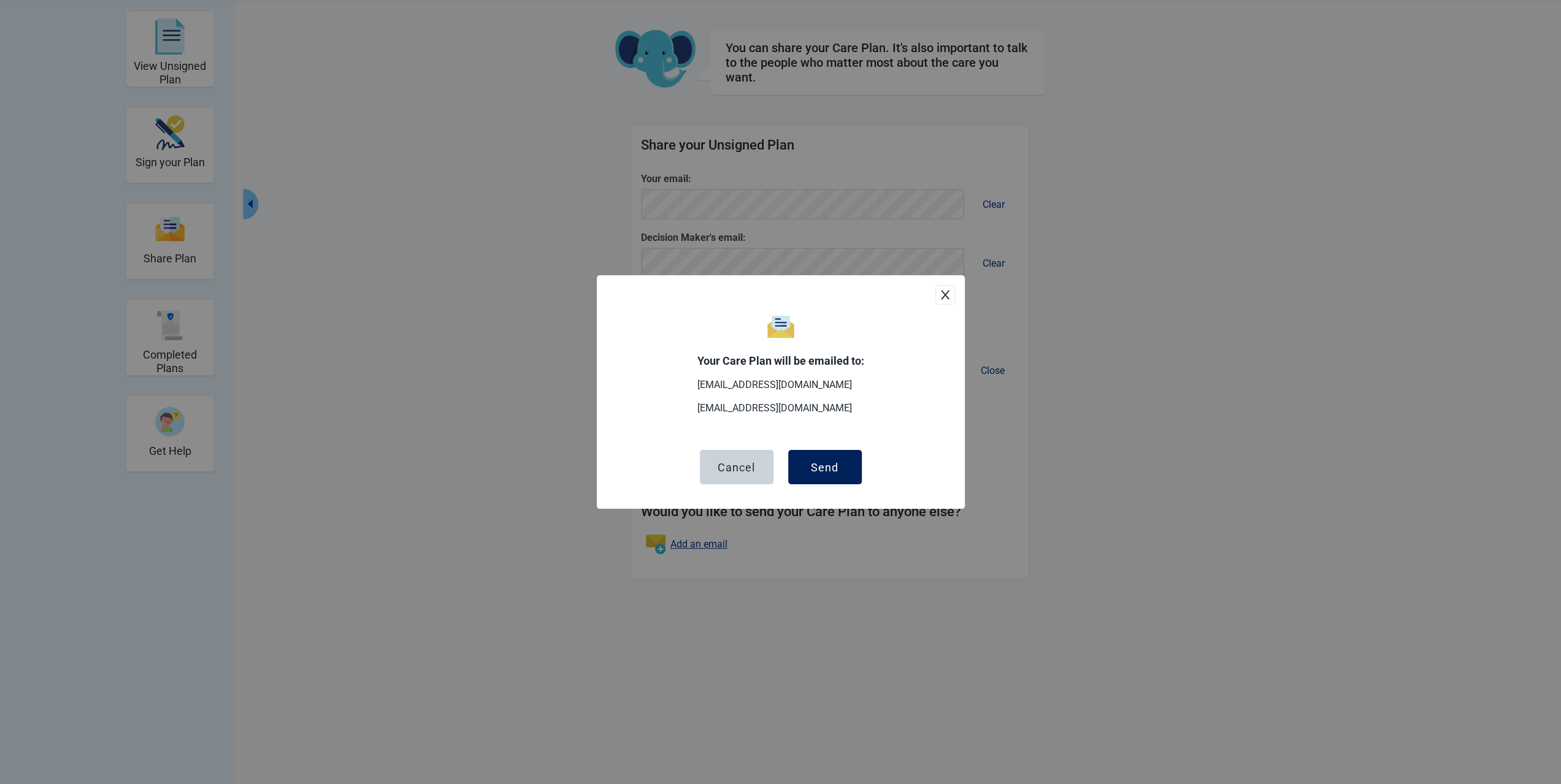
click at [841, 479] on button "Send" at bounding box center [825, 467] width 74 height 34
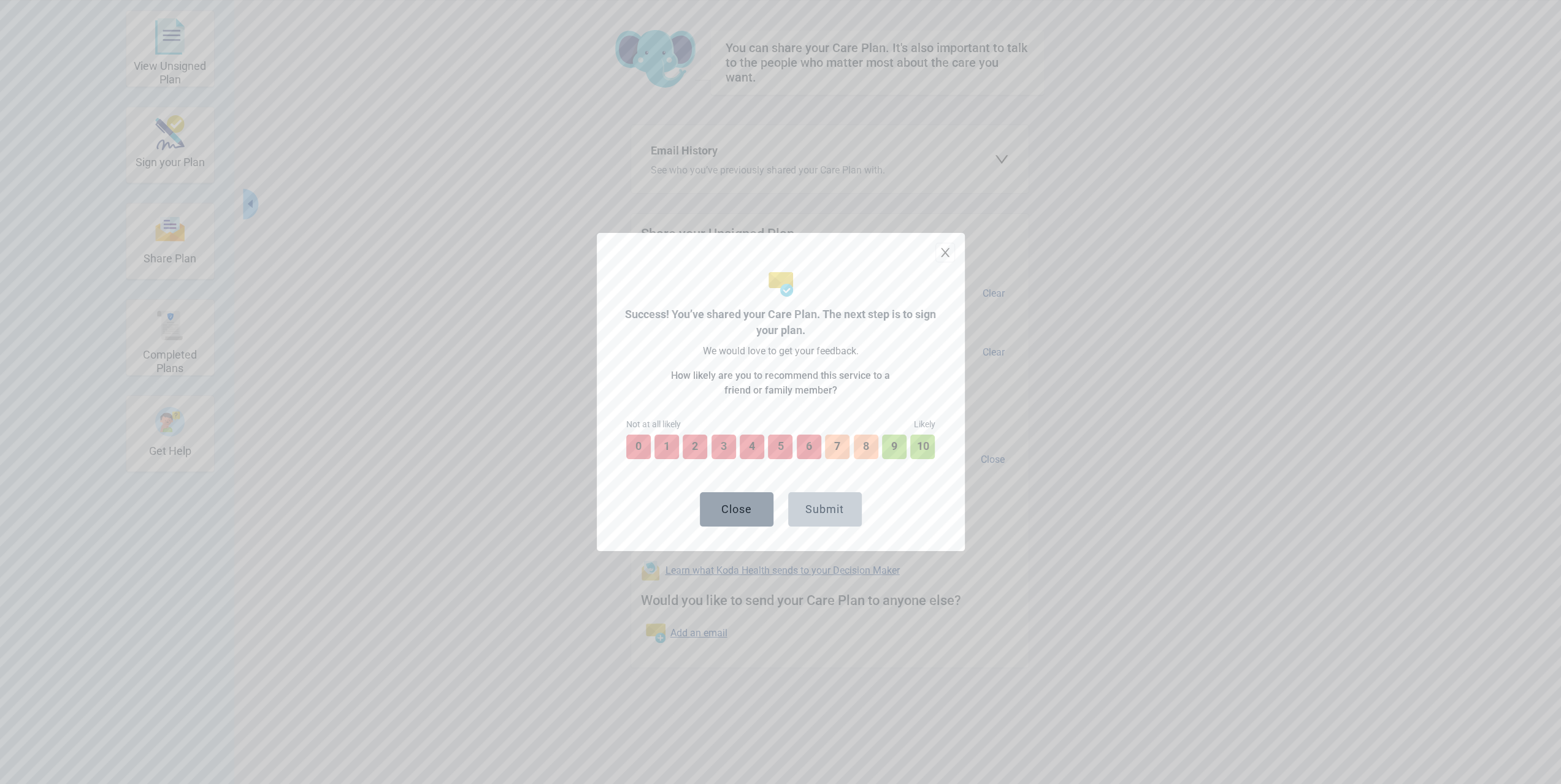
click at [747, 514] on button "Close" at bounding box center [736, 510] width 74 height 34
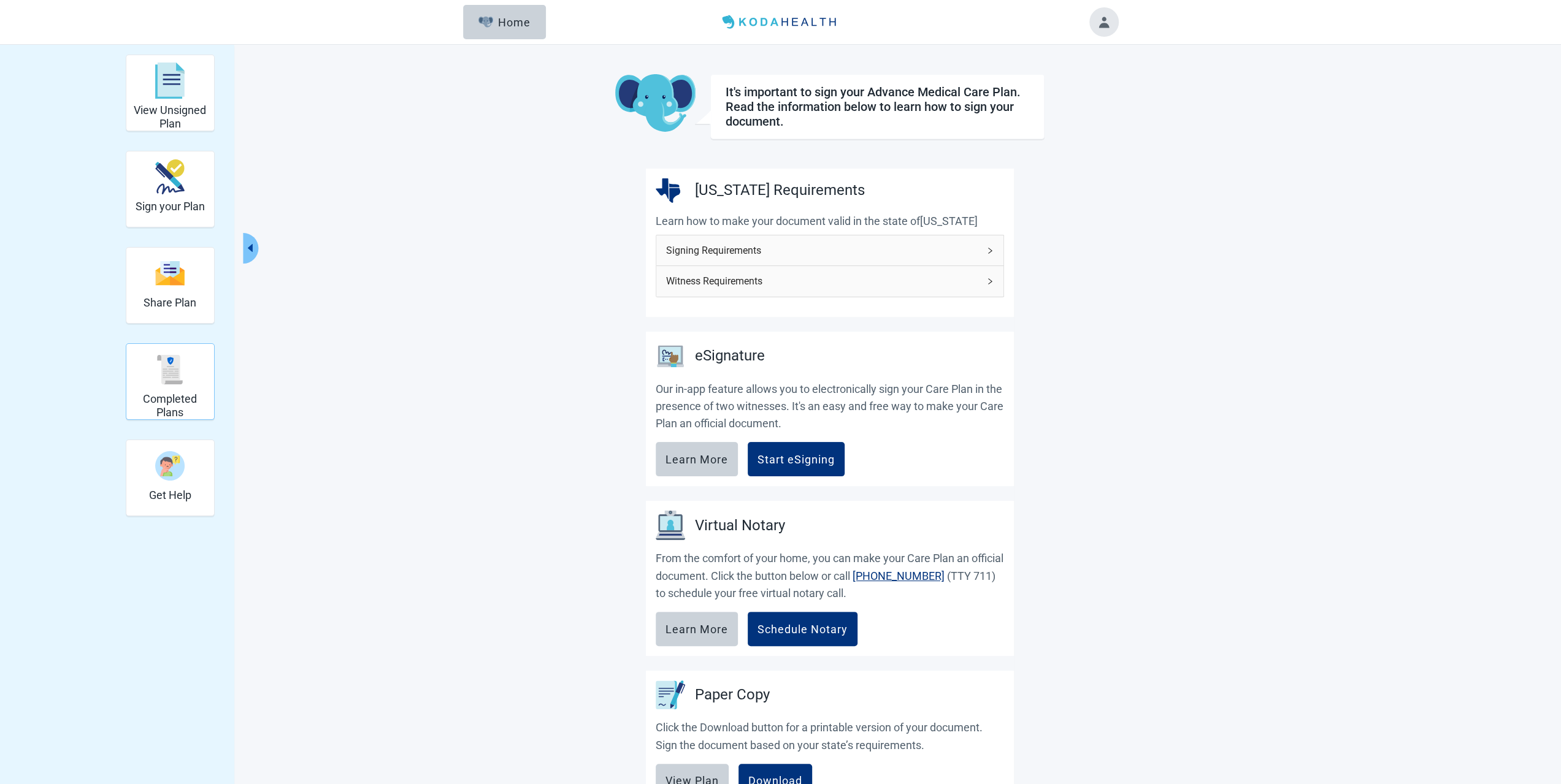
click at [178, 400] on h2 "Completed Plans" at bounding box center [170, 405] width 78 height 26
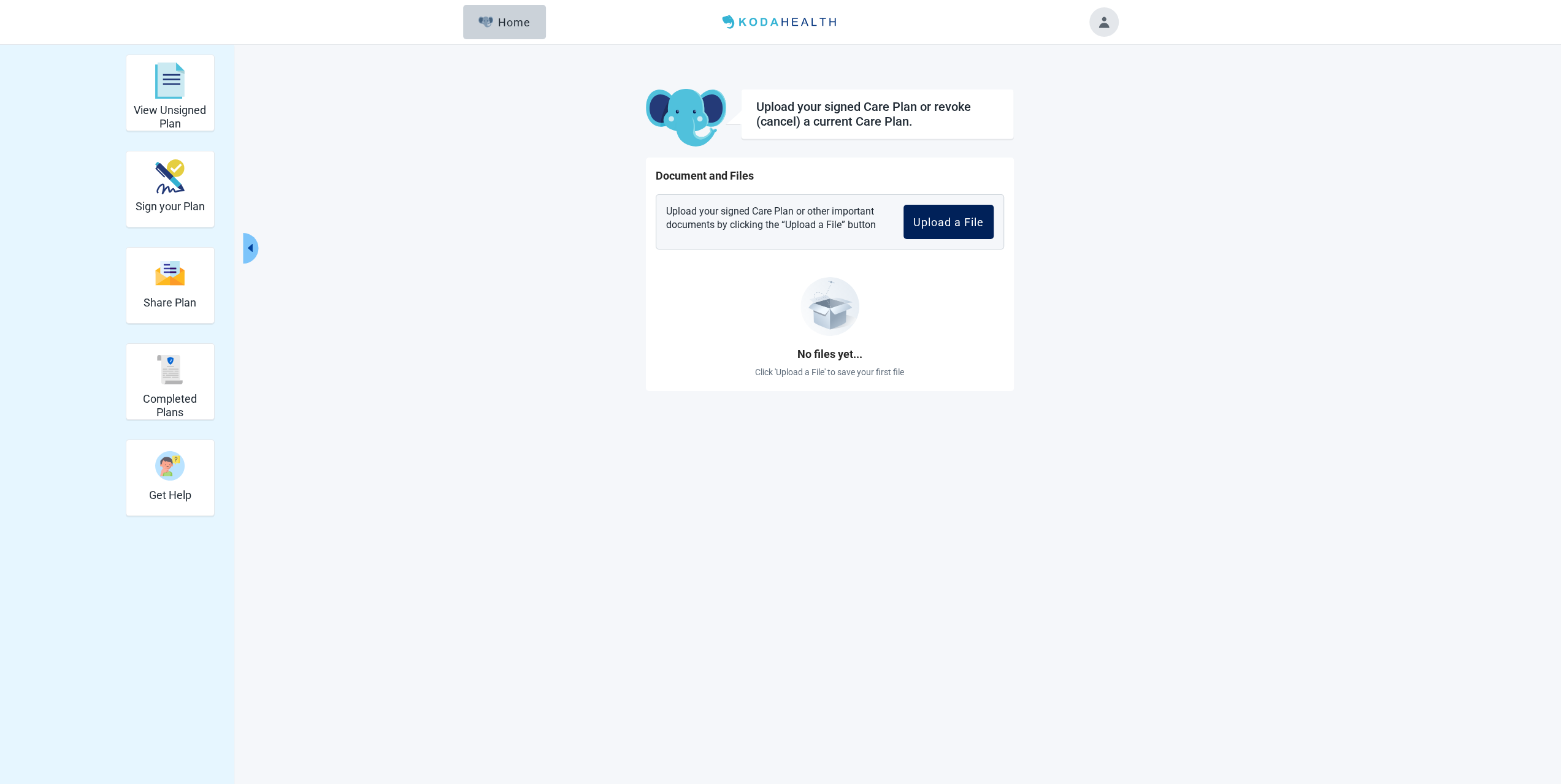
click at [975, 217] on div "Upload a File" at bounding box center [948, 222] width 70 height 13
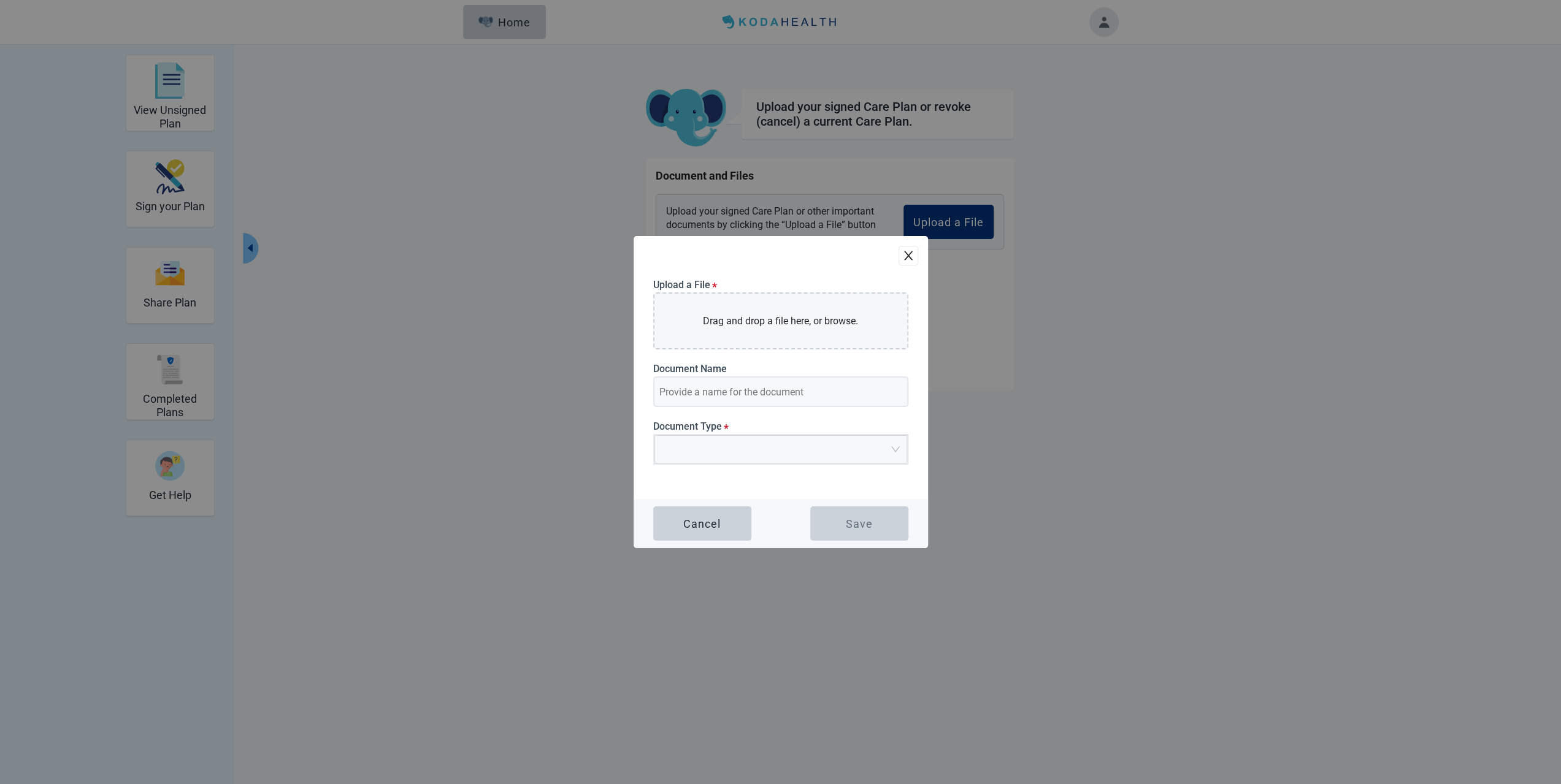
click at [912, 250] on icon "close" at bounding box center [908, 255] width 13 height 13
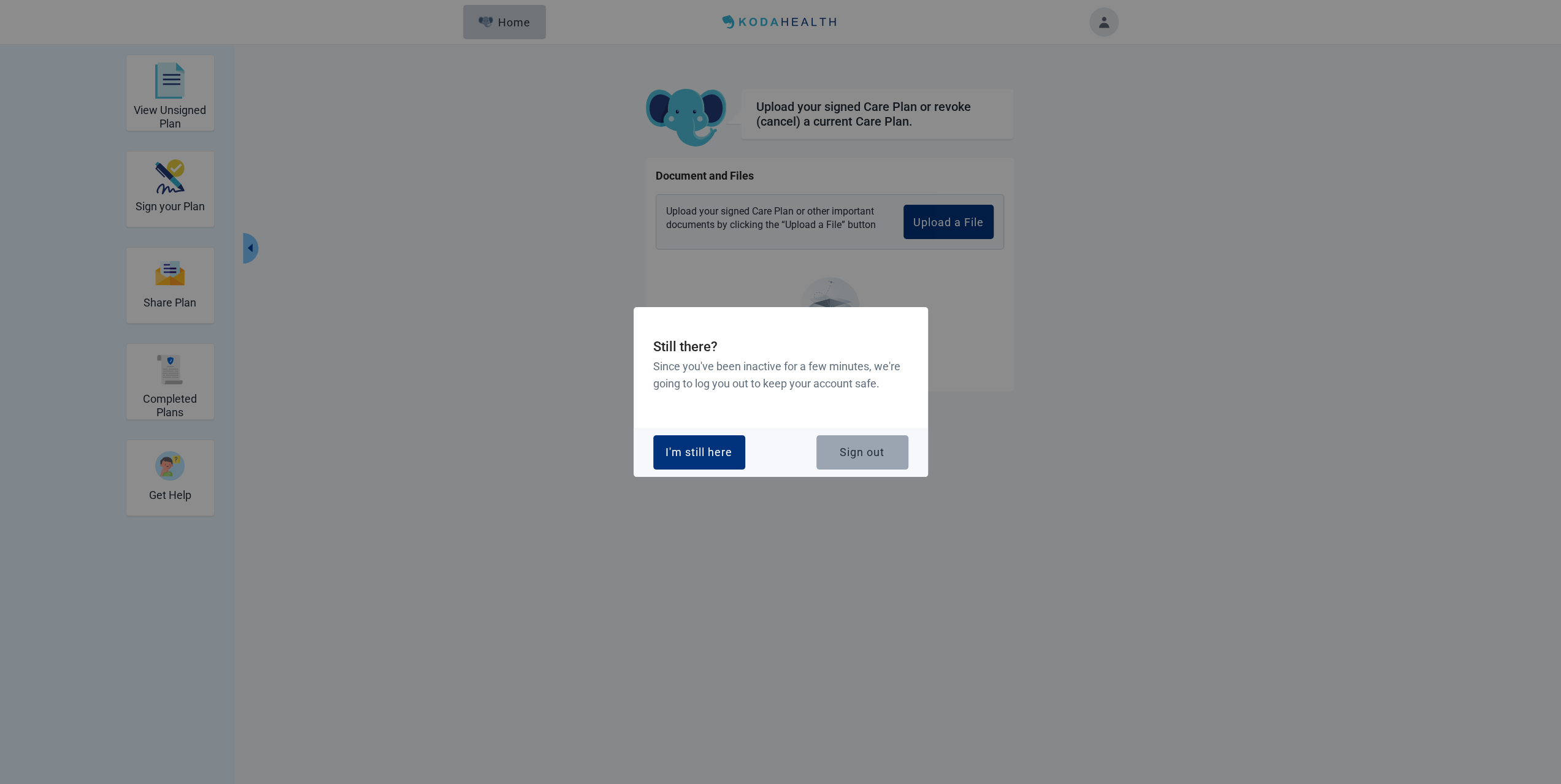
click at [873, 450] on div "Sign out" at bounding box center [862, 452] width 45 height 13
